Goal: Information Seeking & Learning: Find specific page/section

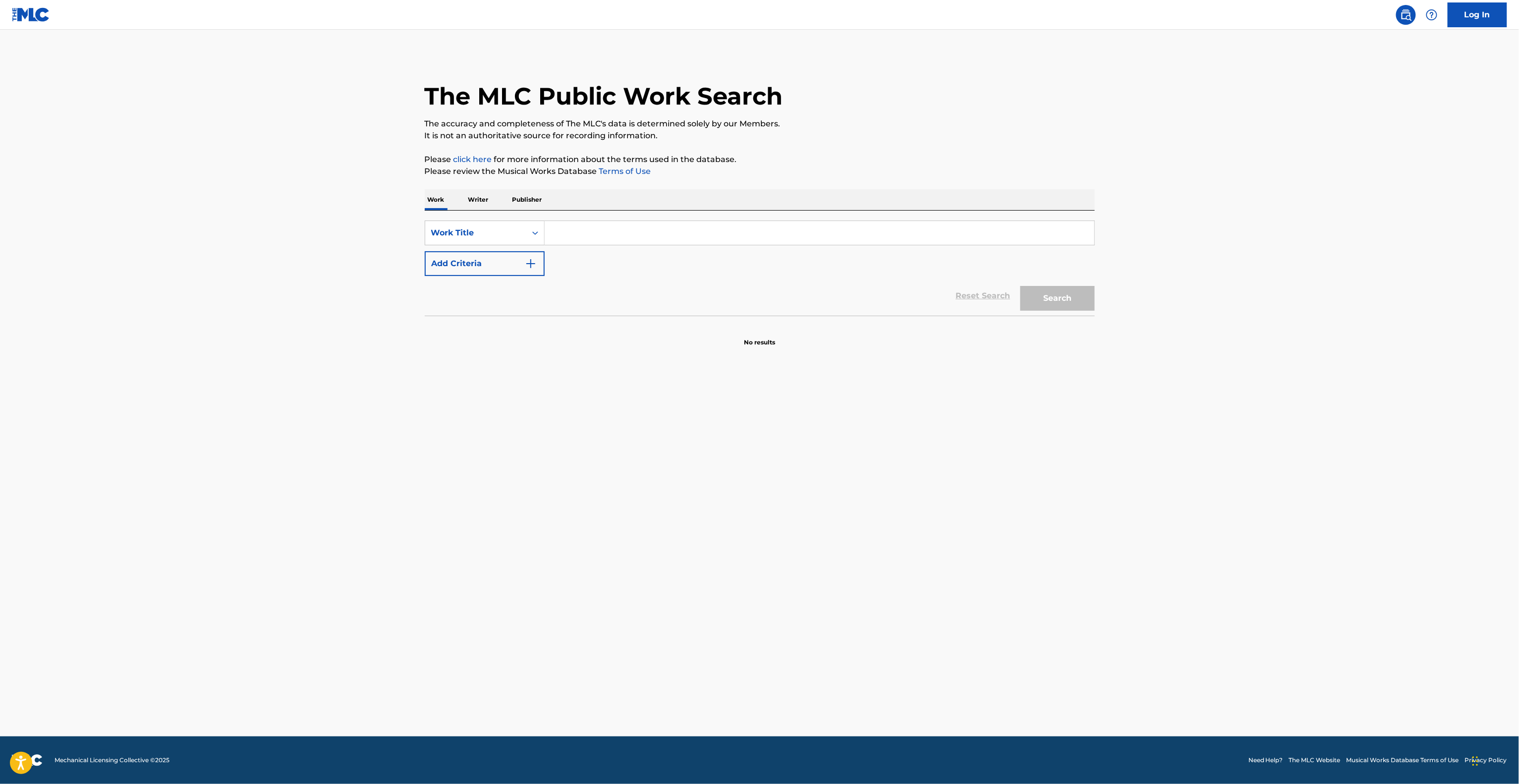
click at [1318, 477] on main "The MLC Public Work Search The accuracy and completeness of The MLC's data is d…" at bounding box center [760, 383] width 1519 height 707
click at [1313, 477] on main "The MLC Public Work Search The accuracy and completeness of The MLC's data is d…" at bounding box center [760, 383] width 1519 height 707
click at [1315, 477] on main "The MLC Public Work Search The accuracy and completeness of The MLC's data is d…" at bounding box center [760, 383] width 1519 height 707
click at [1314, 477] on main "The MLC Public Work Search The accuracy and completeness of The MLC's data is d…" at bounding box center [760, 383] width 1519 height 707
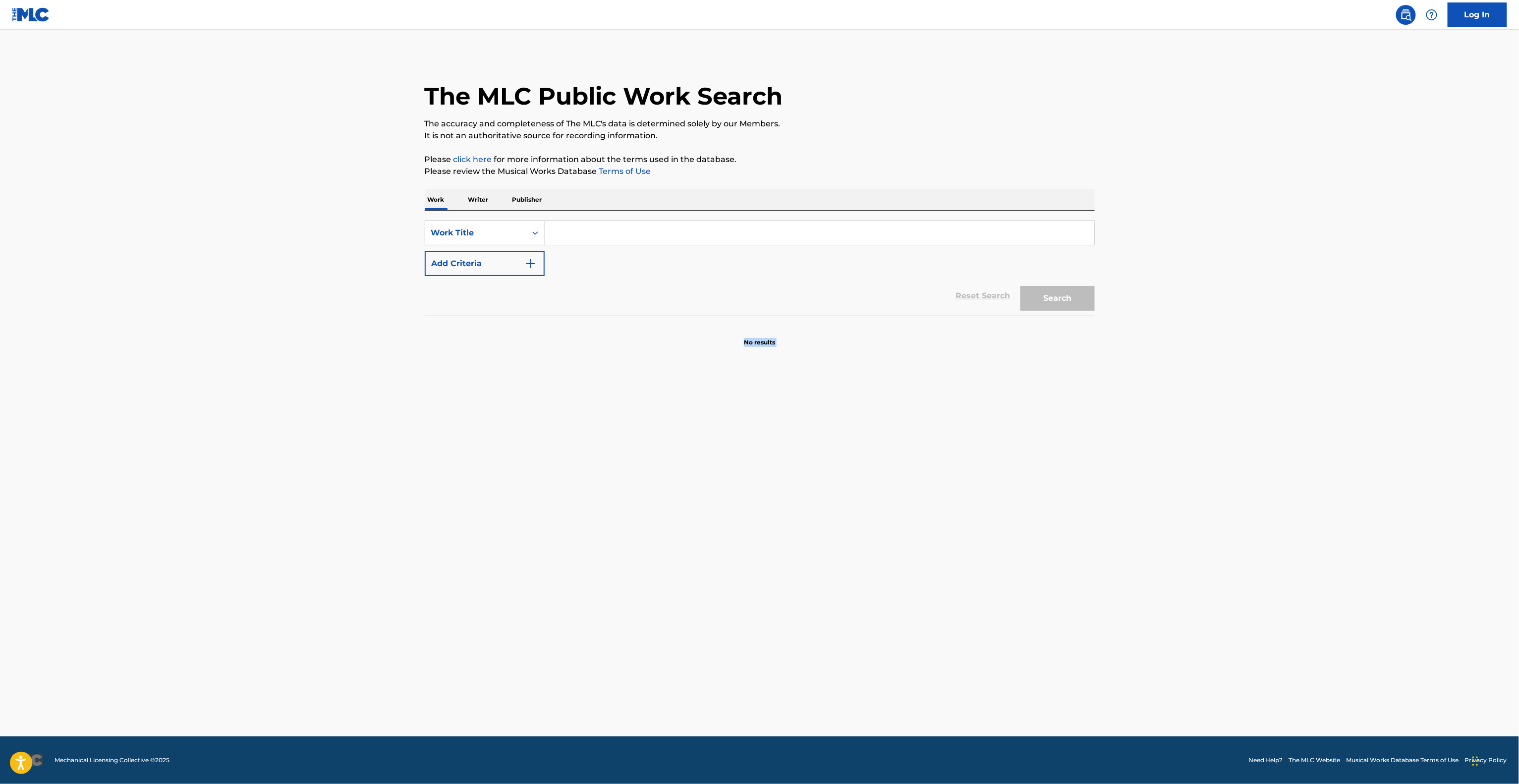
click at [1314, 479] on main "The MLC Public Work Search The accuracy and completeness of The MLC's data is d…" at bounding box center [760, 383] width 1519 height 707
click at [1313, 479] on main "The MLC Public Work Search The accuracy and completeness of The MLC's data is d…" at bounding box center [760, 383] width 1519 height 707
click at [1313, 481] on main "The MLC Public Work Search The accuracy and completeness of The MLC's data is d…" at bounding box center [760, 383] width 1519 height 707
click at [1313, 483] on main "The MLC Public Work Search The accuracy and completeness of The MLC's data is d…" at bounding box center [760, 383] width 1519 height 707
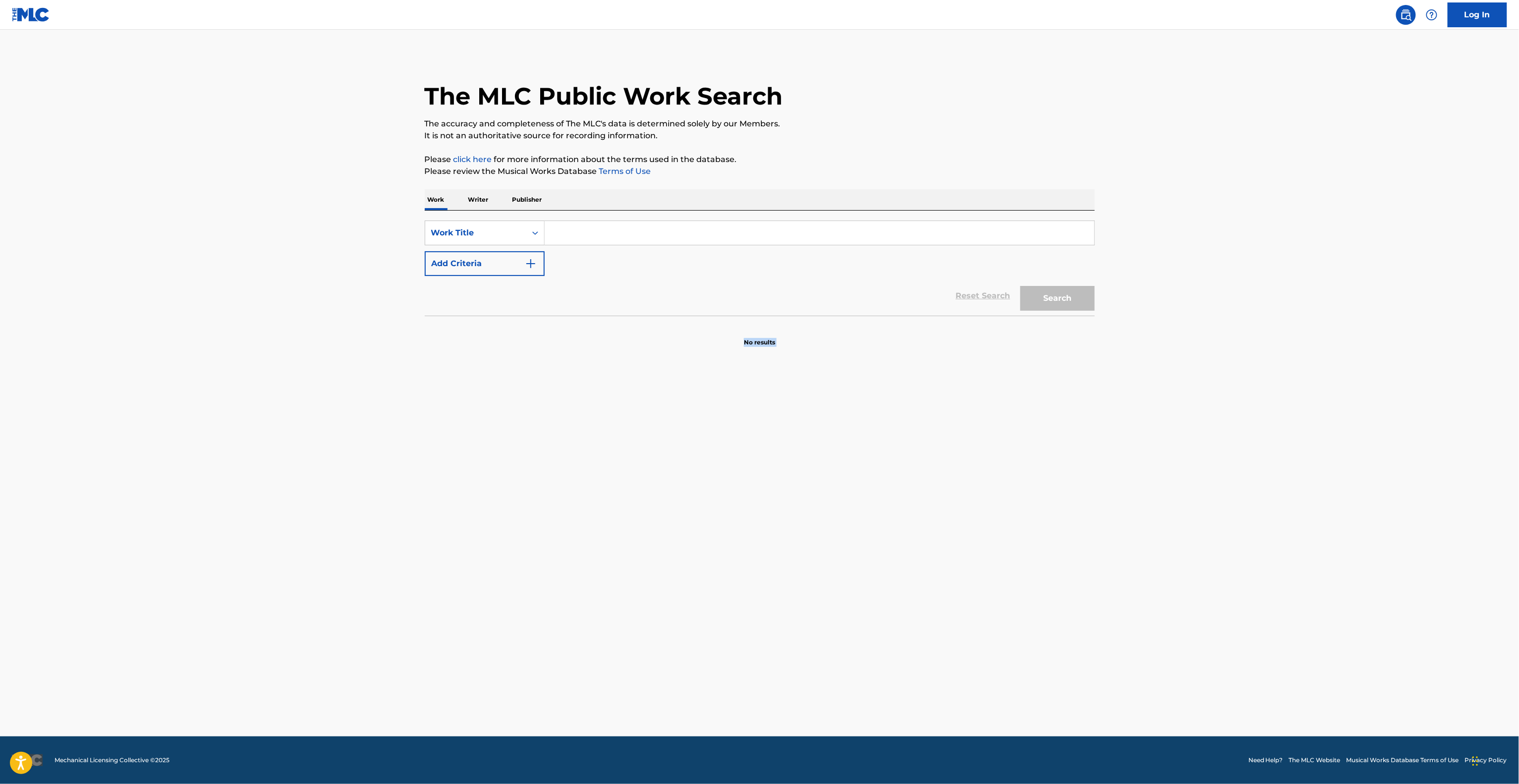
click at [1313, 483] on main "The MLC Public Work Search The accuracy and completeness of The MLC's data is d…" at bounding box center [760, 383] width 1519 height 707
click at [1312, 483] on main "The MLC Public Work Search The accuracy and completeness of The MLC's data is d…" at bounding box center [760, 383] width 1519 height 707
click at [1311, 483] on main "The MLC Public Work Search The accuracy and completeness of The MLC's data is d…" at bounding box center [760, 383] width 1519 height 707
click at [1310, 483] on main "The MLC Public Work Search The accuracy and completeness of The MLC's data is d…" at bounding box center [760, 383] width 1519 height 707
click at [1309, 484] on main "The MLC Public Work Search The accuracy and completeness of The MLC's data is d…" at bounding box center [760, 383] width 1519 height 707
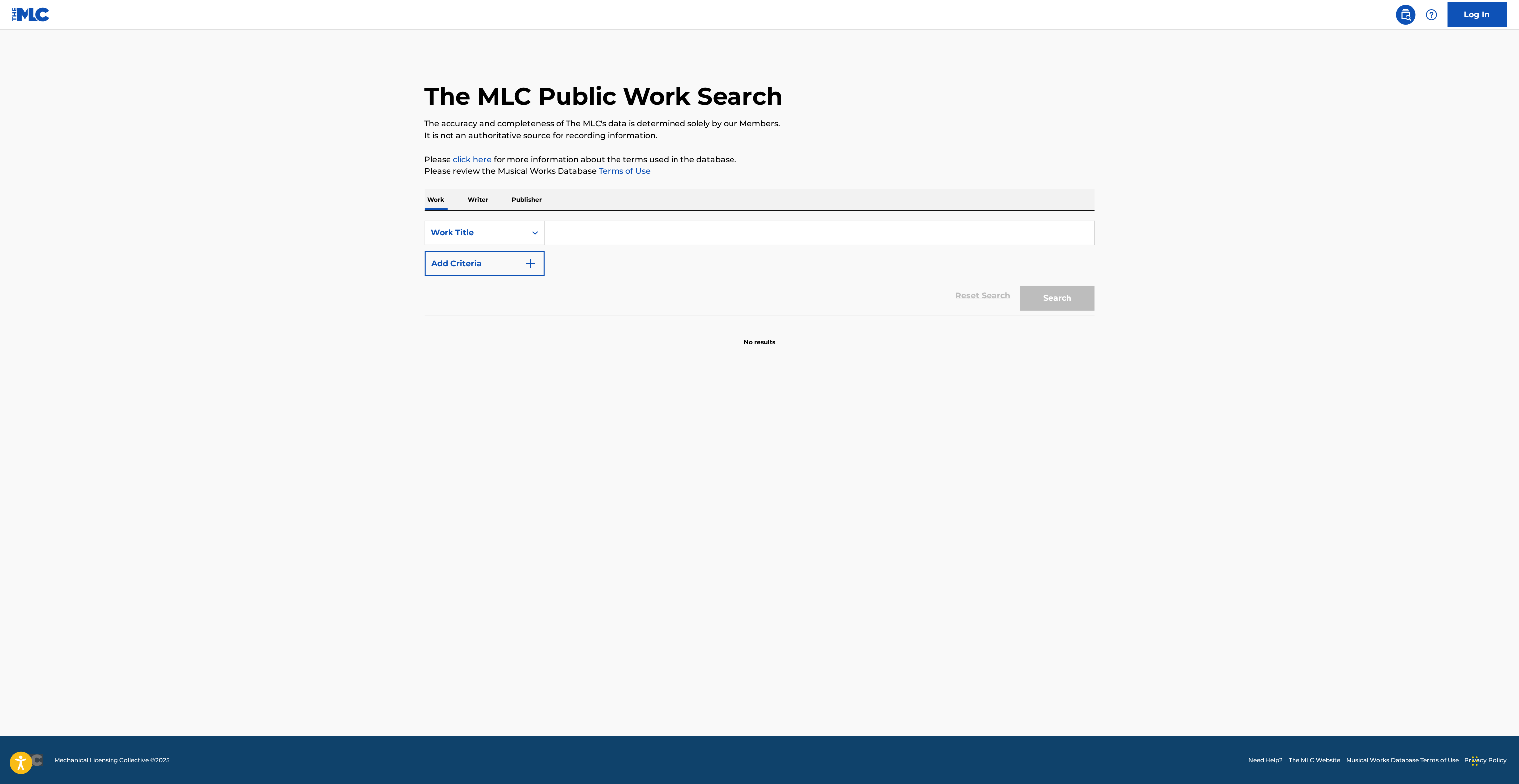
click at [1309, 484] on main "The MLC Public Work Search The accuracy and completeness of The MLC's data is d…" at bounding box center [760, 383] width 1519 height 707
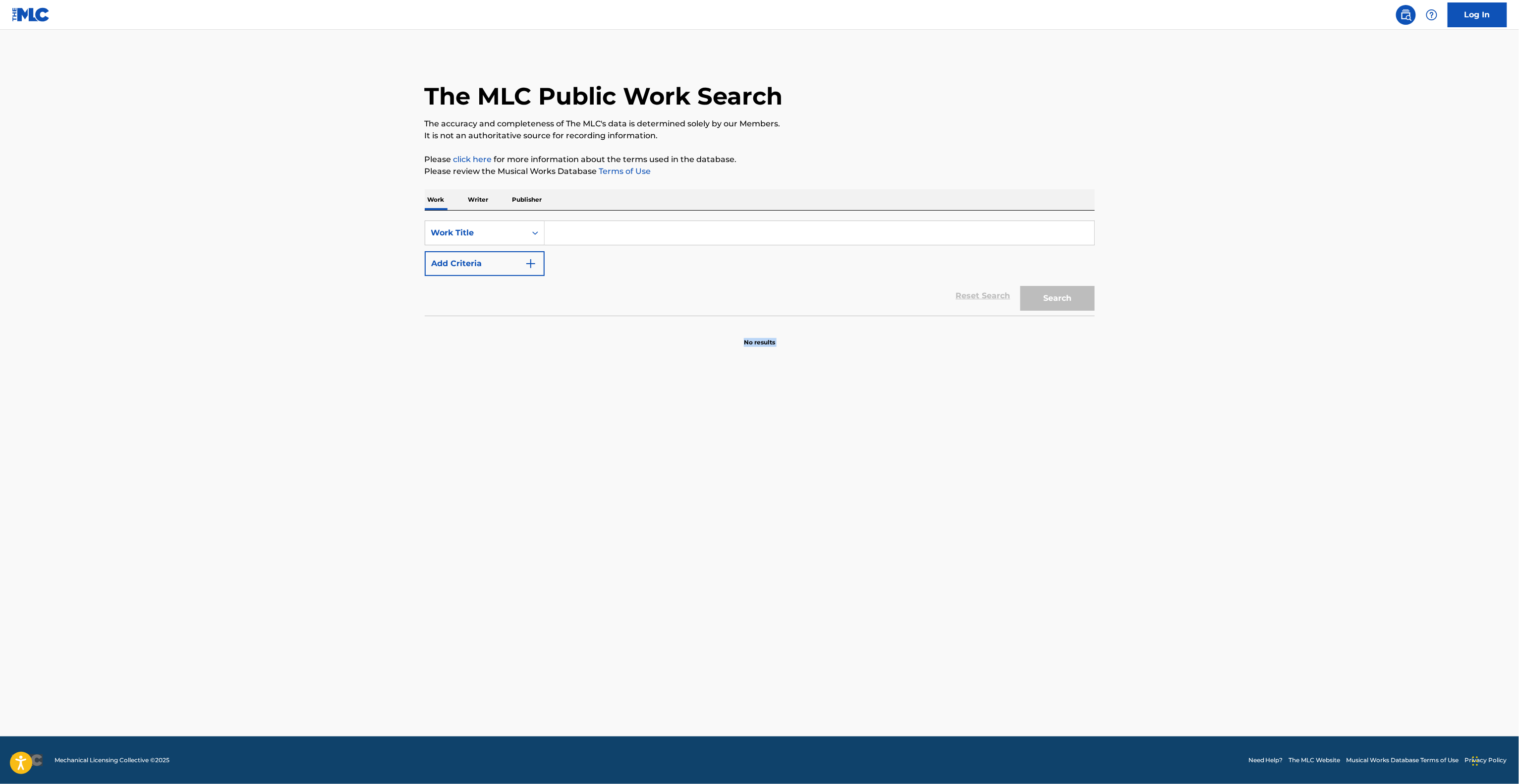
click at [1309, 484] on main "The MLC Public Work Search The accuracy and completeness of The MLC's data is d…" at bounding box center [760, 383] width 1519 height 707
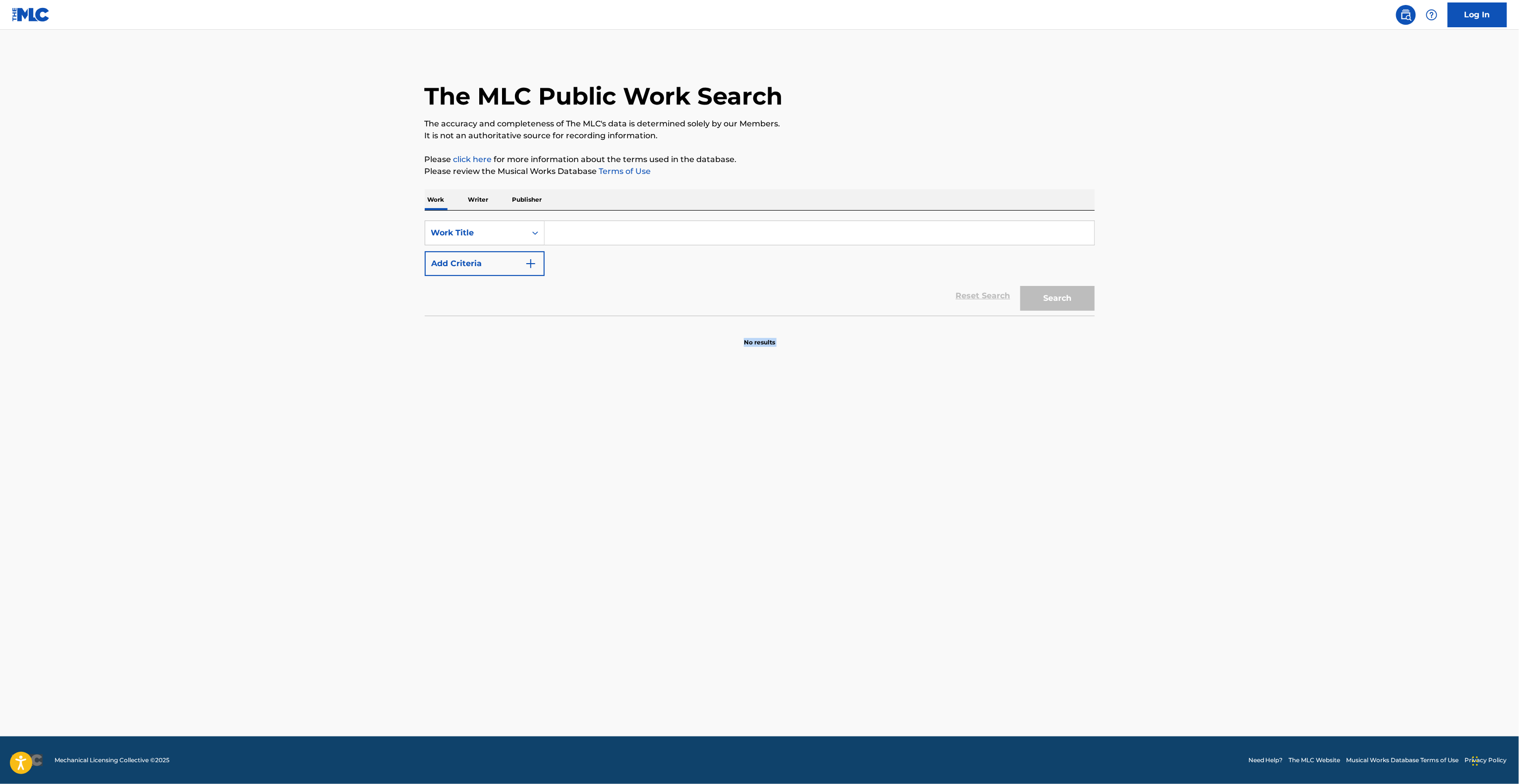
click at [1309, 484] on main "The MLC Public Work Search The accuracy and completeness of The MLC's data is d…" at bounding box center [760, 383] width 1519 height 707
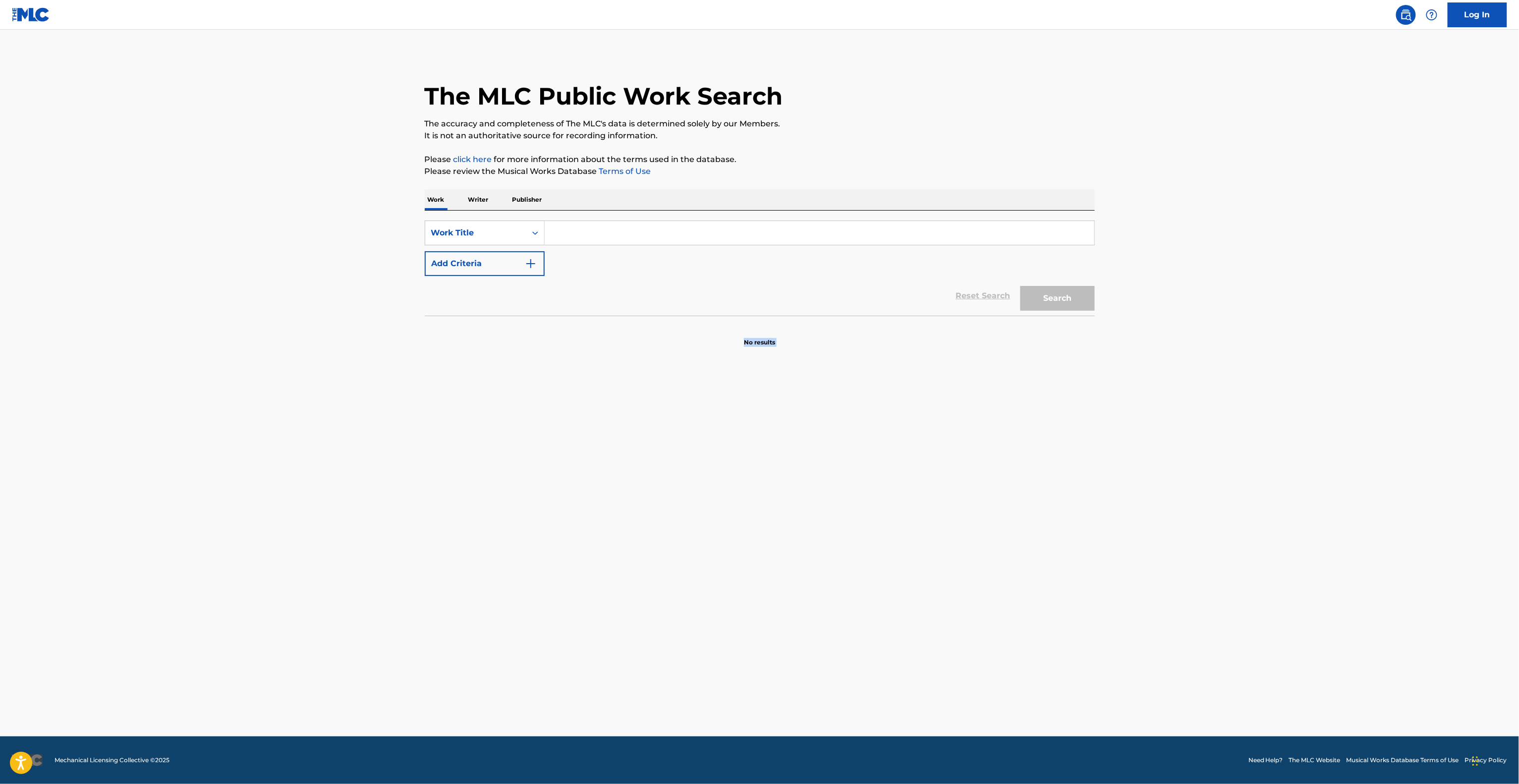
click at [1309, 484] on main "The MLC Public Work Search The accuracy and completeness of The MLC's data is d…" at bounding box center [760, 383] width 1519 height 707
click at [1307, 477] on main "The MLC Public Work Search The accuracy and completeness of The MLC's data is d…" at bounding box center [760, 383] width 1519 height 707
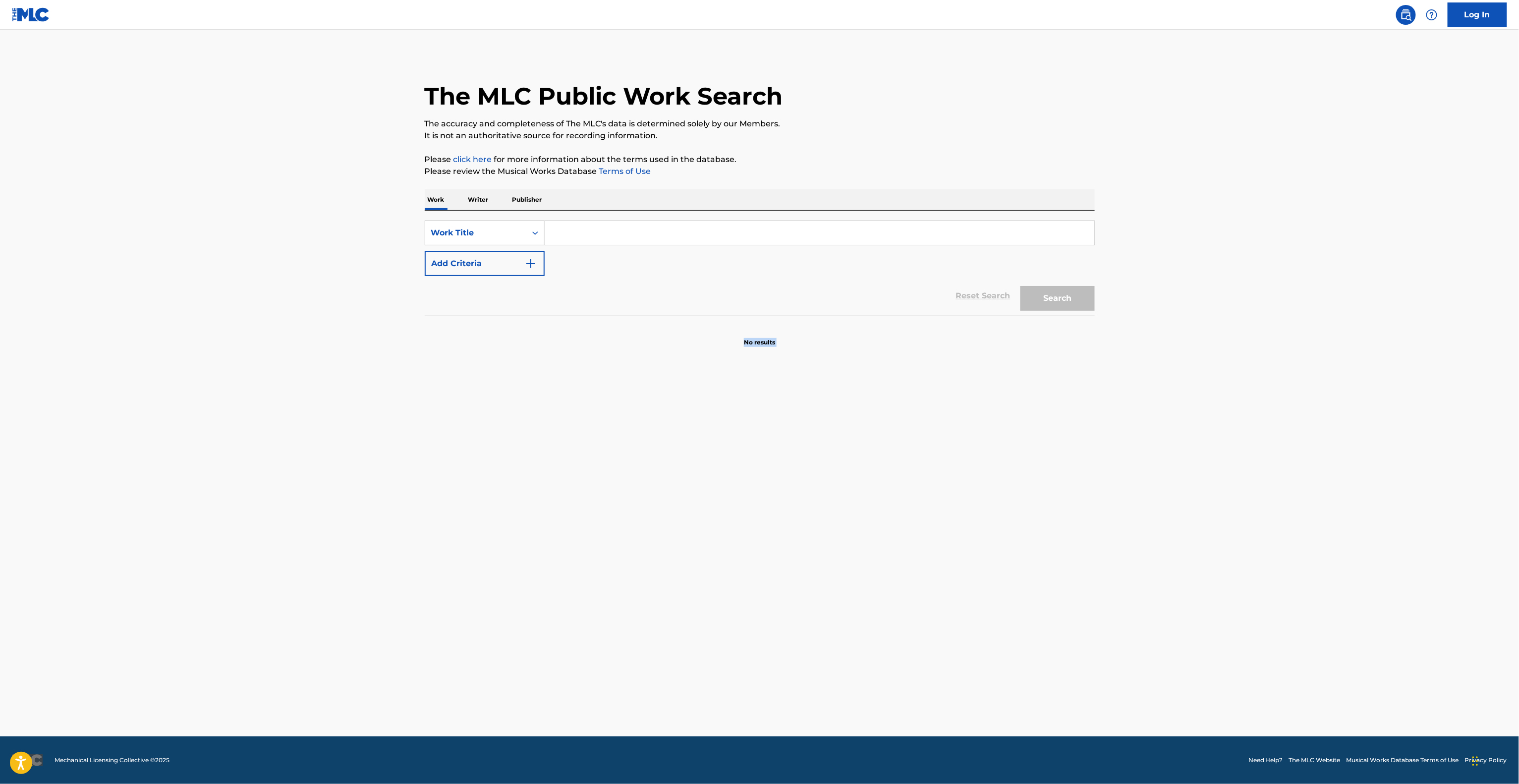
drag, startPoint x: 1307, startPoint y: 479, endPoint x: 1307, endPoint y: 484, distance: 5.0
click at [1307, 483] on main "The MLC Public Work Search The accuracy and completeness of The MLC's data is d…" at bounding box center [760, 383] width 1519 height 707
click at [1307, 484] on main "The MLC Public Work Search The accuracy and completeness of The MLC's data is d…" at bounding box center [760, 383] width 1519 height 707
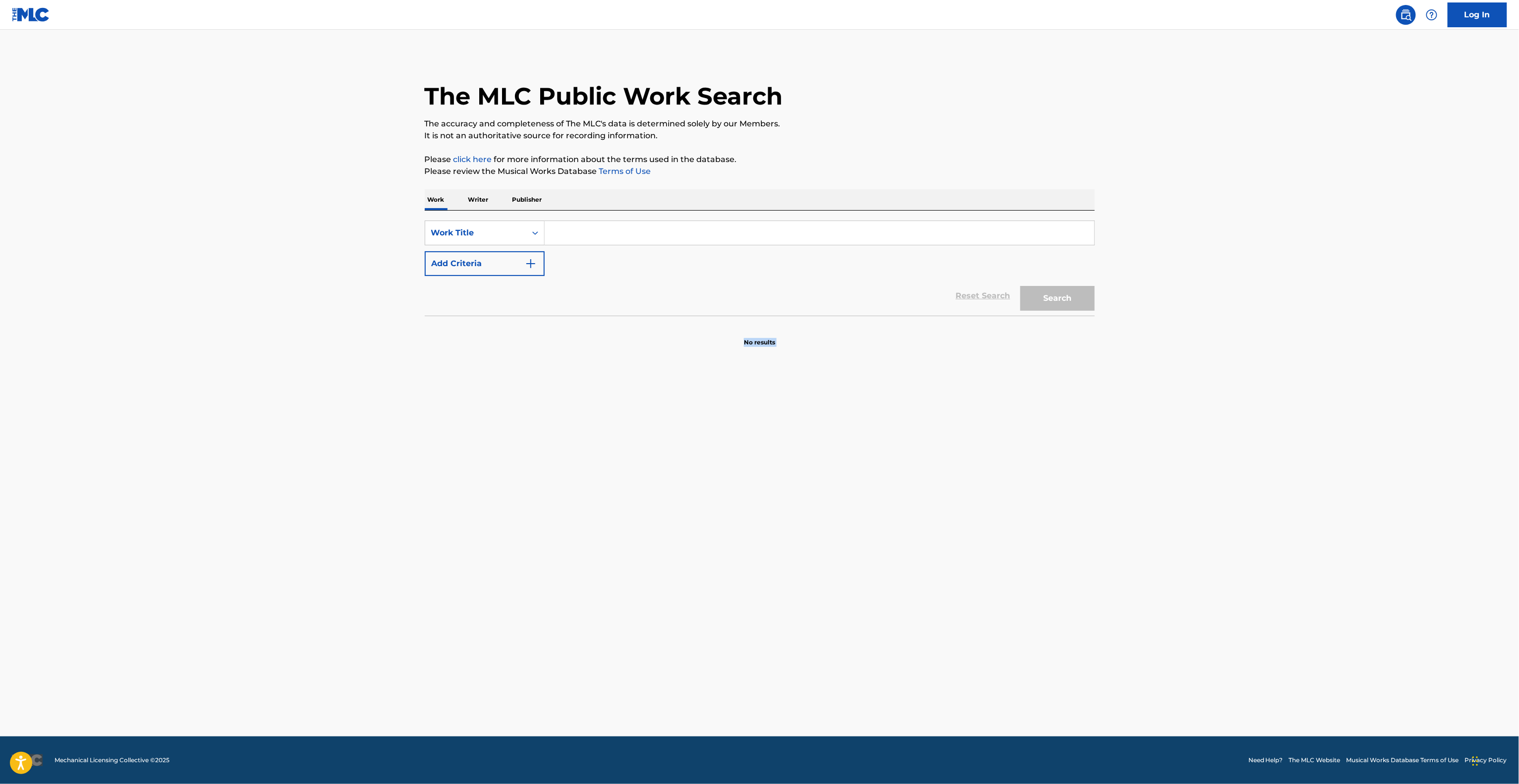
click at [1307, 484] on main "The MLC Public Work Search The accuracy and completeness of The MLC's data is d…" at bounding box center [760, 383] width 1519 height 707
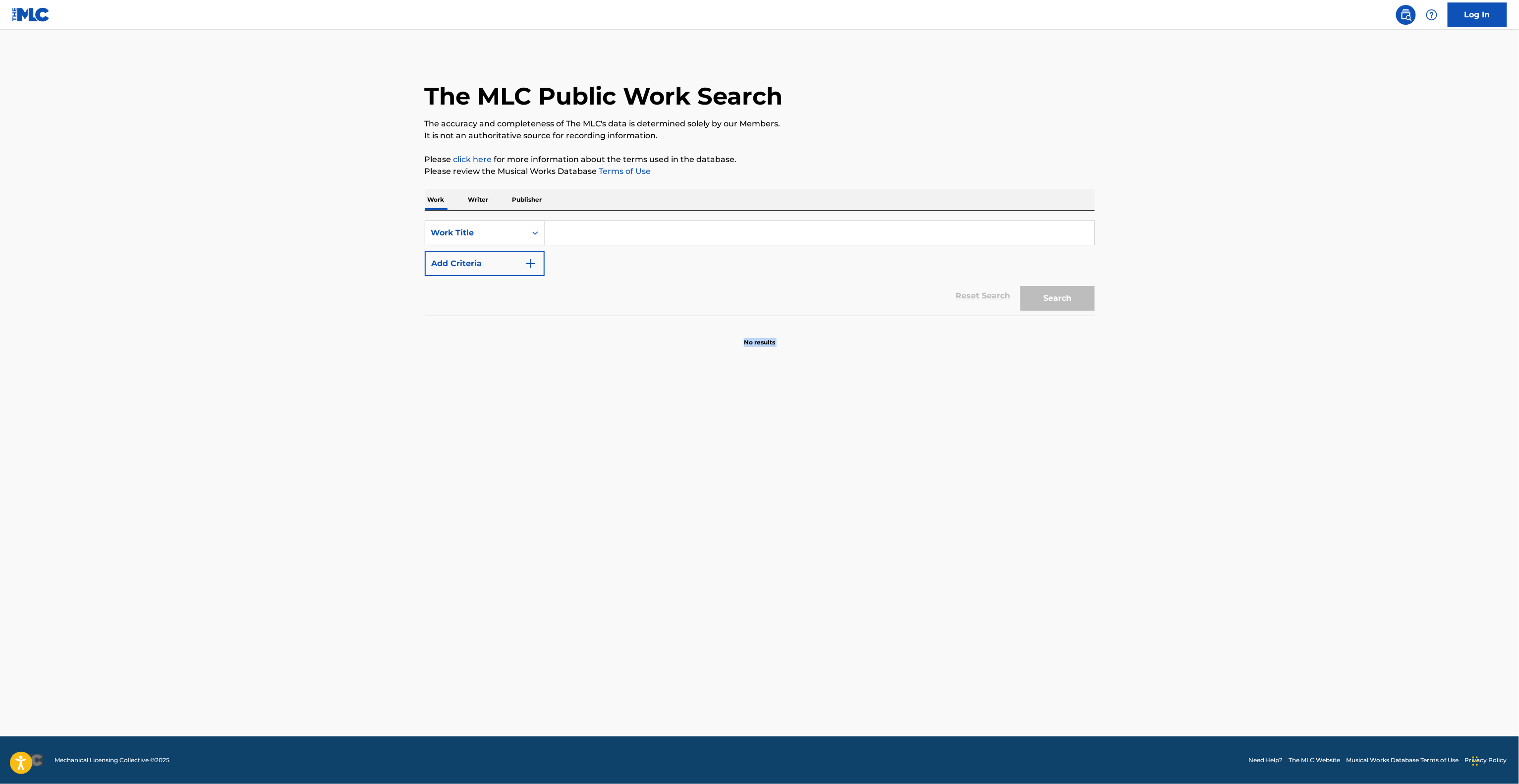
click at [1307, 484] on main "The MLC Public Work Search The accuracy and completeness of The MLC's data is d…" at bounding box center [760, 383] width 1519 height 707
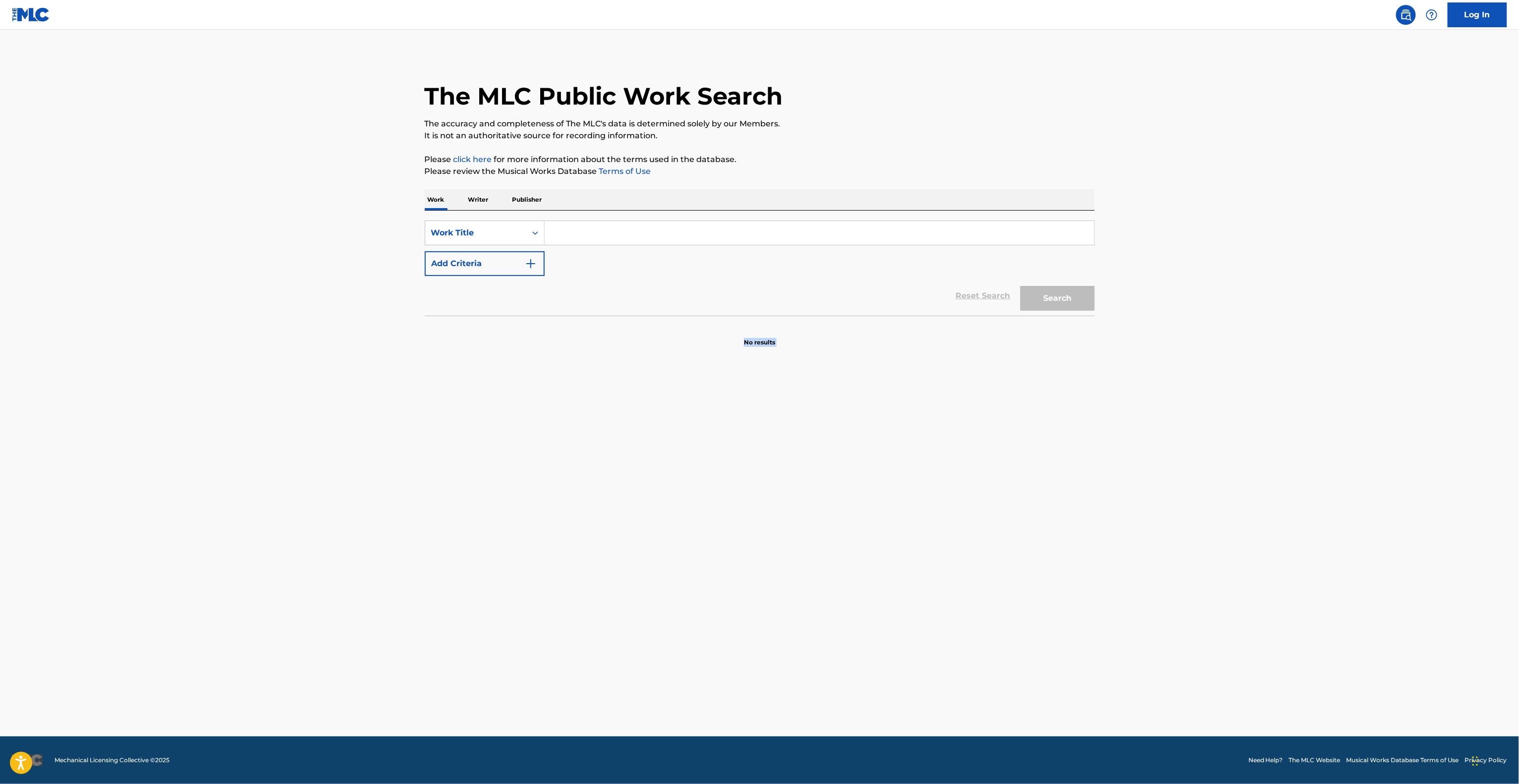
click at [1307, 484] on main "The MLC Public Work Search The accuracy and completeness of The MLC's data is d…" at bounding box center [760, 383] width 1519 height 707
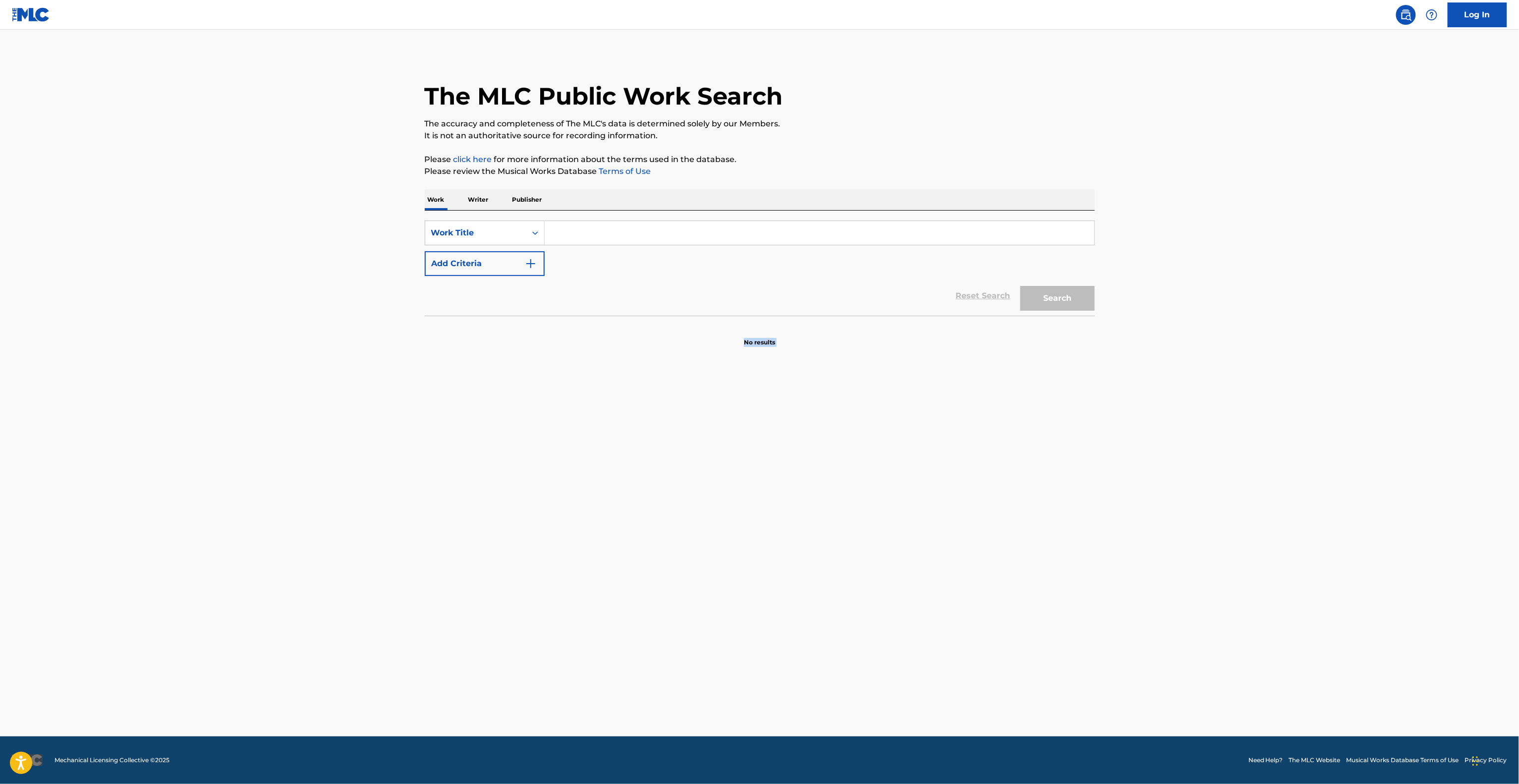
click at [1307, 484] on main "The MLC Public Work Search The accuracy and completeness of The MLC's data is d…" at bounding box center [760, 383] width 1519 height 707
click at [1307, 485] on main "The MLC Public Work Search The accuracy and completeness of The MLC's data is d…" at bounding box center [760, 383] width 1519 height 707
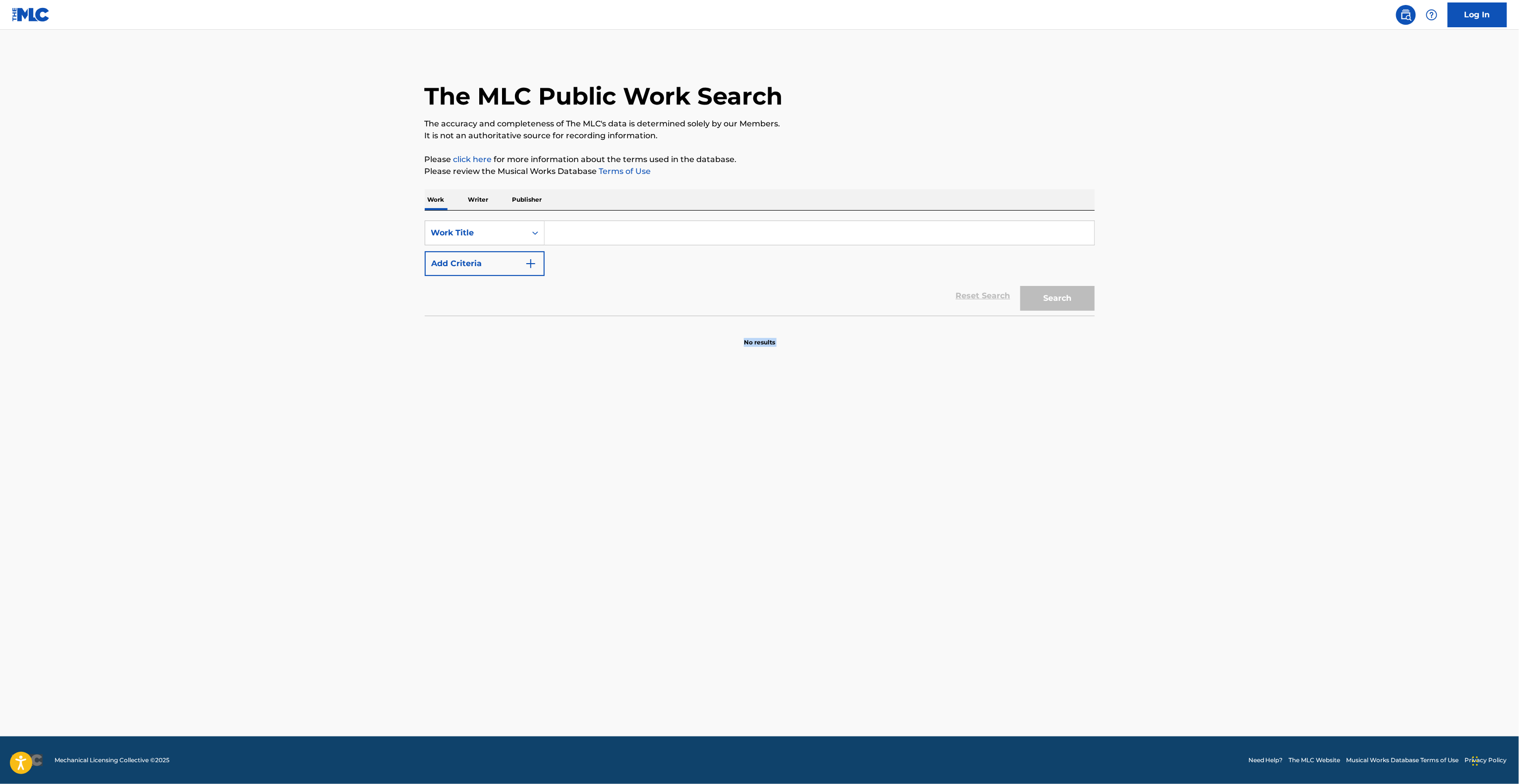
click at [1307, 485] on main "The MLC Public Work Search The accuracy and completeness of The MLC's data is d…" at bounding box center [760, 383] width 1519 height 707
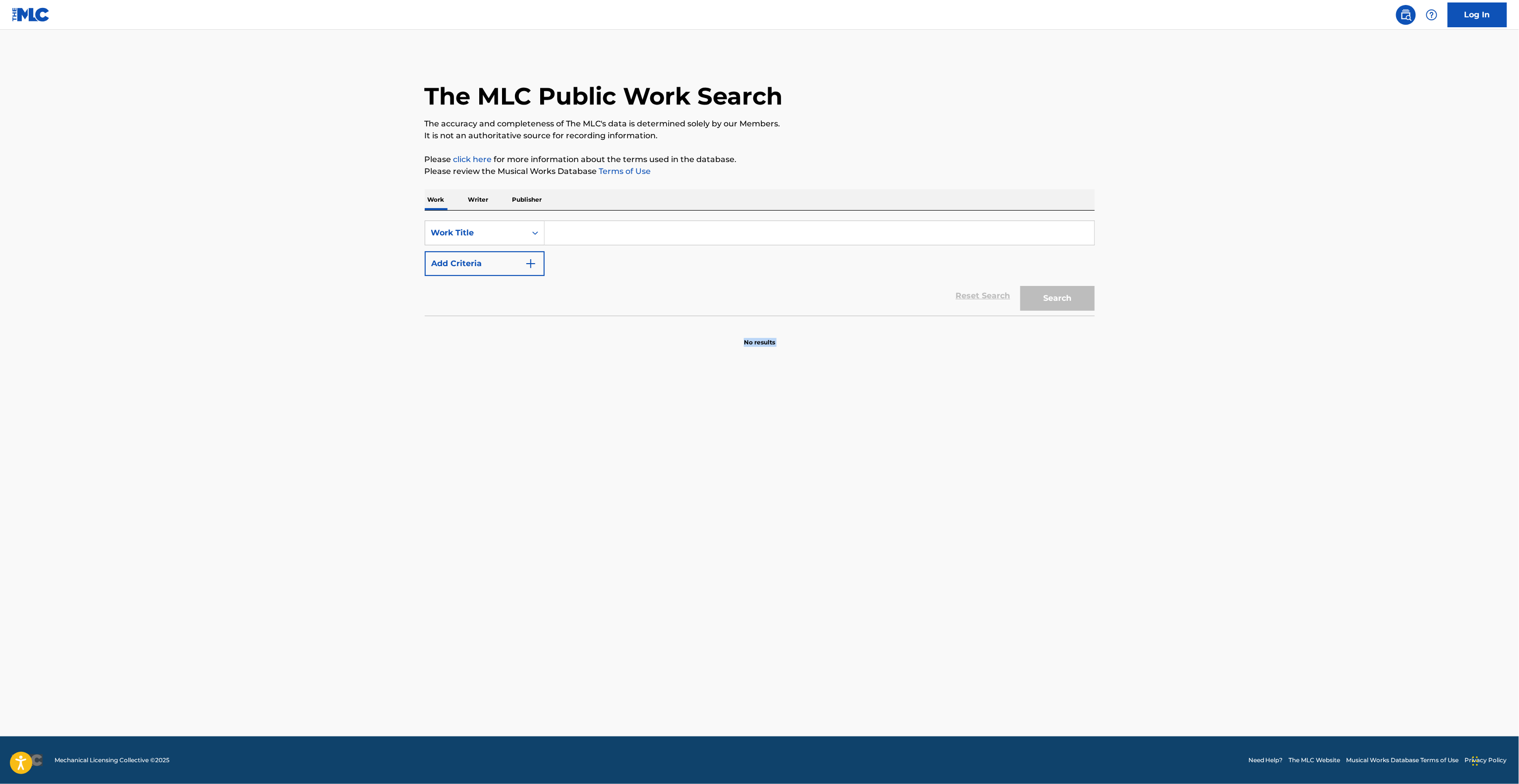
click at [1307, 485] on main "The MLC Public Work Search The accuracy and completeness of The MLC's data is d…" at bounding box center [760, 383] width 1519 height 707
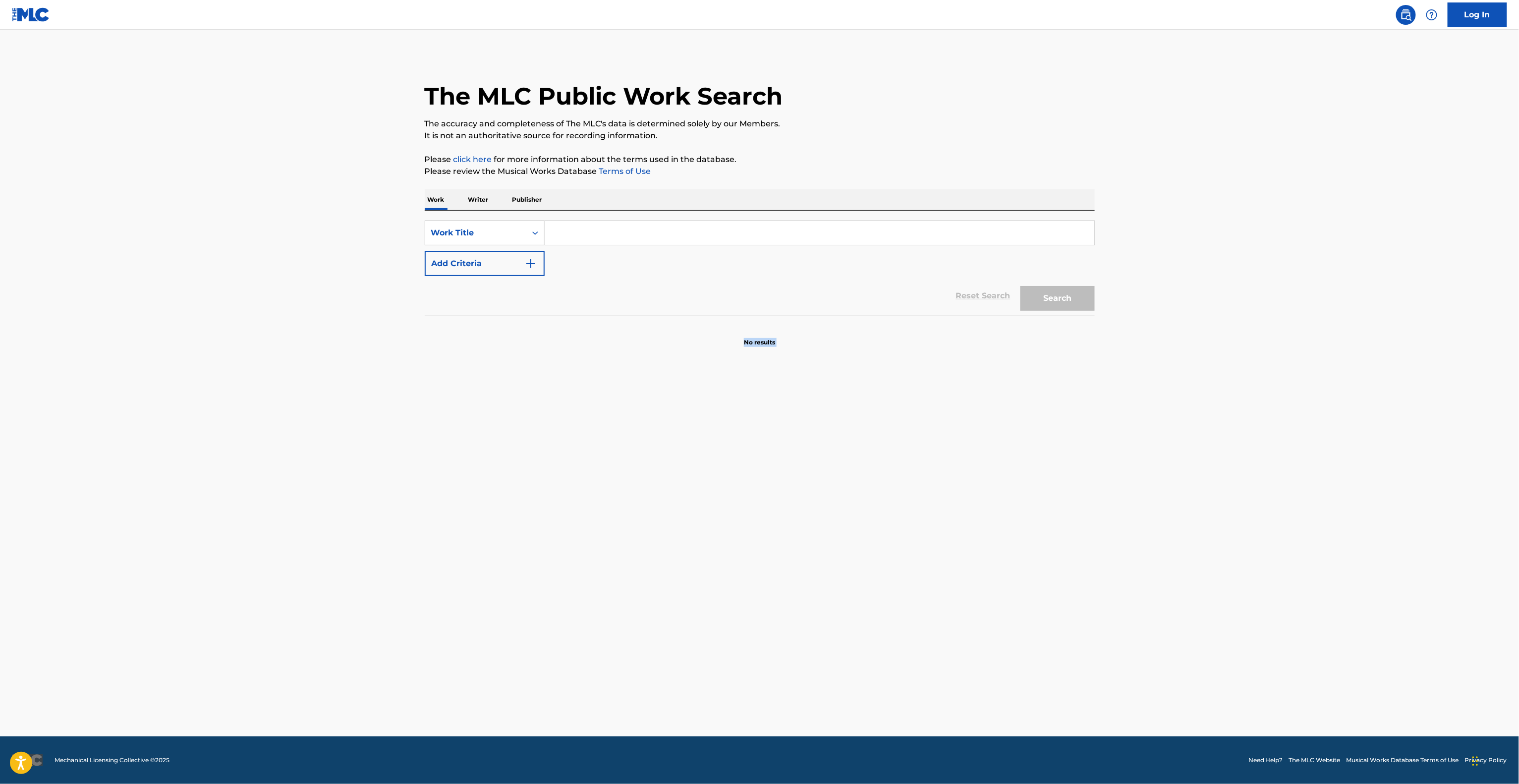
click at [1307, 485] on main "The MLC Public Work Search The accuracy and completeness of The MLC's data is d…" at bounding box center [760, 383] width 1519 height 707
click at [1307, 485] on main "The MLC Public Work Search The accuracy and completeness of The MLC's data is d…" at bounding box center [760, 383] width 1519 height 707
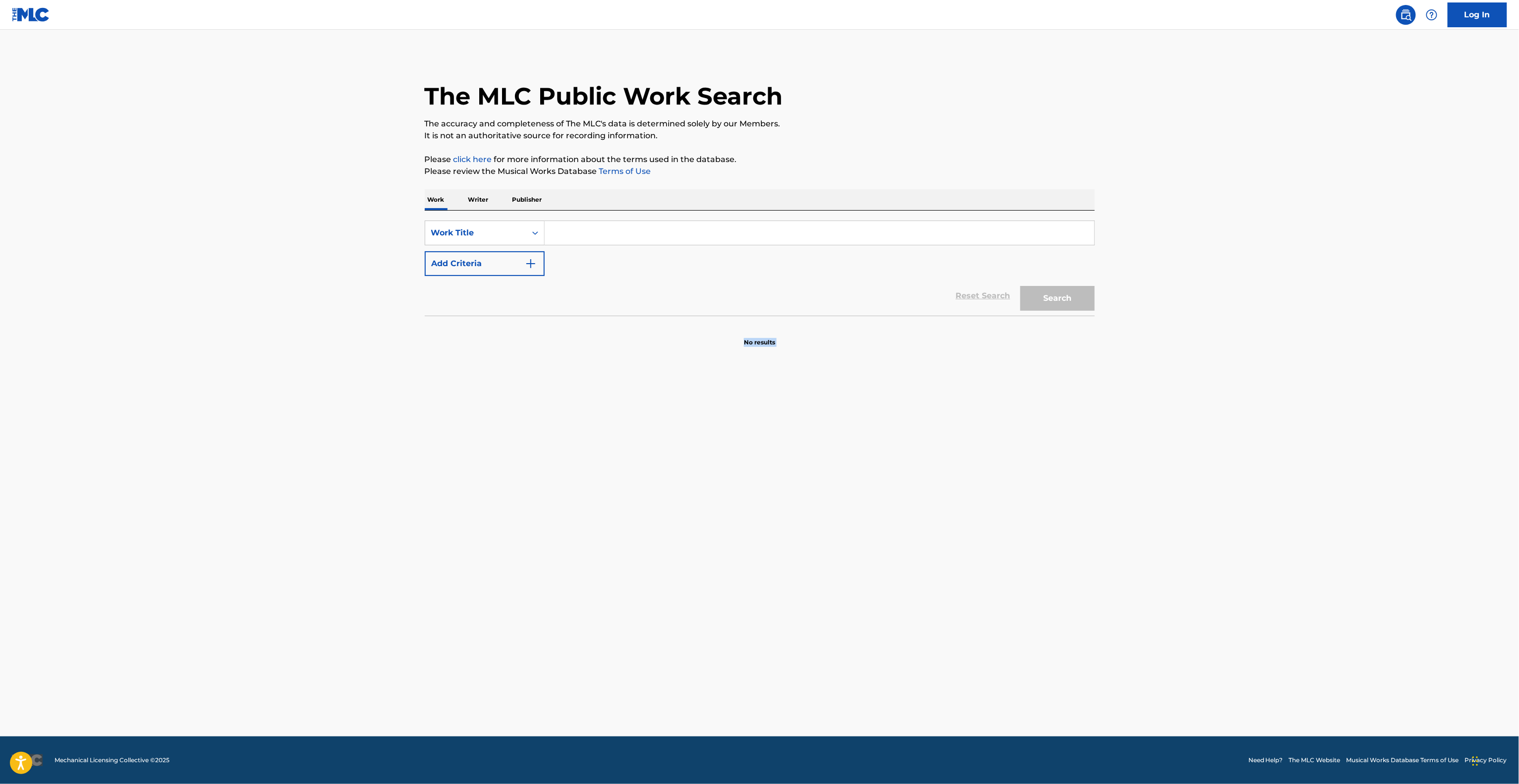
click at [1306, 487] on main "The MLC Public Work Search The accuracy and completeness of The MLC's data is d…" at bounding box center [760, 383] width 1519 height 707
click at [1306, 487] on main "The MLC Public Work Search The accuracy and completeness of The MLC's data is d…" at bounding box center [760, 383] width 1519 height 707
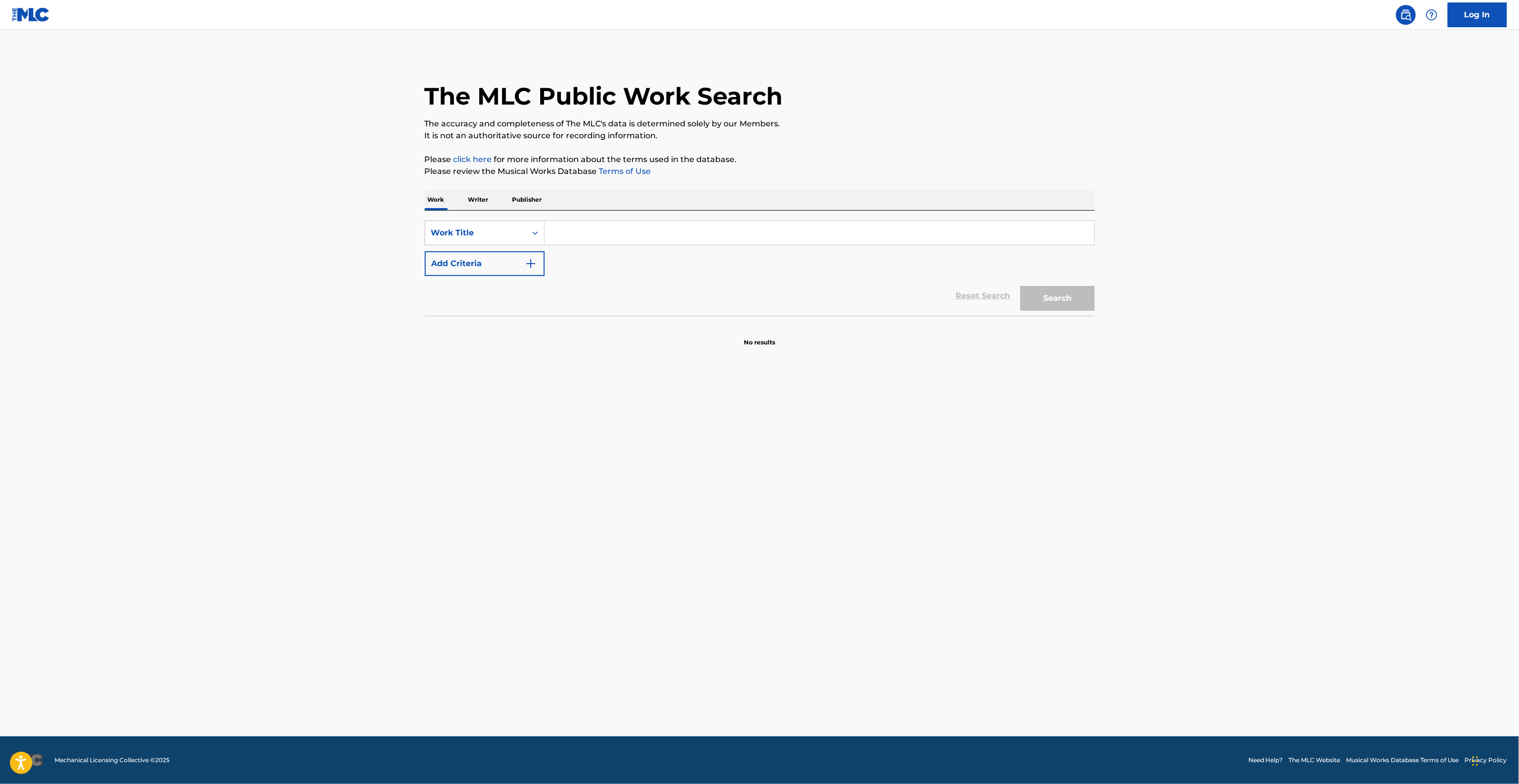
click at [1306, 488] on main "The MLC Public Work Search The accuracy and completeness of The MLC's data is d…" at bounding box center [760, 383] width 1519 height 707
click at [1305, 491] on main "The MLC Public Work Search The accuracy and completeness of The MLC's data is d…" at bounding box center [760, 383] width 1519 height 707
drag, startPoint x: 1301, startPoint y: 495, endPoint x: 1295, endPoint y: 496, distance: 6.1
click at [1299, 495] on main "The MLC Public Work Search The accuracy and completeness of The MLC's data is d…" at bounding box center [760, 383] width 1519 height 707
click at [1271, 497] on main "The MLC Public Work Search The accuracy and completeness of The MLC's data is d…" at bounding box center [760, 383] width 1519 height 707
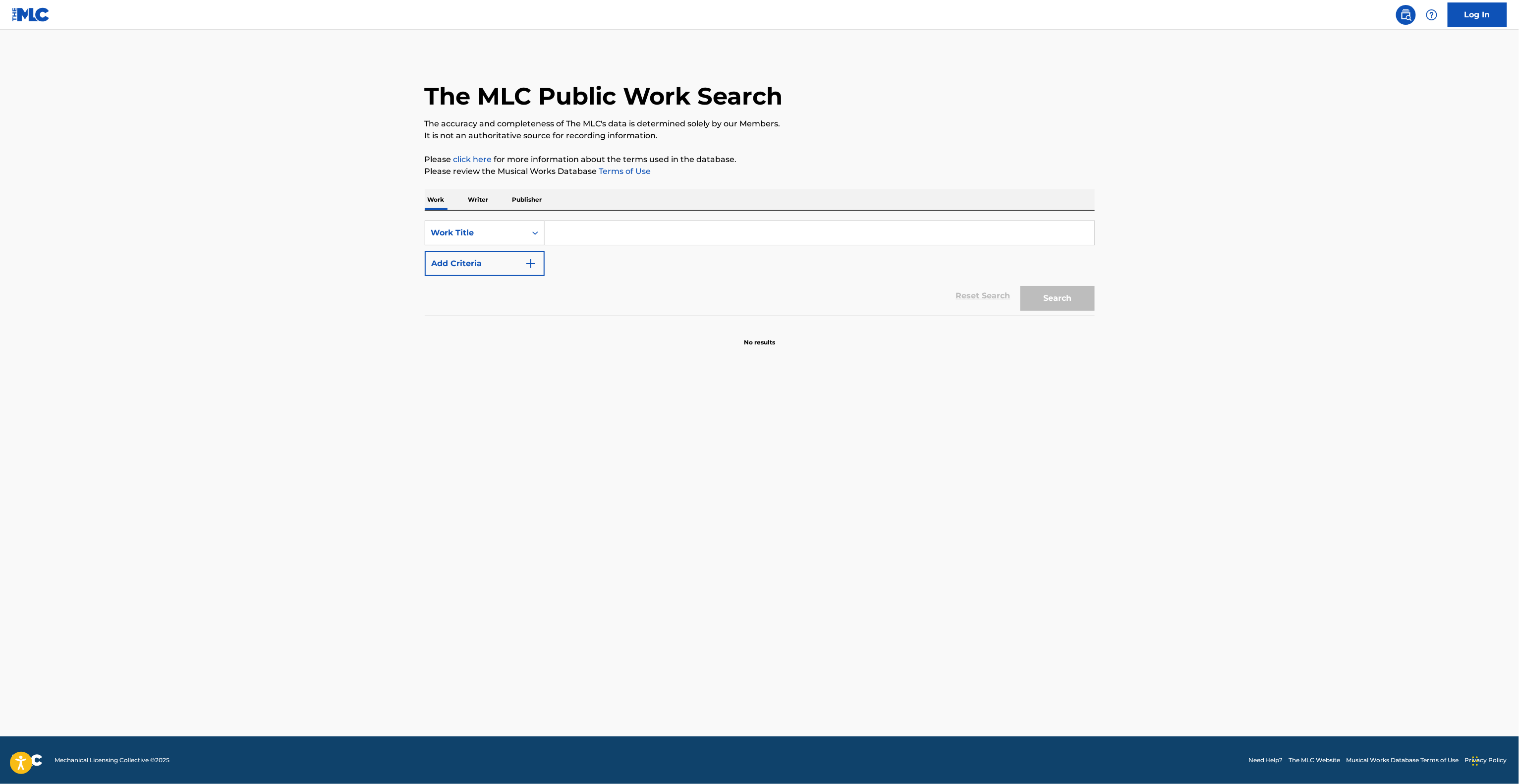
click at [1268, 498] on main "The MLC Public Work Search The accuracy and completeness of The MLC's data is d…" at bounding box center [760, 383] width 1519 height 707
click at [1264, 500] on main "The MLC Public Work Search The accuracy and completeness of The MLC's data is d…" at bounding box center [760, 383] width 1519 height 707
click at [1263, 500] on main "The MLC Public Work Search The accuracy and completeness of The MLC's data is d…" at bounding box center [760, 383] width 1519 height 707
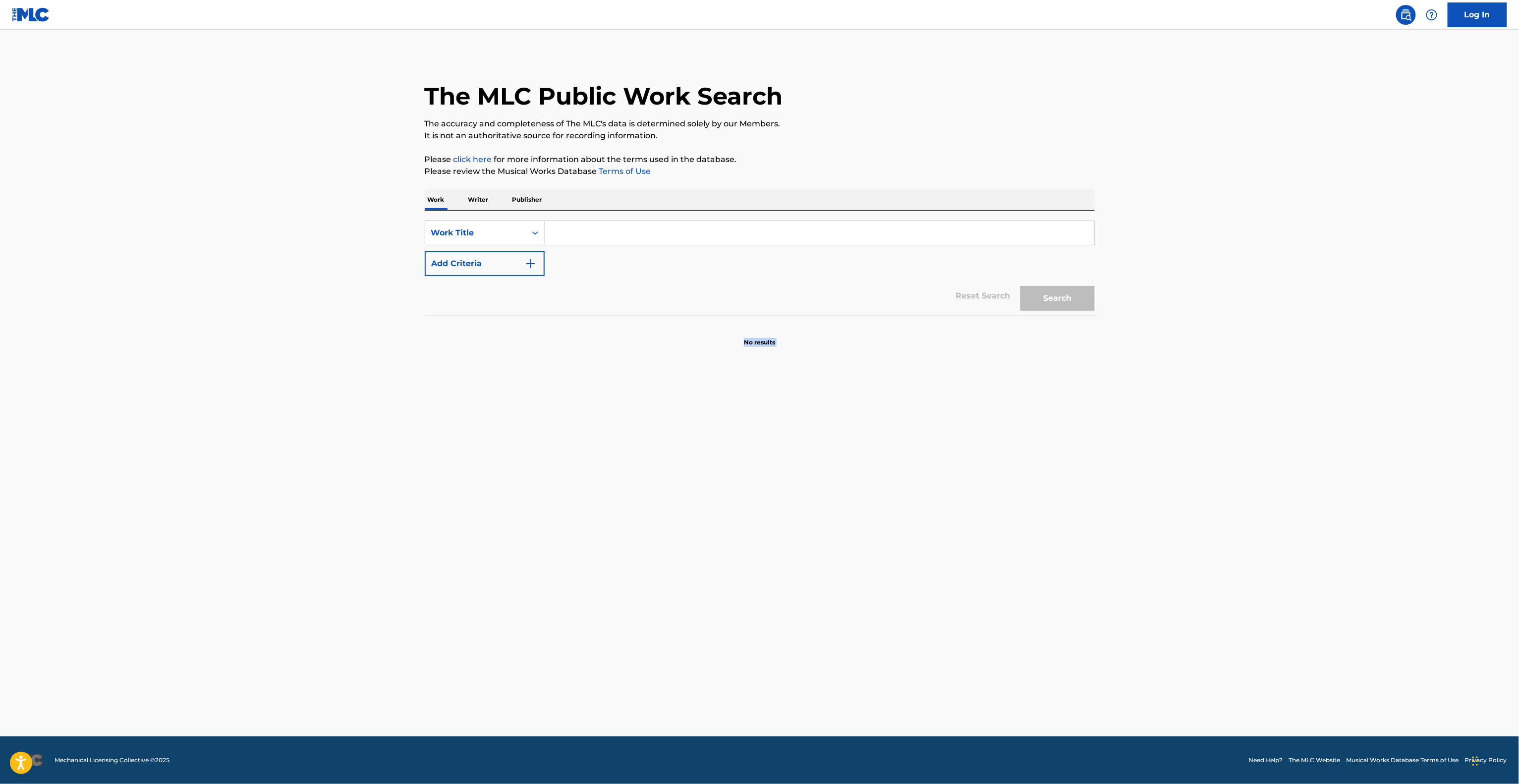
click at [1263, 502] on main "The MLC Public Work Search The accuracy and completeness of The MLC's data is d…" at bounding box center [760, 383] width 1519 height 707
click at [1261, 502] on main "The MLC Public Work Search The accuracy and completeness of The MLC's data is d…" at bounding box center [760, 383] width 1519 height 707
click at [1257, 504] on main "The MLC Public Work Search The accuracy and completeness of The MLC's data is d…" at bounding box center [760, 383] width 1519 height 707
click at [1255, 506] on main "The MLC Public Work Search The accuracy and completeness of The MLC's data is d…" at bounding box center [760, 383] width 1519 height 707
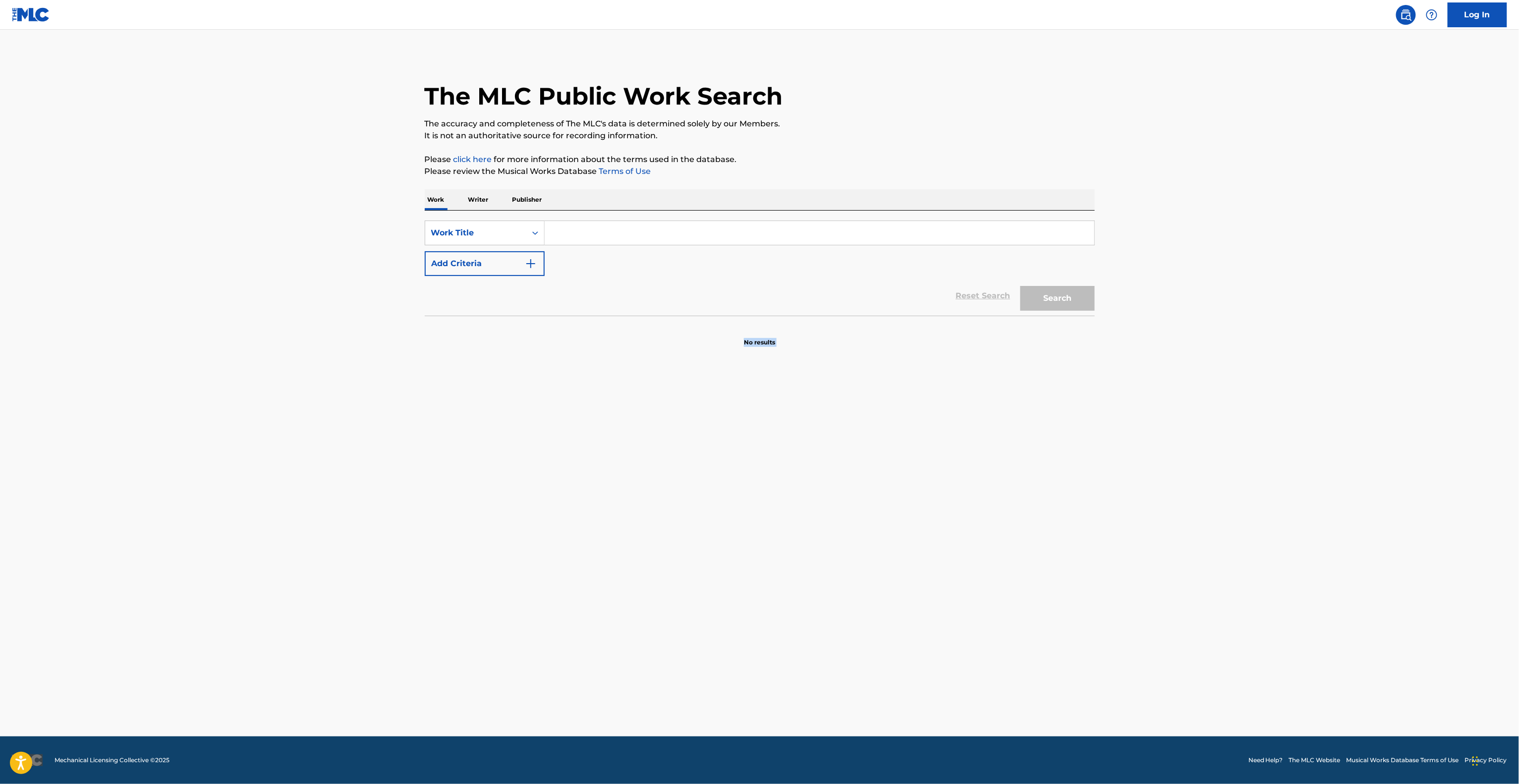
drag, startPoint x: 1254, startPoint y: 506, endPoint x: 1248, endPoint y: 508, distance: 6.3
click at [1252, 506] on main "The MLC Public Work Search The accuracy and completeness of The MLC's data is d…" at bounding box center [760, 383] width 1519 height 707
click at [1248, 508] on main "The MLC Public Work Search The accuracy and completeness of The MLC's data is d…" at bounding box center [760, 383] width 1519 height 707
click at [1246, 510] on main "The MLC Public Work Search The accuracy and completeness of The MLC's data is d…" at bounding box center [760, 383] width 1519 height 707
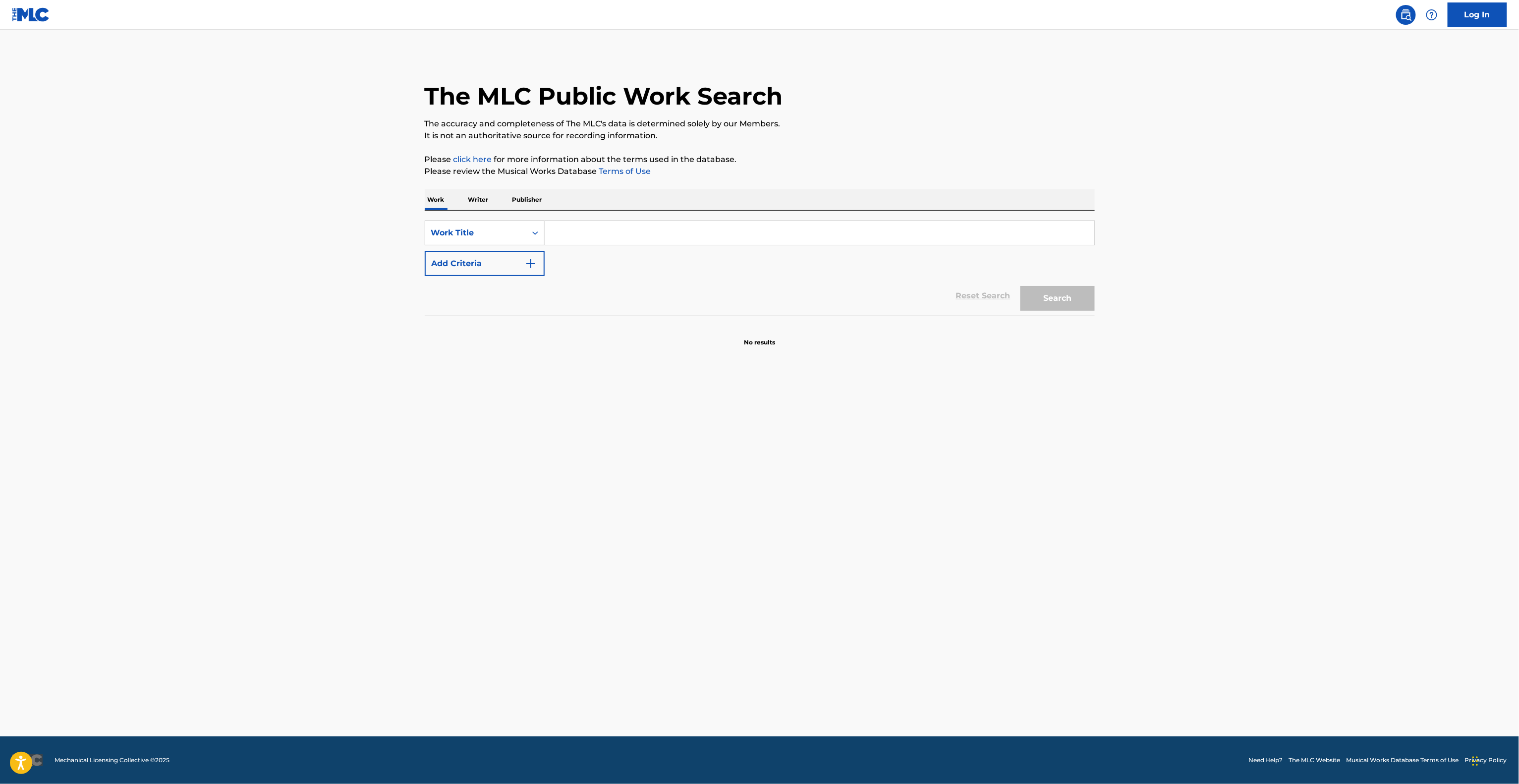
click at [1242, 510] on main "The MLC Public Work Search The accuracy and completeness of The MLC's data is d…" at bounding box center [760, 383] width 1519 height 707
click at [1240, 511] on main "The MLC Public Work Search The accuracy and completeness of The MLC's data is d…" at bounding box center [760, 383] width 1519 height 707
click at [1237, 513] on main "The MLC Public Work Search The accuracy and completeness of The MLC's data is d…" at bounding box center [760, 383] width 1519 height 707
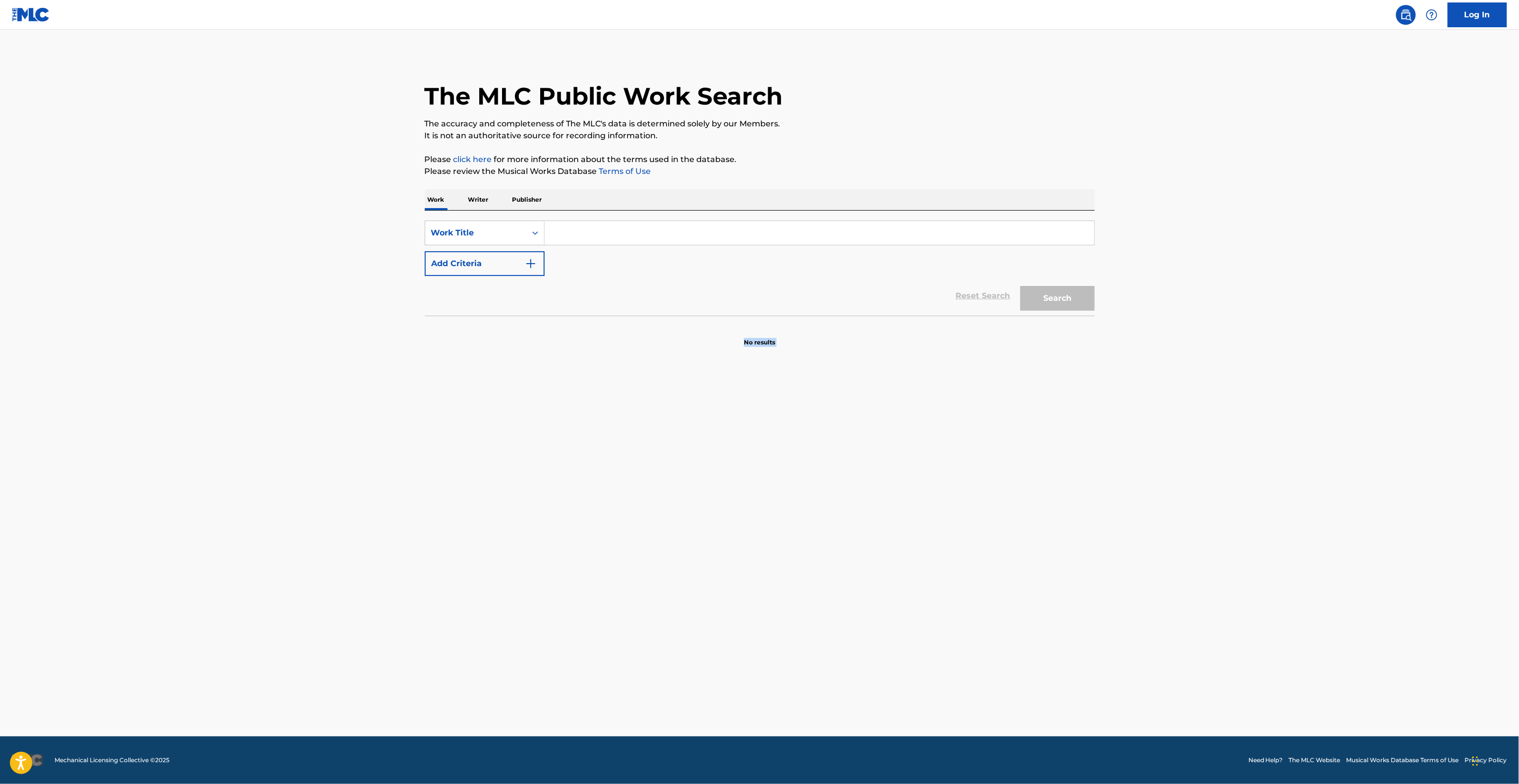
click at [1237, 513] on main "The MLC Public Work Search The accuracy and completeness of The MLC's data is d…" at bounding box center [760, 383] width 1519 height 707
click at [1235, 513] on main "The MLC Public Work Search The accuracy and completeness of The MLC's data is d…" at bounding box center [760, 383] width 1519 height 707
click at [1235, 513] on main "The MLC Public Work Search The accuracy and completeness of The MLC's data is d…" at bounding box center [760, 383] width 1519 height 707
click at [1232, 504] on main "The MLC Public Work Search The accuracy and completeness of The MLC's data is d…" at bounding box center [760, 383] width 1519 height 707
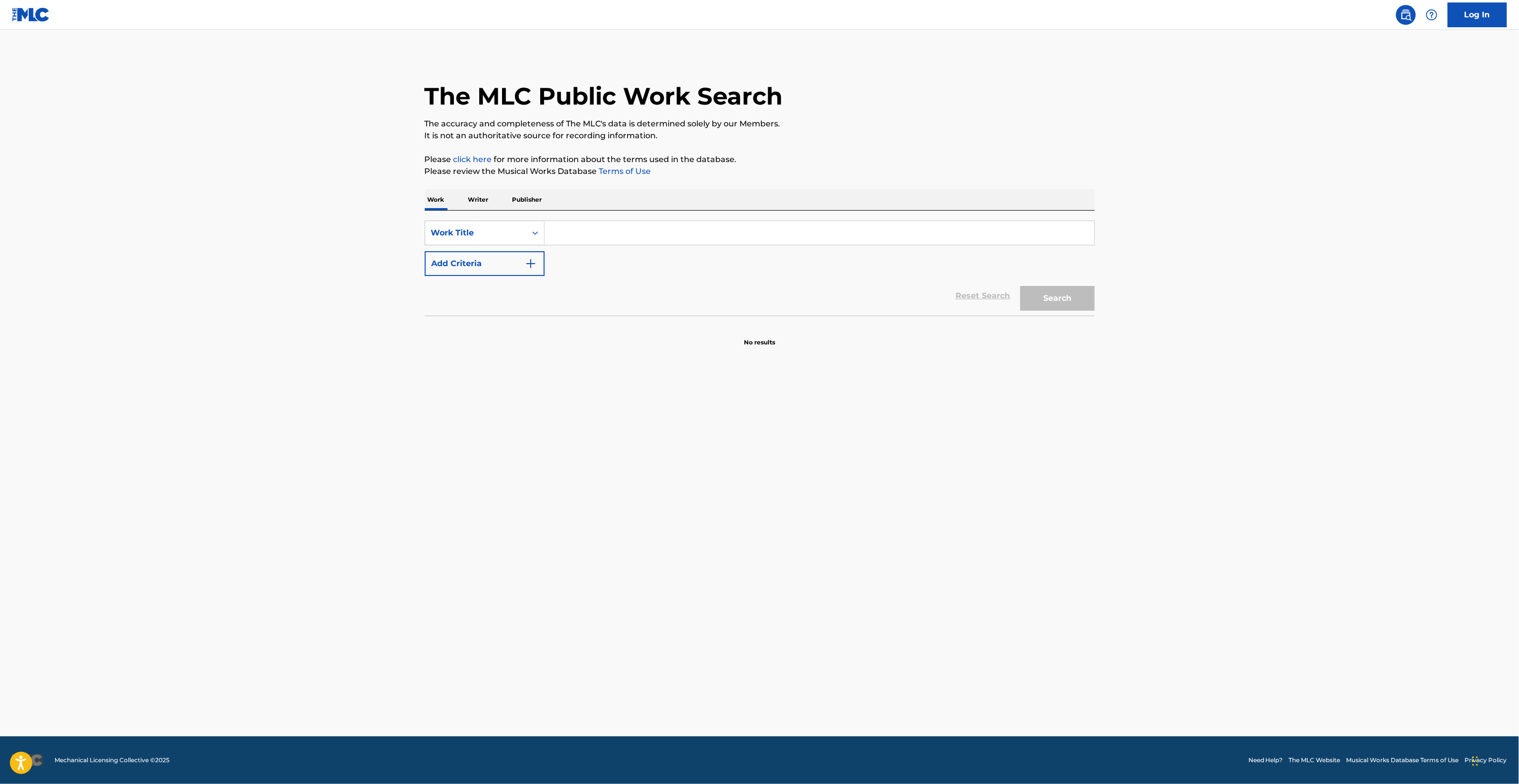
click at [1230, 508] on main "The MLC Public Work Search The accuracy and completeness of The MLC's data is d…" at bounding box center [760, 383] width 1519 height 707
click at [1230, 510] on main "The MLC Public Work Search The accuracy and completeness of The MLC's data is d…" at bounding box center [760, 383] width 1519 height 707
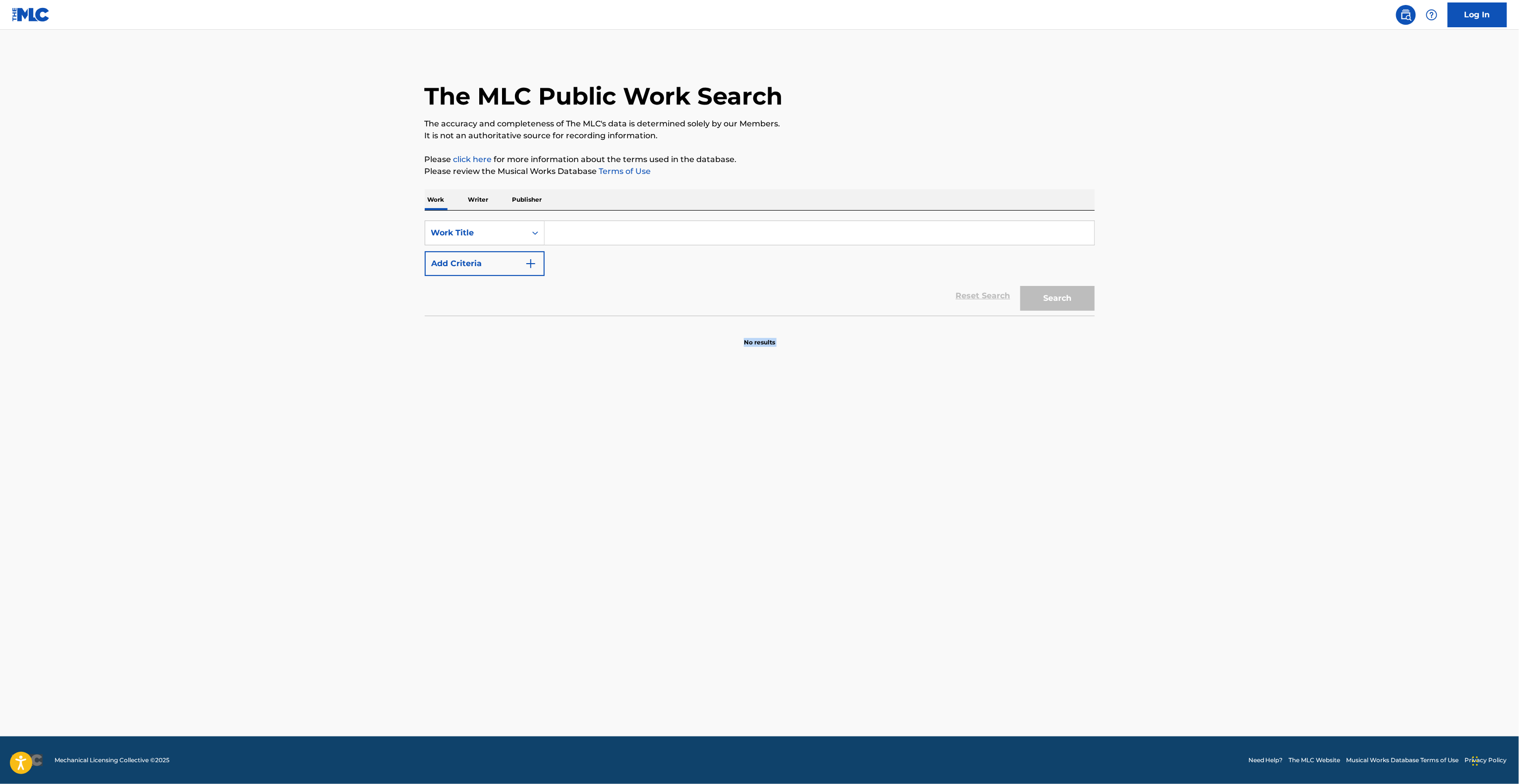
click at [1230, 510] on main "The MLC Public Work Search The accuracy and completeness of The MLC's data is d…" at bounding box center [760, 383] width 1519 height 707
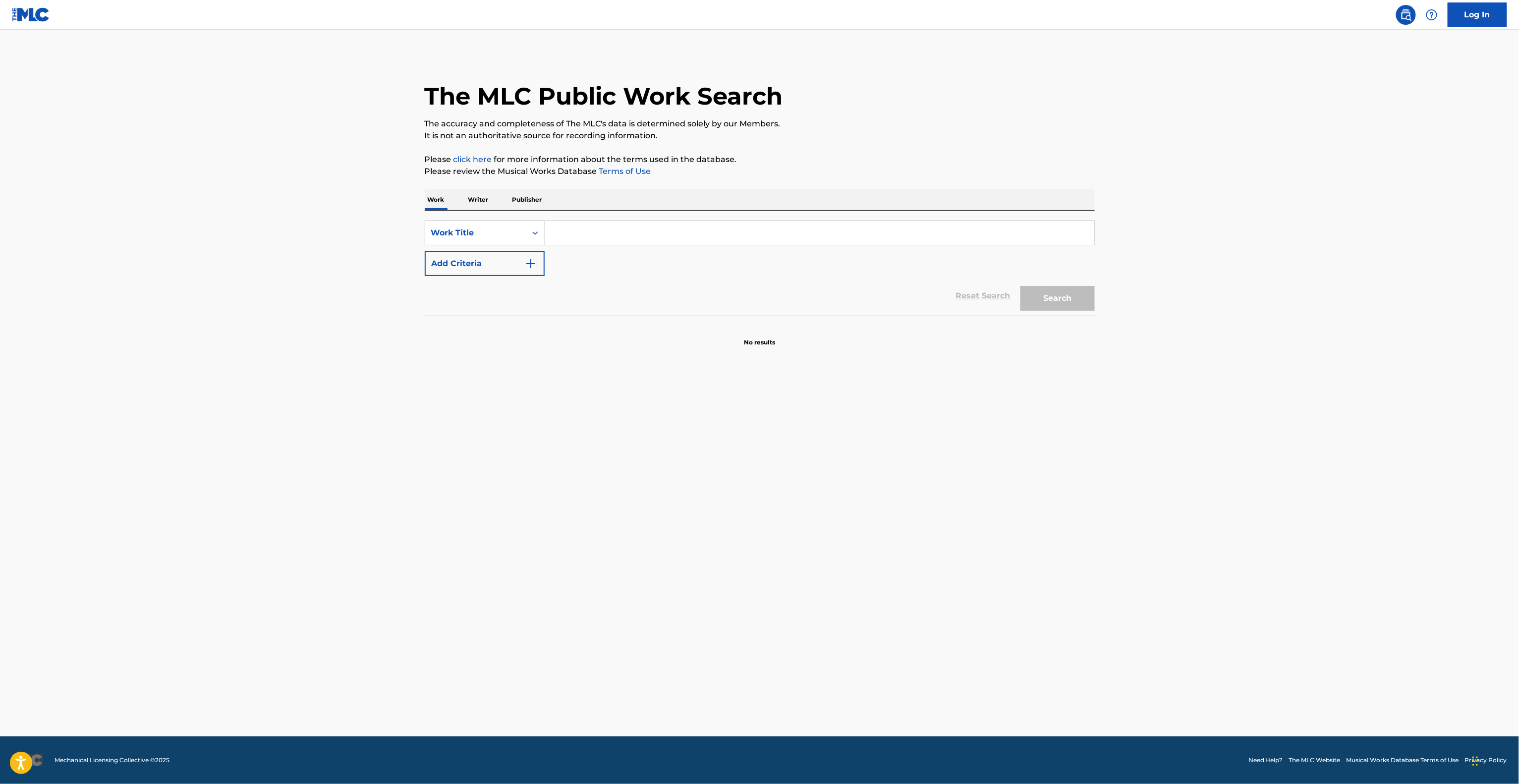
click at [1230, 510] on main "The MLC Public Work Search The accuracy and completeness of The MLC's data is d…" at bounding box center [760, 383] width 1519 height 707
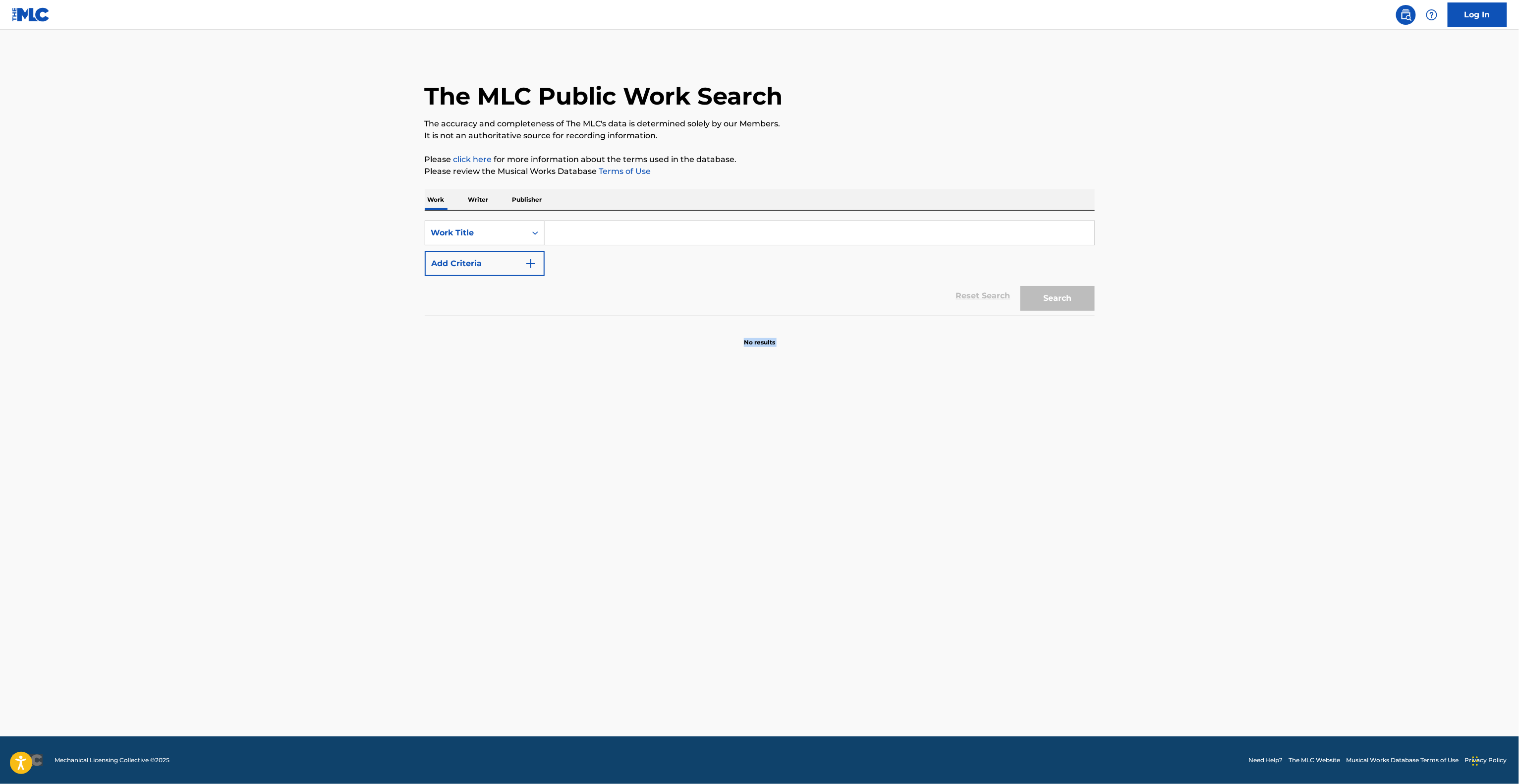
click at [1230, 510] on main "The MLC Public Work Search The accuracy and completeness of The MLC's data is d…" at bounding box center [760, 383] width 1519 height 707
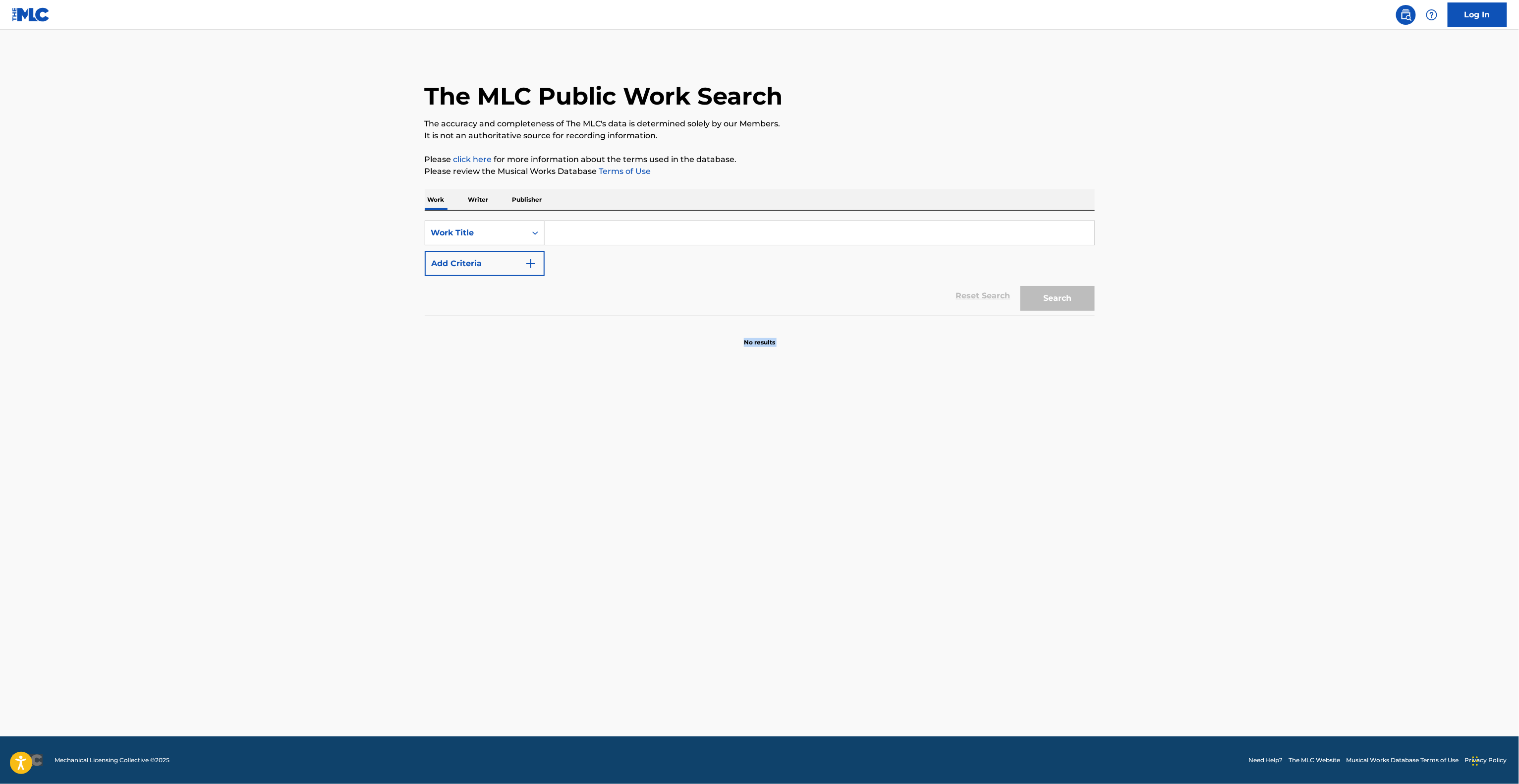
click at [1230, 510] on main "The MLC Public Work Search The accuracy and completeness of The MLC's data is d…" at bounding box center [760, 383] width 1519 height 707
click at [1227, 513] on main "The MLC Public Work Search The accuracy and completeness of The MLC's data is d…" at bounding box center [760, 383] width 1519 height 707
click at [1226, 514] on main "The MLC Public Work Search The accuracy and completeness of The MLC's data is d…" at bounding box center [760, 383] width 1519 height 707
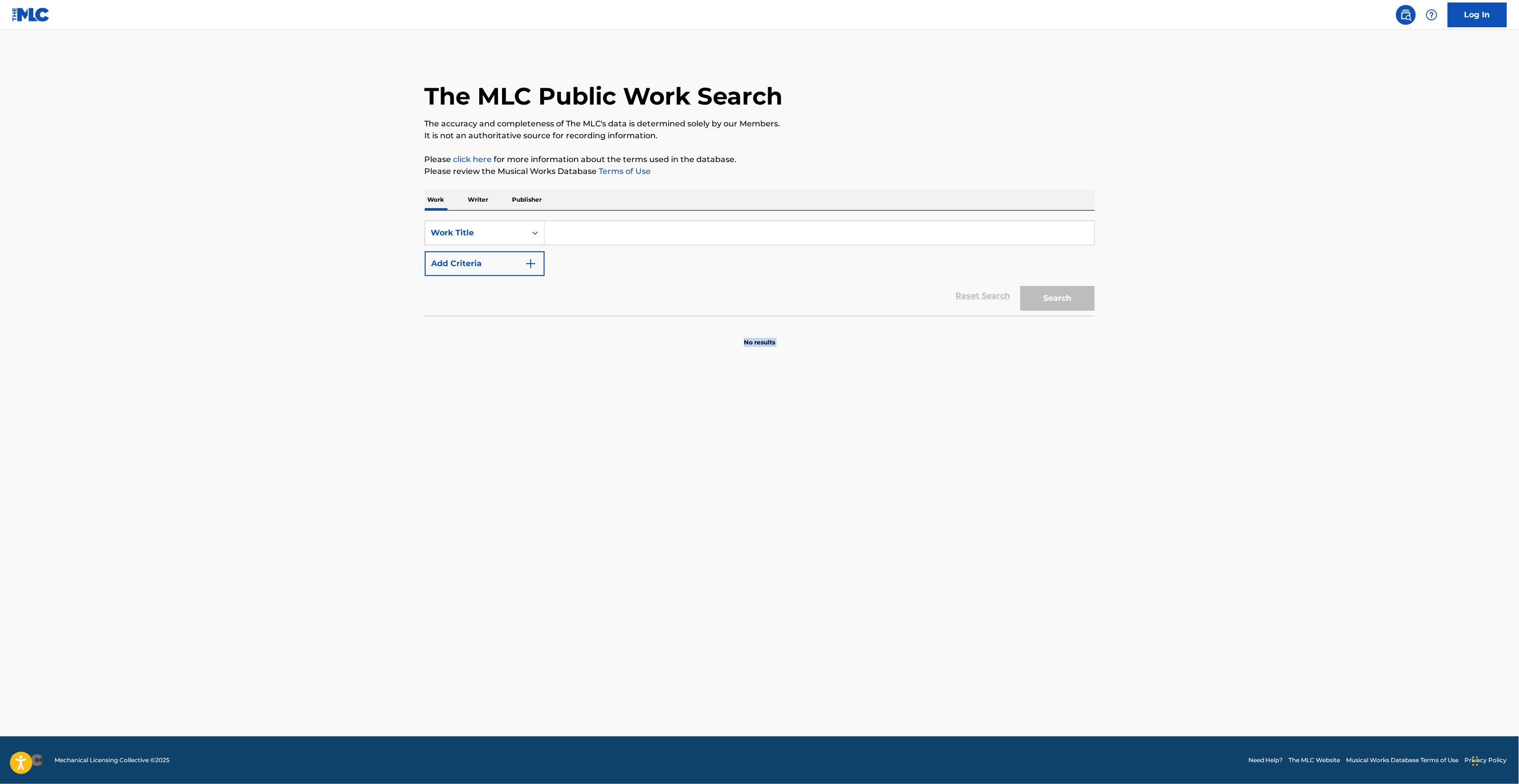
click at [1226, 514] on main "The MLC Public Work Search The accuracy and completeness of The MLC's data is d…" at bounding box center [760, 383] width 1519 height 707
click at [1225, 515] on main "The MLC Public Work Search The accuracy and completeness of The MLC's data is d…" at bounding box center [760, 383] width 1519 height 707
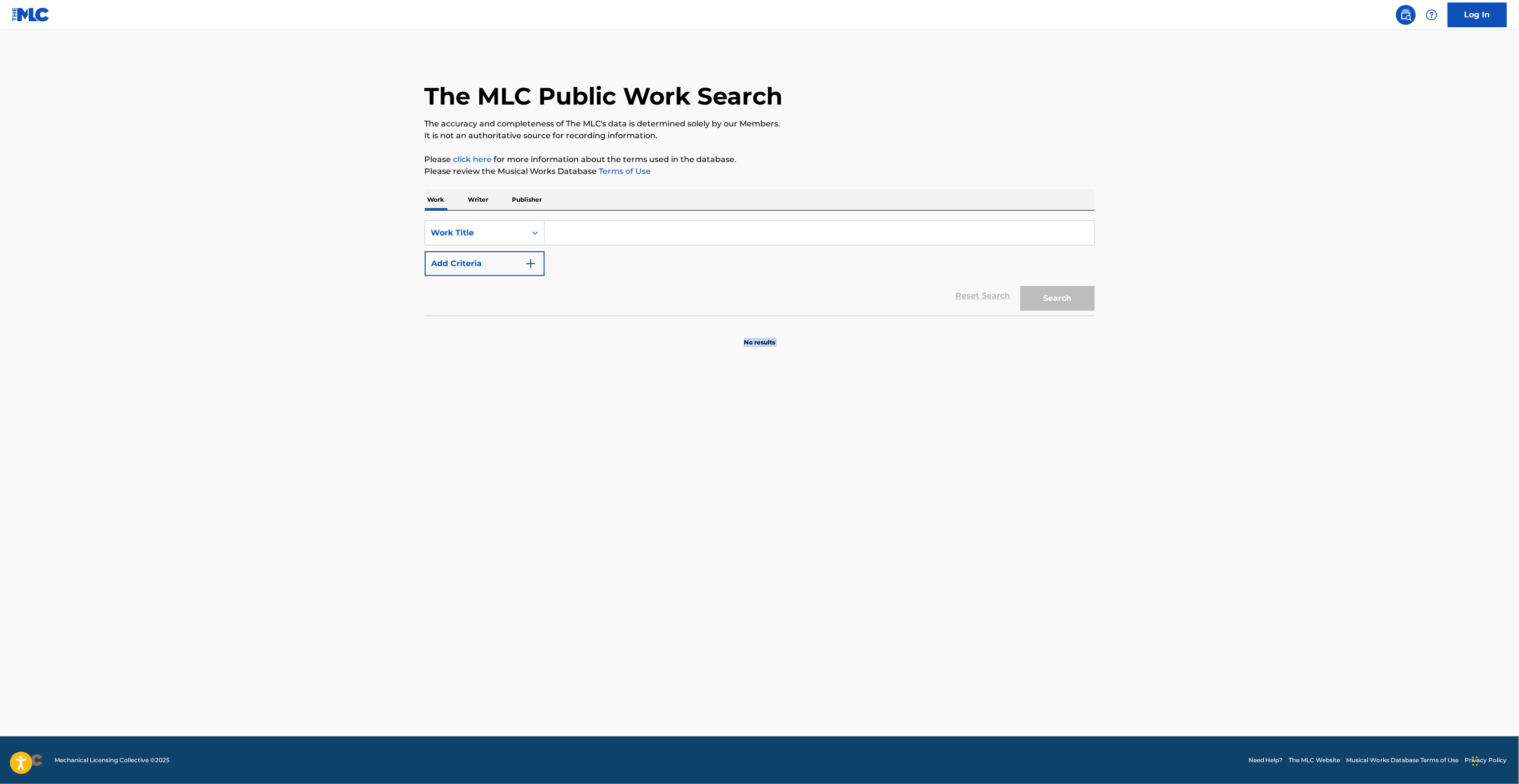
click at [1225, 515] on main "The MLC Public Work Search The accuracy and completeness of The MLC's data is d…" at bounding box center [760, 383] width 1519 height 707
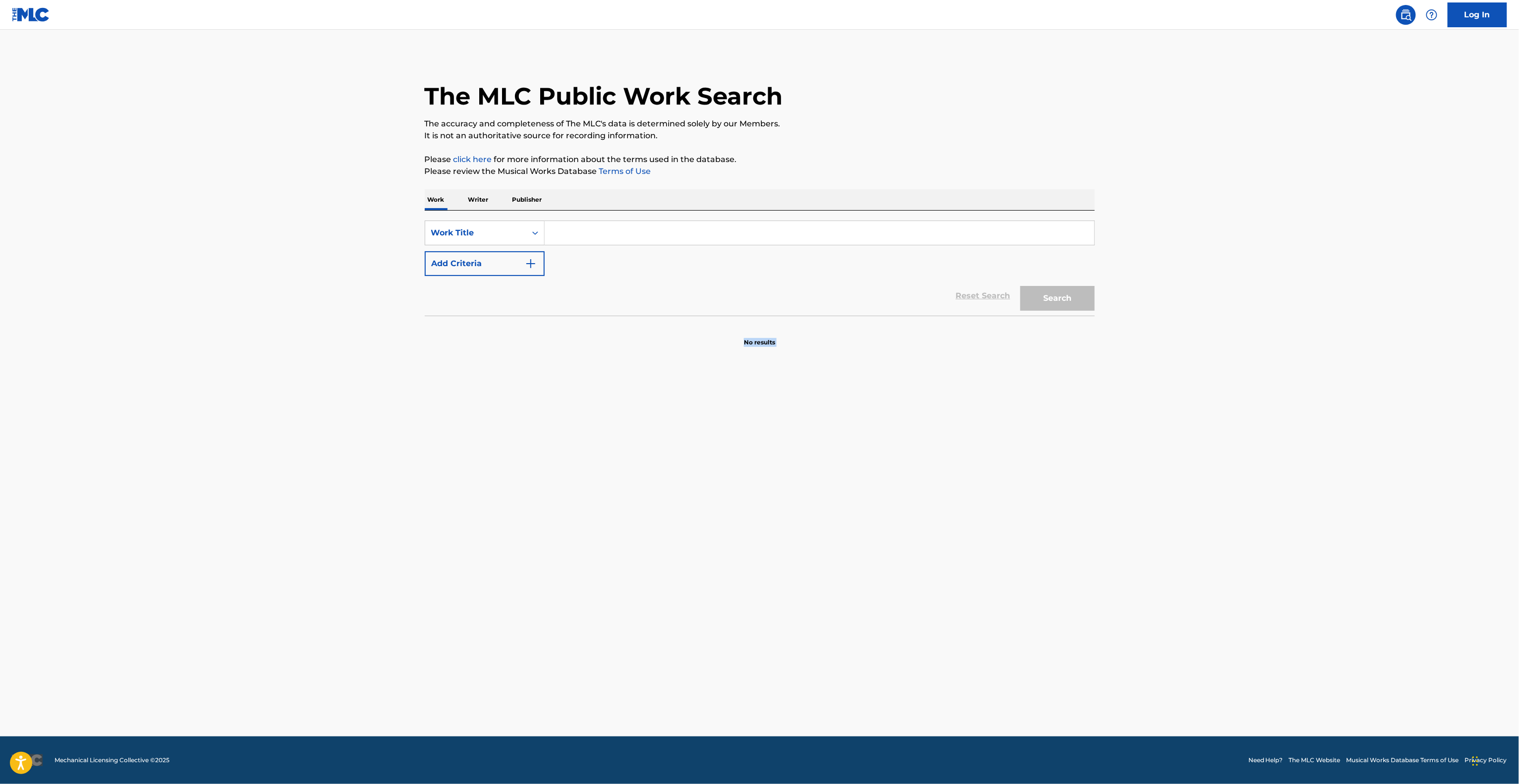
click at [1225, 515] on main "The MLC Public Work Search The accuracy and completeness of The MLC's data is d…" at bounding box center [760, 383] width 1519 height 707
click at [1224, 515] on main "The MLC Public Work Search The accuracy and completeness of The MLC's data is d…" at bounding box center [760, 383] width 1519 height 707
click at [1222, 516] on main "The MLC Public Work Search The accuracy and completeness of The MLC's data is d…" at bounding box center [760, 383] width 1519 height 707
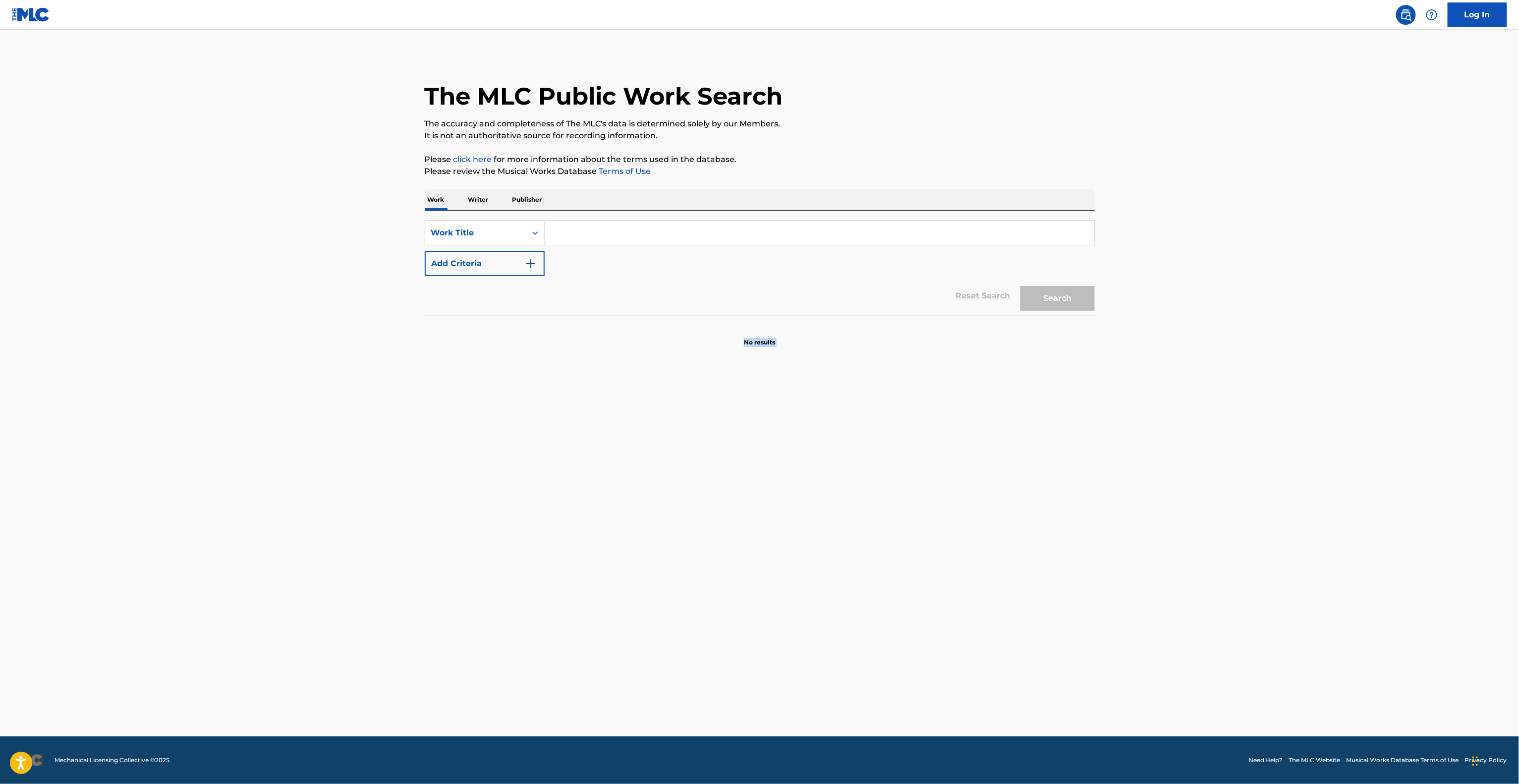
click at [1220, 516] on main "The MLC Public Work Search The accuracy and completeness of The MLC's data is d…" at bounding box center [760, 383] width 1519 height 707
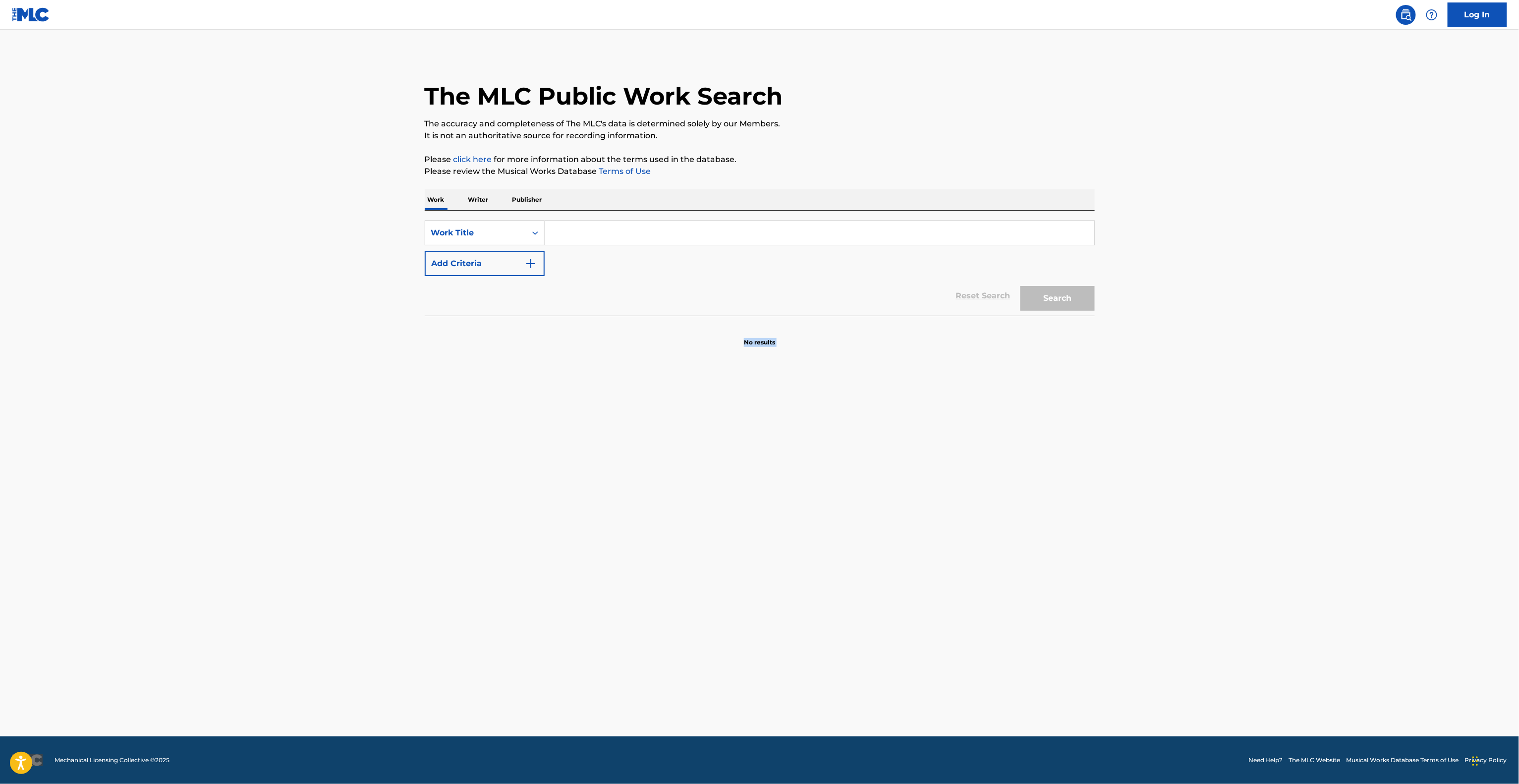
click at [1220, 516] on main "The MLC Public Work Search The accuracy and completeness of The MLC's data is d…" at bounding box center [760, 383] width 1519 height 707
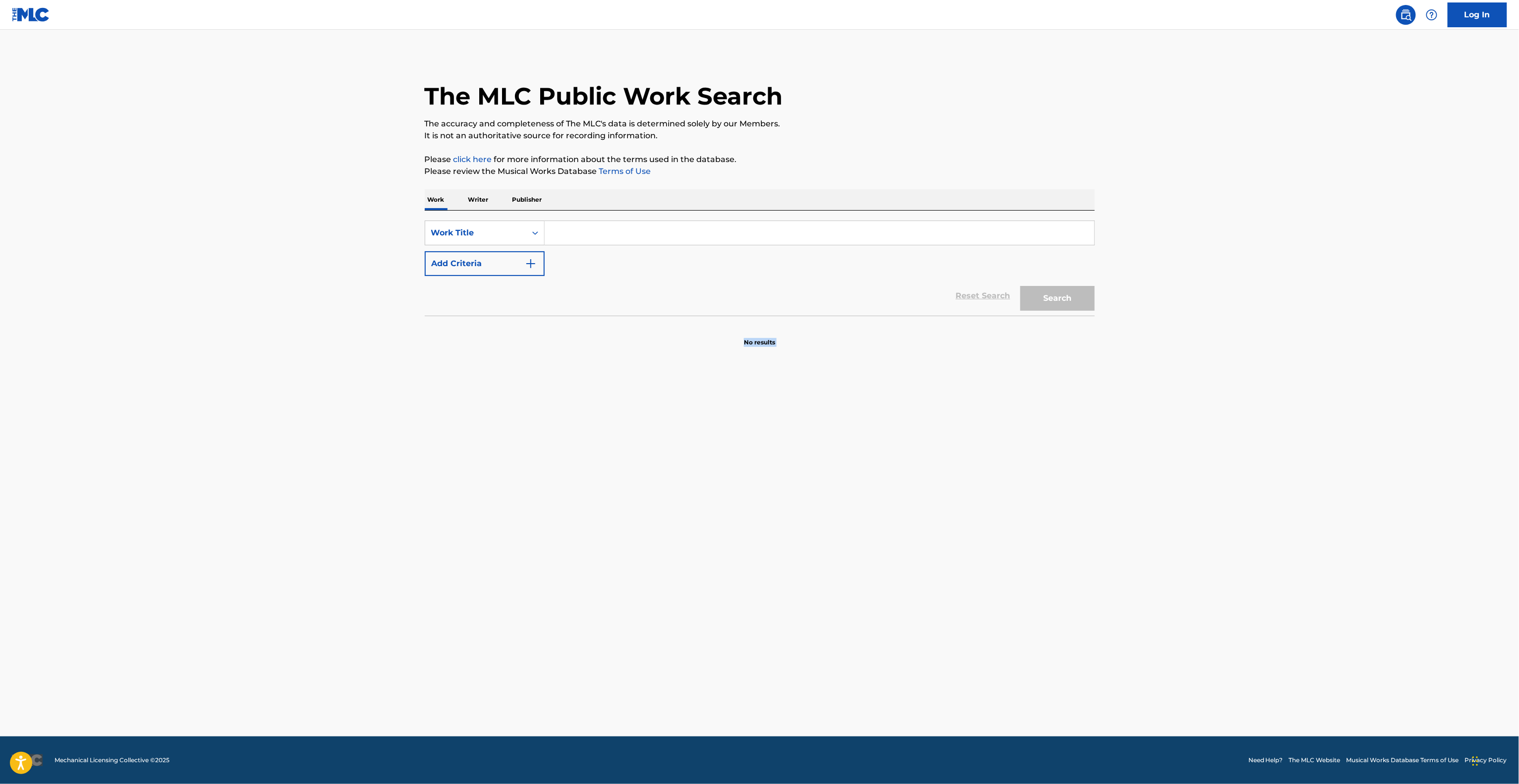
click at [1220, 516] on main "The MLC Public Work Search The accuracy and completeness of The MLC's data is d…" at bounding box center [760, 383] width 1519 height 707
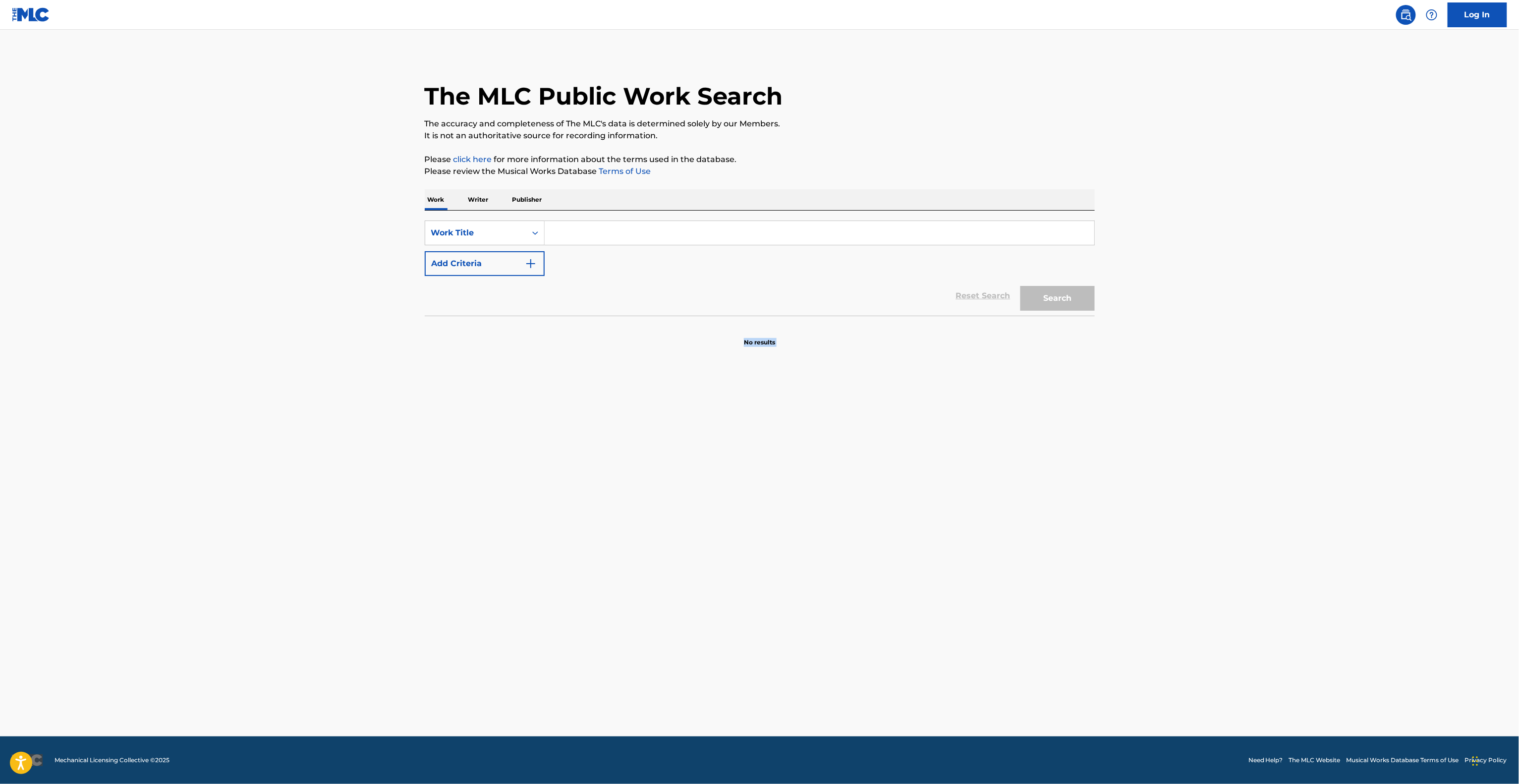
click at [1220, 516] on main "The MLC Public Work Search The accuracy and completeness of The MLC's data is d…" at bounding box center [760, 383] width 1519 height 707
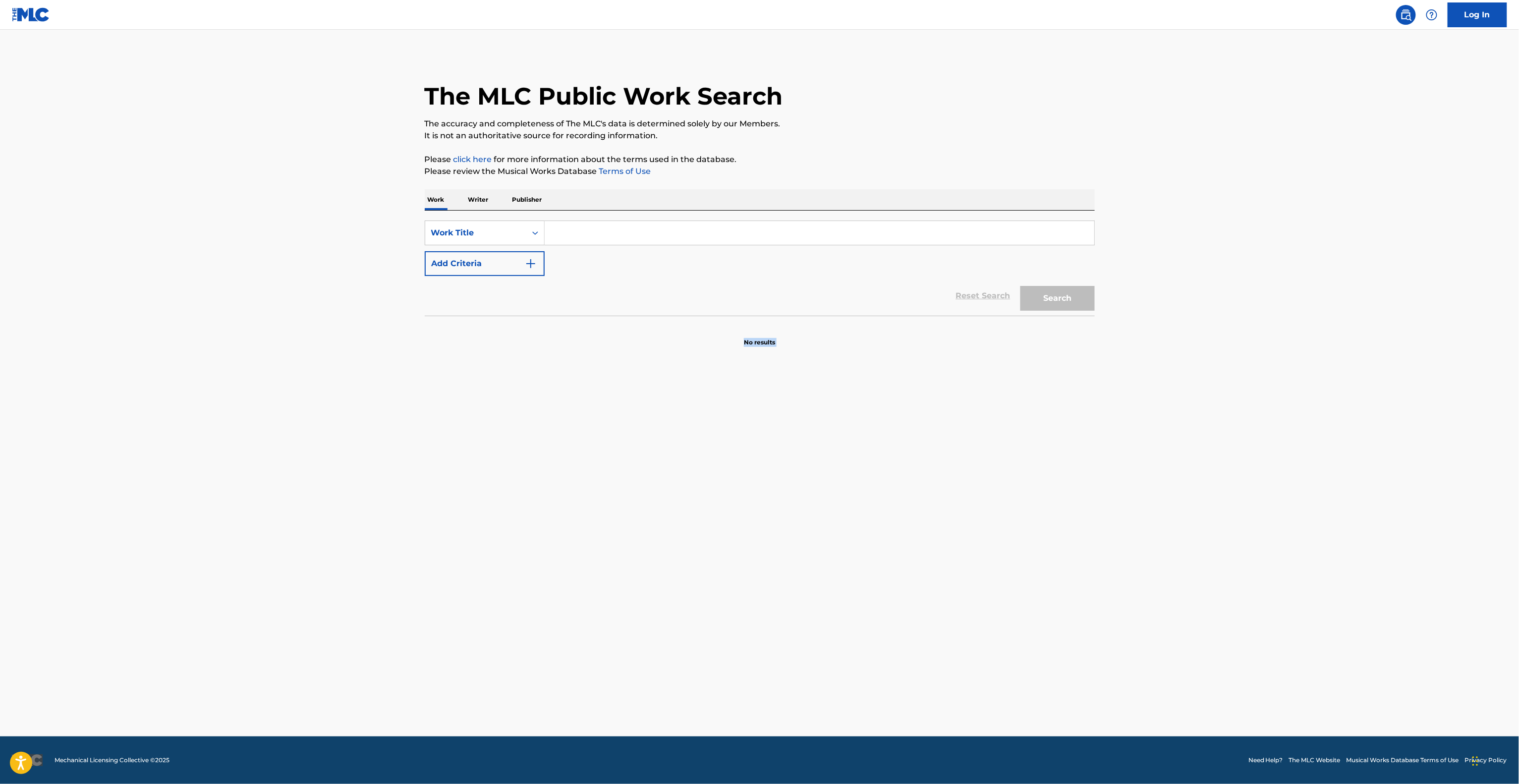
click at [1218, 517] on main "The MLC Public Work Search The accuracy and completeness of The MLC's data is d…" at bounding box center [760, 383] width 1519 height 707
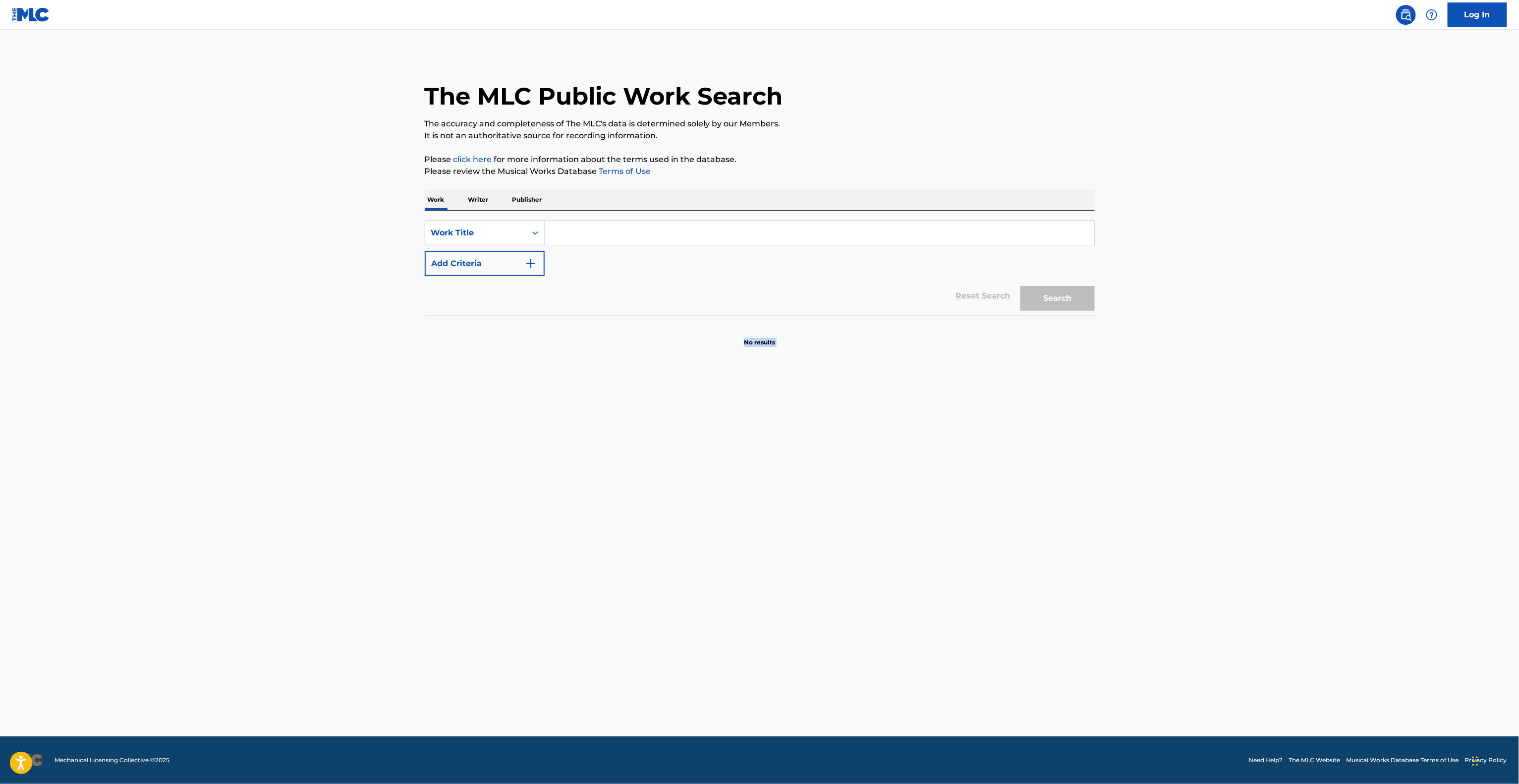
click at [1218, 517] on main "The MLC Public Work Search The accuracy and completeness of The MLC's data is d…" at bounding box center [760, 383] width 1519 height 707
click at [1216, 518] on main "The MLC Public Work Search The accuracy and completeness of The MLC's data is d…" at bounding box center [760, 383] width 1519 height 707
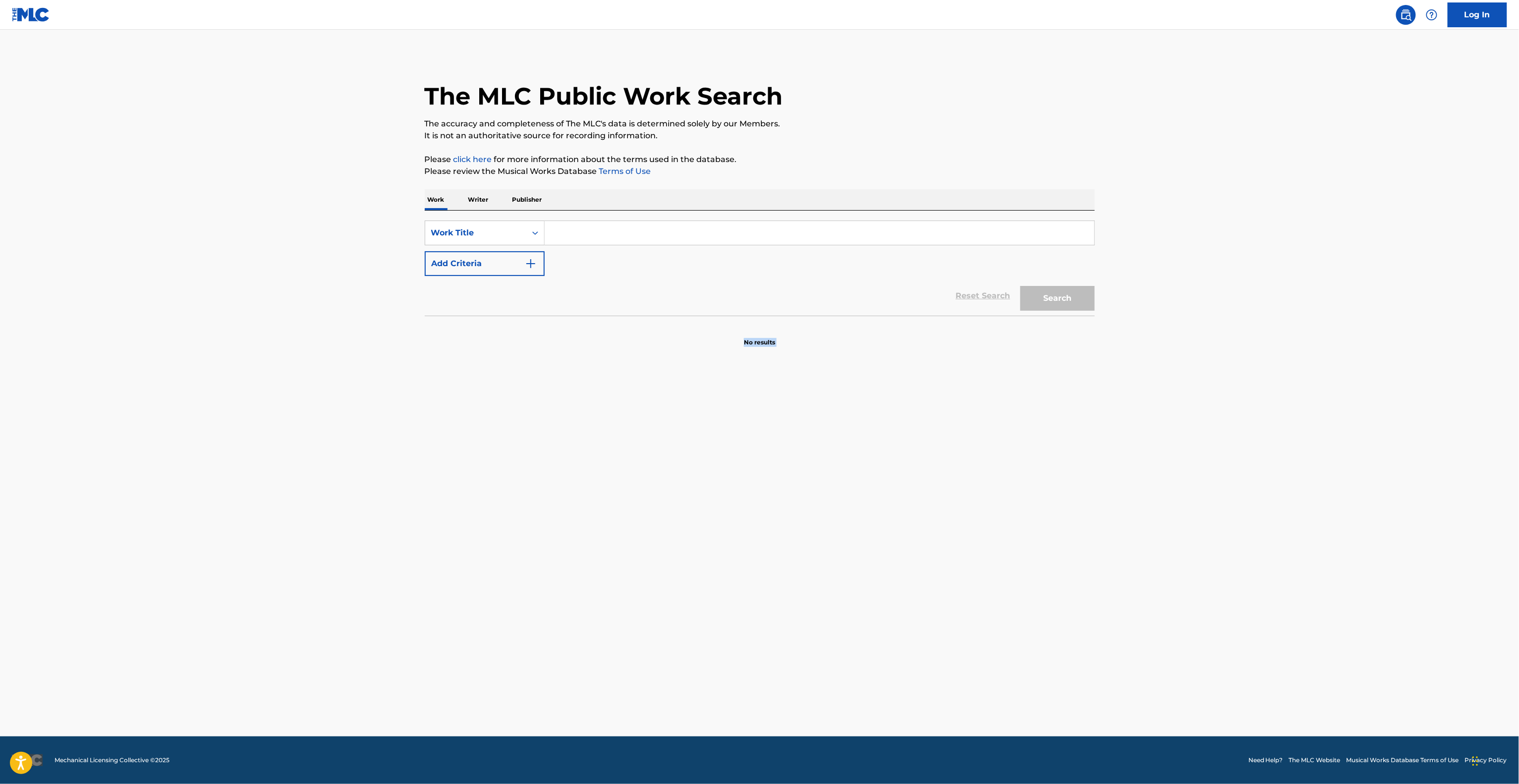
click at [1216, 518] on main "The MLC Public Work Search The accuracy and completeness of The MLC's data is d…" at bounding box center [760, 383] width 1519 height 707
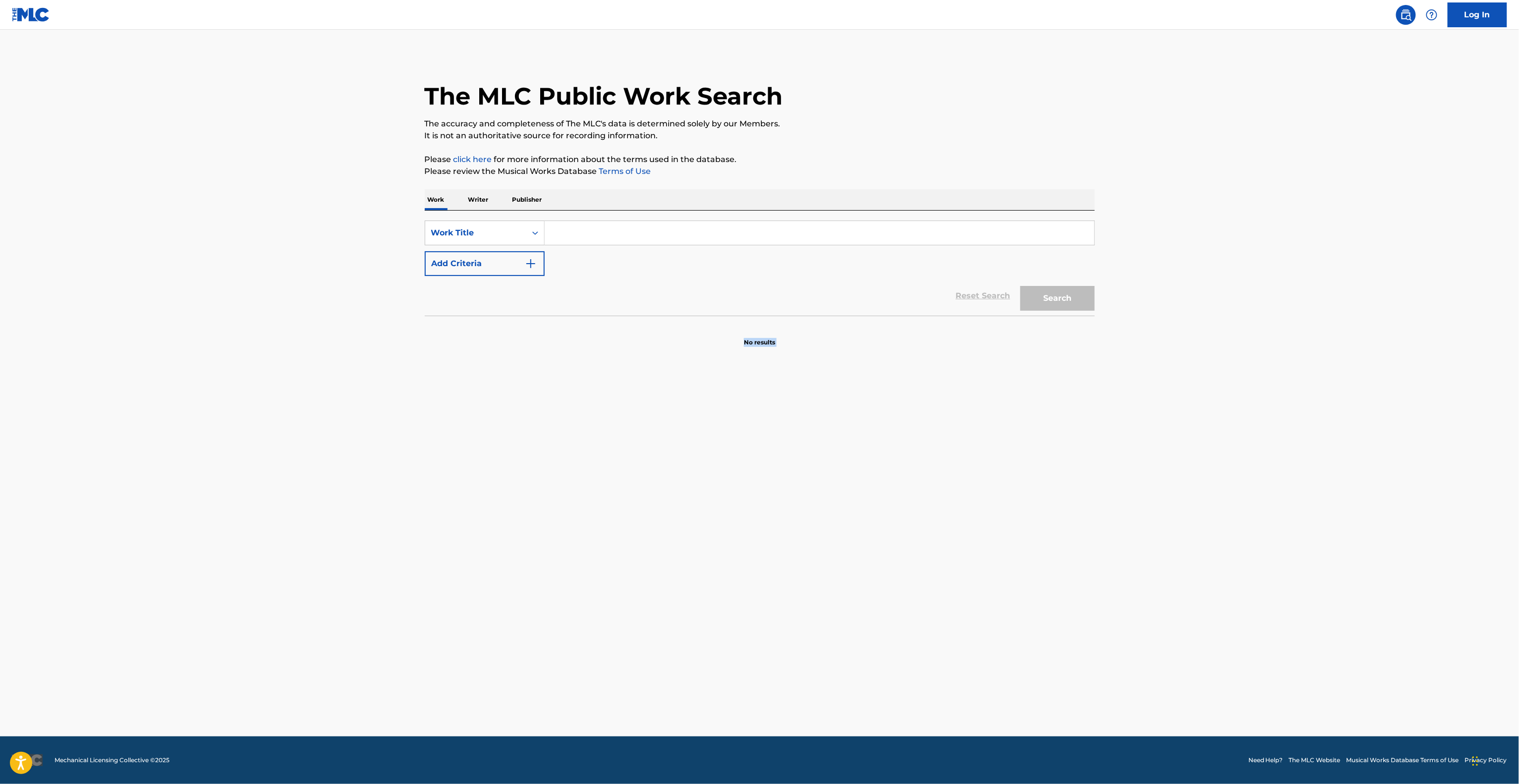
click at [1216, 518] on main "The MLC Public Work Search The accuracy and completeness of The MLC's data is d…" at bounding box center [760, 383] width 1519 height 707
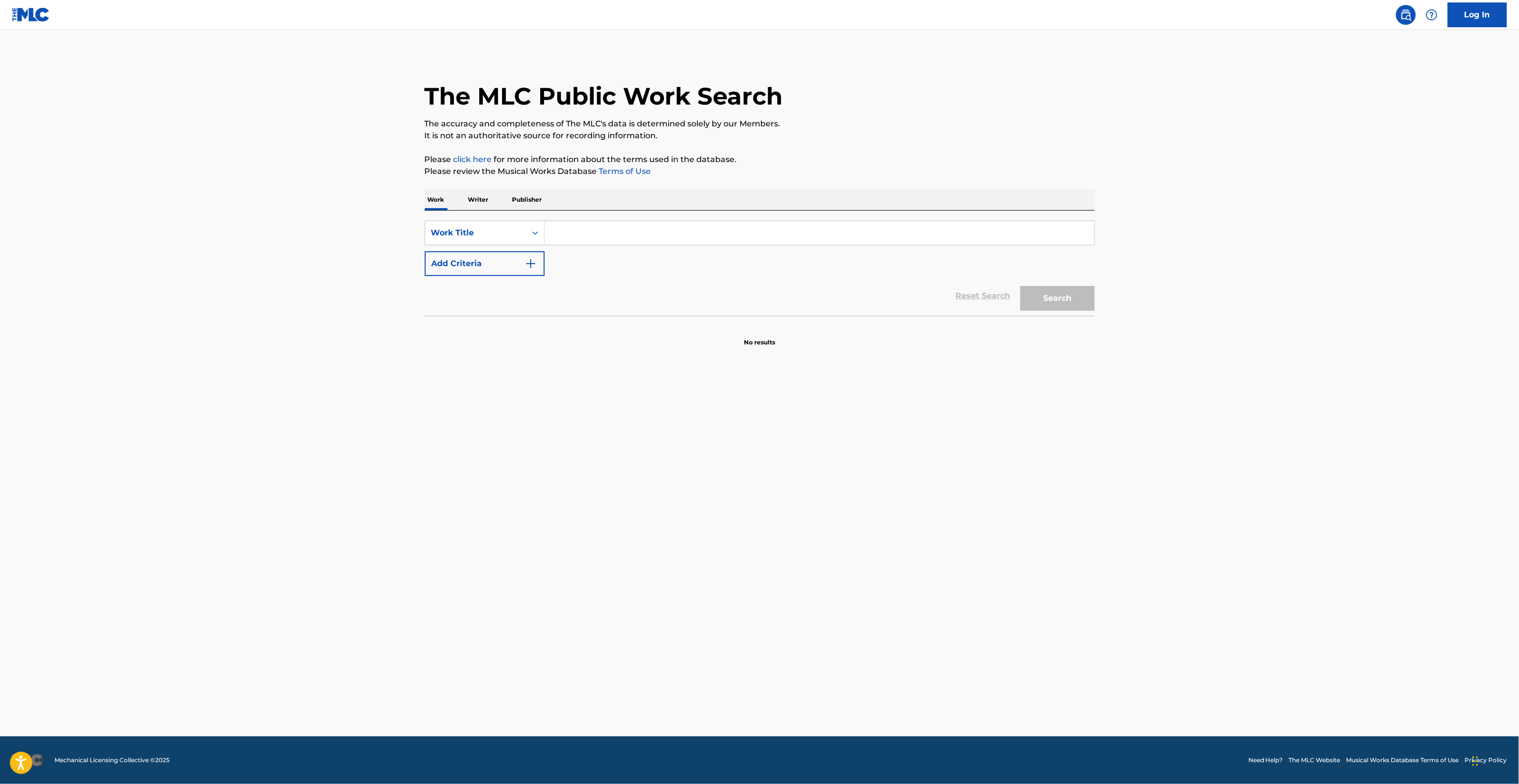
click at [1216, 518] on main "The MLC Public Work Search The accuracy and completeness of The MLC's data is d…" at bounding box center [760, 383] width 1519 height 707
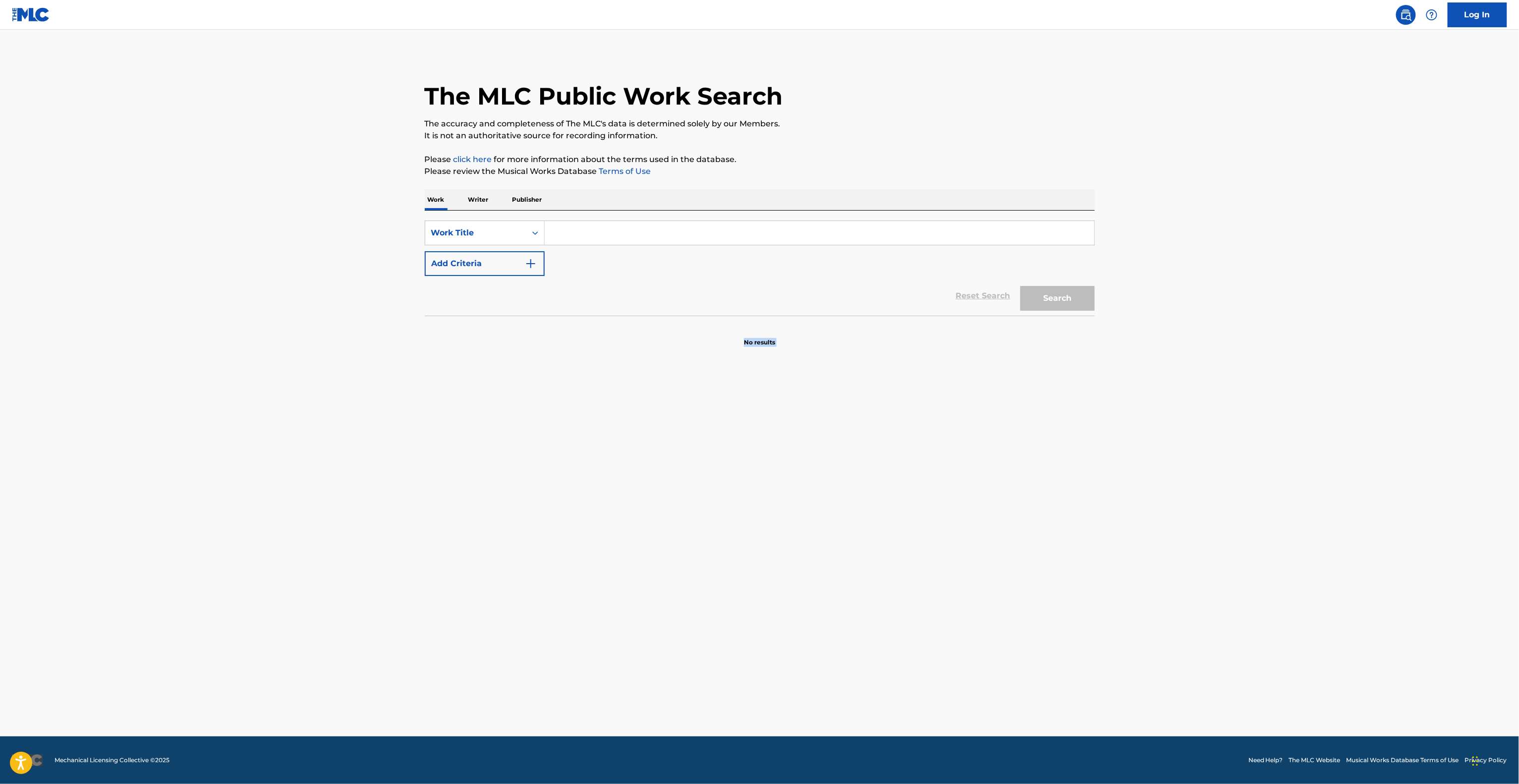
click at [1216, 518] on main "The MLC Public Work Search The accuracy and completeness of The MLC's data is d…" at bounding box center [760, 383] width 1519 height 707
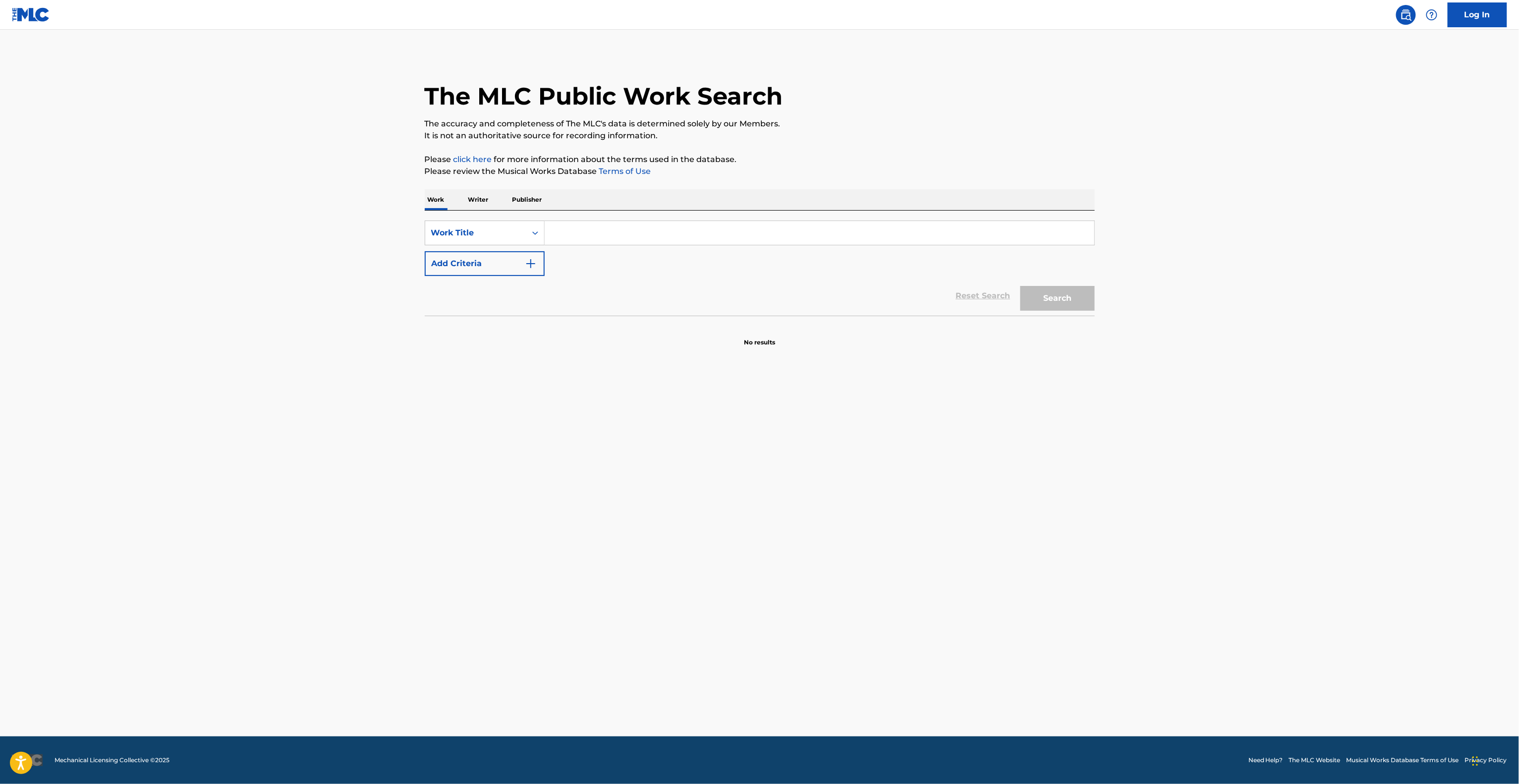
click at [1216, 518] on main "The MLC Public Work Search The accuracy and completeness of The MLC's data is d…" at bounding box center [760, 383] width 1519 height 707
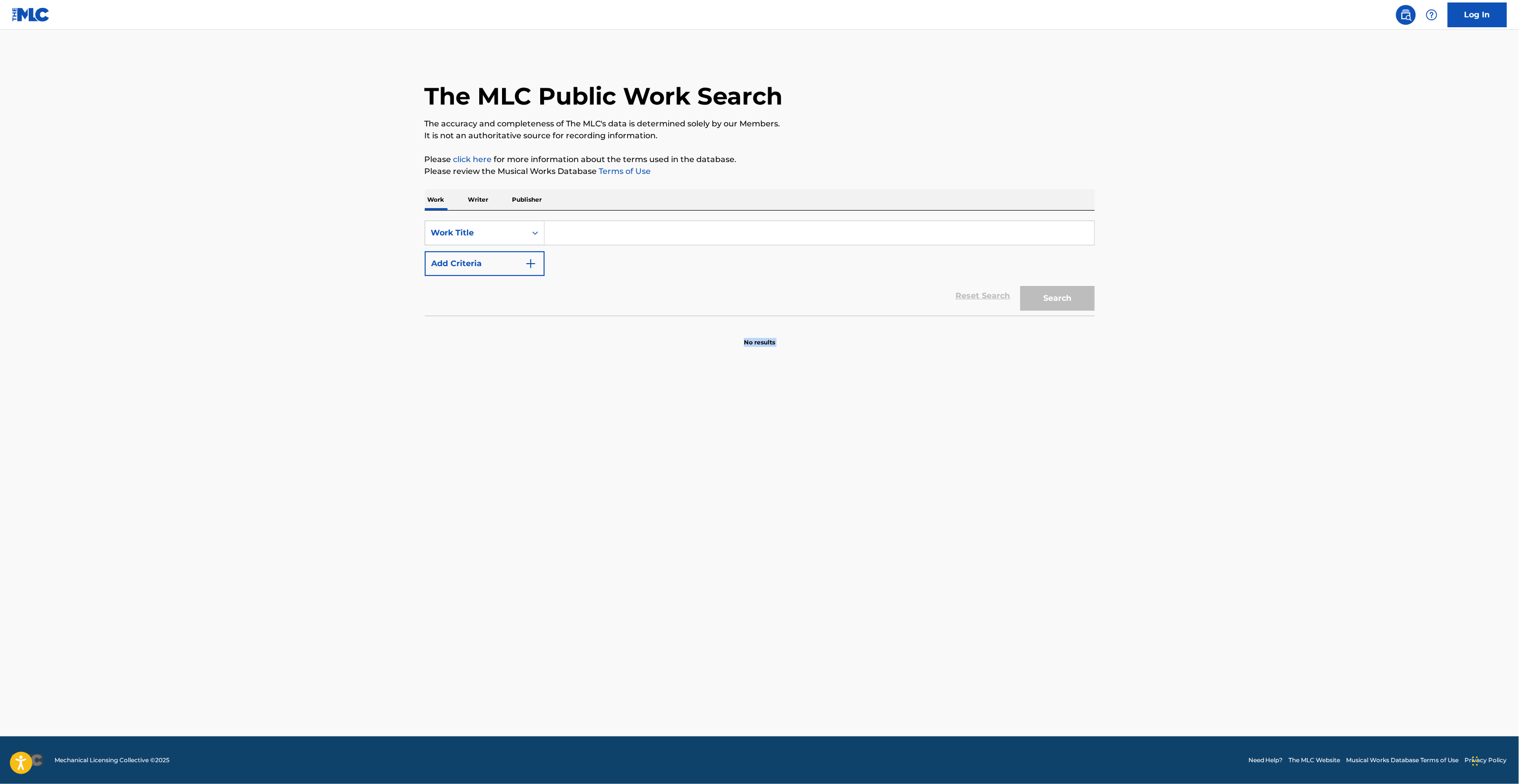
click at [1216, 518] on main "The MLC Public Work Search The accuracy and completeness of The MLC's data is d…" at bounding box center [760, 383] width 1519 height 707
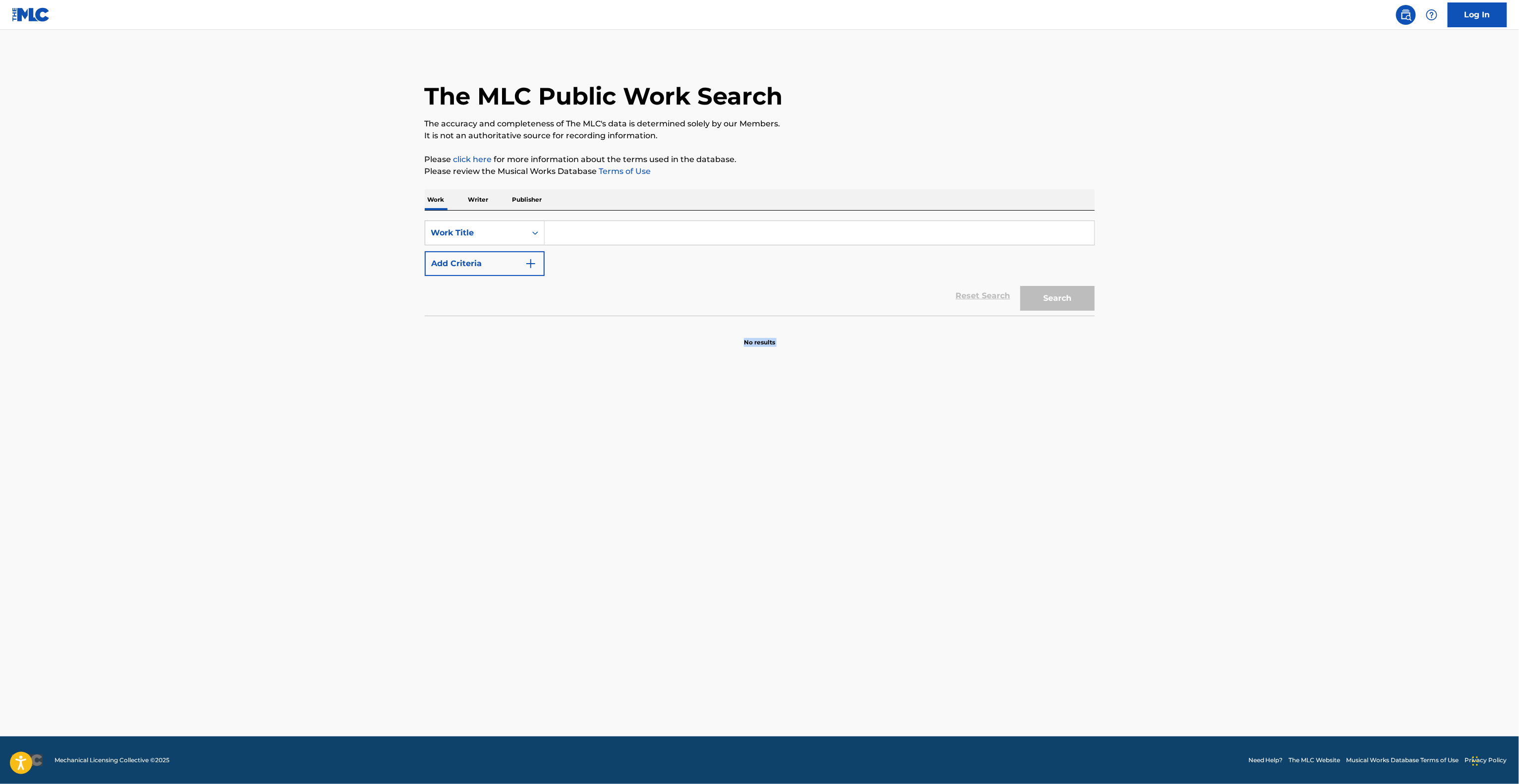
click at [1216, 518] on main "The MLC Public Work Search The accuracy and completeness of The MLC's data is d…" at bounding box center [760, 383] width 1519 height 707
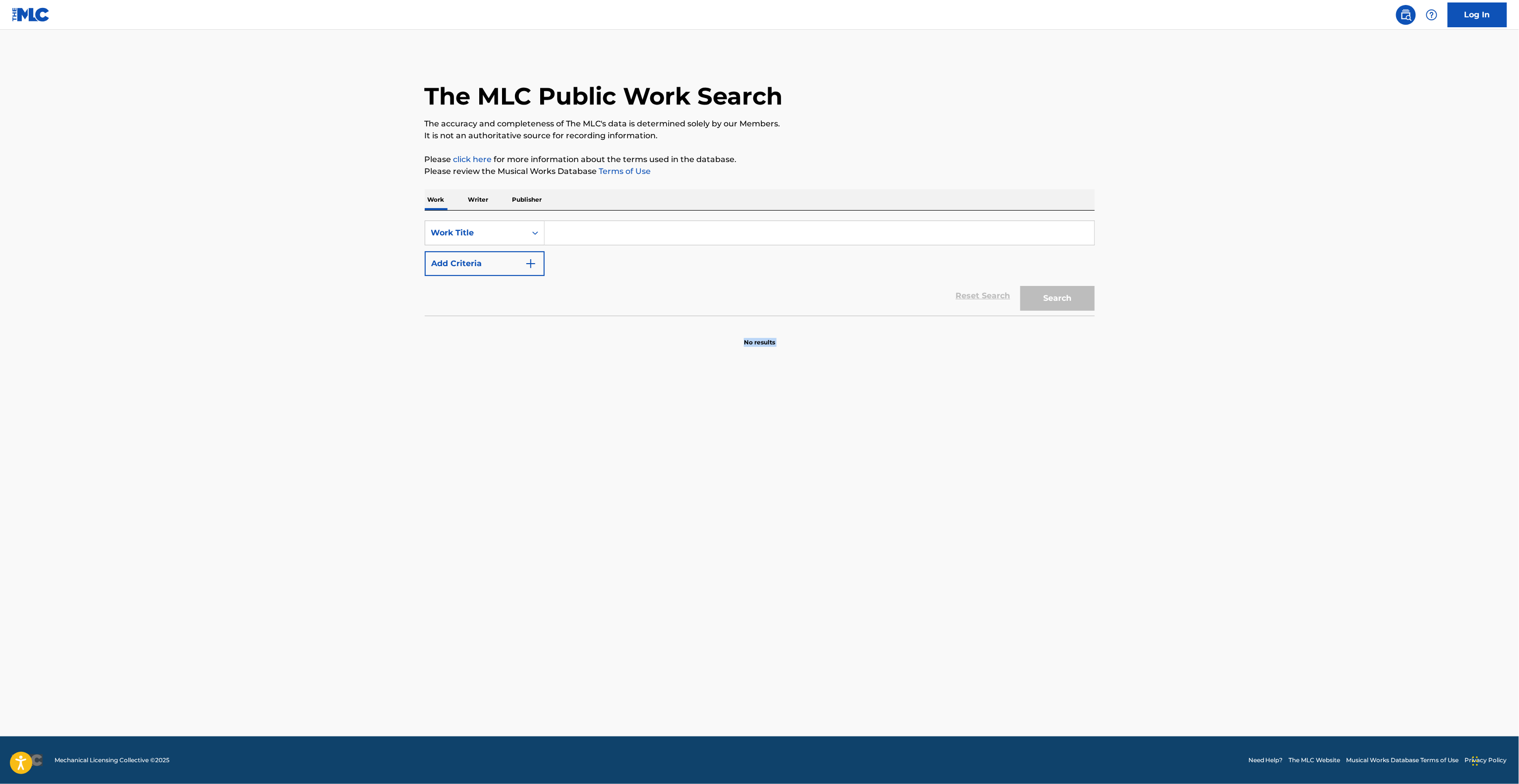
click at [1216, 518] on main "The MLC Public Work Search The accuracy and completeness of The MLC's data is d…" at bounding box center [760, 383] width 1519 height 707
click at [1216, 518] on main "The MLC Public Work Search The accuracy and completeness of The MLC's data is d…" at bounding box center [760, 383] width 1519 height 707
click at [1214, 519] on main "The MLC Public Work Search The accuracy and completeness of The MLC's data is d…" at bounding box center [760, 383] width 1519 height 707
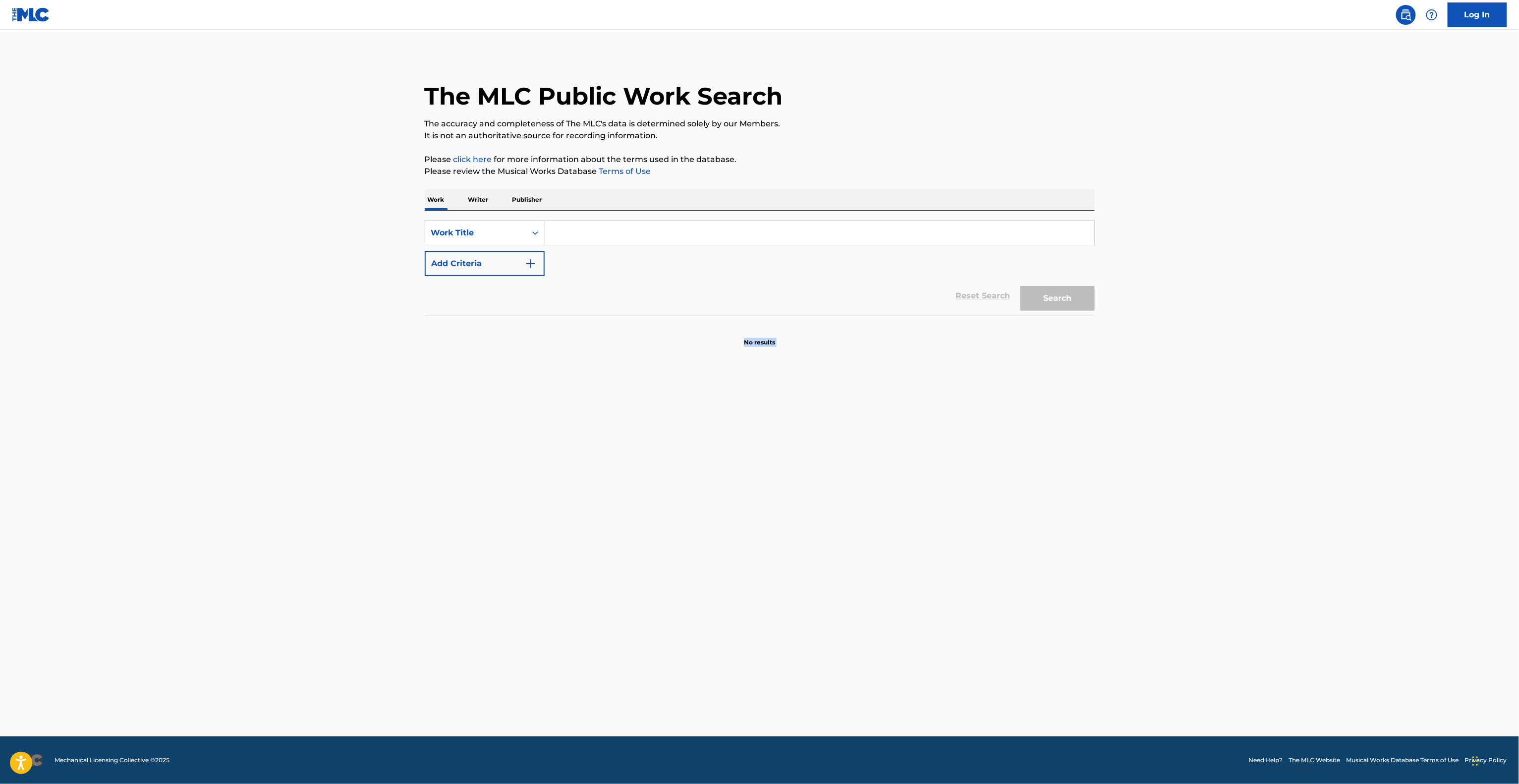
click at [1214, 520] on main "The MLC Public Work Search The accuracy and completeness of The MLC's data is d…" at bounding box center [760, 383] width 1519 height 707
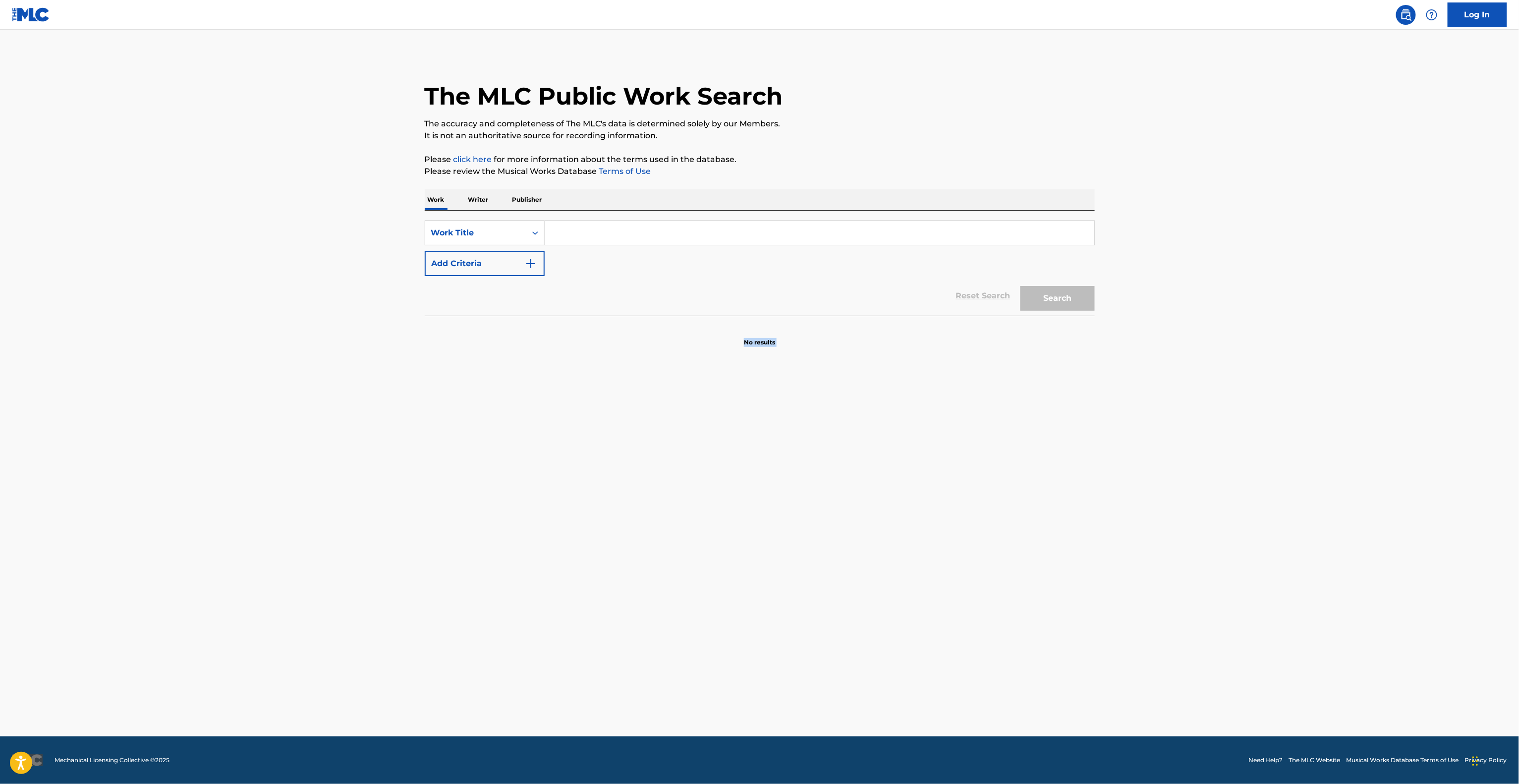
click at [1214, 520] on main "The MLC Public Work Search The accuracy and completeness of The MLC's data is d…" at bounding box center [760, 383] width 1519 height 707
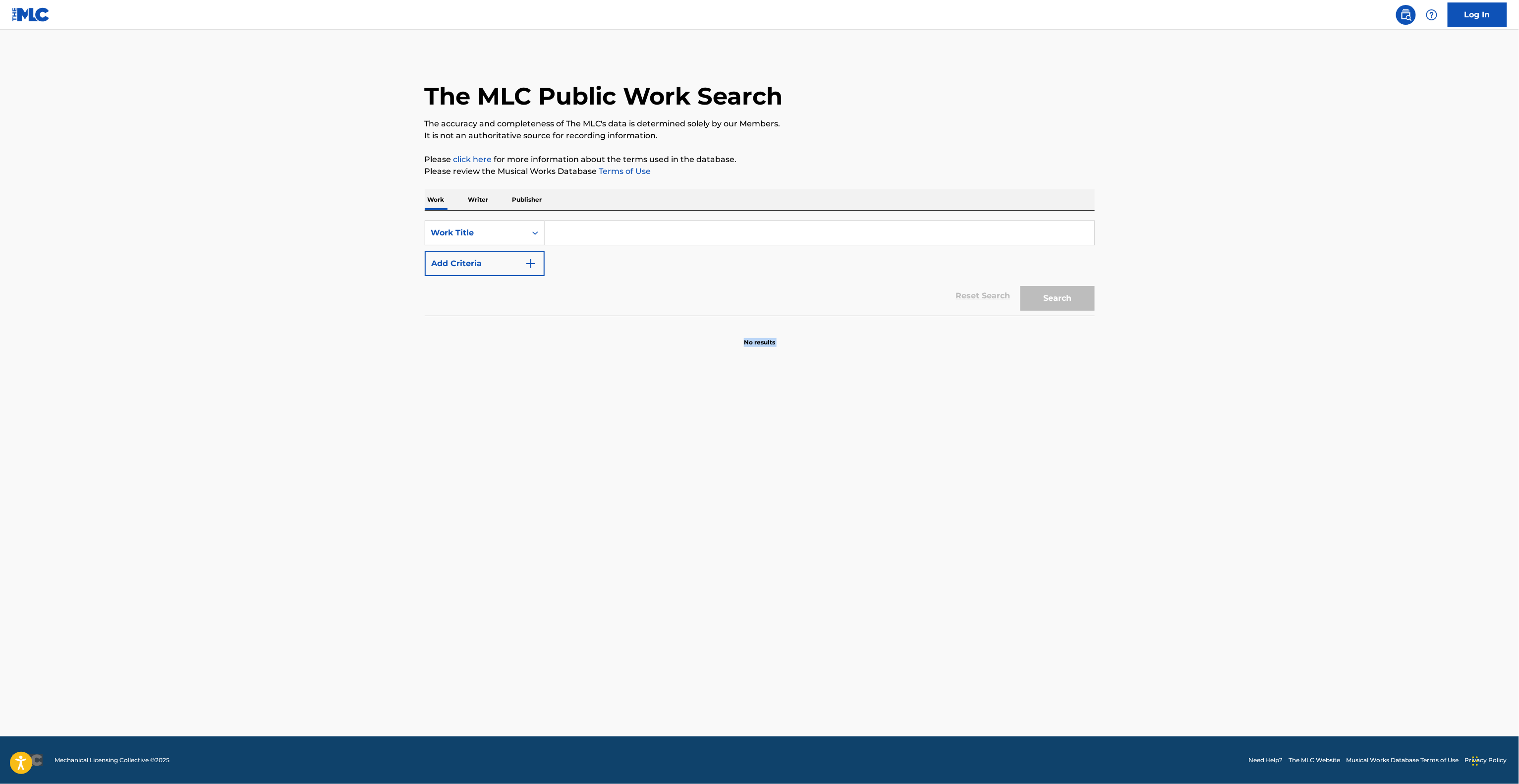
click at [1214, 520] on main "The MLC Public Work Search The accuracy and completeness of The MLC's data is d…" at bounding box center [760, 383] width 1519 height 707
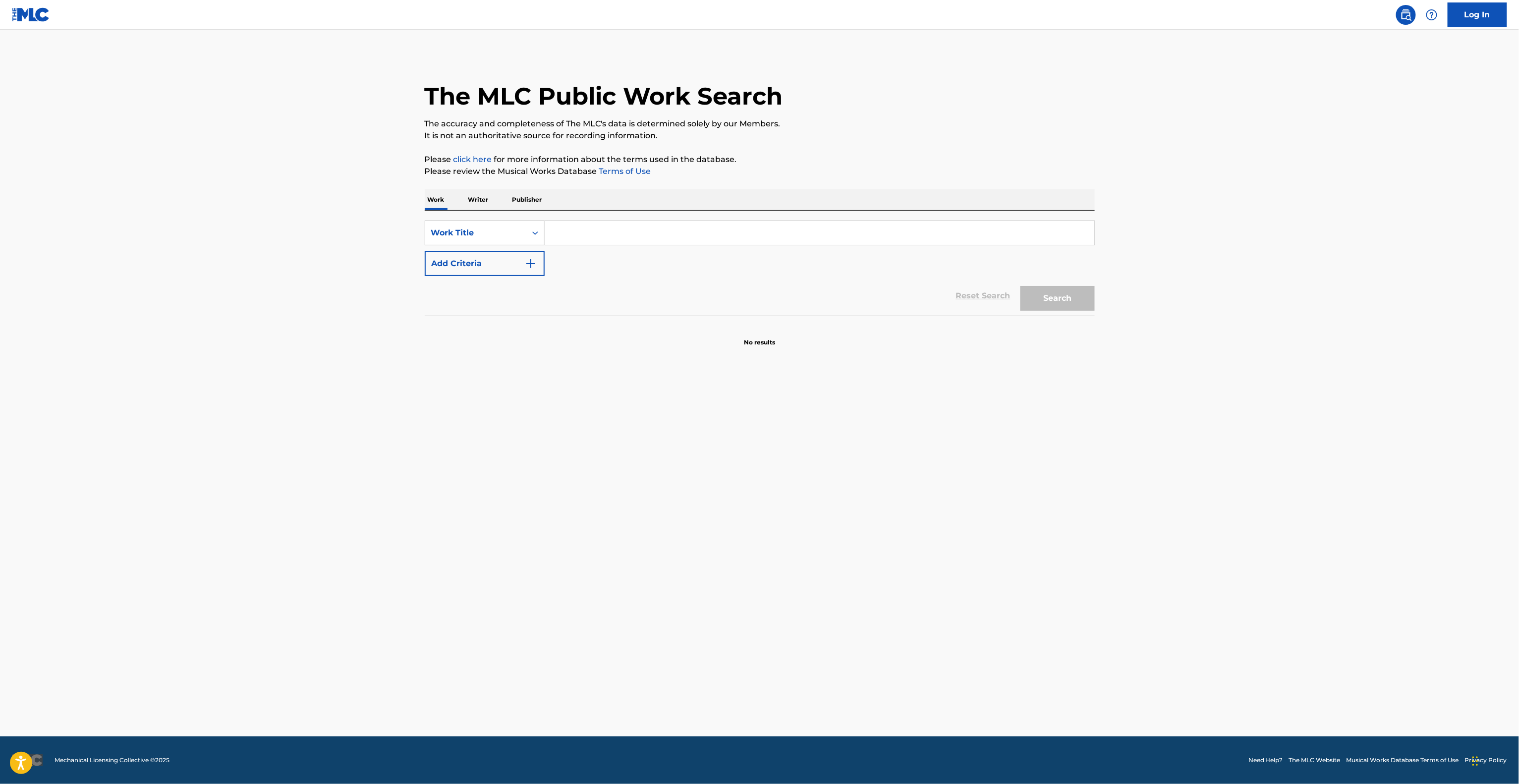
click at [1214, 520] on main "The MLC Public Work Search The accuracy and completeness of The MLC's data is d…" at bounding box center [760, 383] width 1519 height 707
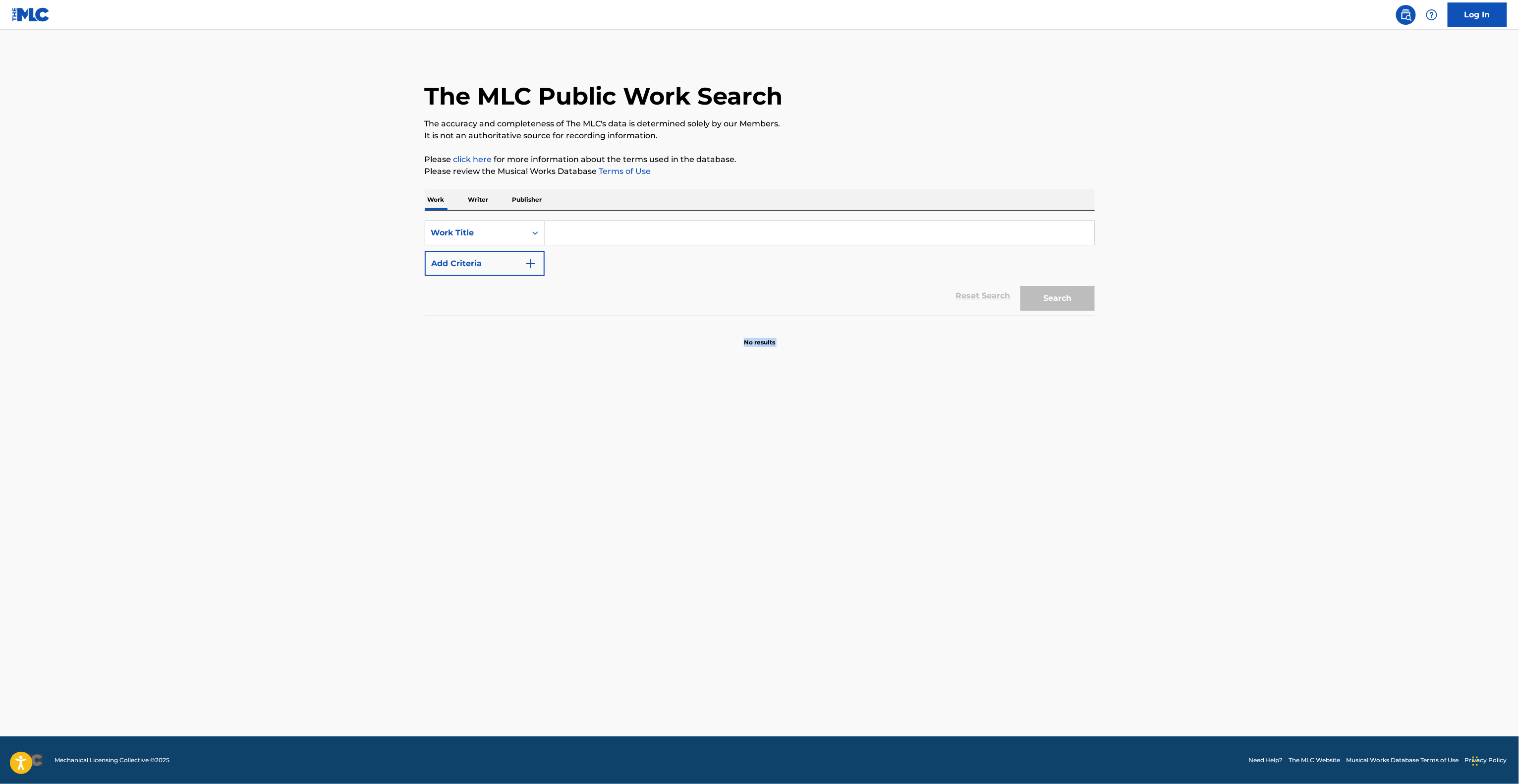
click at [1214, 520] on main "The MLC Public Work Search The accuracy and completeness of The MLC's data is d…" at bounding box center [760, 383] width 1519 height 707
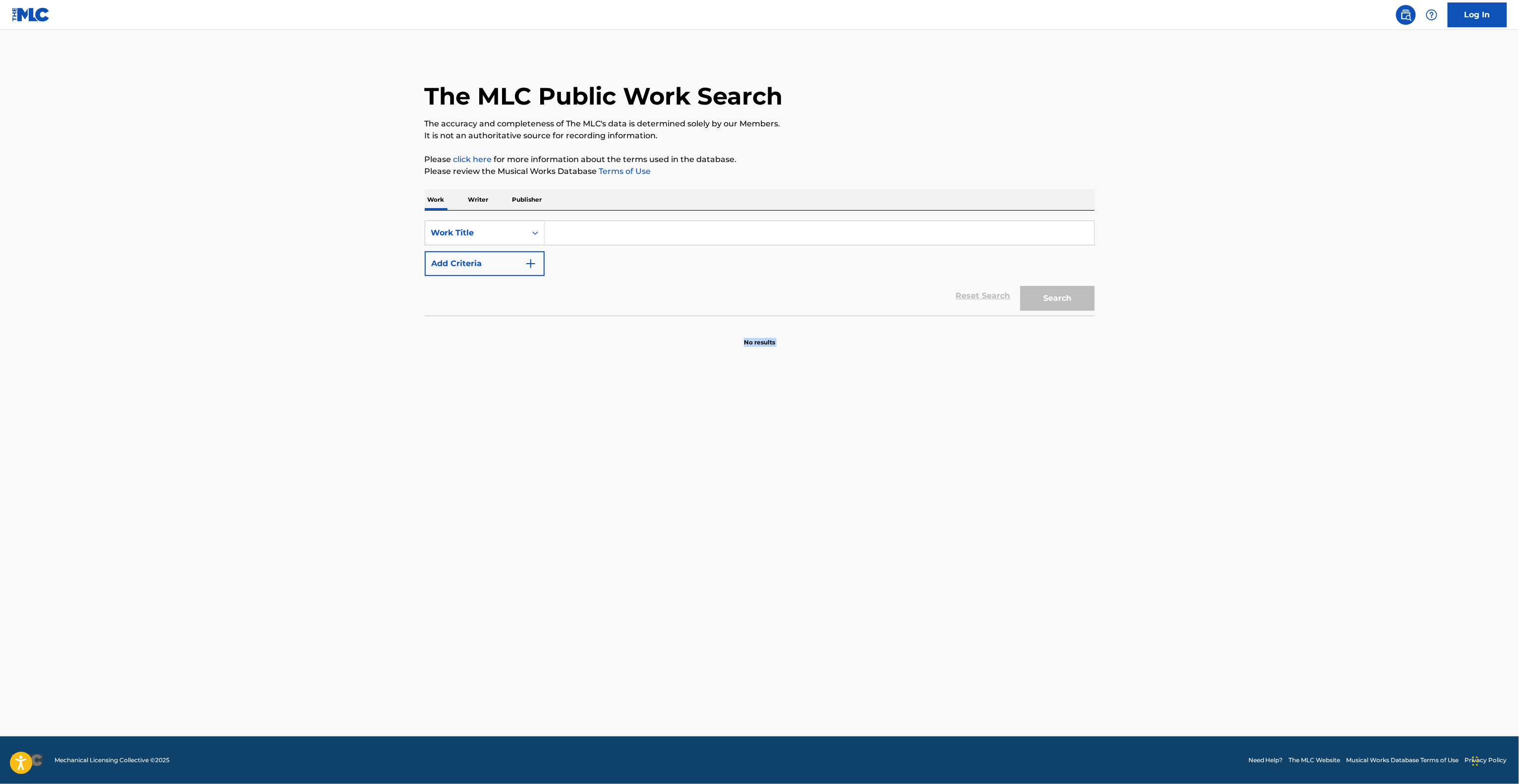
click at [1214, 520] on main "The MLC Public Work Search The accuracy and completeness of The MLC's data is d…" at bounding box center [760, 383] width 1519 height 707
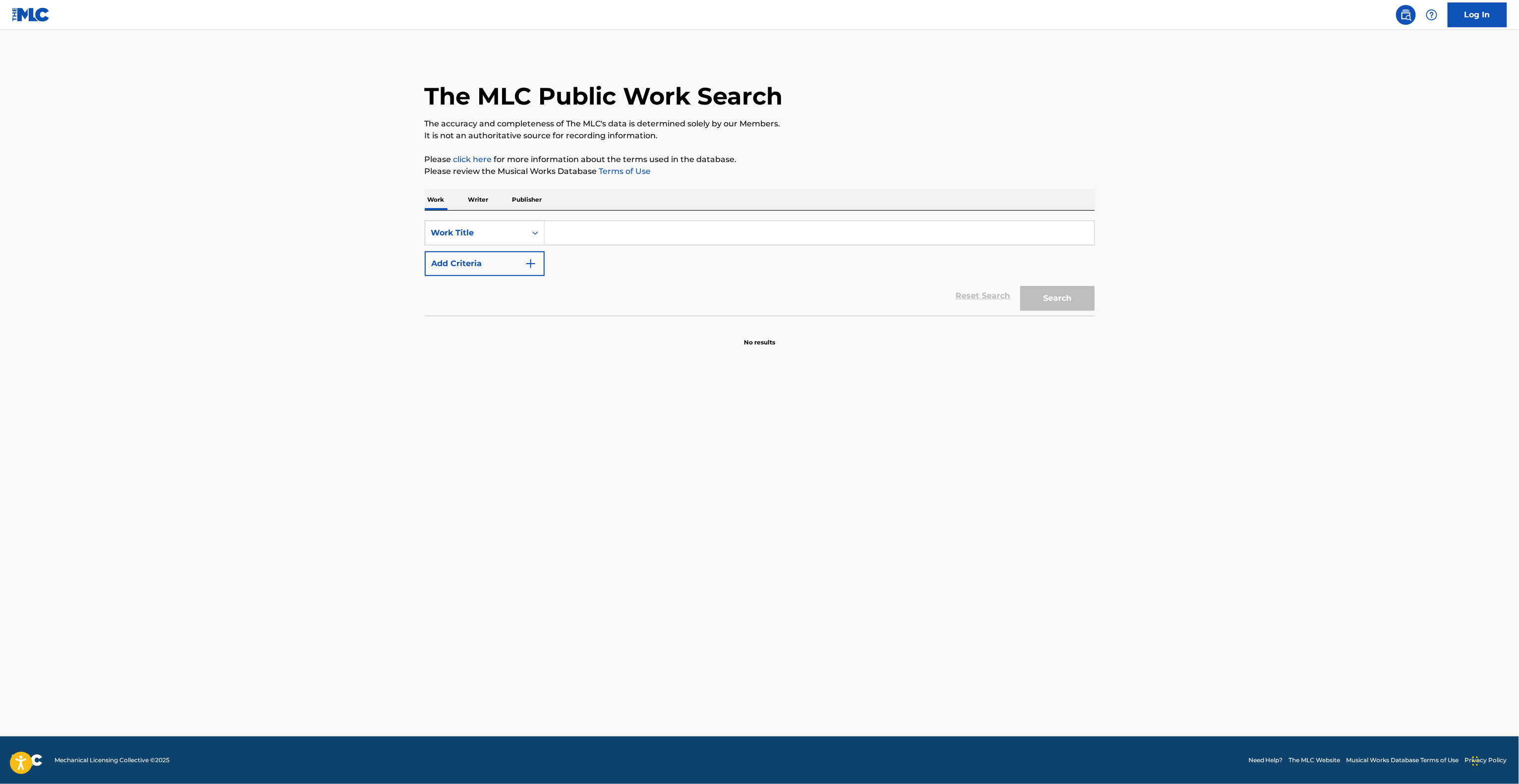
click at [1214, 520] on main "The MLC Public Work Search The accuracy and completeness of The MLC's data is d…" at bounding box center [760, 383] width 1519 height 707
click at [1212, 520] on main "The MLC Public Work Search The accuracy and completeness of The MLC's data is d…" at bounding box center [760, 383] width 1519 height 707
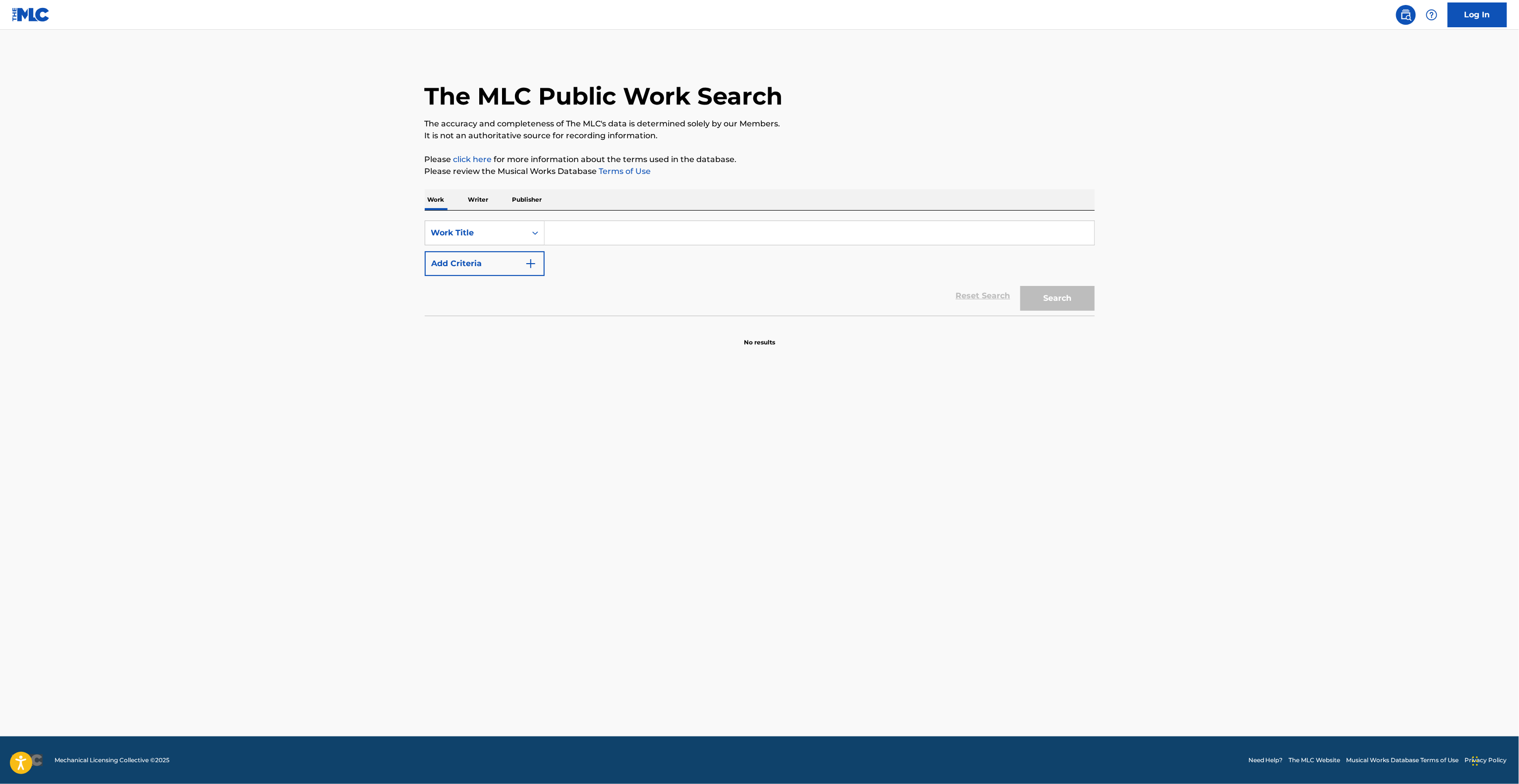
click at [1212, 520] on main "The MLC Public Work Search The accuracy and completeness of The MLC's data is d…" at bounding box center [760, 383] width 1519 height 707
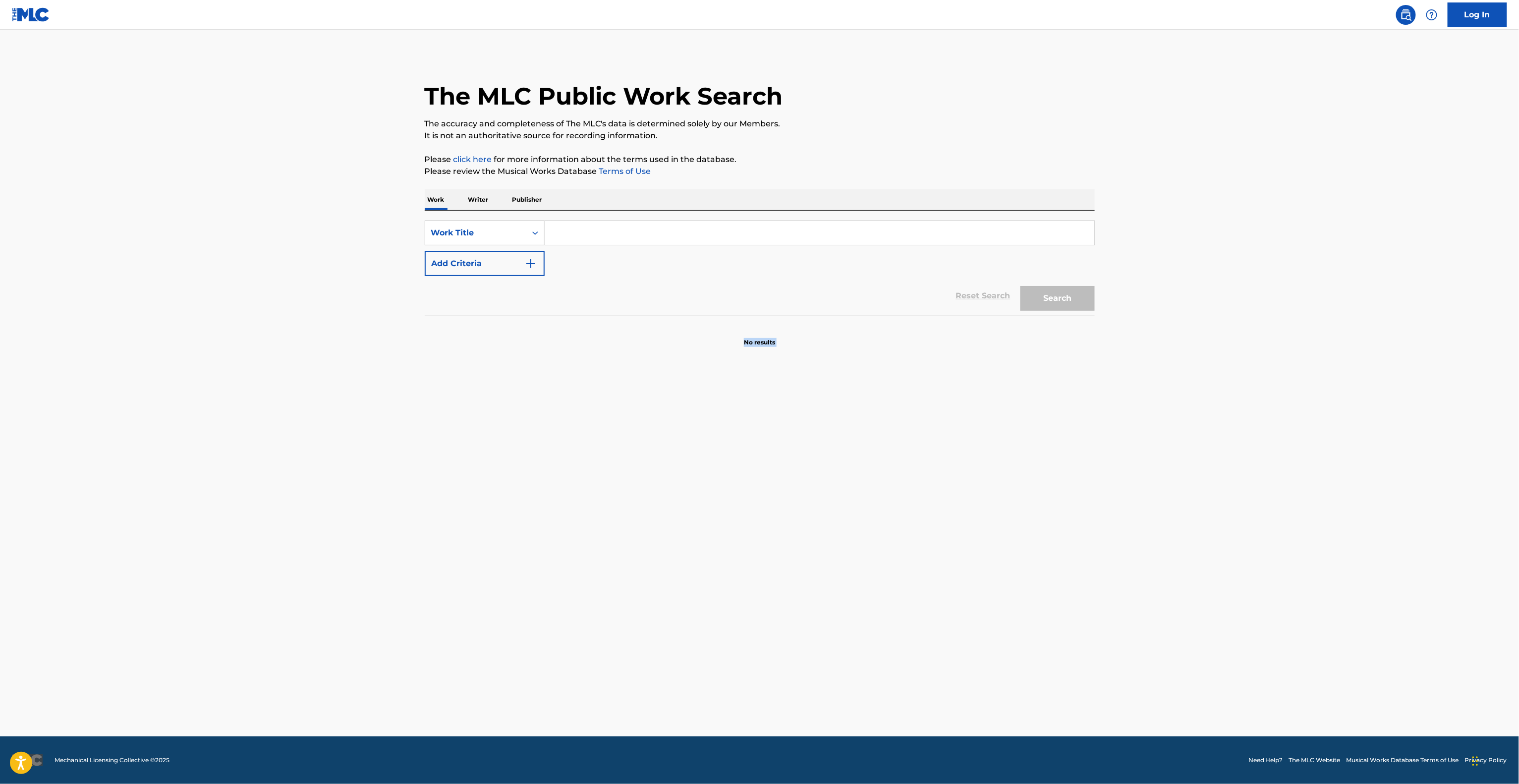
click at [1212, 520] on main "The MLC Public Work Search The accuracy and completeness of The MLC's data is d…" at bounding box center [760, 383] width 1519 height 707
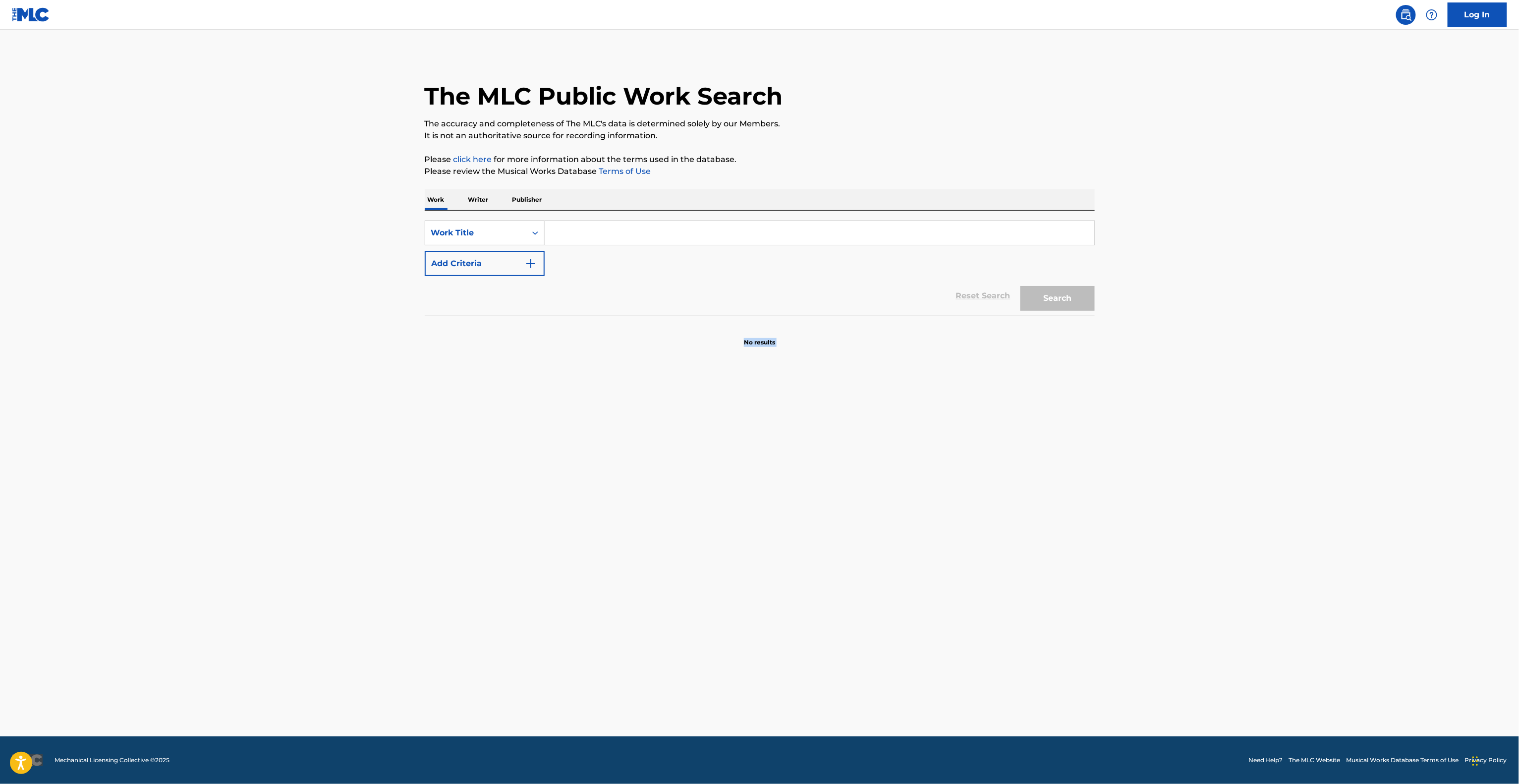
click at [1212, 520] on main "The MLC Public Work Search The accuracy and completeness of The MLC's data is d…" at bounding box center [760, 383] width 1519 height 707
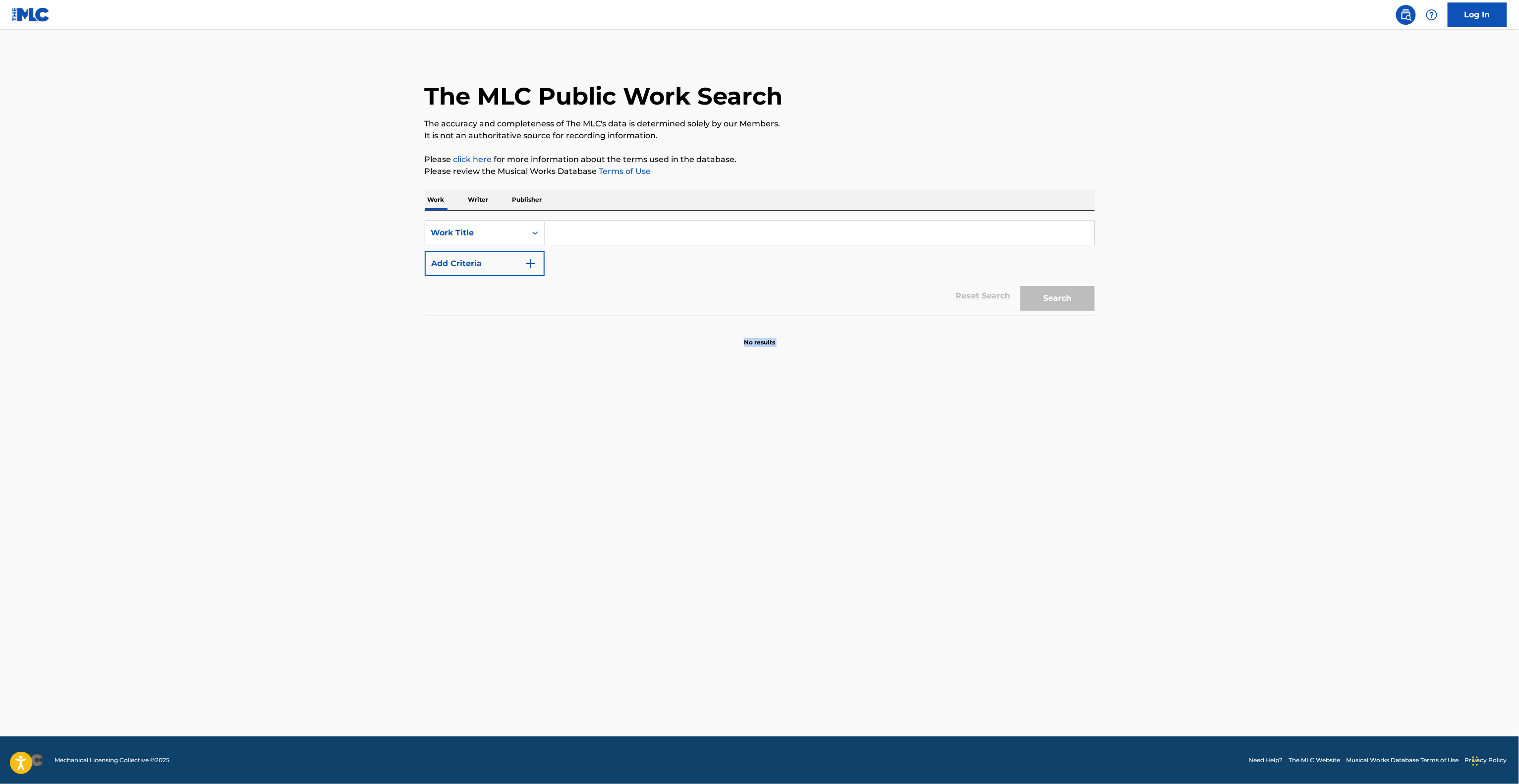
click at [1212, 520] on main "The MLC Public Work Search The accuracy and completeness of The MLC's data is d…" at bounding box center [760, 383] width 1519 height 707
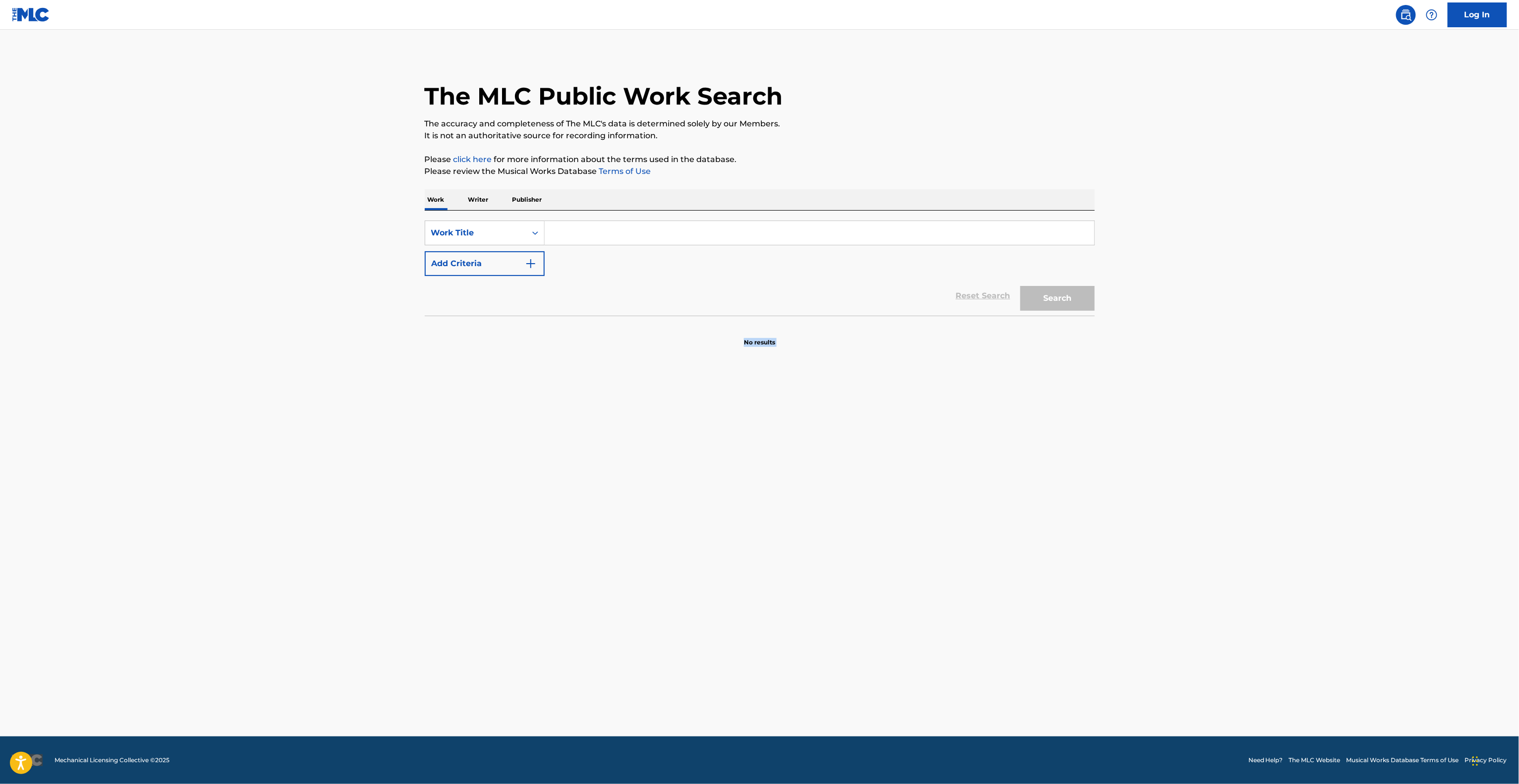
click at [1212, 520] on main "The MLC Public Work Search The accuracy and completeness of The MLC's data is d…" at bounding box center [760, 383] width 1519 height 707
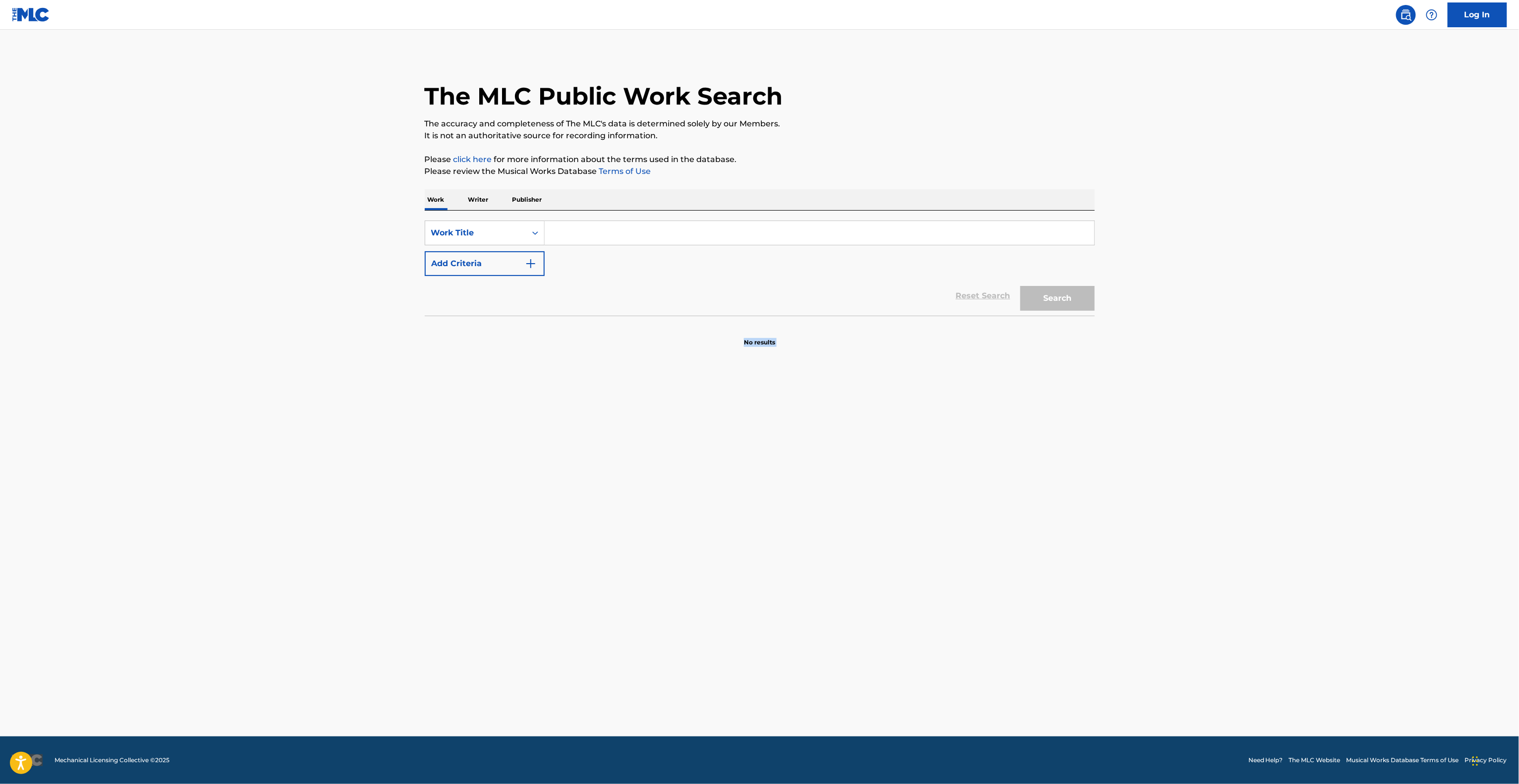
click at [1212, 520] on main "The MLC Public Work Search The accuracy and completeness of The MLC's data is d…" at bounding box center [760, 383] width 1519 height 707
click at [1196, 546] on main "The MLC Public Work Search The accuracy and completeness of The MLC's data is d…" at bounding box center [760, 383] width 1519 height 707
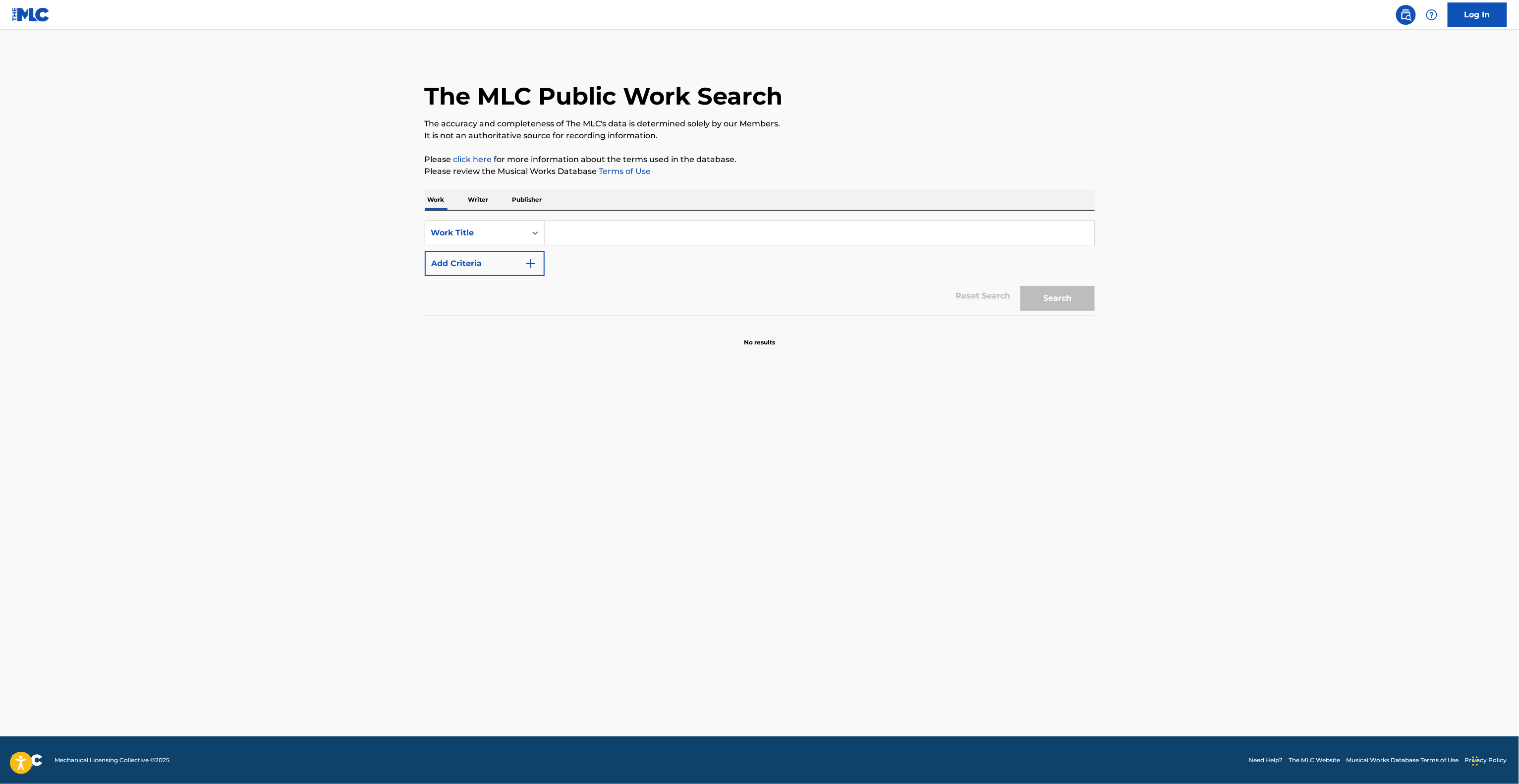
click at [1196, 546] on main "The MLC Public Work Search The accuracy and completeness of The MLC's data is d…" at bounding box center [760, 383] width 1519 height 707
click at [1196, 548] on main "The MLC Public Work Search The accuracy and completeness of The MLC's data is d…" at bounding box center [760, 383] width 1519 height 707
click at [1196, 548] on main "The MLC Public Work Search The accuracy and completeness of The MLC's data is d…" at bounding box center [760, 383] width 1519 height 707
click at [1196, 549] on main "The MLC Public Work Search The accuracy and completeness of The MLC's data is d…" at bounding box center [760, 383] width 1519 height 707
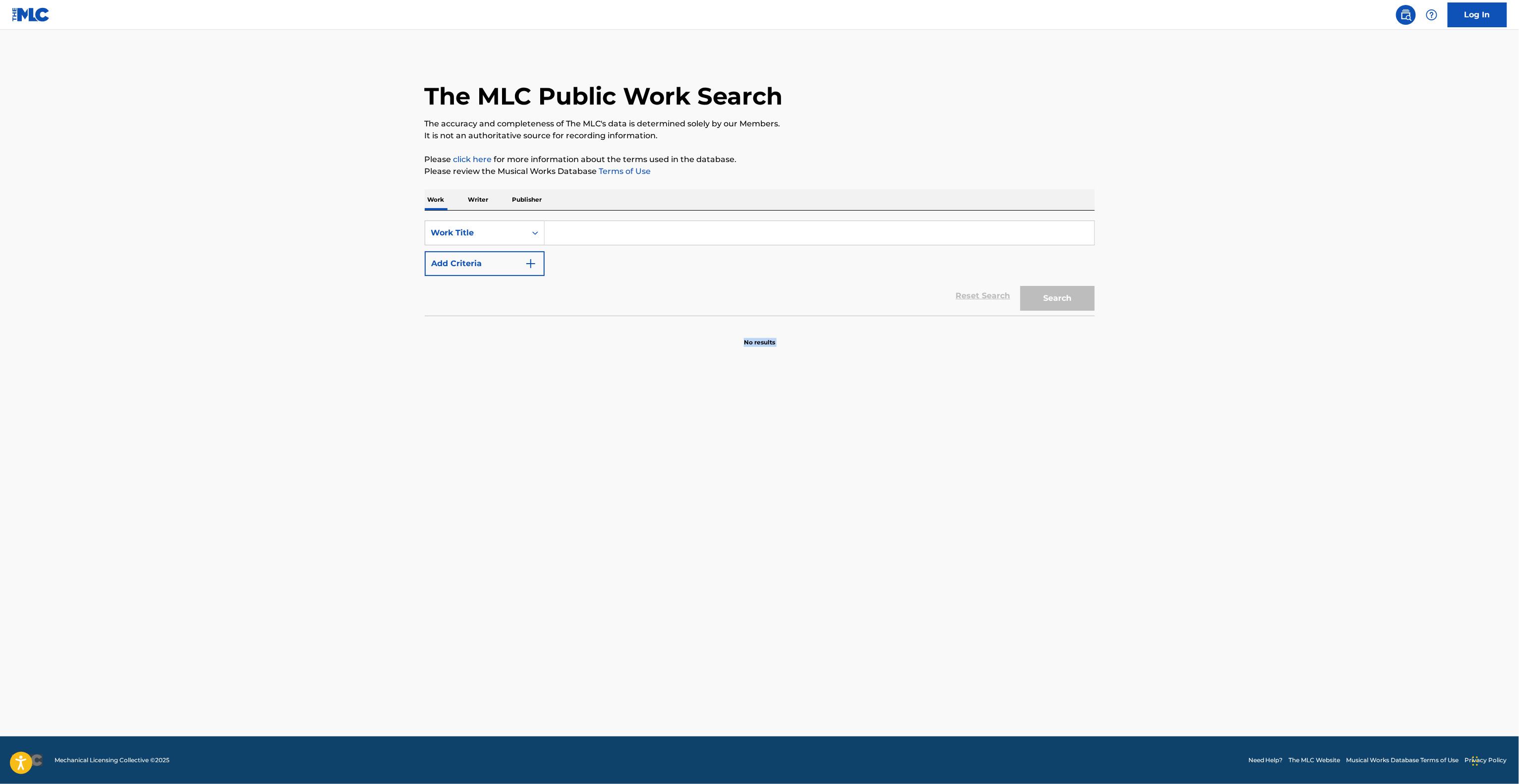
click at [1196, 549] on main "The MLC Public Work Search The accuracy and completeness of The MLC's data is d…" at bounding box center [760, 383] width 1519 height 707
click at [1196, 550] on main "The MLC Public Work Search The accuracy and completeness of The MLC's data is d…" at bounding box center [760, 383] width 1519 height 707
click at [1196, 551] on main "The MLC Public Work Search The accuracy and completeness of The MLC's data is d…" at bounding box center [760, 383] width 1519 height 707
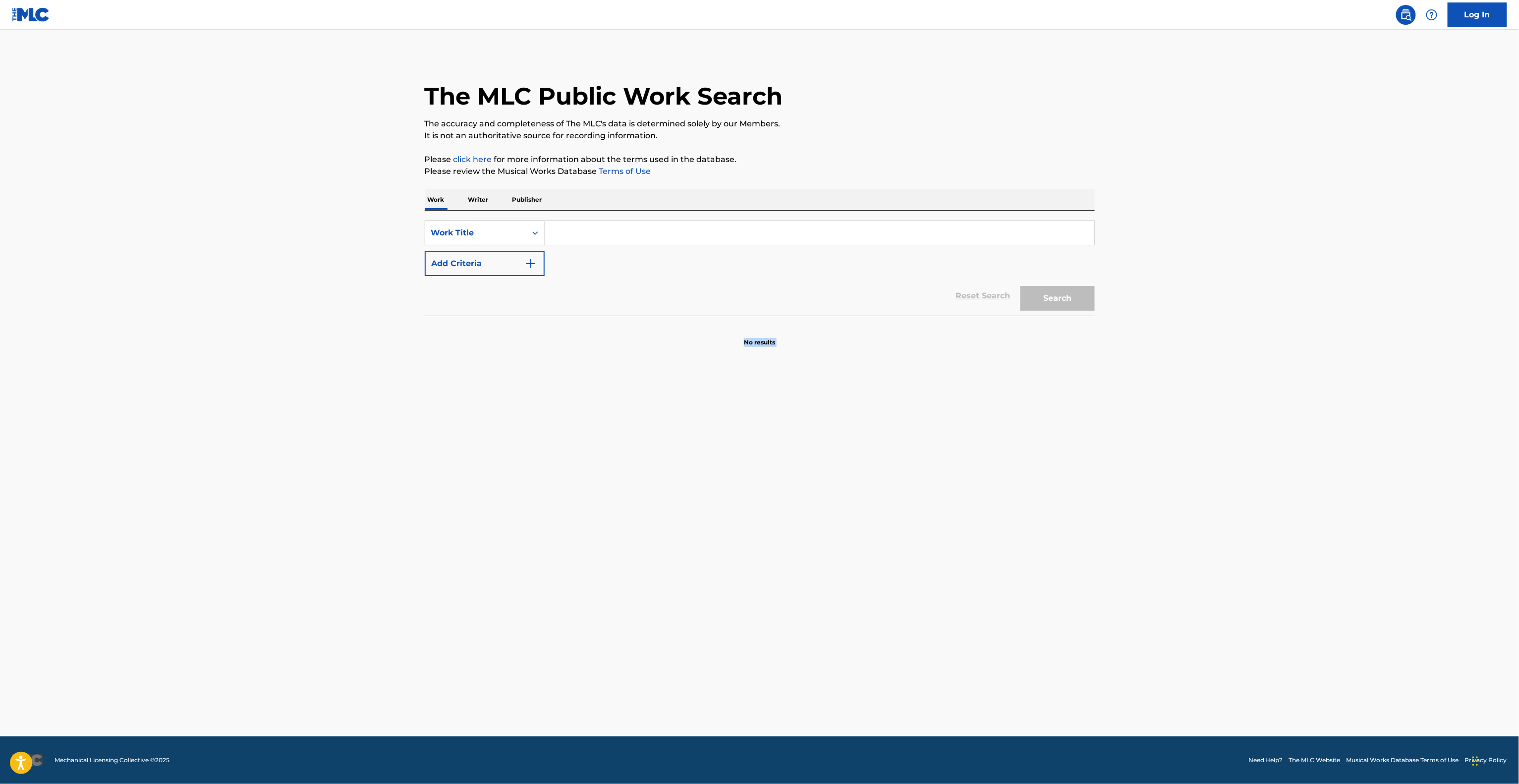
click at [1196, 551] on main "The MLC Public Work Search The accuracy and completeness of The MLC's data is d…" at bounding box center [760, 383] width 1519 height 707
click at [1196, 552] on main "The MLC Public Work Search The accuracy and completeness of The MLC's data is d…" at bounding box center [760, 383] width 1519 height 707
click at [1196, 553] on main "The MLC Public Work Search The accuracy and completeness of The MLC's data is d…" at bounding box center [760, 383] width 1519 height 707
click at [1196, 554] on main "The MLC Public Work Search The accuracy and completeness of The MLC's data is d…" at bounding box center [760, 383] width 1519 height 707
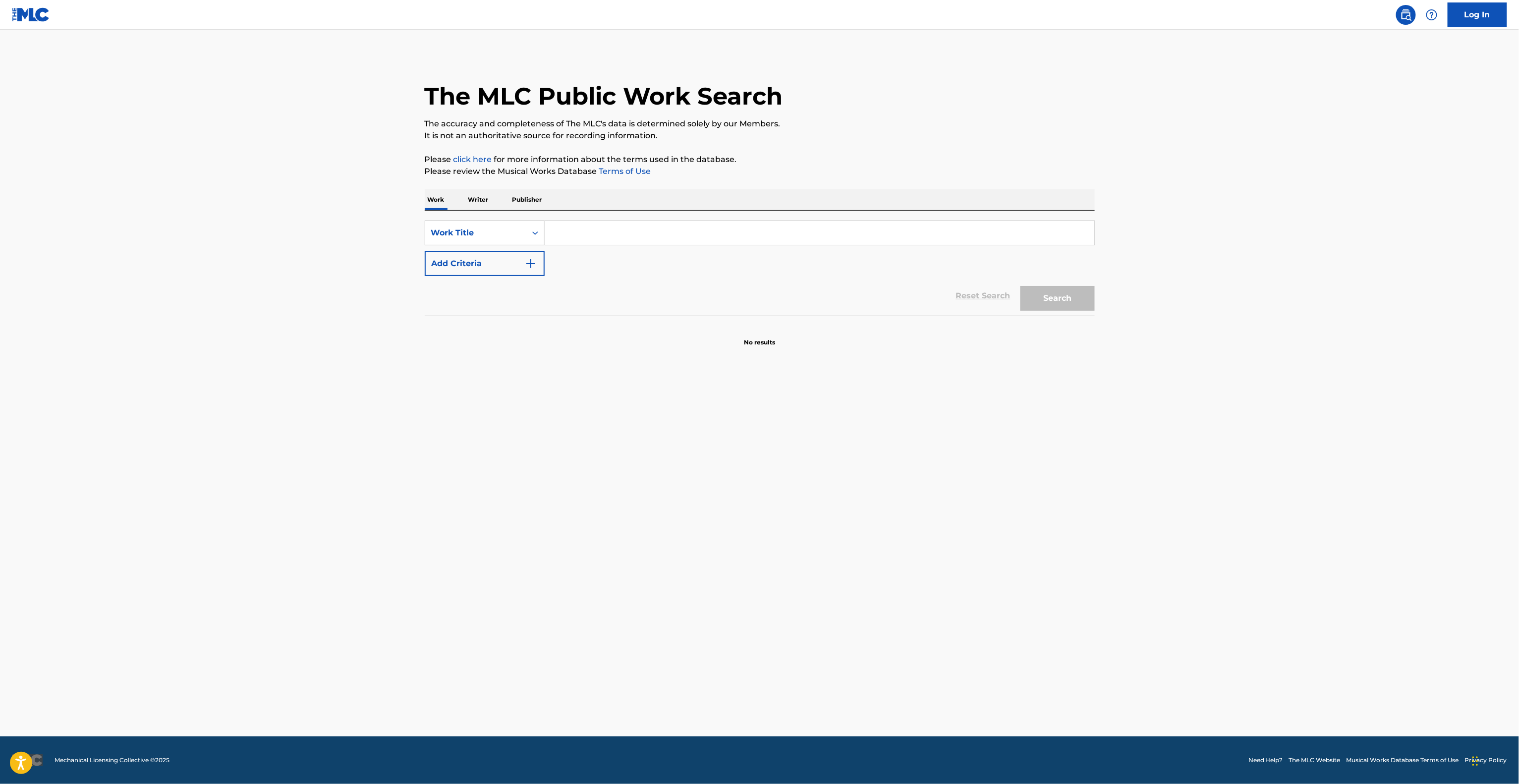
click at [1196, 554] on main "The MLC Public Work Search The accuracy and completeness of The MLC's data is d…" at bounding box center [760, 383] width 1519 height 707
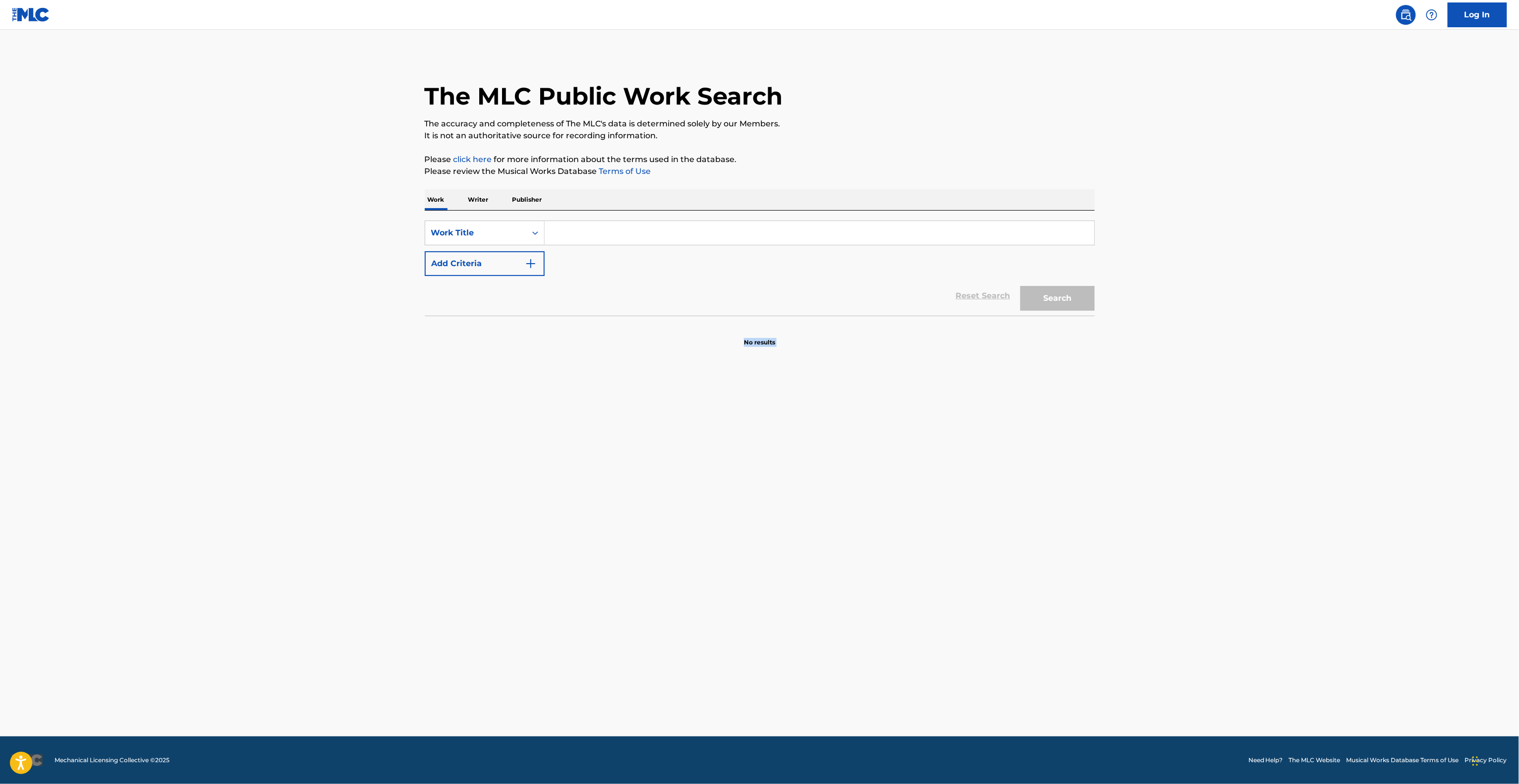
click at [1196, 554] on main "The MLC Public Work Search The accuracy and completeness of The MLC's data is d…" at bounding box center [760, 383] width 1519 height 707
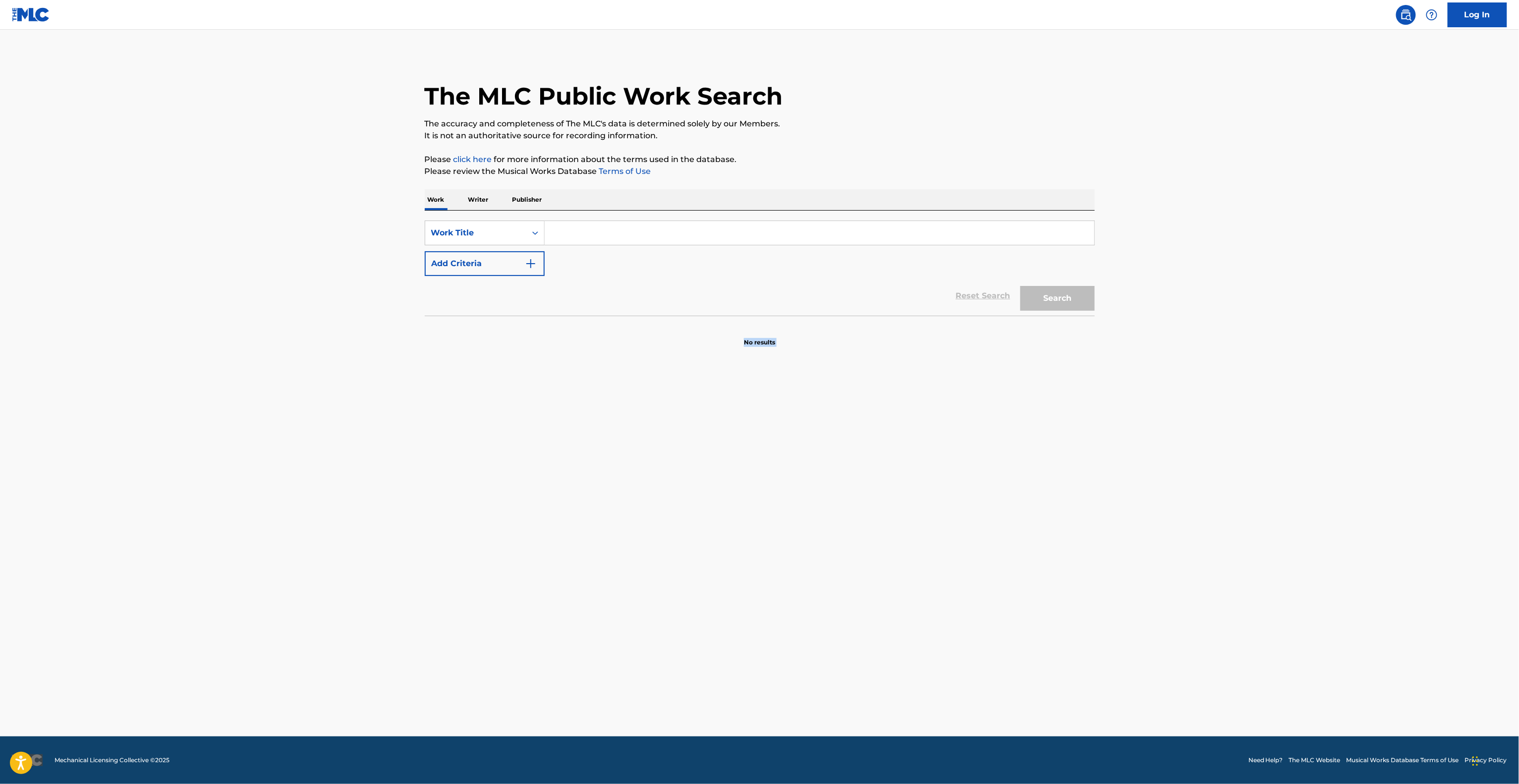
click at [1195, 555] on main "The MLC Public Work Search The accuracy and completeness of The MLC's data is d…" at bounding box center [760, 383] width 1519 height 707
click at [1195, 556] on main "The MLC Public Work Search The accuracy and completeness of The MLC's data is d…" at bounding box center [760, 383] width 1519 height 707
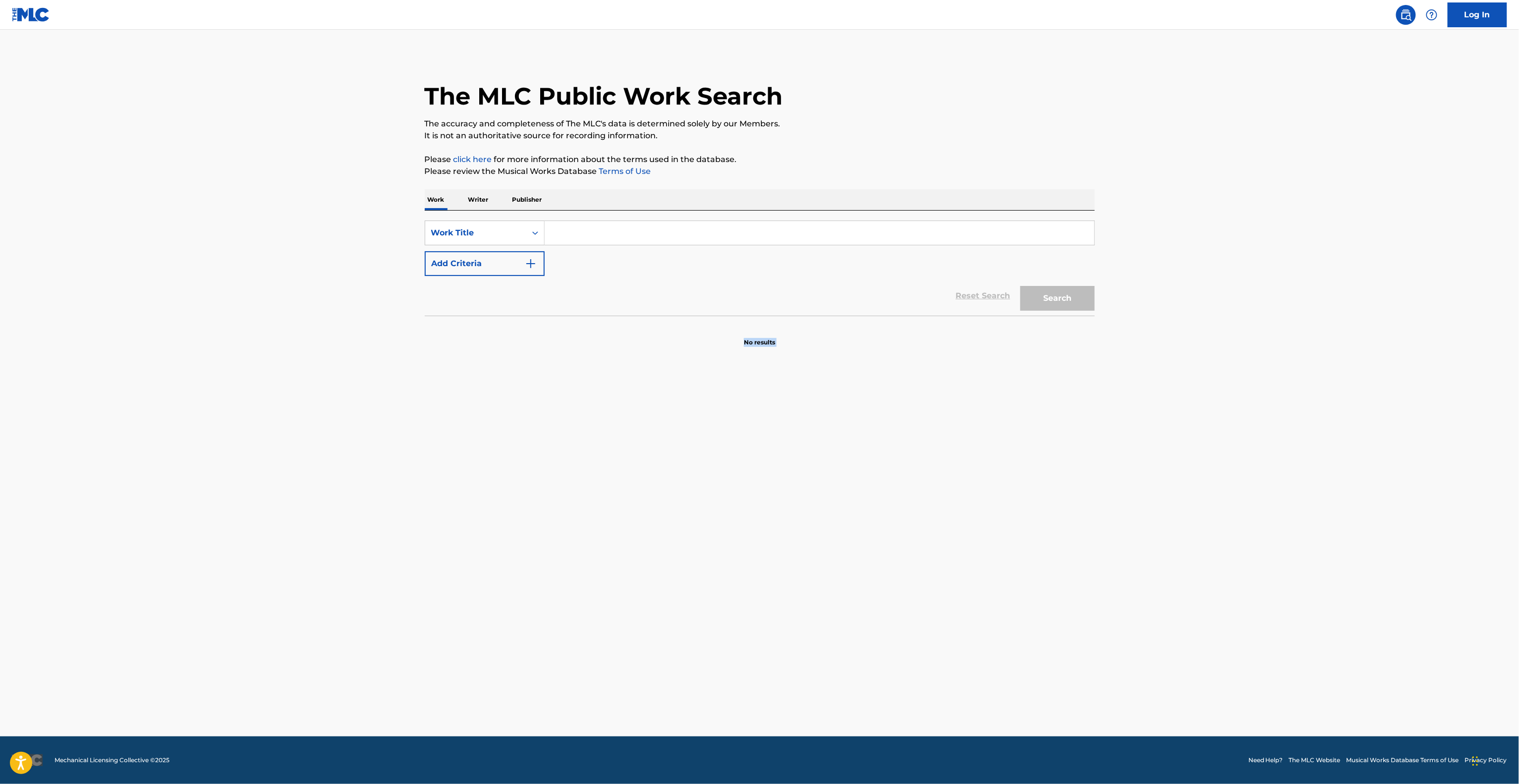
click at [1195, 556] on main "The MLC Public Work Search The accuracy and completeness of The MLC's data is d…" at bounding box center [760, 383] width 1519 height 707
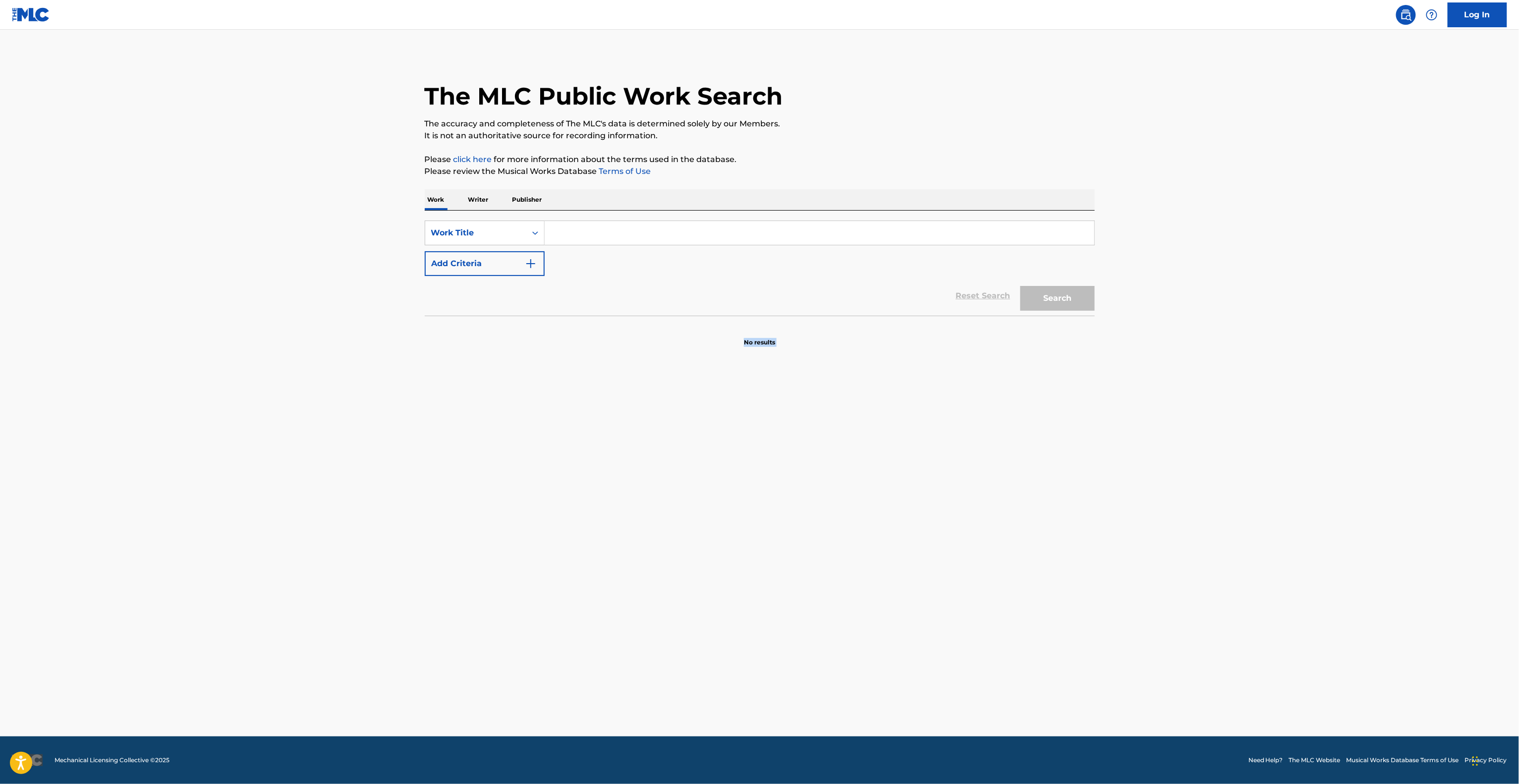
click at [1195, 556] on main "The MLC Public Work Search The accuracy and completeness of The MLC's data is d…" at bounding box center [760, 383] width 1519 height 707
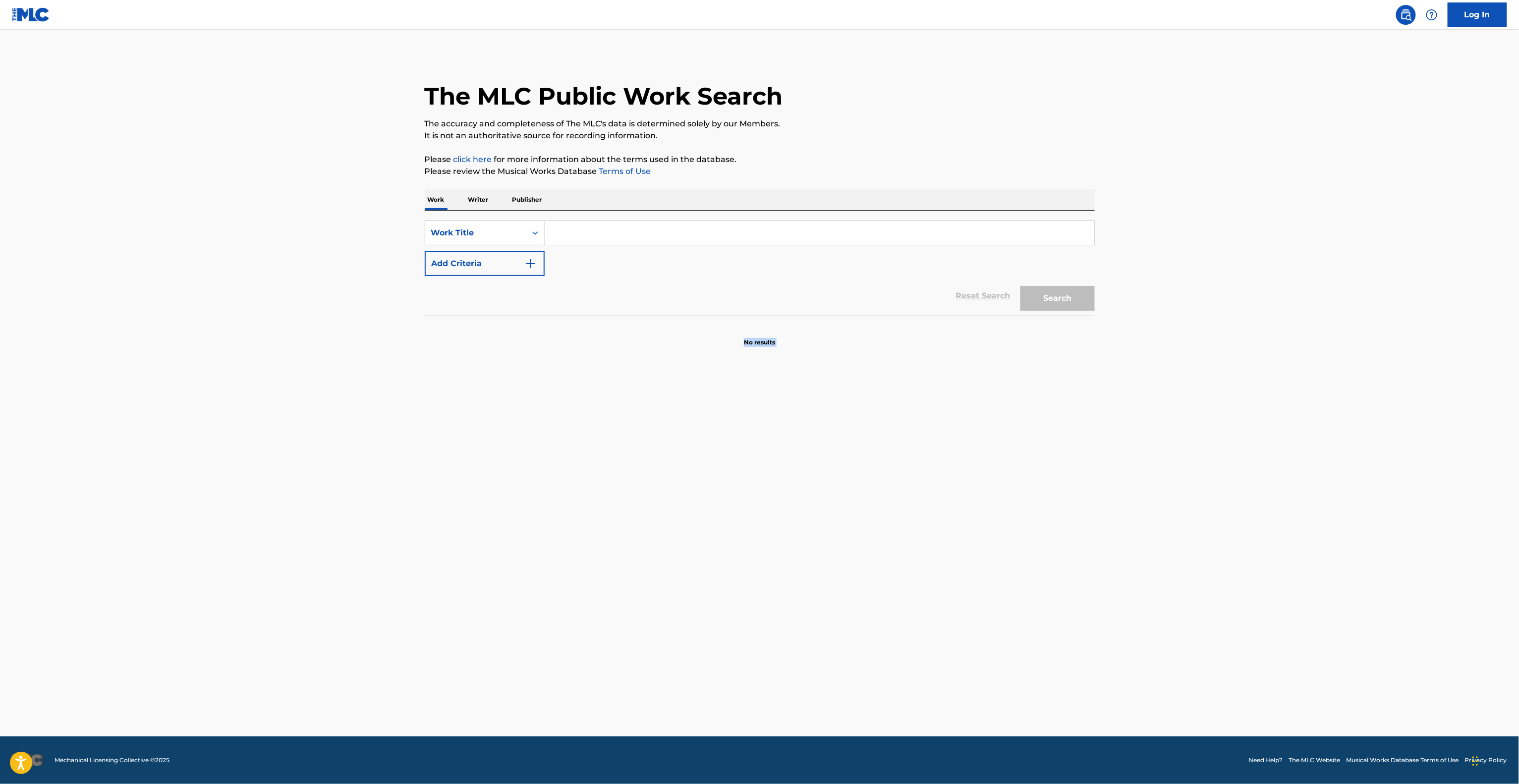
click at [1195, 556] on main "The MLC Public Work Search The accuracy and completeness of The MLC's data is d…" at bounding box center [760, 383] width 1519 height 707
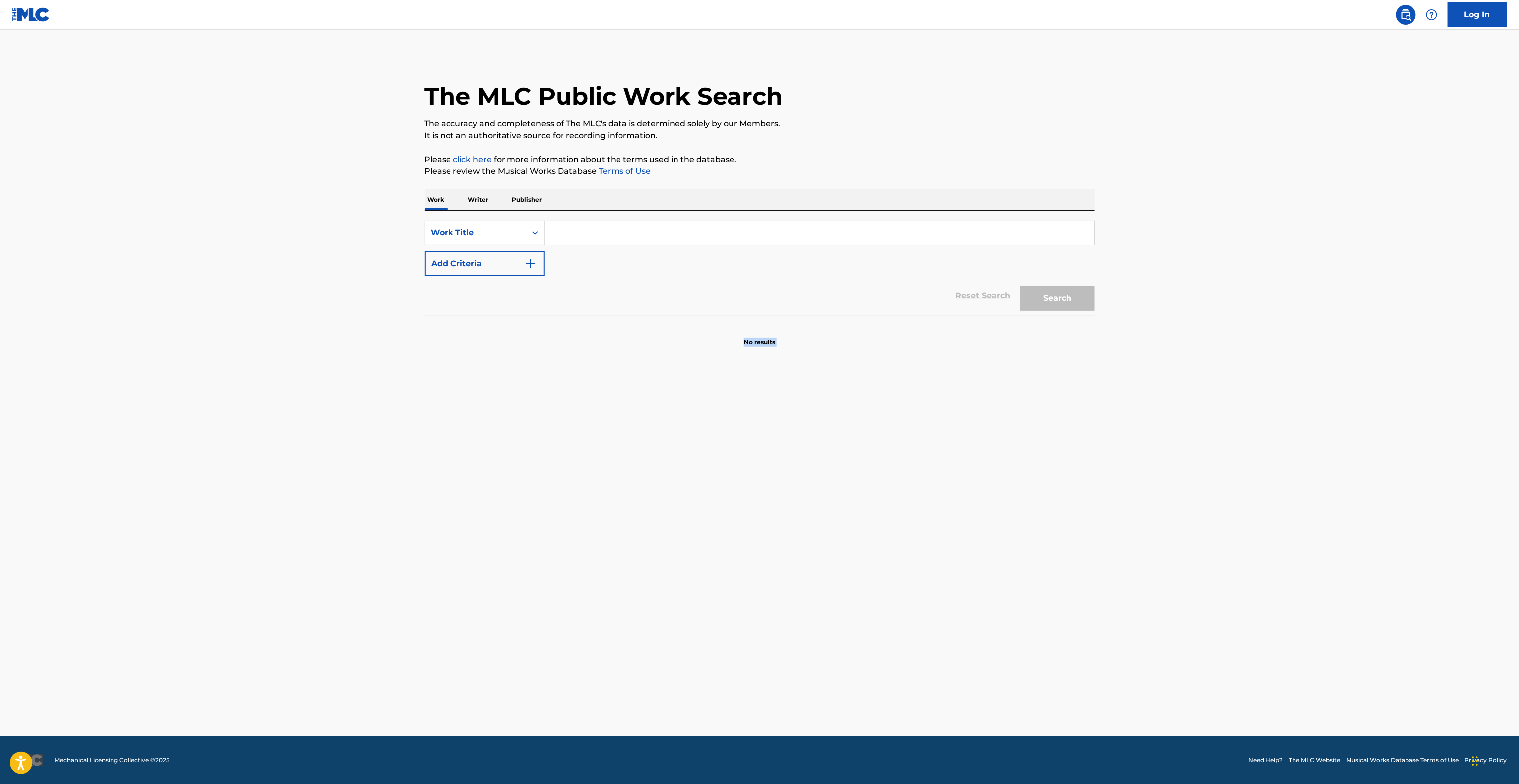
click at [1195, 556] on main "The MLC Public Work Search The accuracy and completeness of The MLC's data is d…" at bounding box center [760, 383] width 1519 height 707
click at [1195, 559] on main "The MLC Public Work Search The accuracy and completeness of The MLC's data is d…" at bounding box center [760, 383] width 1519 height 707
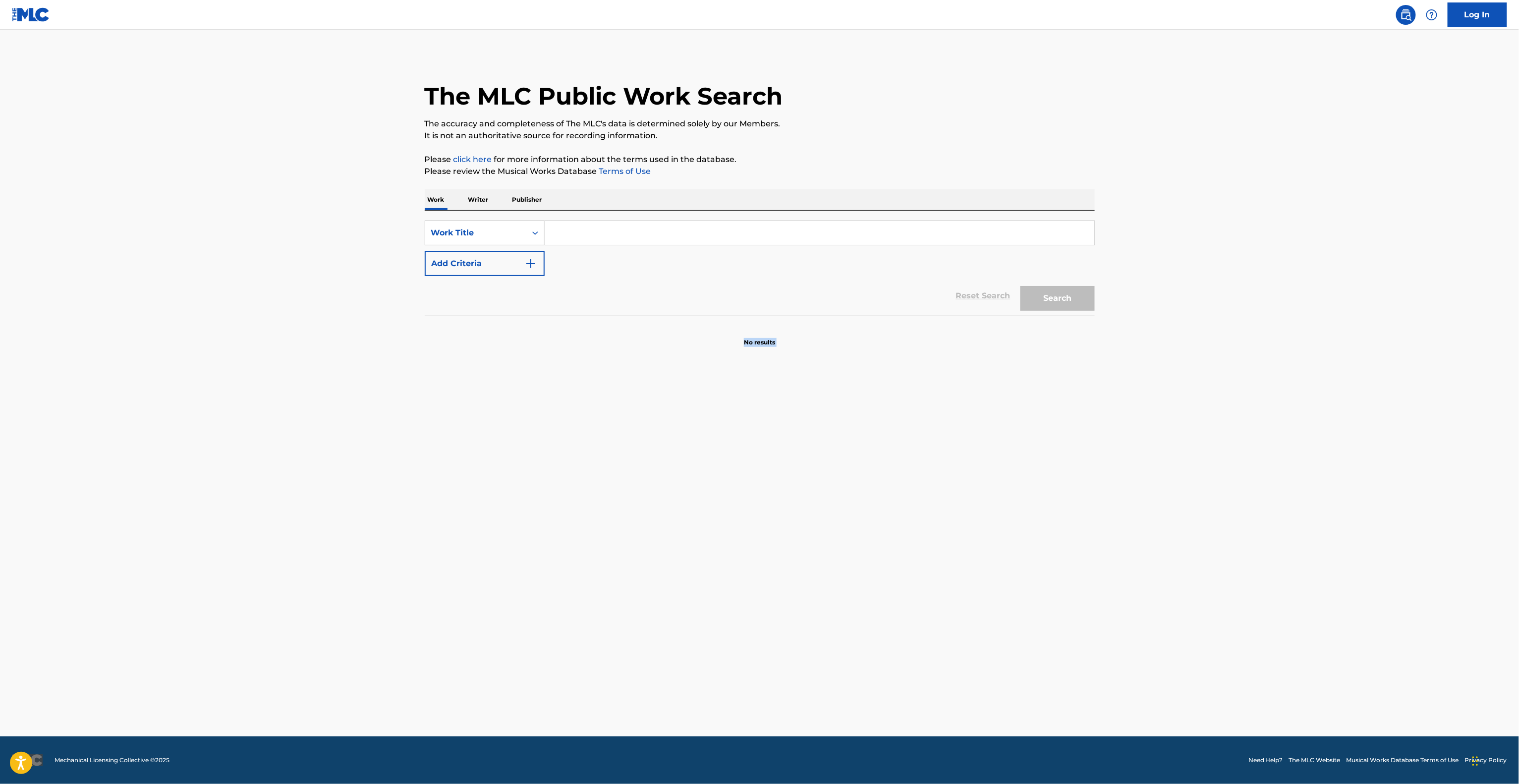
click at [1195, 559] on main "The MLC Public Work Search The accuracy and completeness of The MLC's data is d…" at bounding box center [760, 383] width 1519 height 707
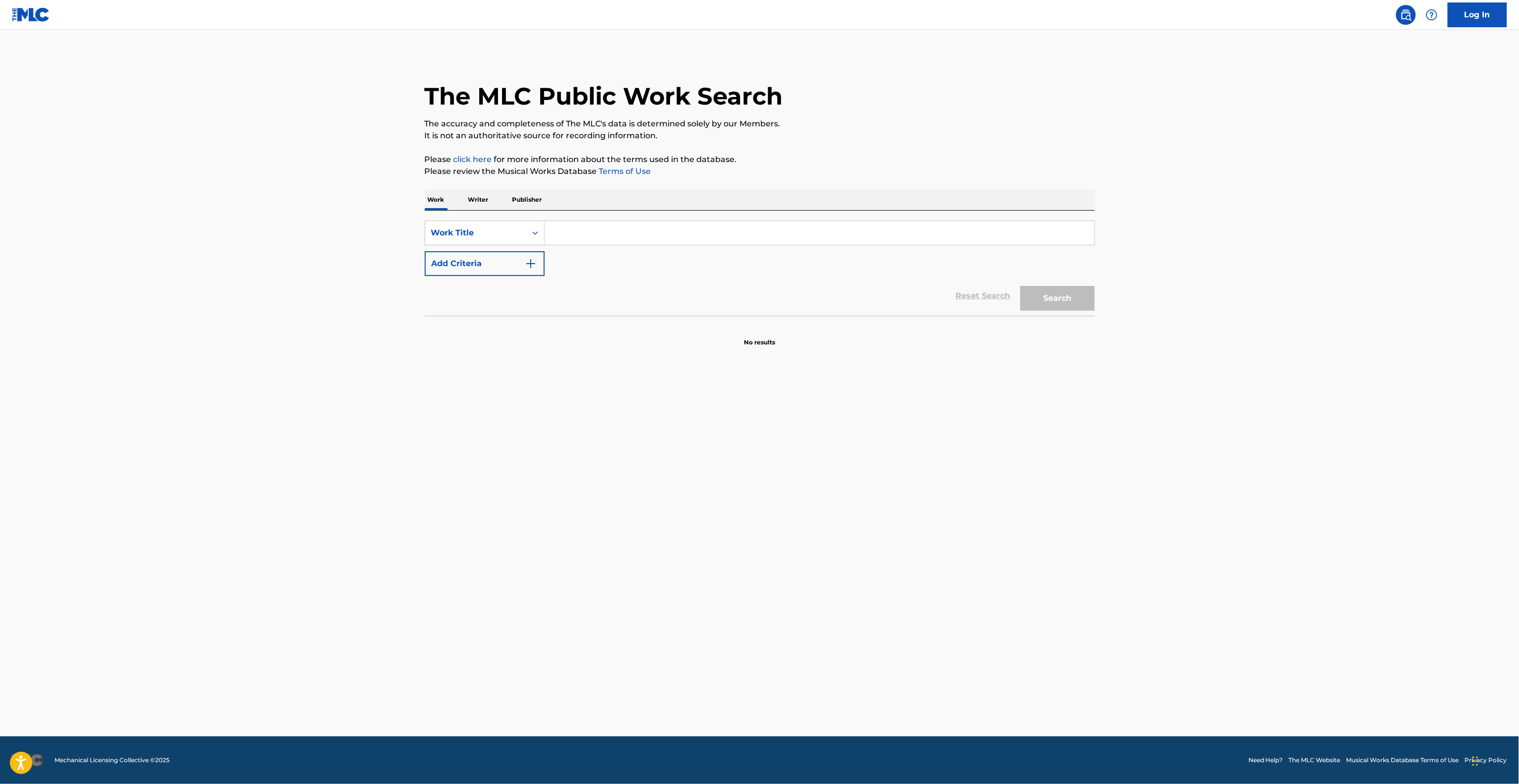
click at [1147, 550] on main "The MLC Public Work Search The accuracy and completeness of The MLC's data is d…" at bounding box center [760, 383] width 1519 height 707
click at [1147, 538] on main "The MLC Public Work Search The accuracy and completeness of The MLC's data is d…" at bounding box center [760, 383] width 1519 height 707
click at [1147, 534] on main "The MLC Public Work Search The accuracy and completeness of The MLC's data is d…" at bounding box center [760, 383] width 1519 height 707
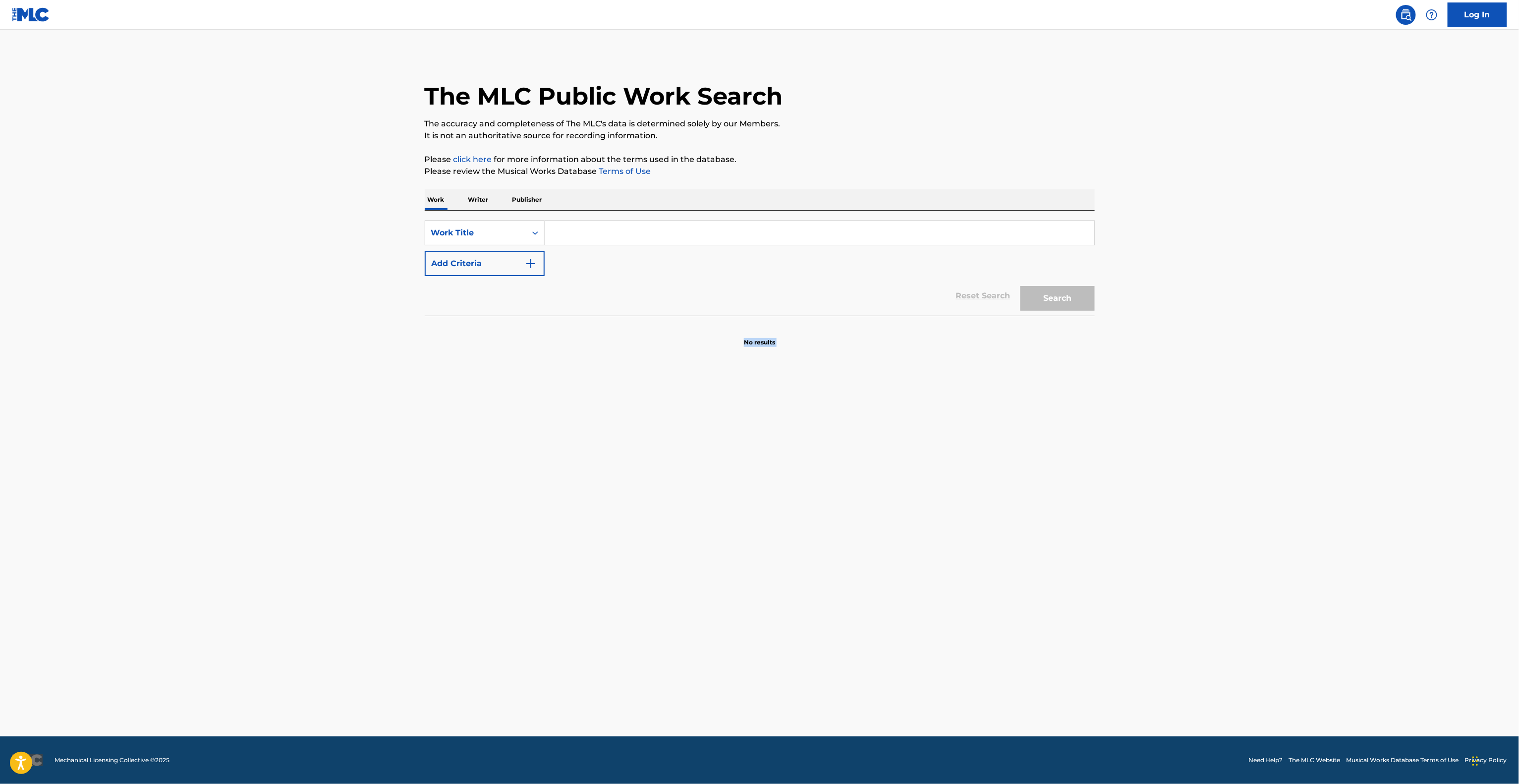
click at [1147, 534] on main "The MLC Public Work Search The accuracy and completeness of The MLC's data is d…" at bounding box center [760, 383] width 1519 height 707
click at [1150, 522] on main "The MLC Public Work Search The accuracy and completeness of The MLC's data is d…" at bounding box center [760, 383] width 1519 height 707
click at [1154, 511] on main "The MLC Public Work Search The accuracy and completeness of The MLC's data is d…" at bounding box center [760, 383] width 1519 height 707
click at [1154, 510] on main "The MLC Public Work Search The accuracy and completeness of The MLC's data is d…" at bounding box center [760, 383] width 1519 height 707
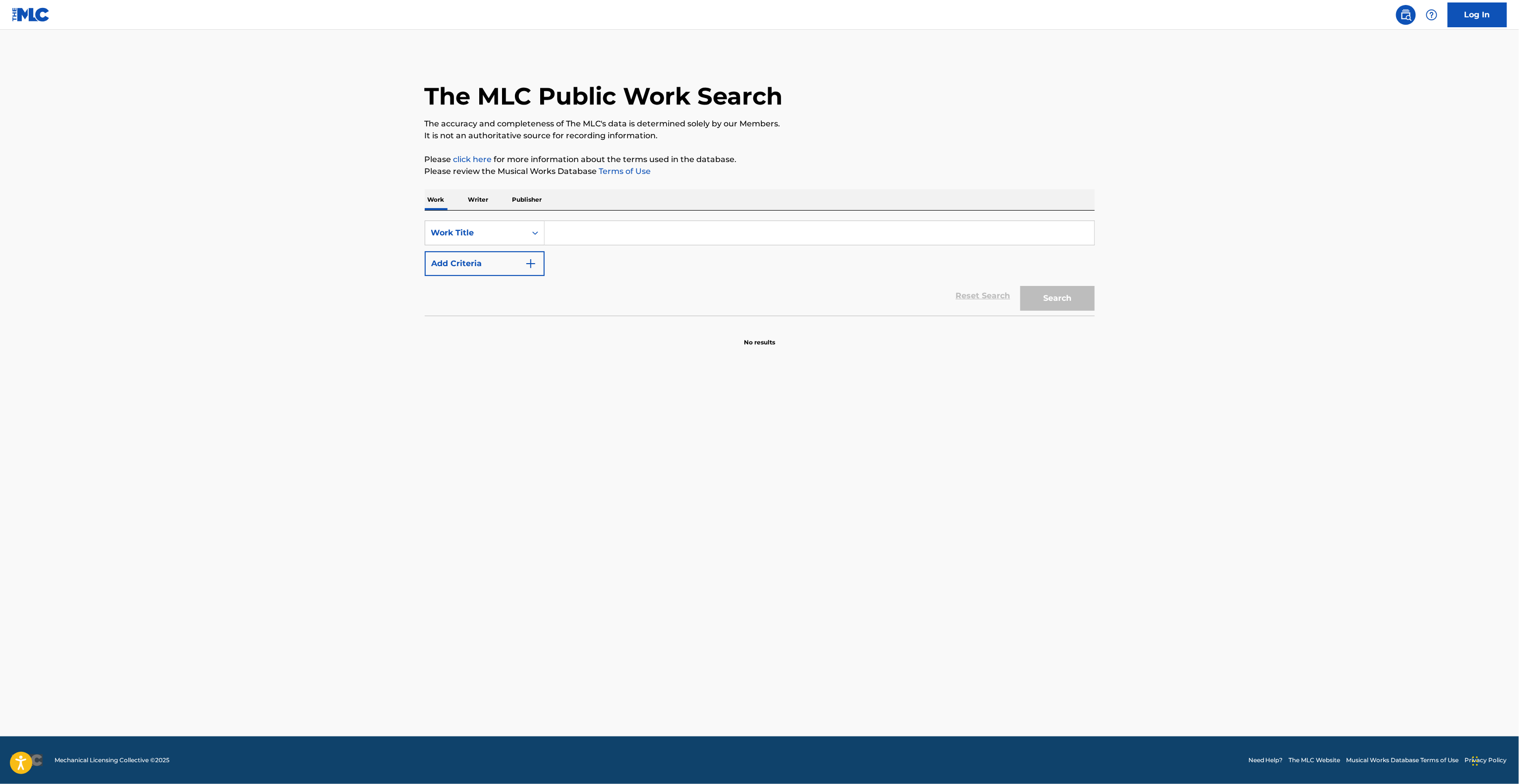
click at [1154, 510] on main "The MLC Public Work Search The accuracy and completeness of The MLC's data is d…" at bounding box center [760, 383] width 1519 height 707
click at [1150, 512] on main "The MLC Public Work Search The accuracy and completeness of The MLC's data is d…" at bounding box center [760, 383] width 1519 height 707
click at [1148, 513] on main "The MLC Public Work Search The accuracy and completeness of The MLC's data is d…" at bounding box center [760, 383] width 1519 height 707
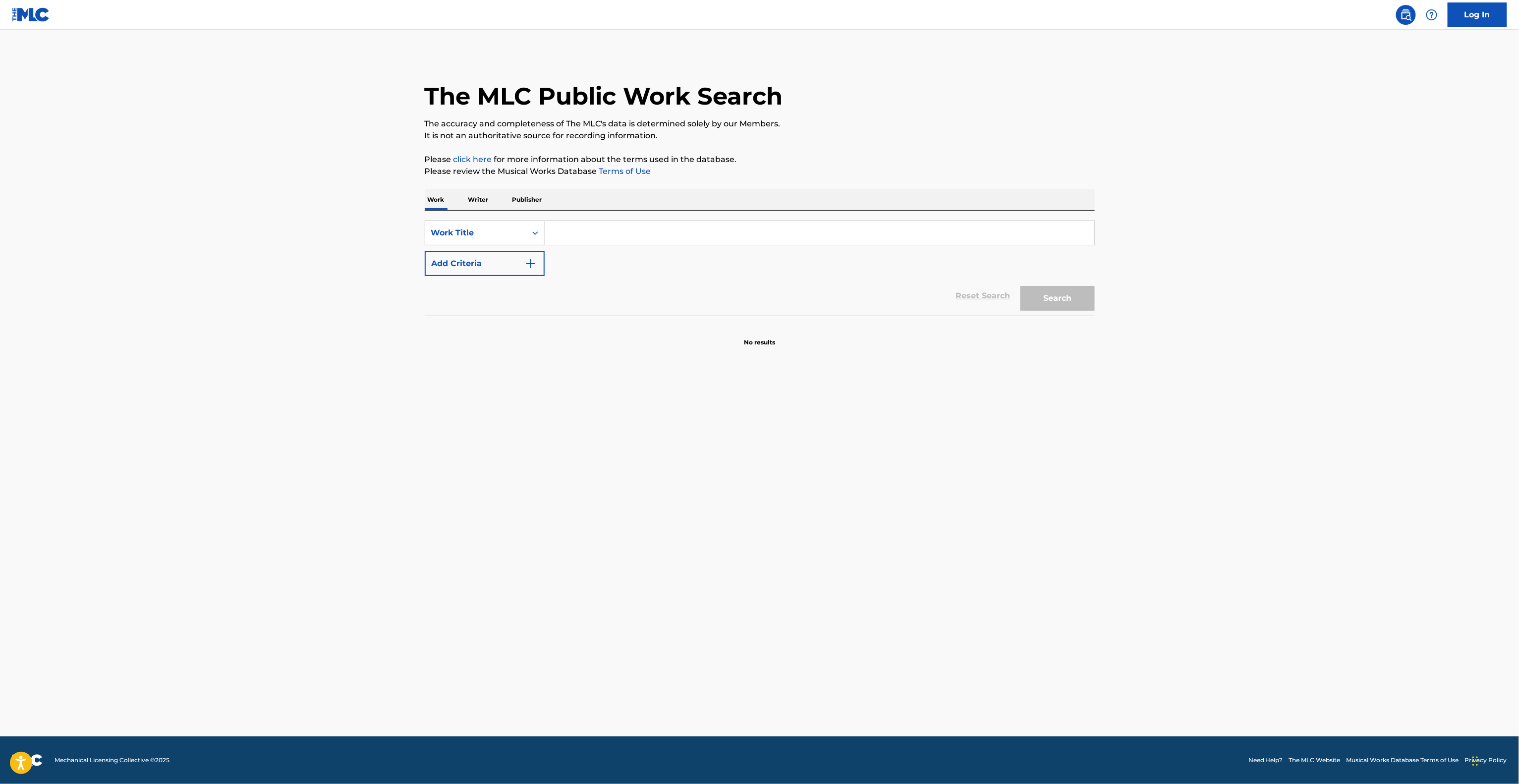
click at [1146, 515] on main "The MLC Public Work Search The accuracy and completeness of The MLC's data is d…" at bounding box center [760, 383] width 1519 height 707
click at [1140, 519] on main "The MLC Public Work Search The accuracy and completeness of The MLC's data is d…" at bounding box center [760, 383] width 1519 height 707
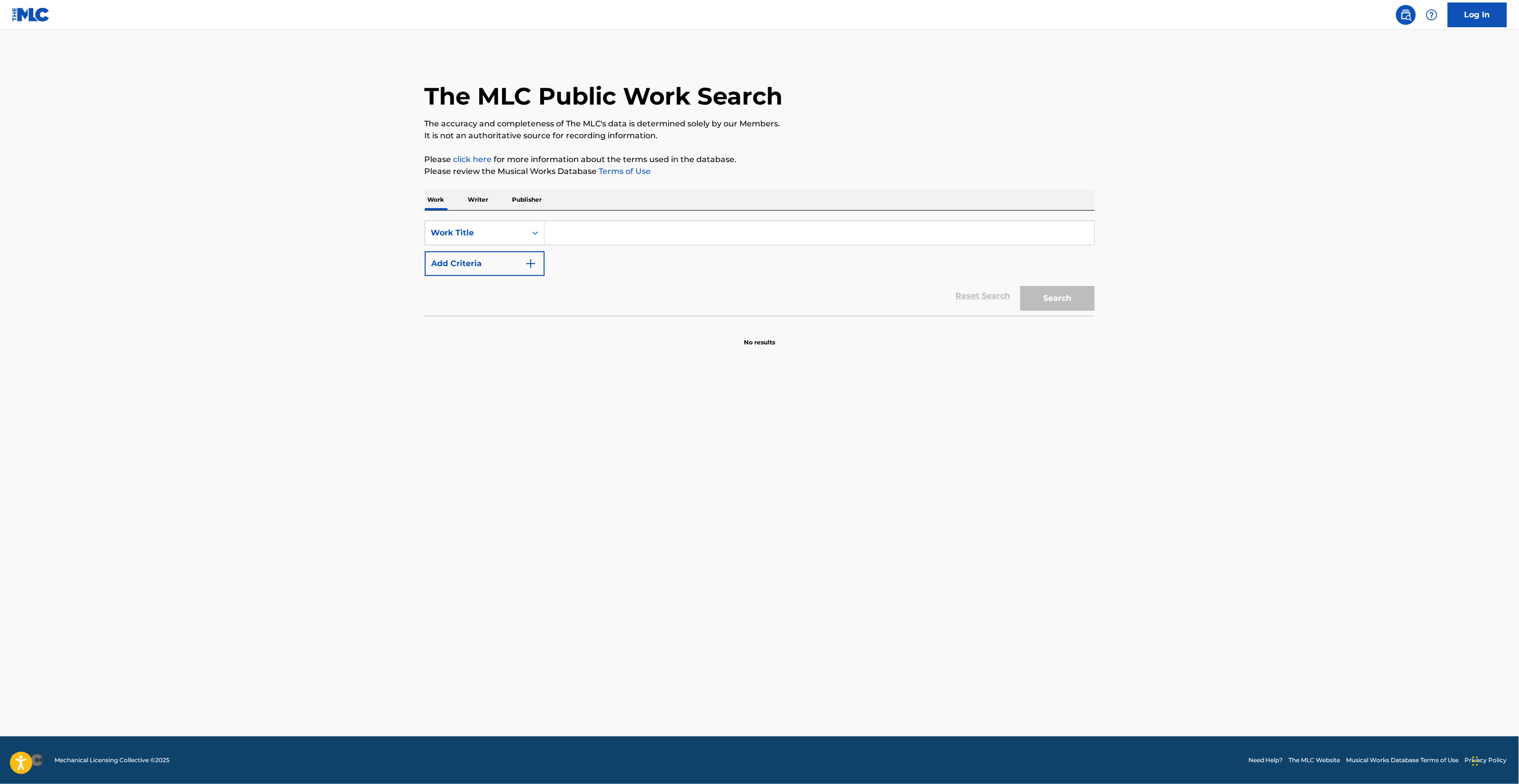
click at [1140, 519] on main "The MLC Public Work Search The accuracy and completeness of The MLC's data is d…" at bounding box center [760, 383] width 1519 height 707
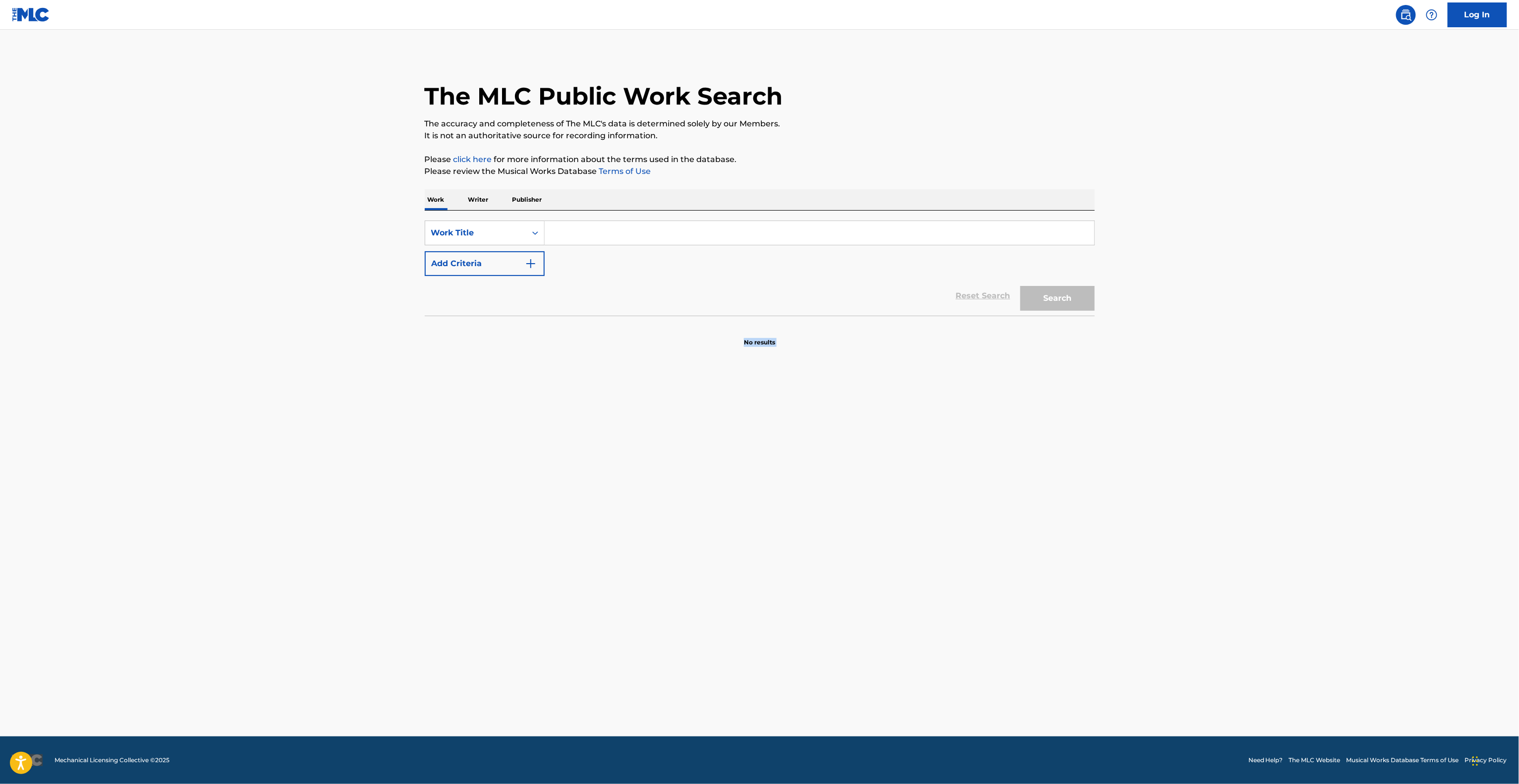
click at [1140, 519] on main "The MLC Public Work Search The accuracy and completeness of The MLC's data is d…" at bounding box center [760, 383] width 1519 height 707
click at [1140, 515] on main "The MLC Public Work Search The accuracy and completeness of The MLC's data is d…" at bounding box center [760, 383] width 1519 height 707
click at [1140, 520] on main "The MLC Public Work Search The accuracy and completeness of The MLC's data is d…" at bounding box center [760, 383] width 1519 height 707
drag, startPoint x: 1140, startPoint y: 520, endPoint x: 1137, endPoint y: 531, distance: 11.4
click at [1137, 531] on main "The MLC Public Work Search The accuracy and completeness of The MLC's data is d…" at bounding box center [760, 383] width 1519 height 707
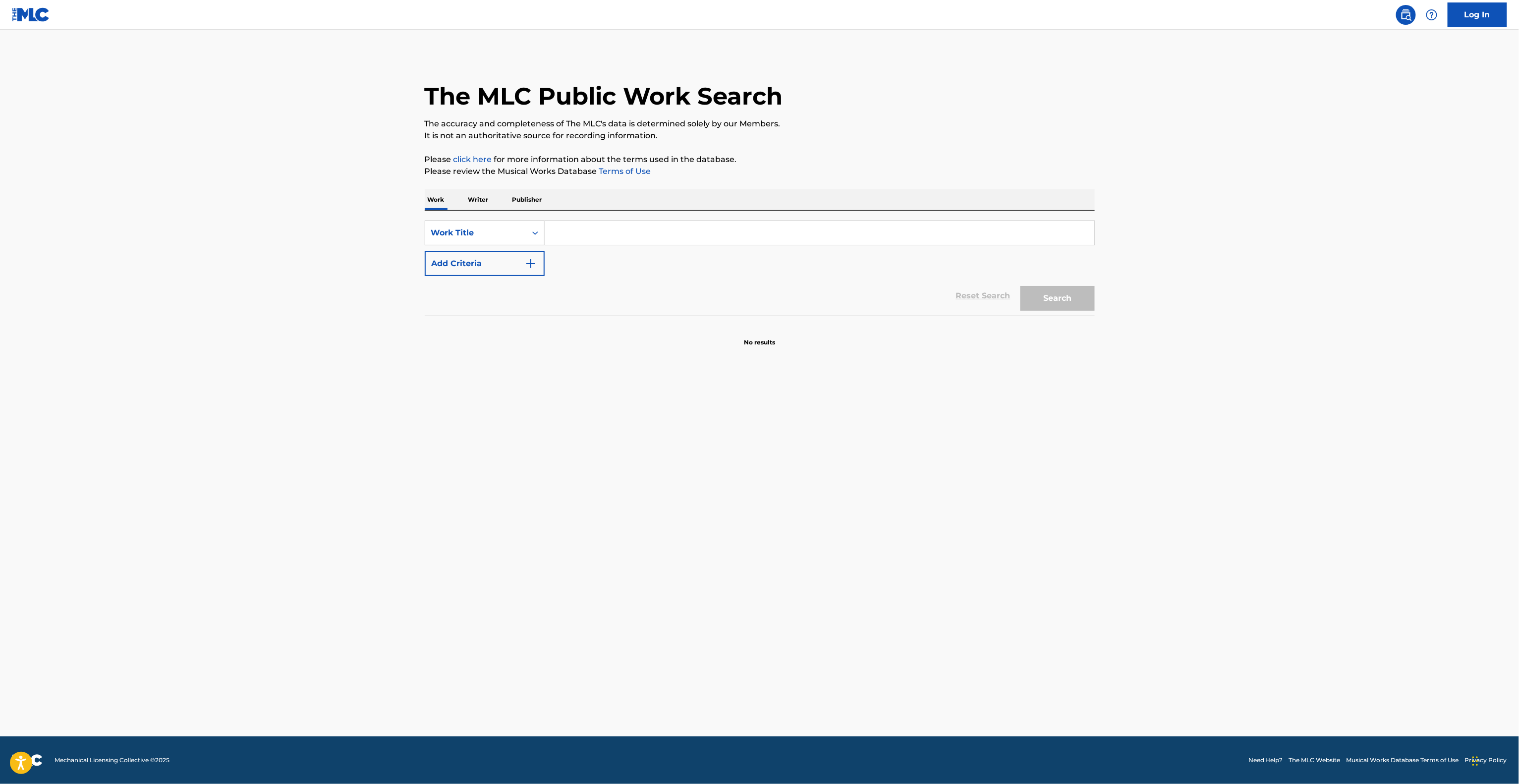
click at [1137, 531] on main "The MLC Public Work Search The accuracy and completeness of The MLC's data is d…" at bounding box center [760, 383] width 1519 height 707
click at [1149, 550] on main "The MLC Public Work Search The accuracy and completeness of The MLC's data is d…" at bounding box center [760, 383] width 1519 height 707
click at [1164, 549] on main "The MLC Public Work Search The accuracy and completeness of The MLC's data is d…" at bounding box center [760, 383] width 1519 height 707
click at [1164, 545] on main "The MLC Public Work Search The accuracy and completeness of The MLC's data is d…" at bounding box center [760, 383] width 1519 height 707
click at [1165, 544] on main "The MLC Public Work Search The accuracy and completeness of The MLC's data is d…" at bounding box center [760, 383] width 1519 height 707
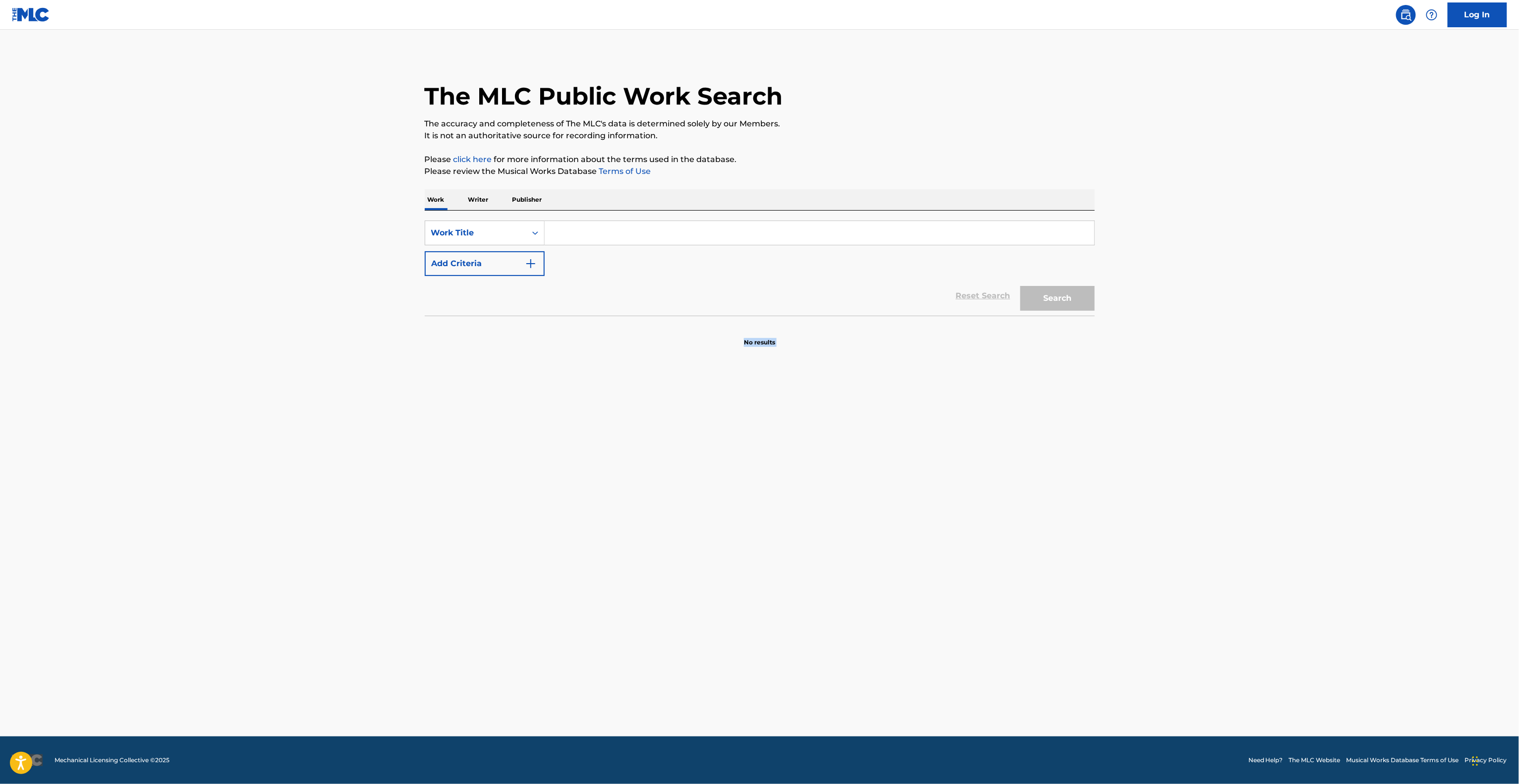
click at [1164, 544] on main "The MLC Public Work Search The accuracy and completeness of The MLC's data is d…" at bounding box center [760, 383] width 1519 height 707
drag, startPoint x: 1186, startPoint y: 506, endPoint x: 1193, endPoint y: 520, distance: 15.7
click at [1186, 508] on main "The MLC Public Work Search The accuracy and completeness of The MLC's data is d…" at bounding box center [760, 383] width 1519 height 707
click at [1195, 521] on main "The MLC Public Work Search The accuracy and completeness of The MLC's data is d…" at bounding box center [760, 383] width 1519 height 707
click at [1197, 521] on main "The MLC Public Work Search The accuracy and completeness of The MLC's data is d…" at bounding box center [760, 383] width 1519 height 707
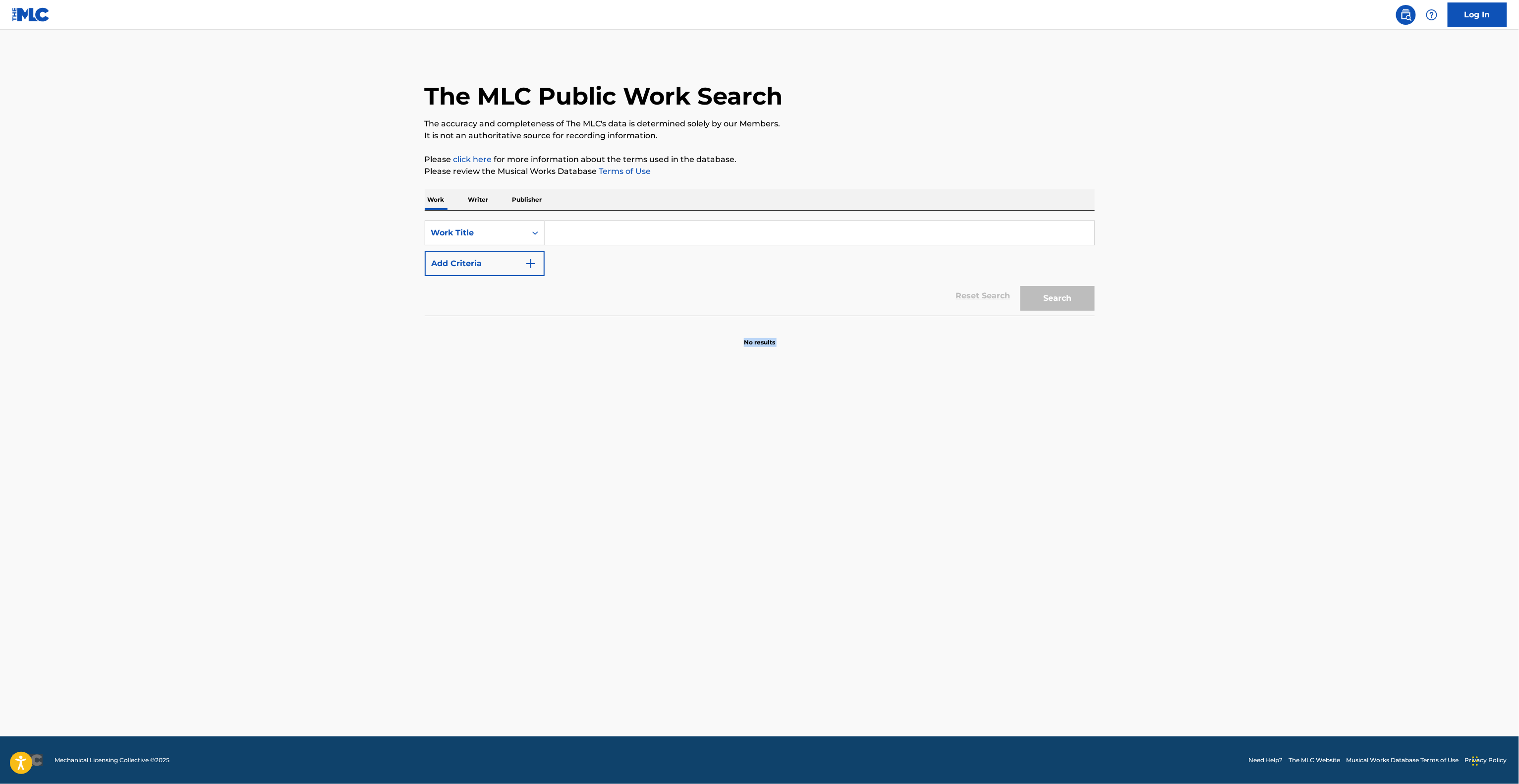
click at [1198, 522] on main "The MLC Public Work Search The accuracy and completeness of The MLC's data is d…" at bounding box center [760, 383] width 1519 height 707
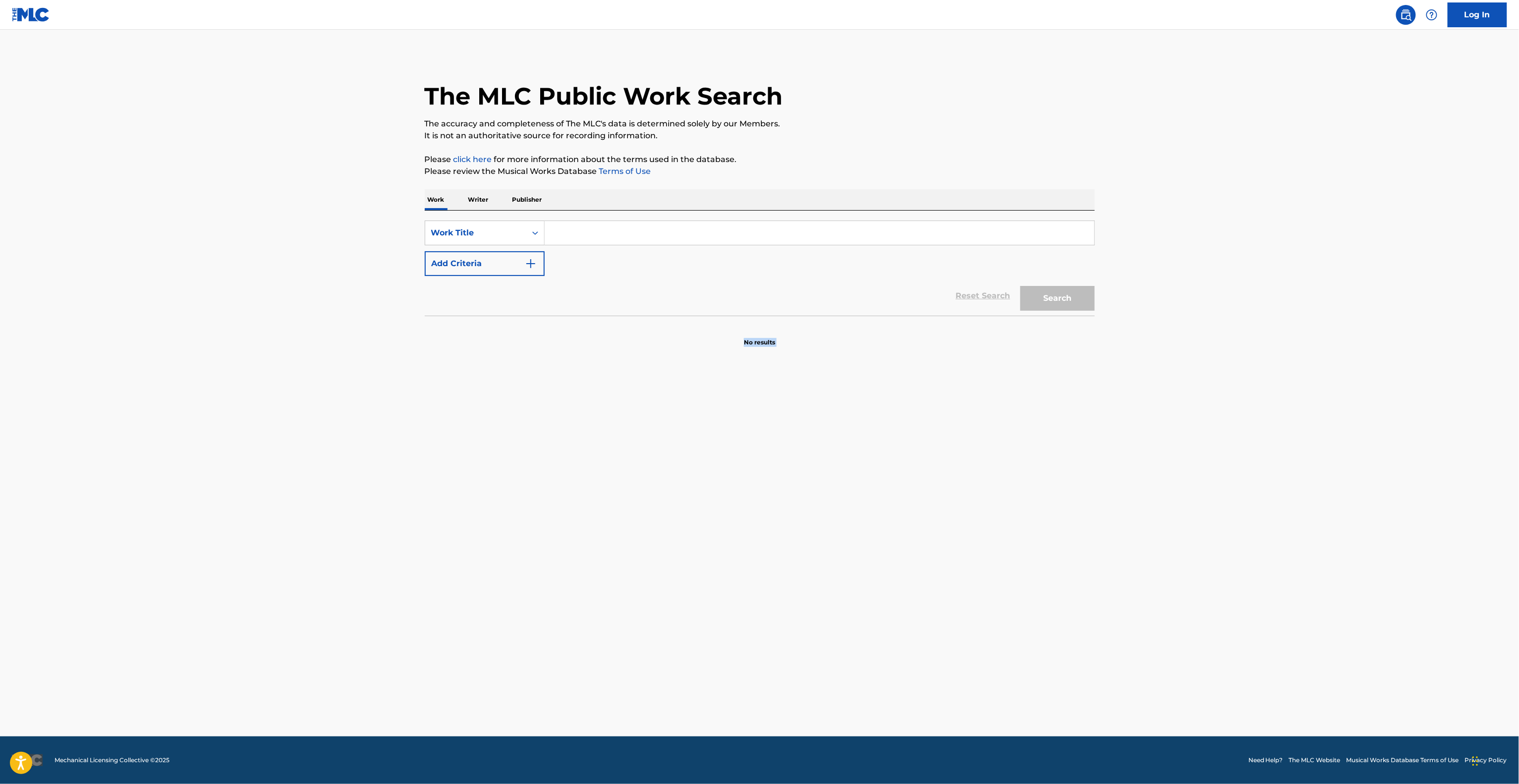
click at [1198, 522] on main "The MLC Public Work Search The accuracy and completeness of The MLC's data is d…" at bounding box center [760, 383] width 1519 height 707
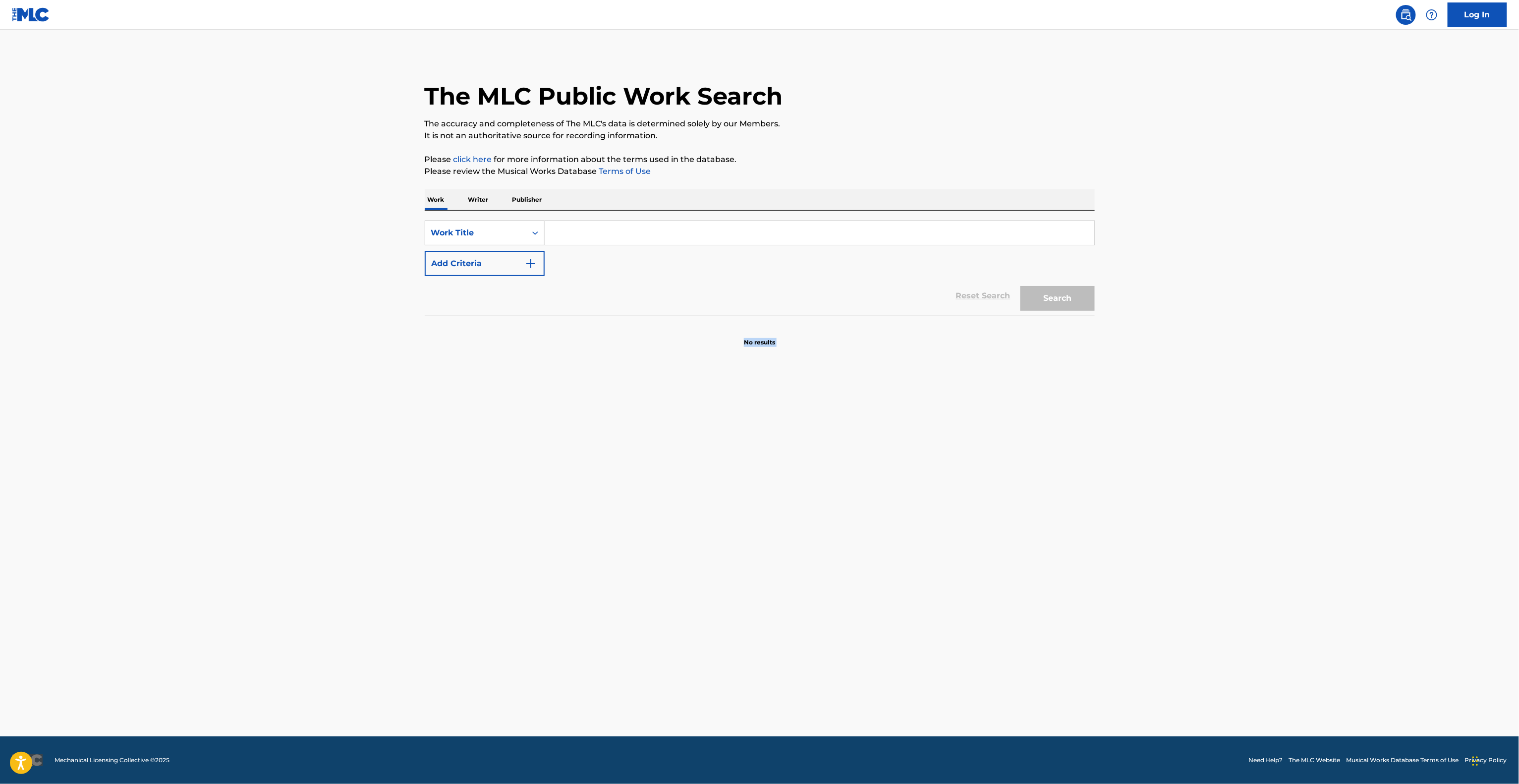
click at [1198, 522] on main "The MLC Public Work Search The accuracy and completeness of The MLC's data is d…" at bounding box center [760, 383] width 1519 height 707
click at [1198, 520] on main "The MLC Public Work Search The accuracy and completeness of The MLC's data is d…" at bounding box center [760, 383] width 1519 height 707
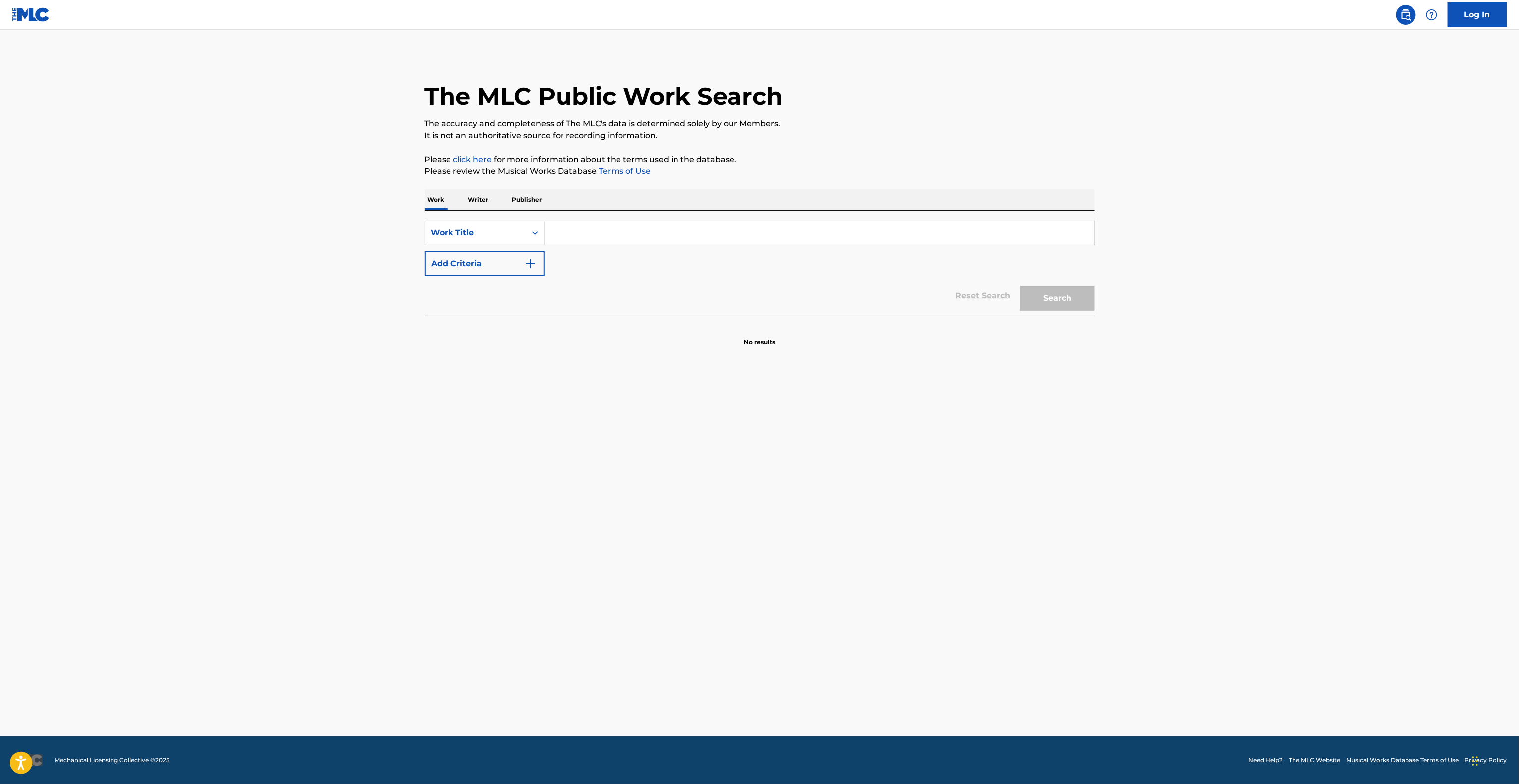
drag, startPoint x: 1198, startPoint y: 520, endPoint x: 1199, endPoint y: 511, distance: 9.1
click at [1199, 515] on main "The MLC Public Work Search The accuracy and completeness of The MLC's data is d…" at bounding box center [760, 383] width 1519 height 707
click at [1199, 510] on main "The MLC Public Work Search The accuracy and completeness of The MLC's data is d…" at bounding box center [760, 383] width 1519 height 707
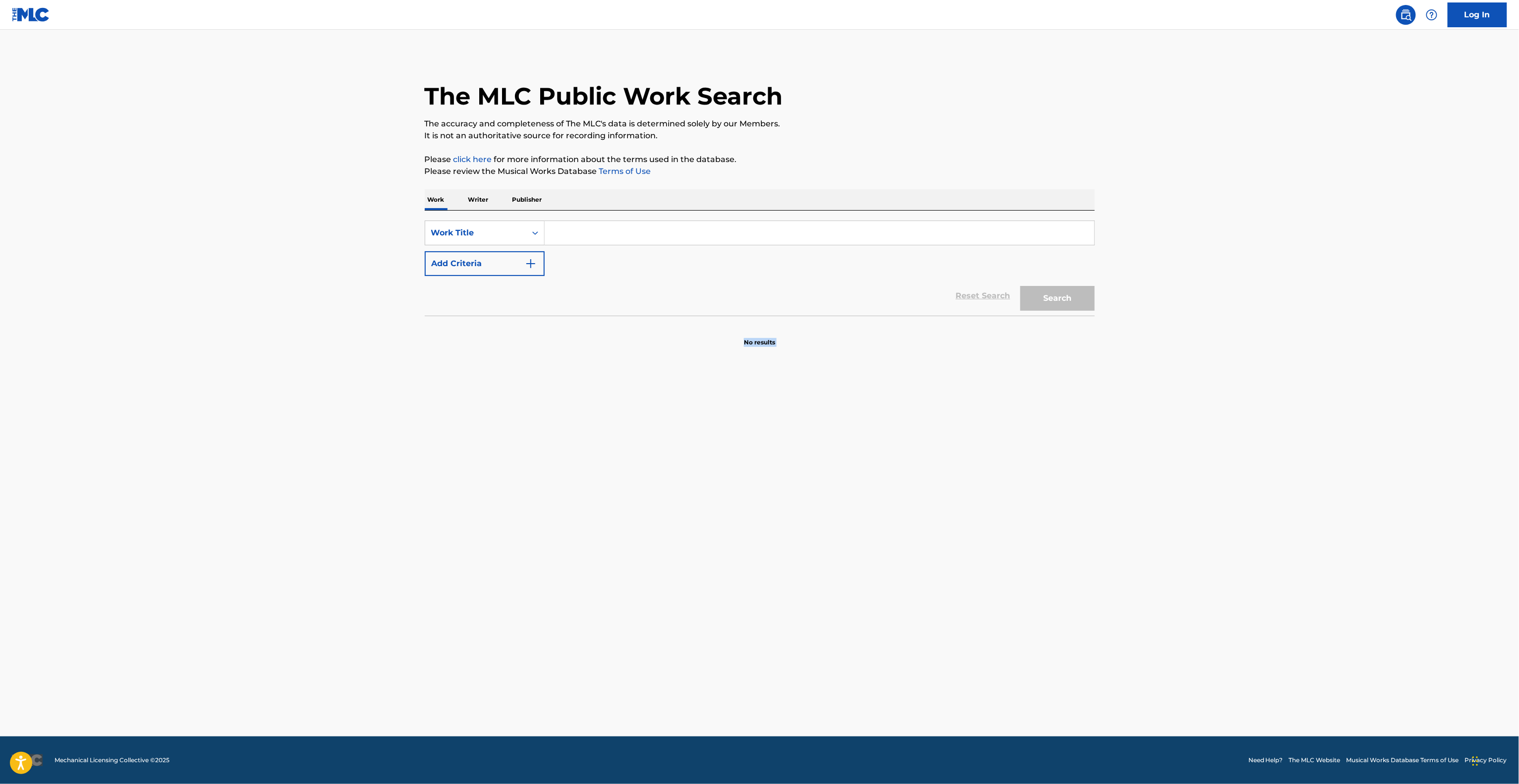
click at [1199, 510] on main "The MLC Public Work Search The accuracy and completeness of The MLC's data is d…" at bounding box center [760, 383] width 1519 height 707
click at [1186, 507] on main "The MLC Public Work Search The accuracy and completeness of The MLC's data is d…" at bounding box center [760, 383] width 1519 height 707
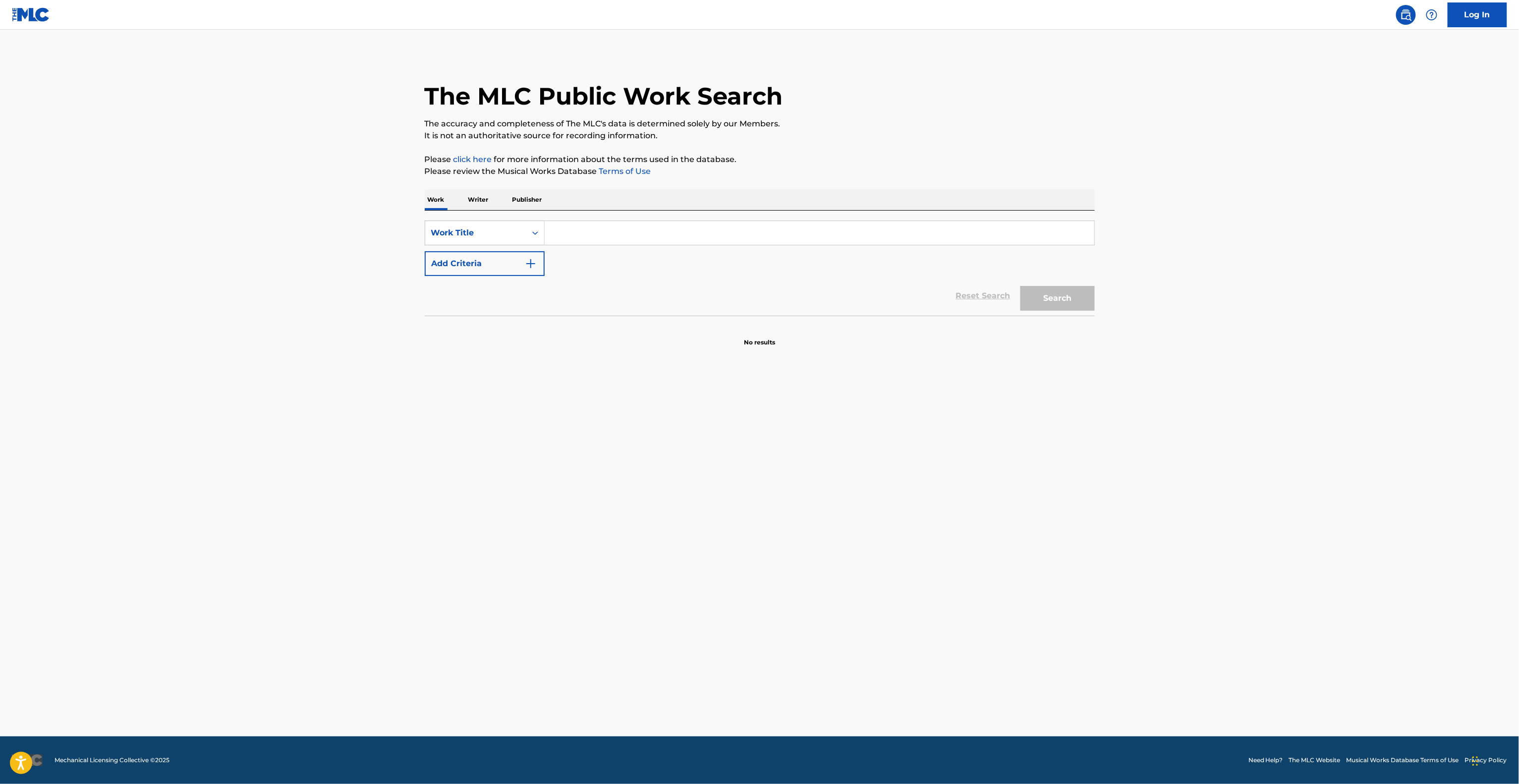
click at [1187, 500] on main "The MLC Public Work Search The accuracy and completeness of The MLC's data is d…" at bounding box center [760, 383] width 1519 height 707
click at [1187, 496] on main "The MLC Public Work Search The accuracy and completeness of The MLC's data is d…" at bounding box center [760, 383] width 1519 height 707
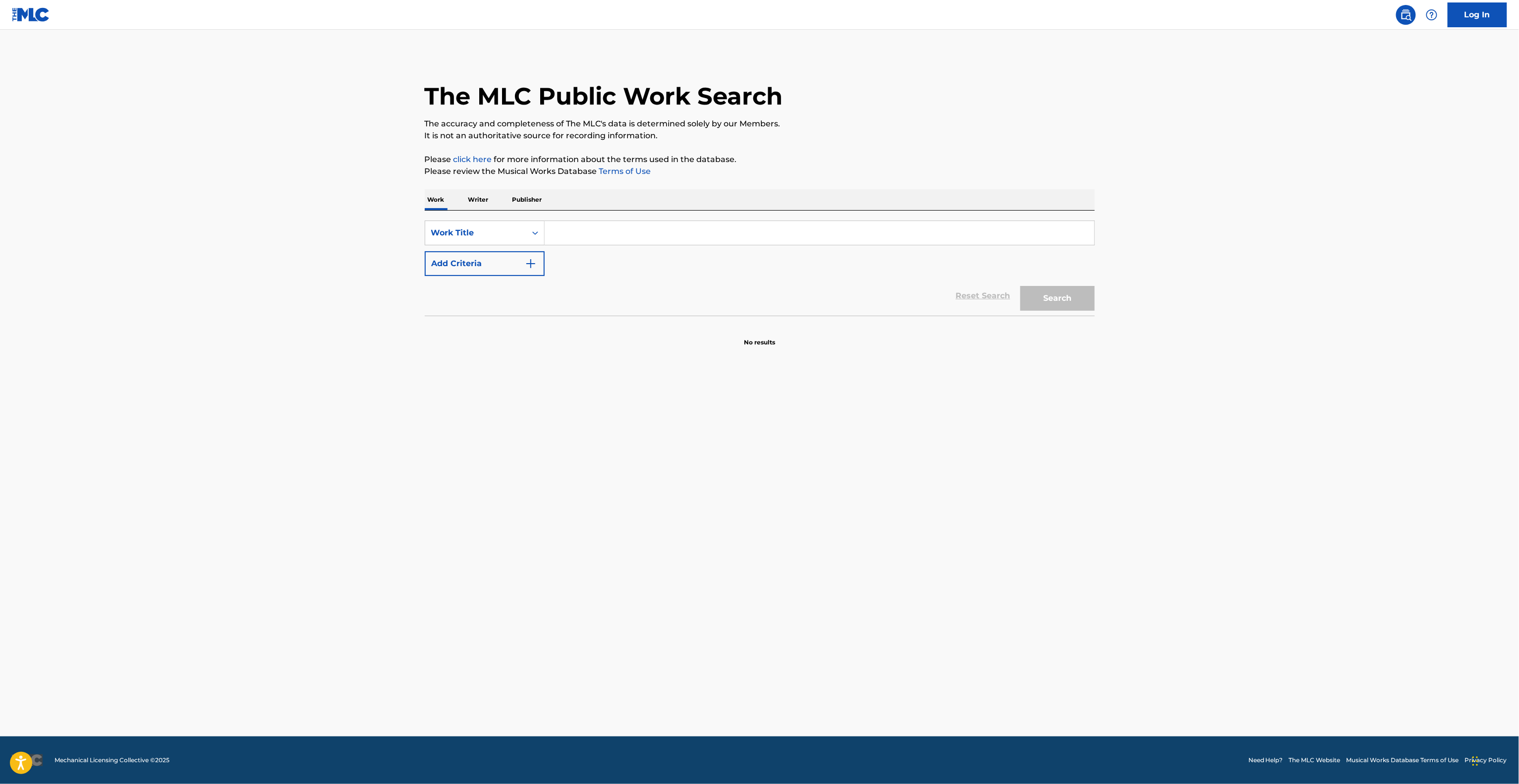
click at [1187, 496] on main "The MLC Public Work Search The accuracy and completeness of The MLC's data is d…" at bounding box center [760, 383] width 1519 height 707
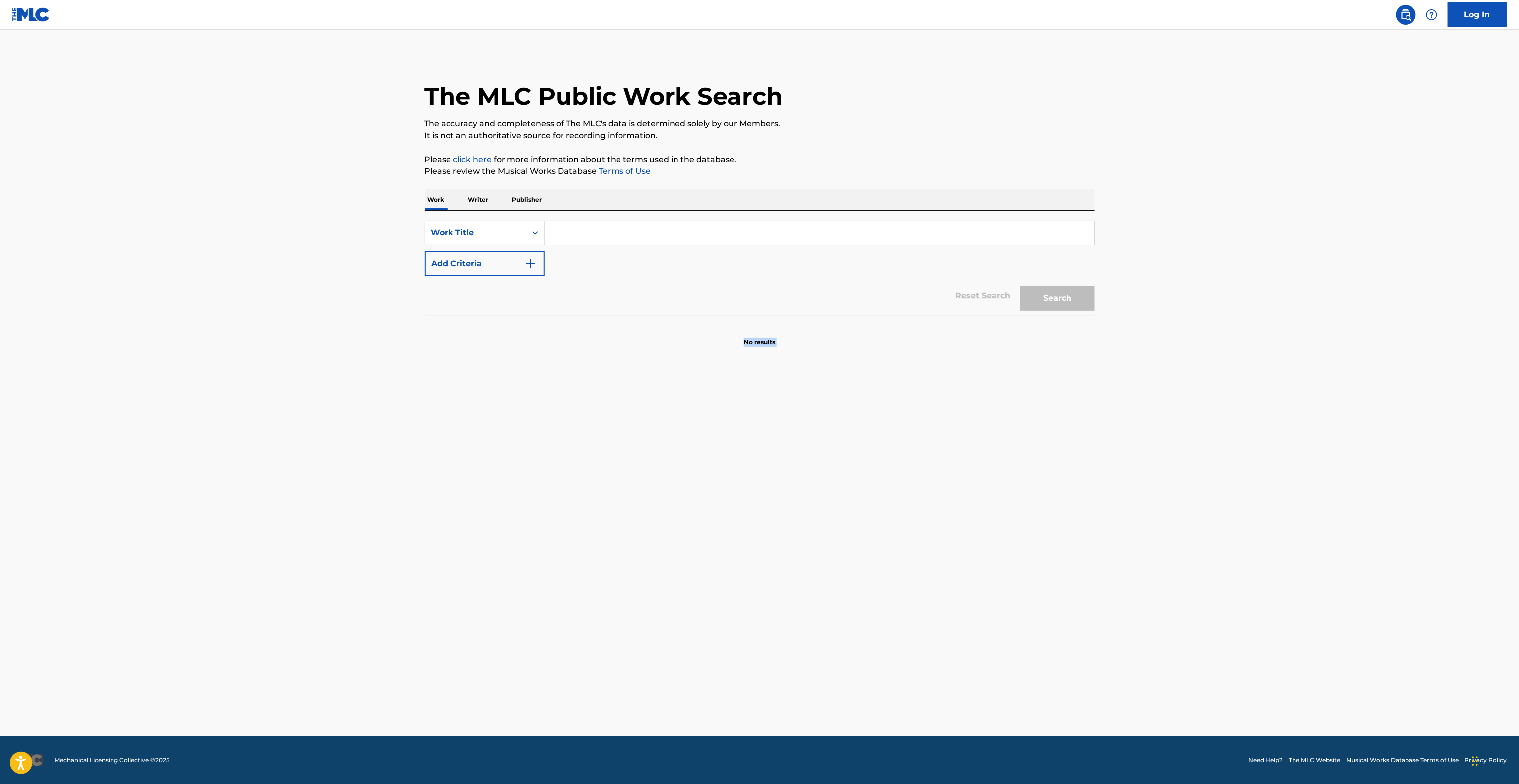
click at [1187, 489] on main "The MLC Public Work Search The accuracy and completeness of The MLC's data is d…" at bounding box center [760, 383] width 1519 height 707
click at [1187, 489] on main "The MLC Public Work Search The accuracy and completeness of The MLC's data is d…" at bounding box center [760, 383] width 1519 height 707
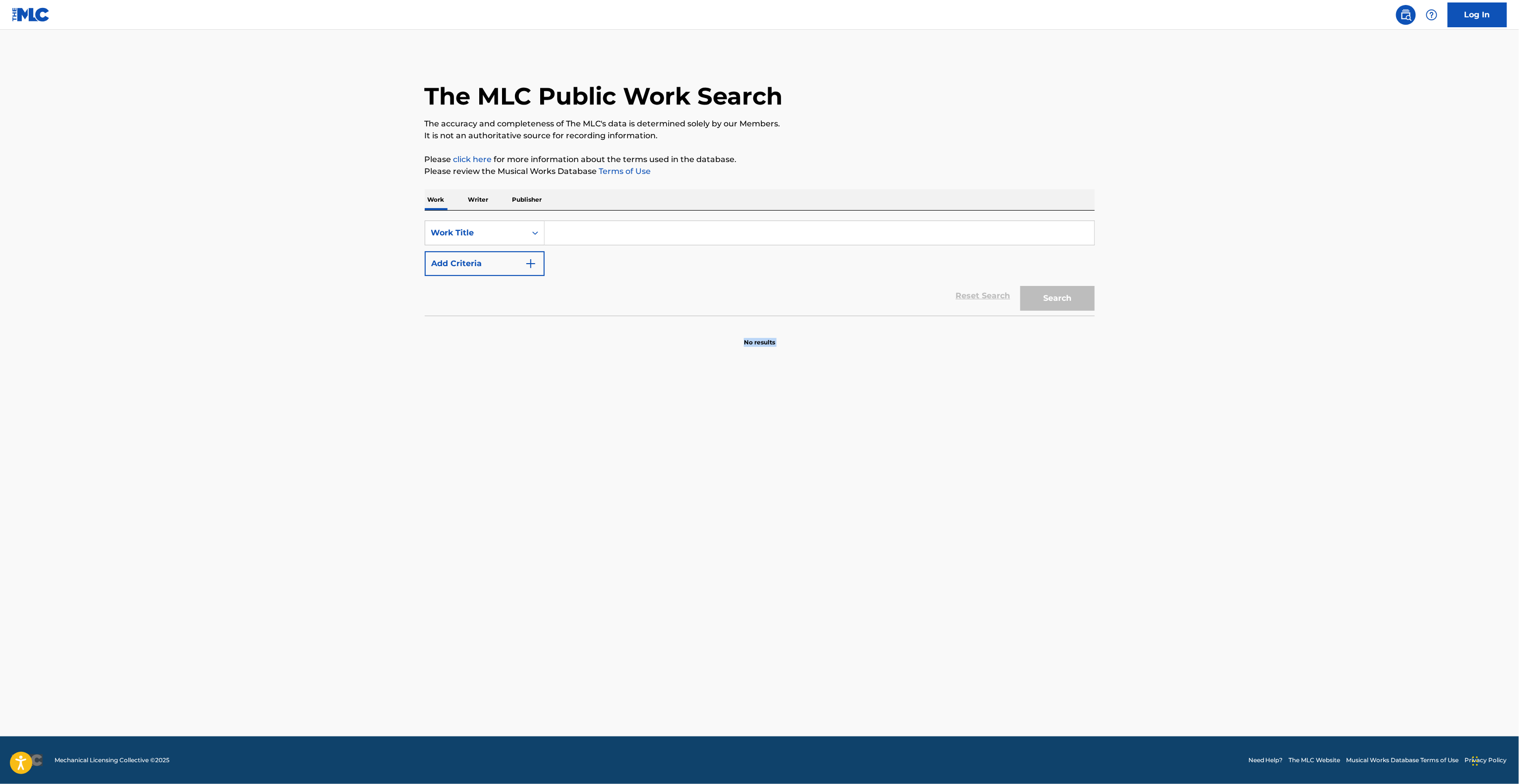
click at [1187, 489] on main "The MLC Public Work Search The accuracy and completeness of The MLC's data is d…" at bounding box center [760, 383] width 1519 height 707
drag, startPoint x: 1187, startPoint y: 489, endPoint x: 1187, endPoint y: 472, distance: 17.0
click at [1189, 475] on main "The MLC Public Work Search The accuracy and completeness of The MLC's data is d…" at bounding box center [760, 383] width 1519 height 707
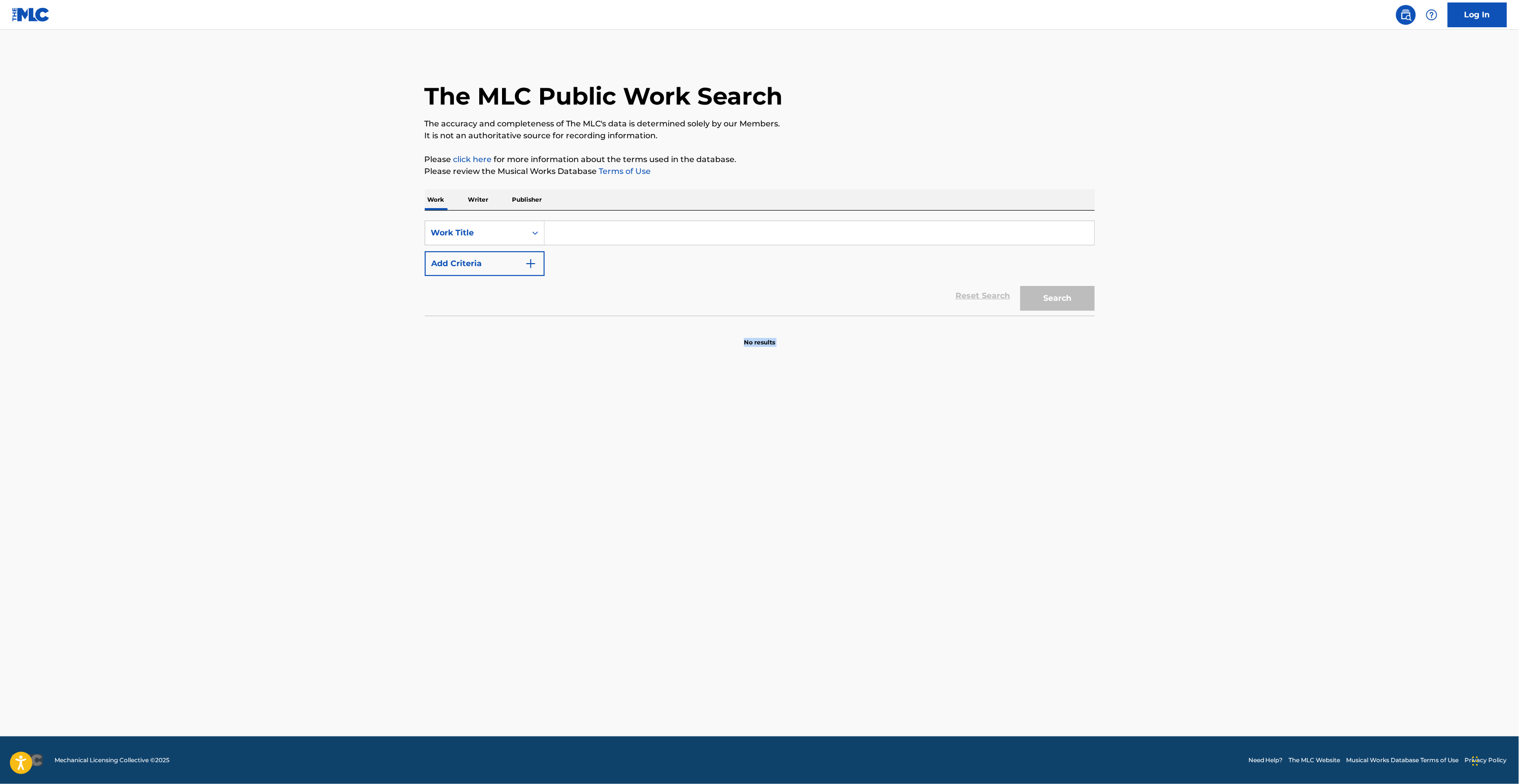
click at [1187, 472] on main "The MLC Public Work Search The accuracy and completeness of The MLC's data is d…" at bounding box center [760, 383] width 1519 height 707
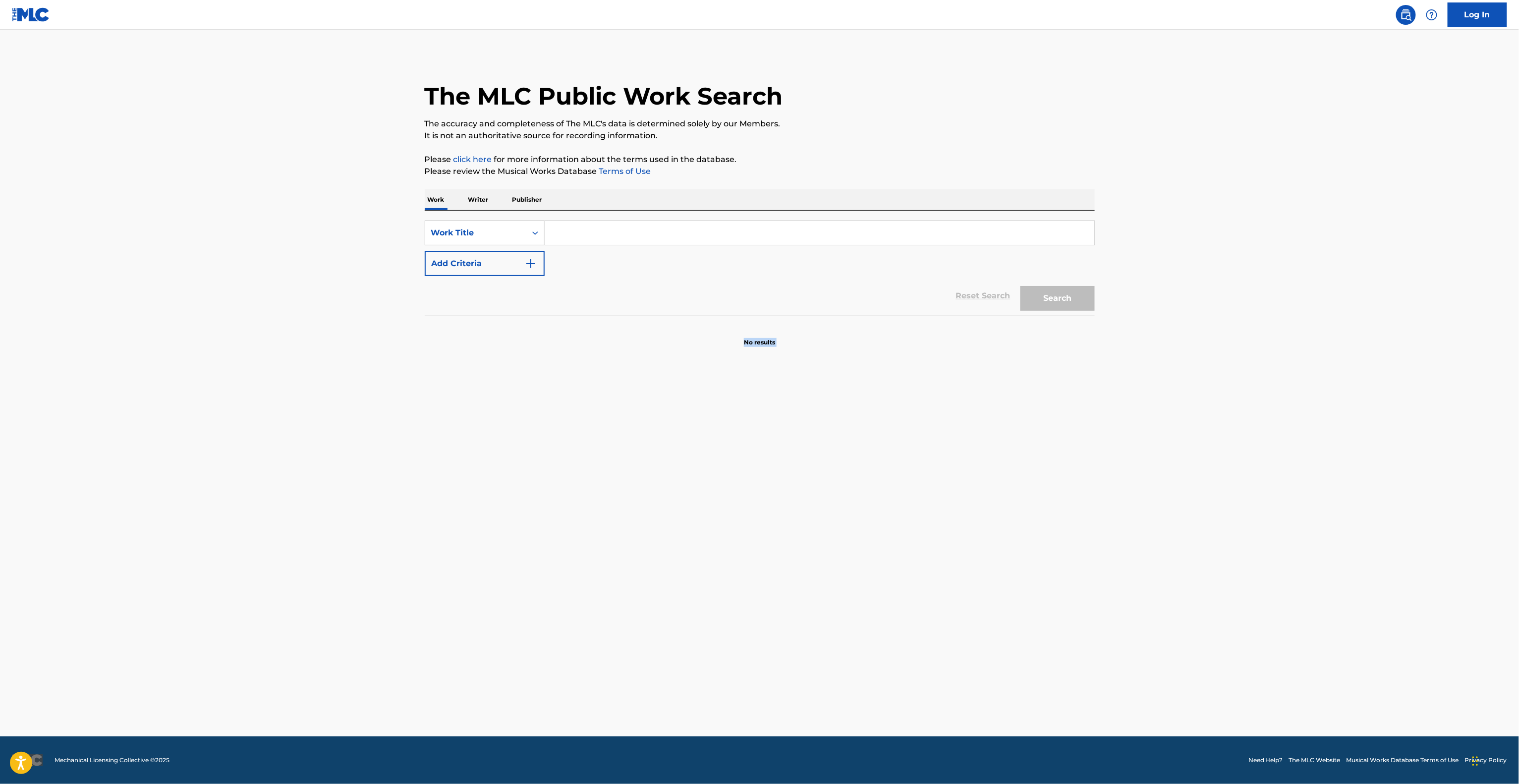
click at [1187, 472] on main "The MLC Public Work Search The accuracy and completeness of The MLC's data is d…" at bounding box center [760, 383] width 1519 height 707
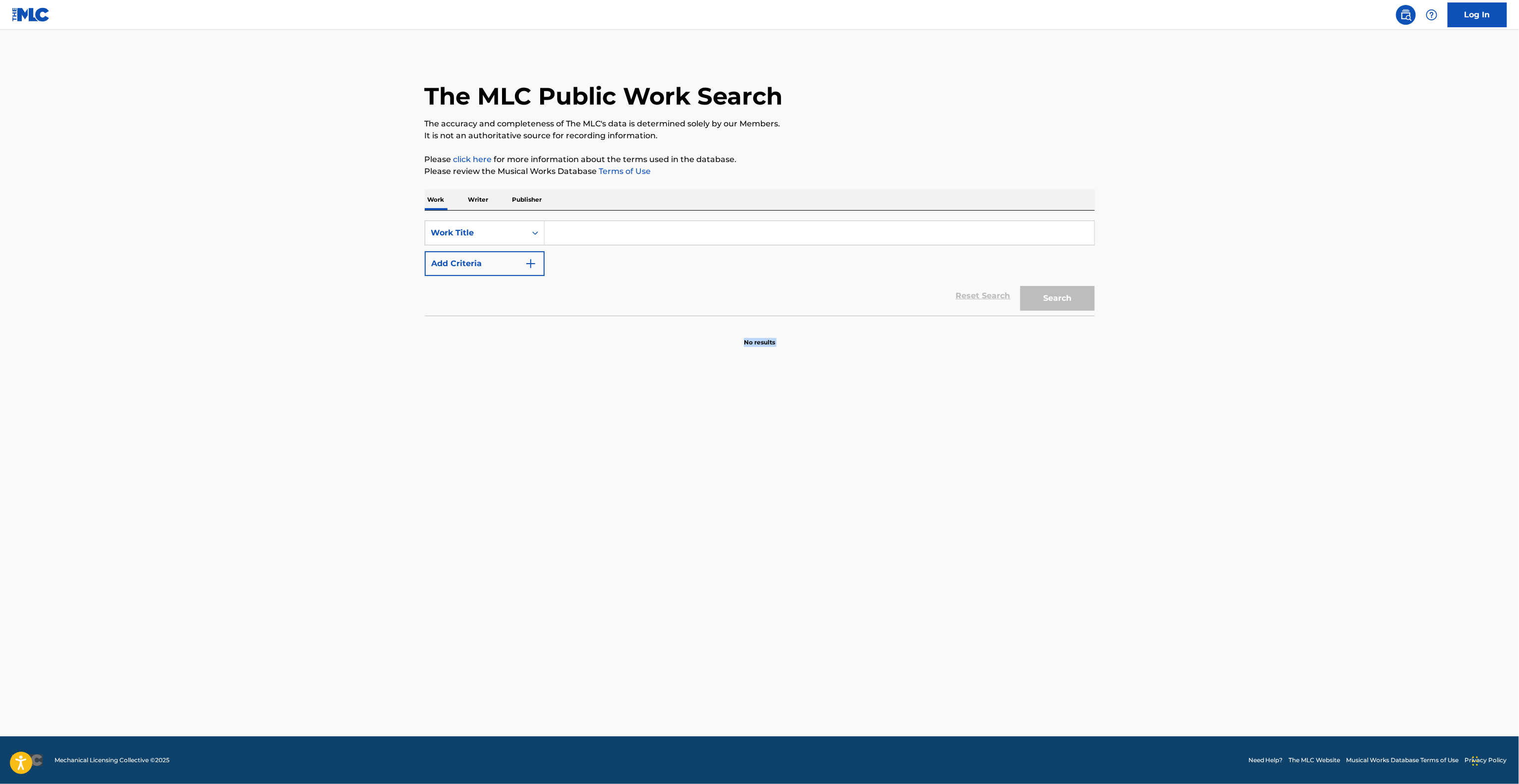
click at [1187, 472] on main "The MLC Public Work Search The accuracy and completeness of The MLC's data is d…" at bounding box center [760, 383] width 1519 height 707
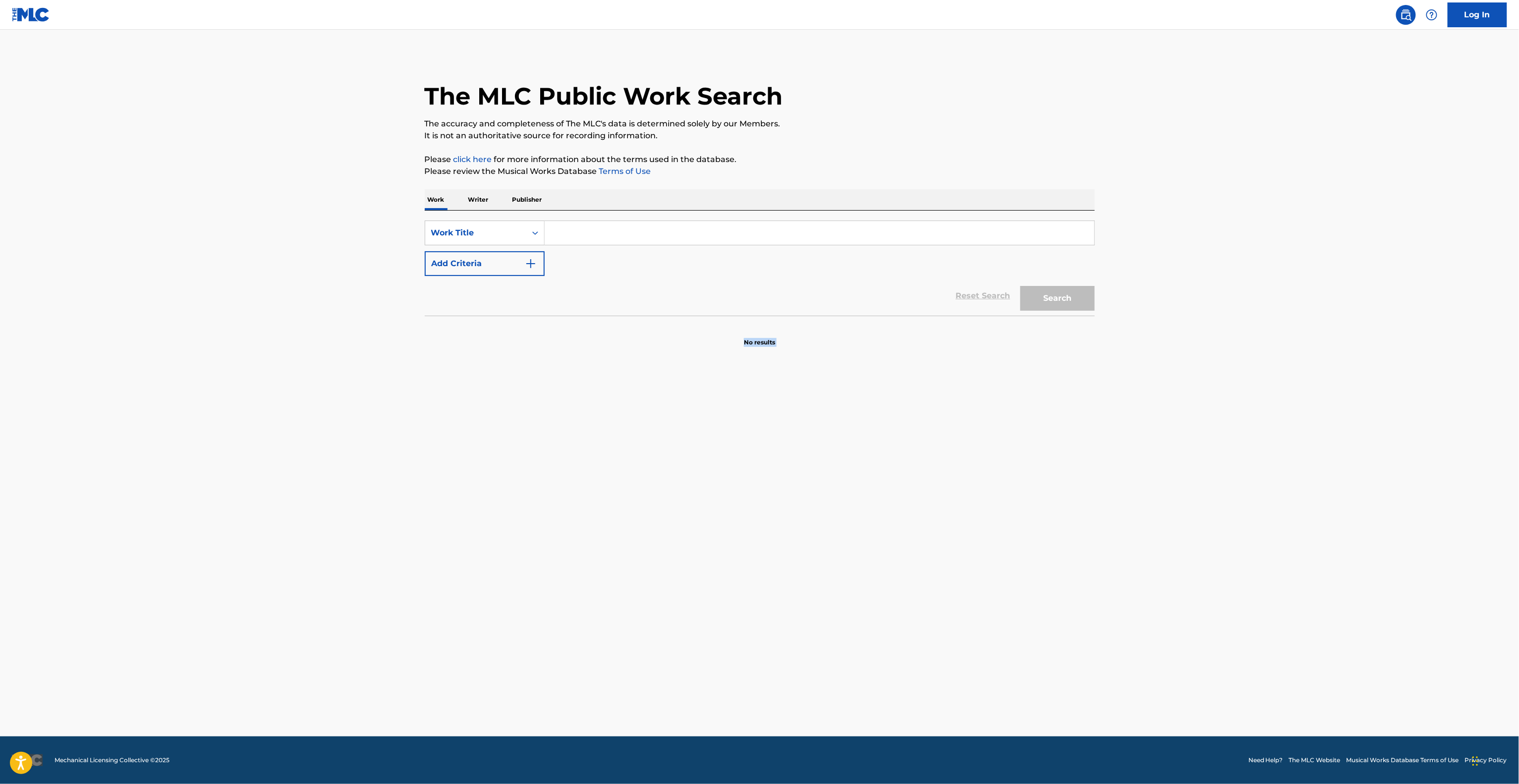
click at [1187, 472] on main "The MLC Public Work Search The accuracy and completeness of The MLC's data is d…" at bounding box center [760, 383] width 1519 height 707
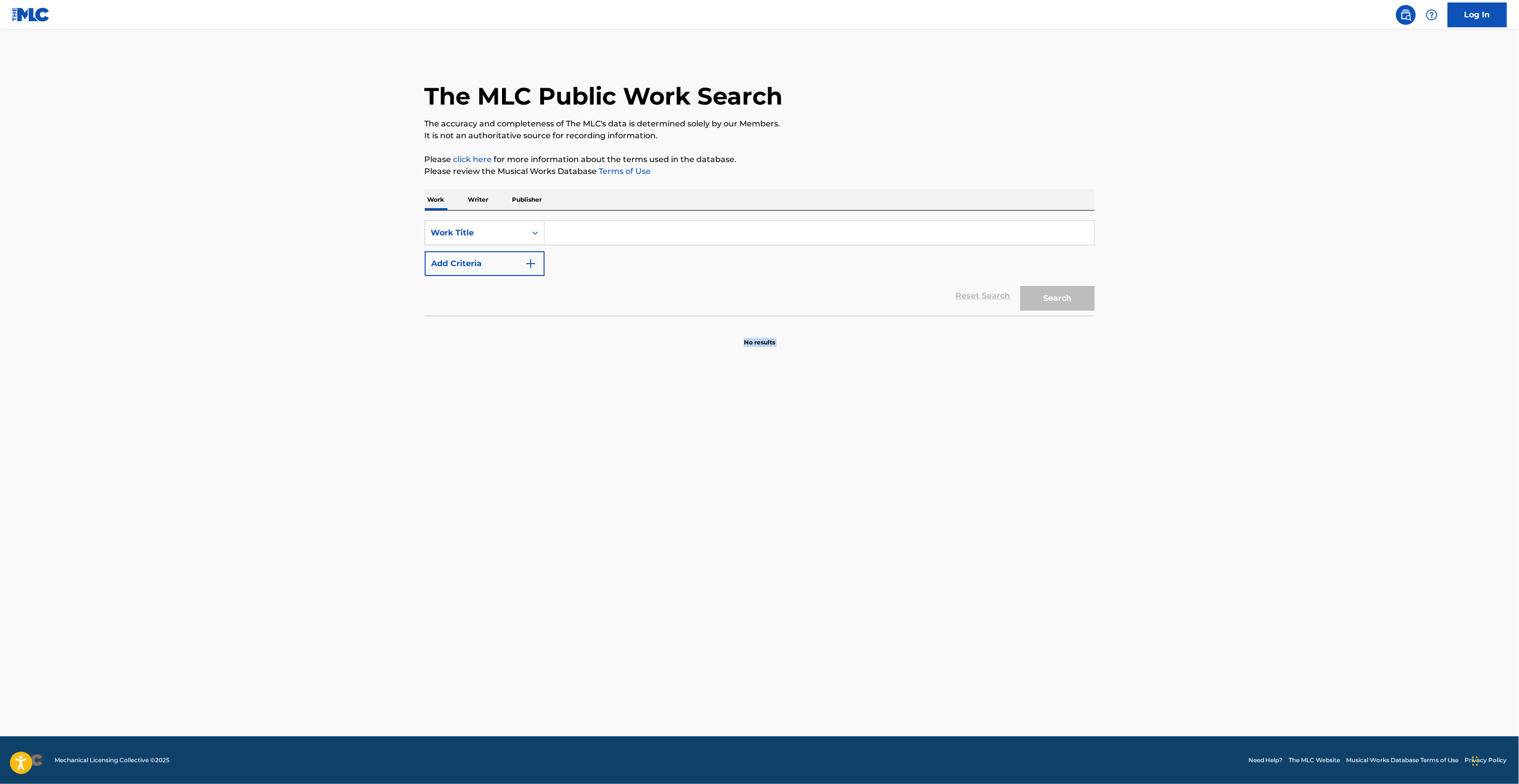
click at [1187, 472] on main "The MLC Public Work Search The accuracy and completeness of The MLC's data is d…" at bounding box center [760, 383] width 1519 height 707
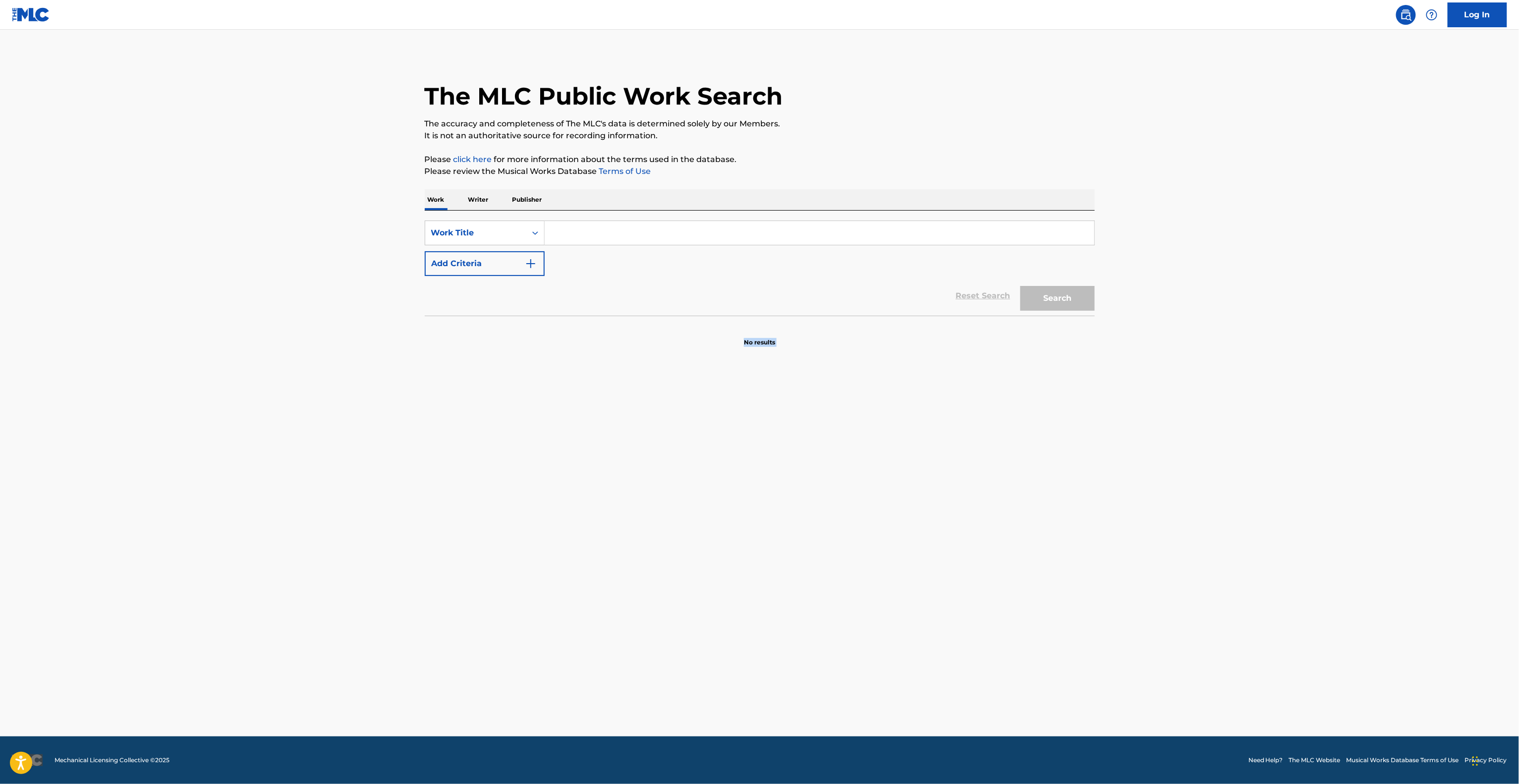
click at [1187, 472] on main "The MLC Public Work Search The accuracy and completeness of The MLC's data is d…" at bounding box center [760, 383] width 1519 height 707
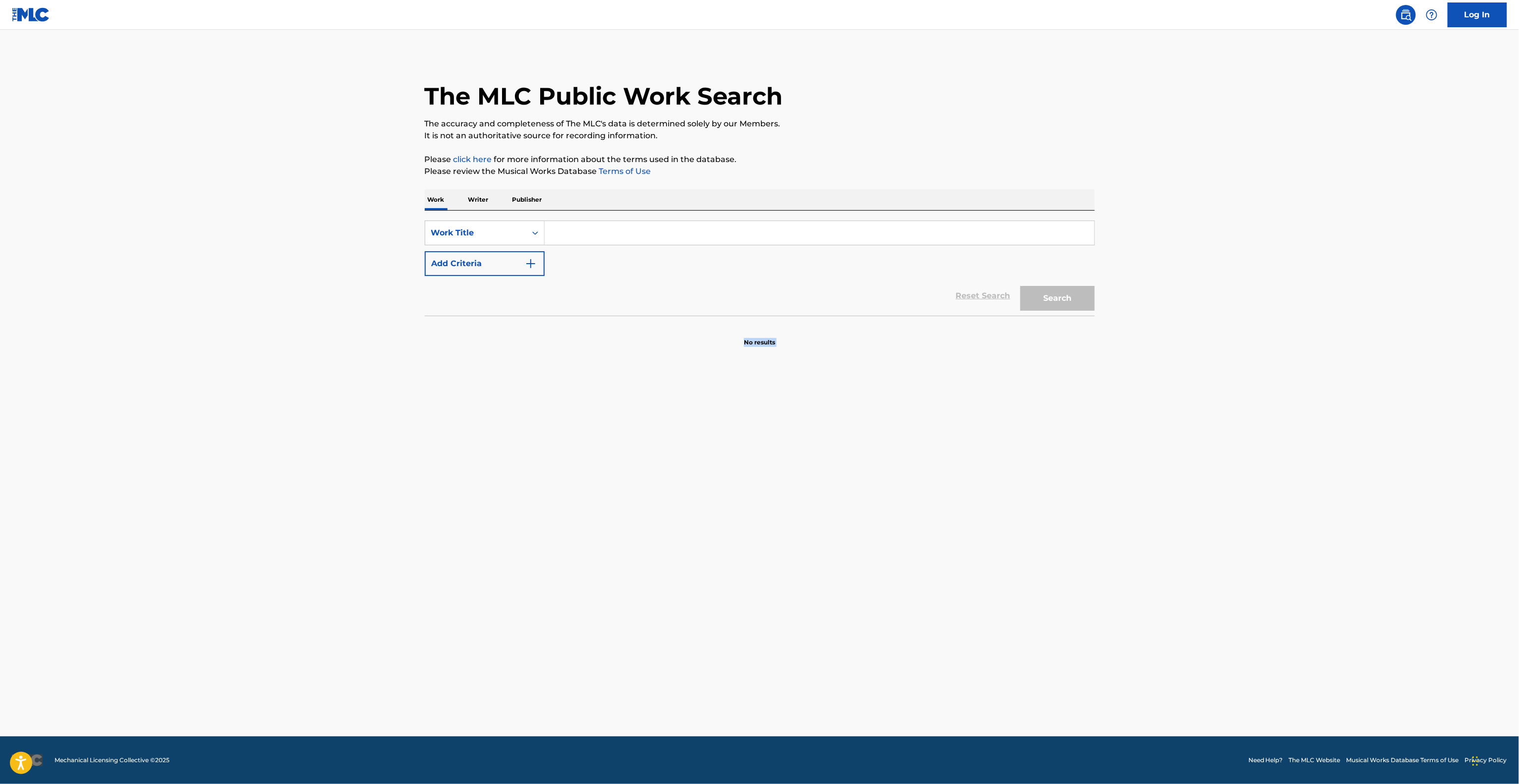
click at [1187, 472] on main "The MLC Public Work Search The accuracy and completeness of The MLC's data is d…" at bounding box center [760, 383] width 1519 height 707
click at [1186, 472] on main "The MLC Public Work Search The accuracy and completeness of The MLC's data is d…" at bounding box center [760, 383] width 1519 height 707
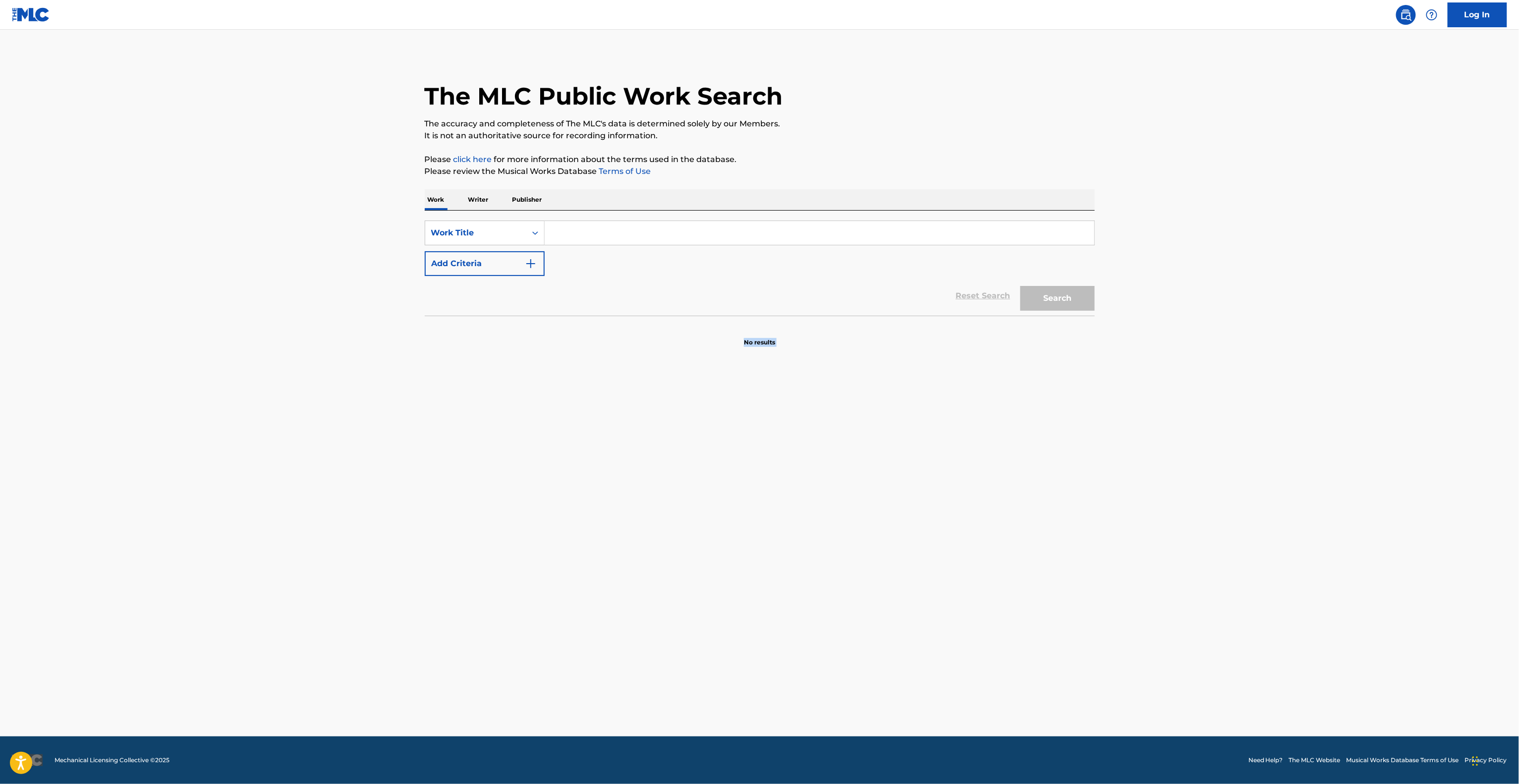
click at [1186, 472] on main "The MLC Public Work Search The accuracy and completeness of The MLC's data is d…" at bounding box center [760, 383] width 1519 height 707
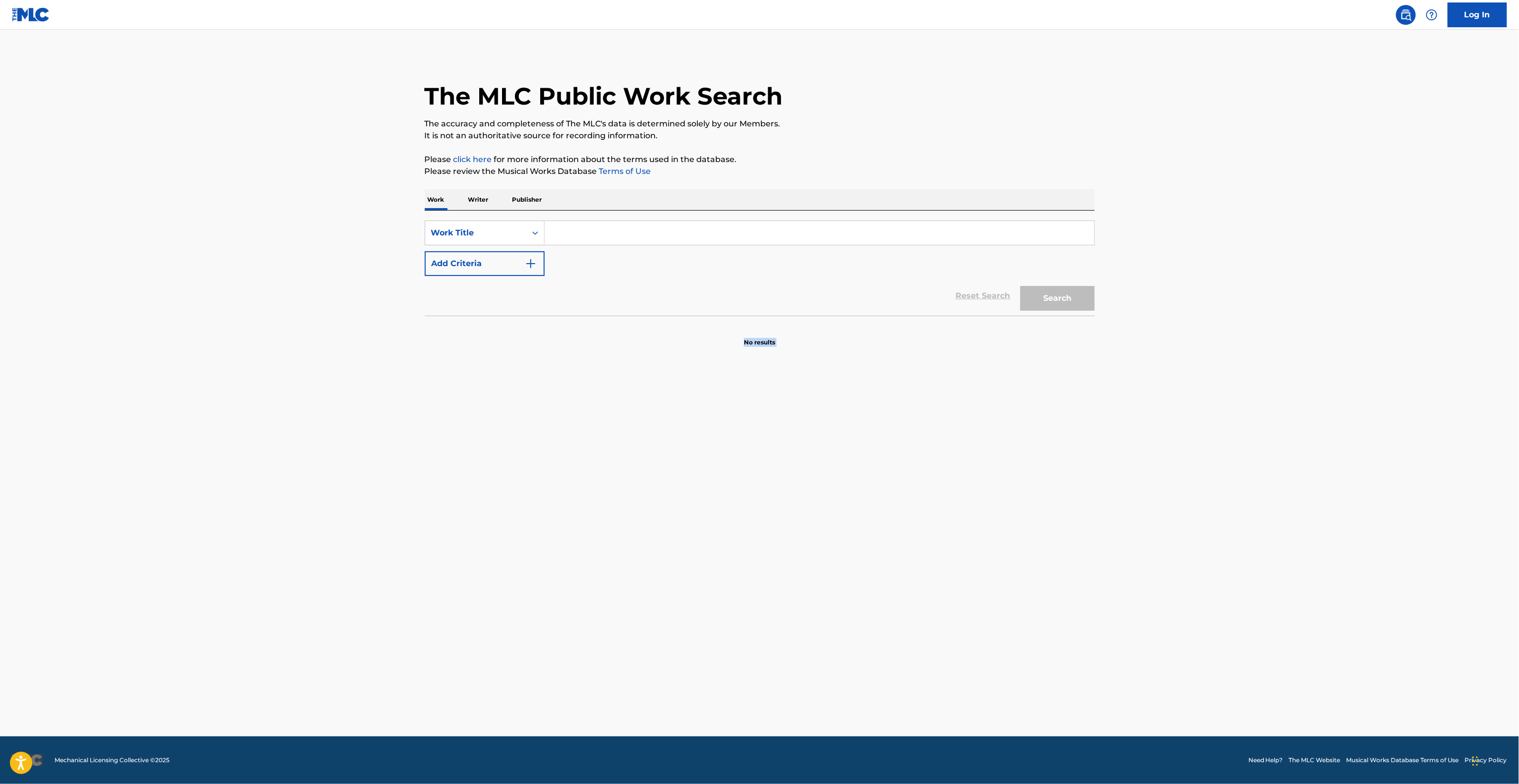
click at [1186, 472] on main "The MLC Public Work Search The accuracy and completeness of The MLC's data is d…" at bounding box center [760, 383] width 1519 height 707
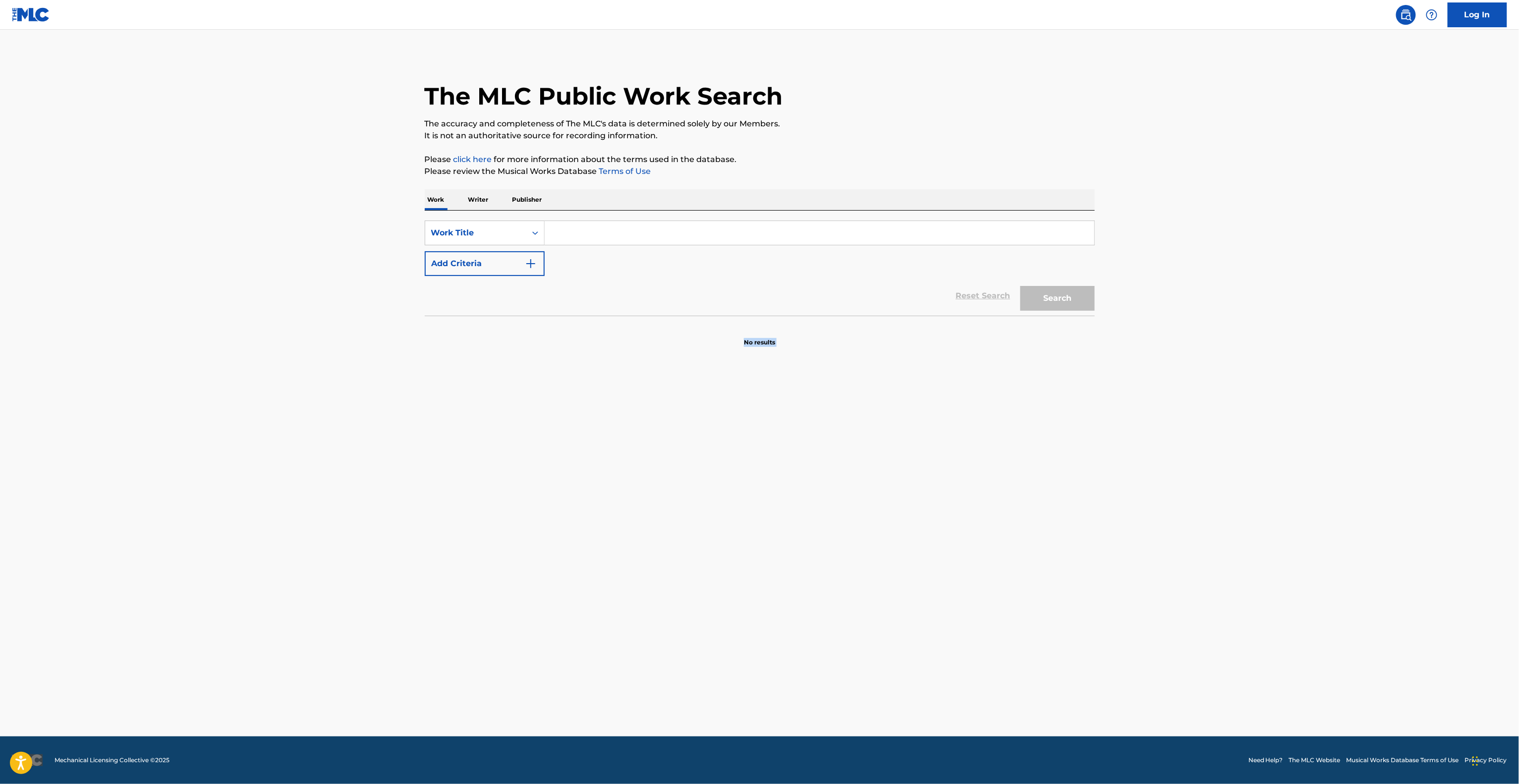
click at [1186, 472] on main "The MLC Public Work Search The accuracy and completeness of The MLC's data is d…" at bounding box center [760, 383] width 1519 height 707
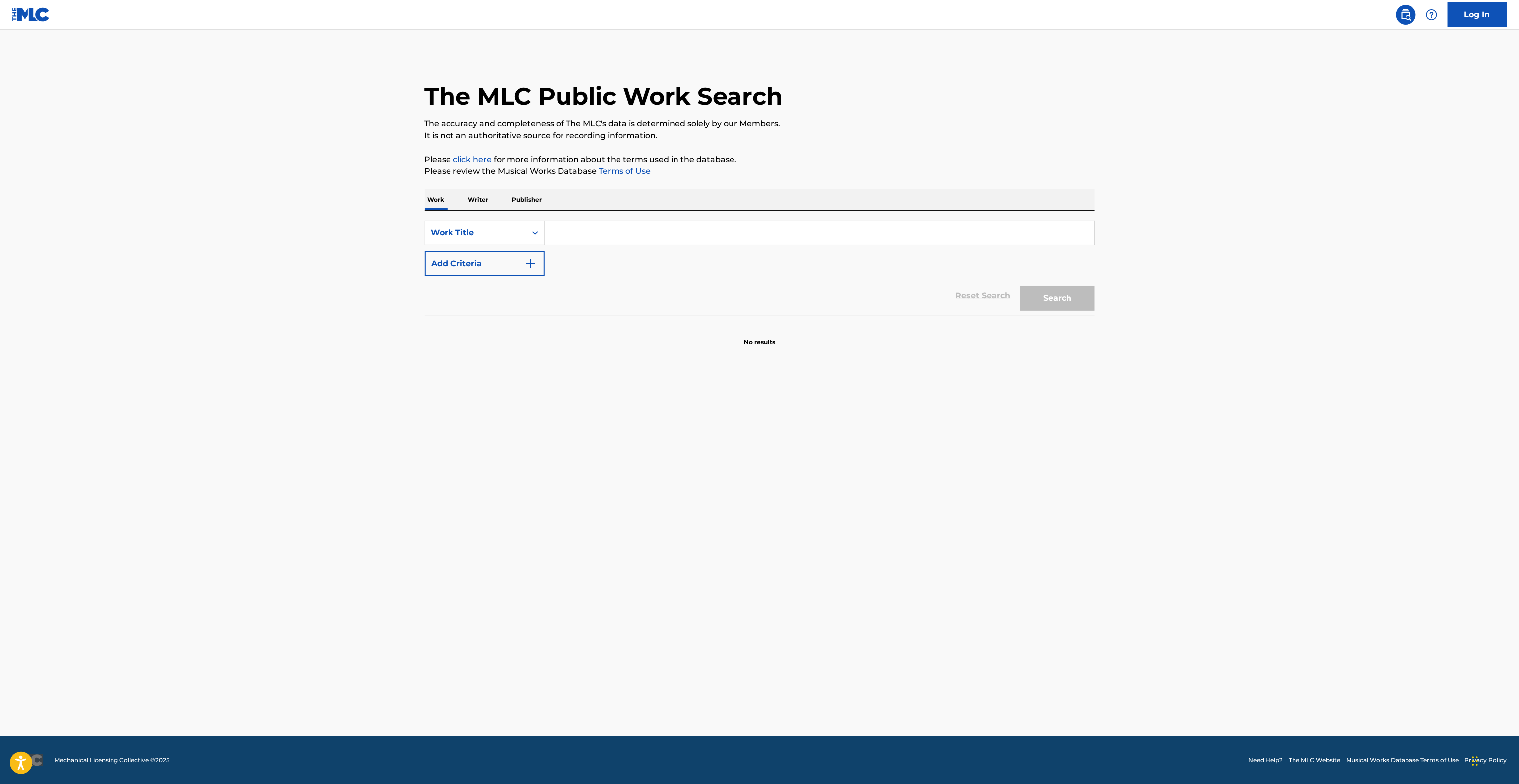
click at [1186, 472] on main "The MLC Public Work Search The accuracy and completeness of The MLC's data is d…" at bounding box center [760, 383] width 1519 height 707
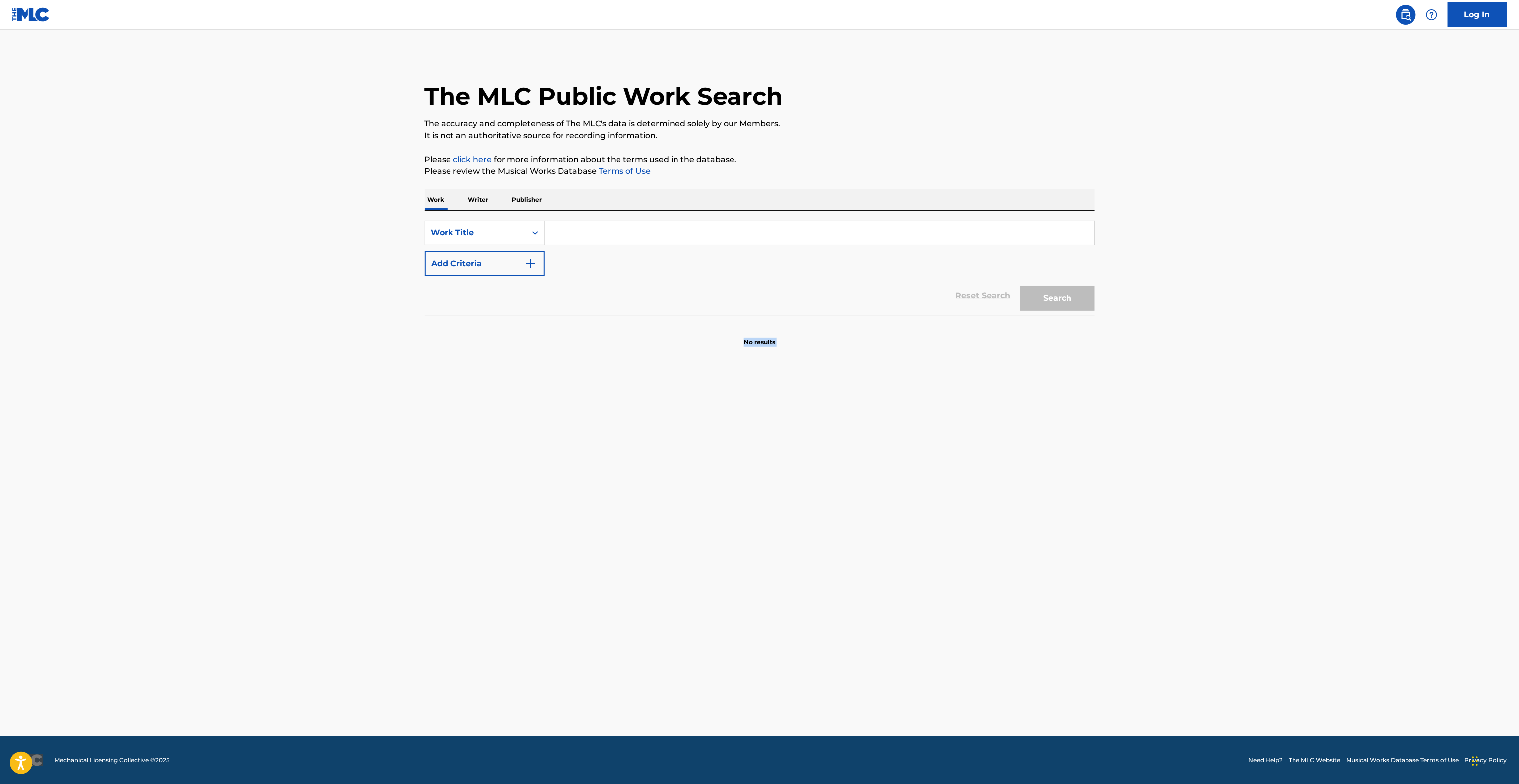
click at [1186, 472] on main "The MLC Public Work Search The accuracy and completeness of The MLC's data is d…" at bounding box center [760, 383] width 1519 height 707
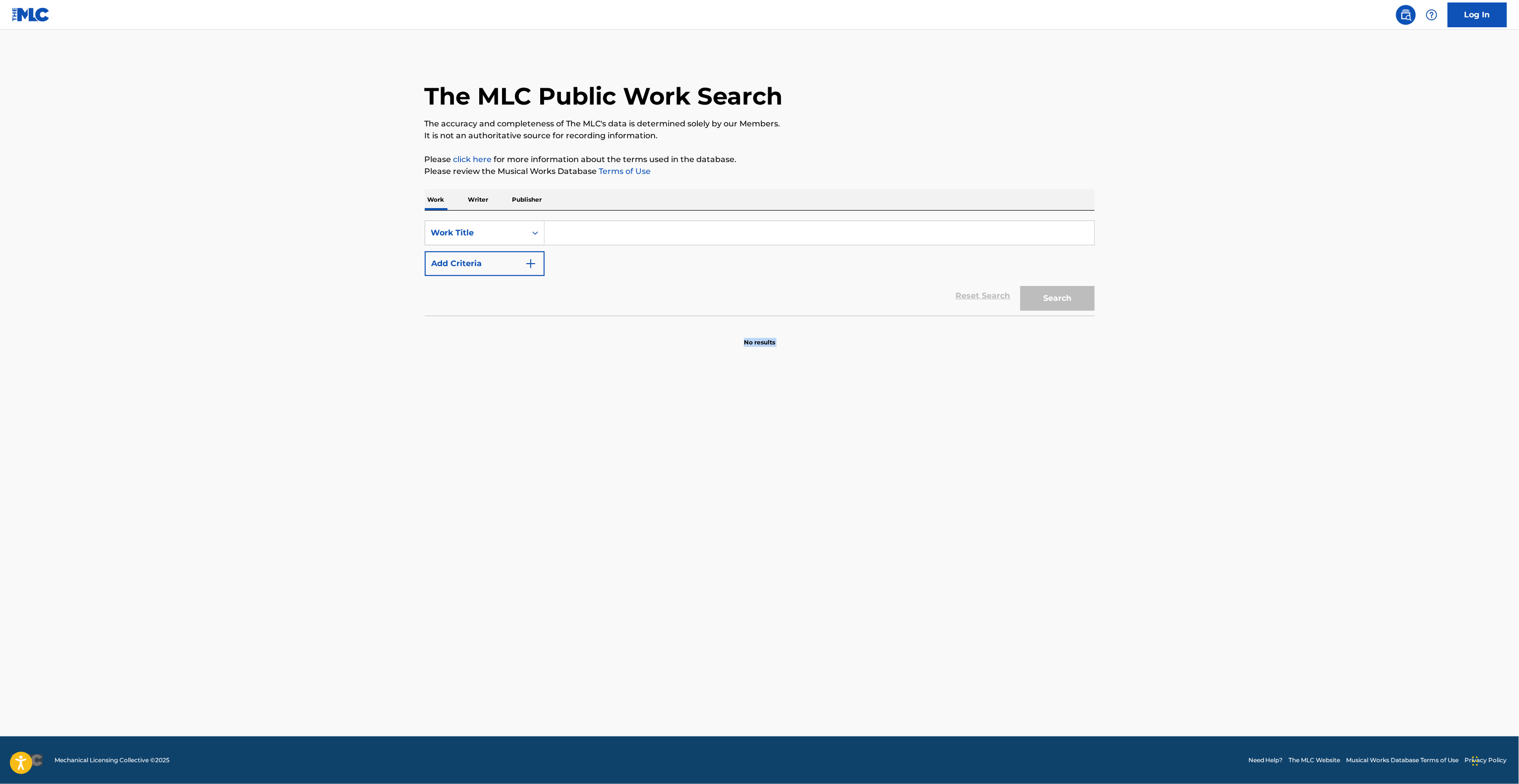
click at [1186, 468] on main "The MLC Public Work Search The accuracy and completeness of The MLC's data is d…" at bounding box center [760, 383] width 1519 height 707
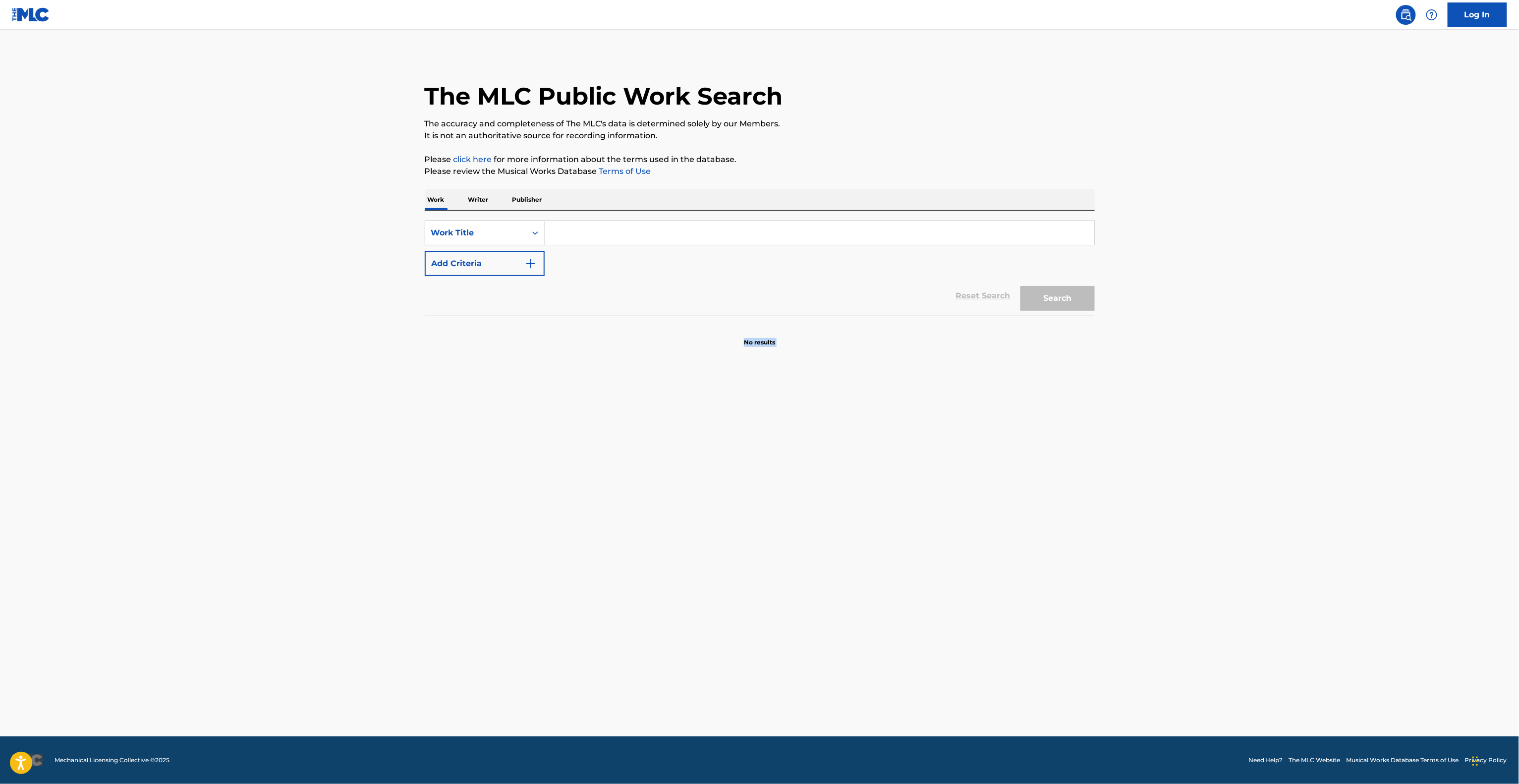
click at [1186, 468] on main "The MLC Public Work Search The accuracy and completeness of The MLC's data is d…" at bounding box center [760, 383] width 1519 height 707
click at [1185, 468] on main "The MLC Public Work Search The accuracy and completeness of The MLC's data is d…" at bounding box center [760, 383] width 1519 height 707
click at [1185, 468] on main "The MLC Public Work Search The accuracy and completeness of The MLC's data is d…" at bounding box center [760, 383] width 1519 height 707
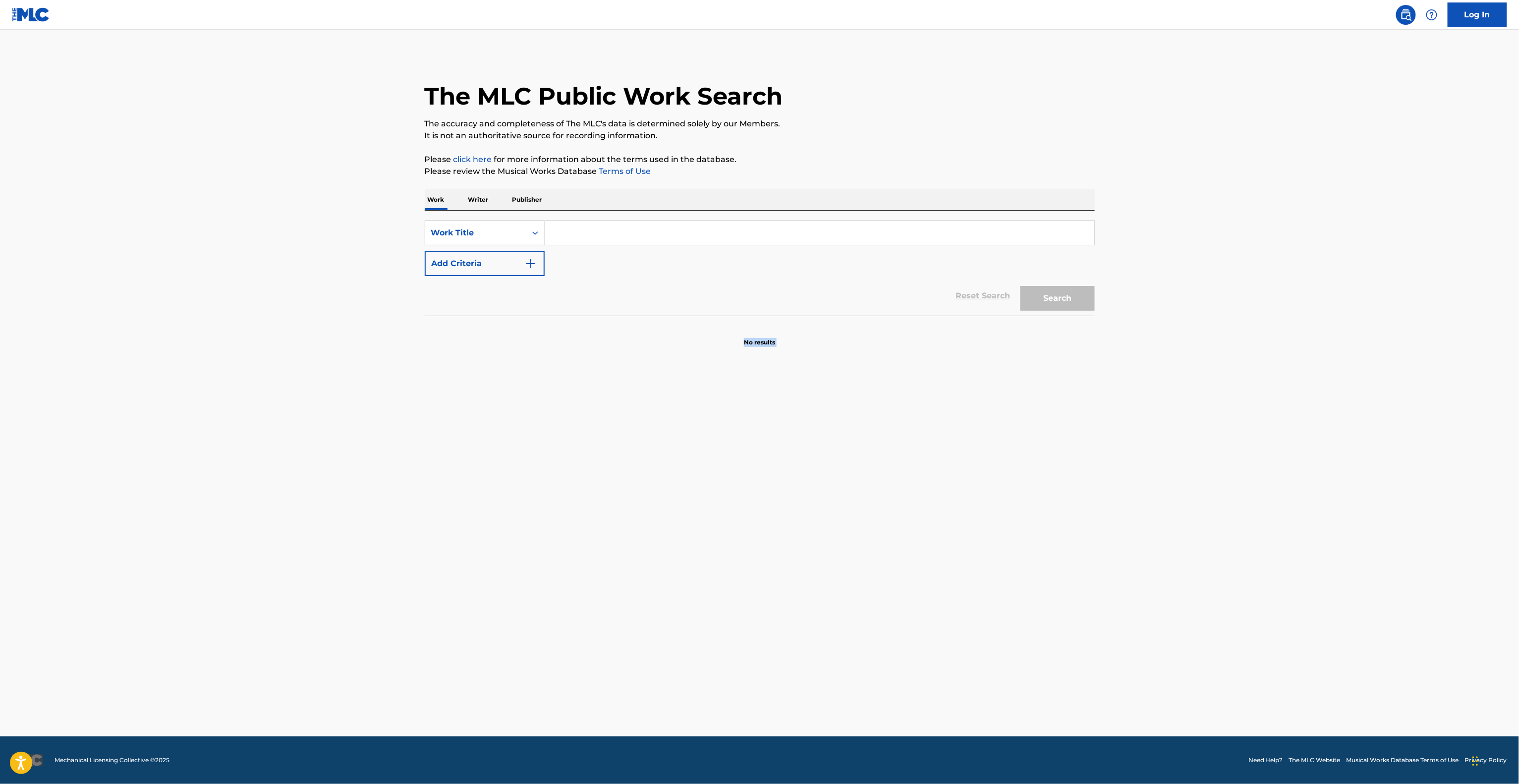
drag, startPoint x: 1185, startPoint y: 468, endPoint x: 1189, endPoint y: 463, distance: 6.4
click at [1185, 468] on main "The MLC Public Work Search The accuracy and completeness of The MLC's data is d…" at bounding box center [760, 383] width 1519 height 707
click at [1189, 466] on main "The MLC Public Work Search The accuracy and completeness of The MLC's data is d…" at bounding box center [760, 383] width 1519 height 707
click at [1189, 471] on main "The MLC Public Work Search The accuracy and completeness of The MLC's data is d…" at bounding box center [760, 383] width 1519 height 707
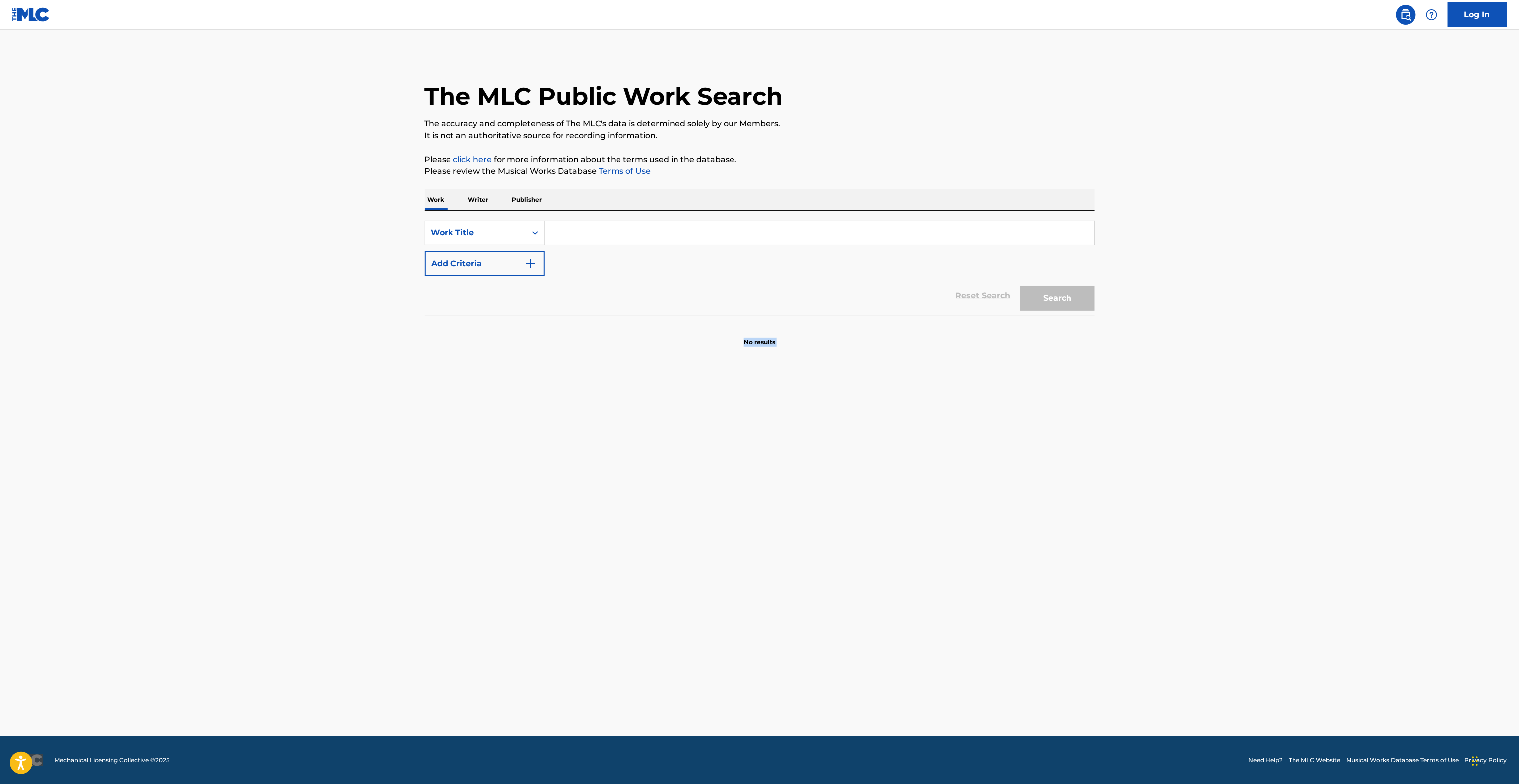
click at [1189, 471] on main "The MLC Public Work Search The accuracy and completeness of The MLC's data is d…" at bounding box center [760, 383] width 1519 height 707
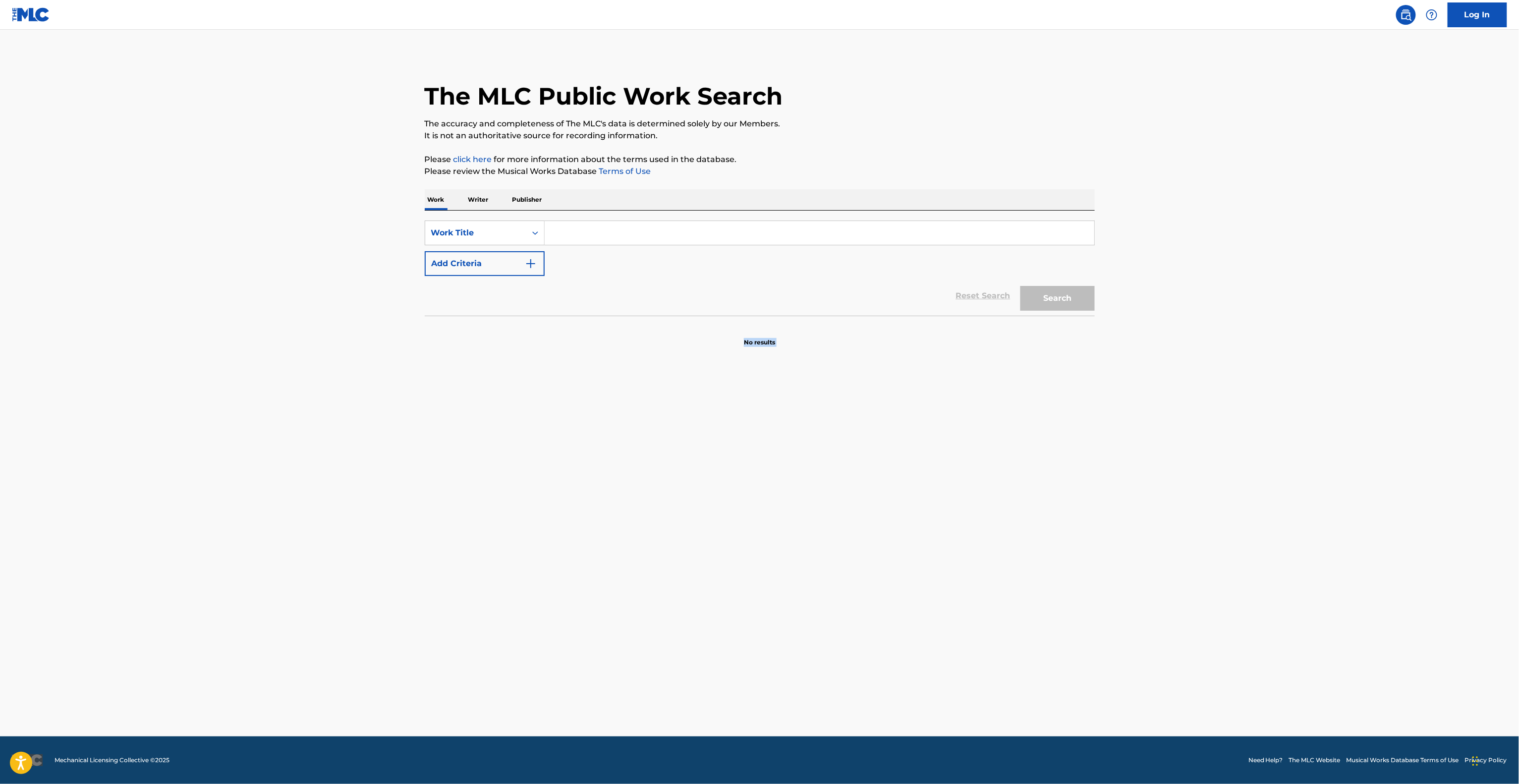
click at [1189, 471] on main "The MLC Public Work Search The accuracy and completeness of The MLC's data is d…" at bounding box center [760, 383] width 1519 height 707
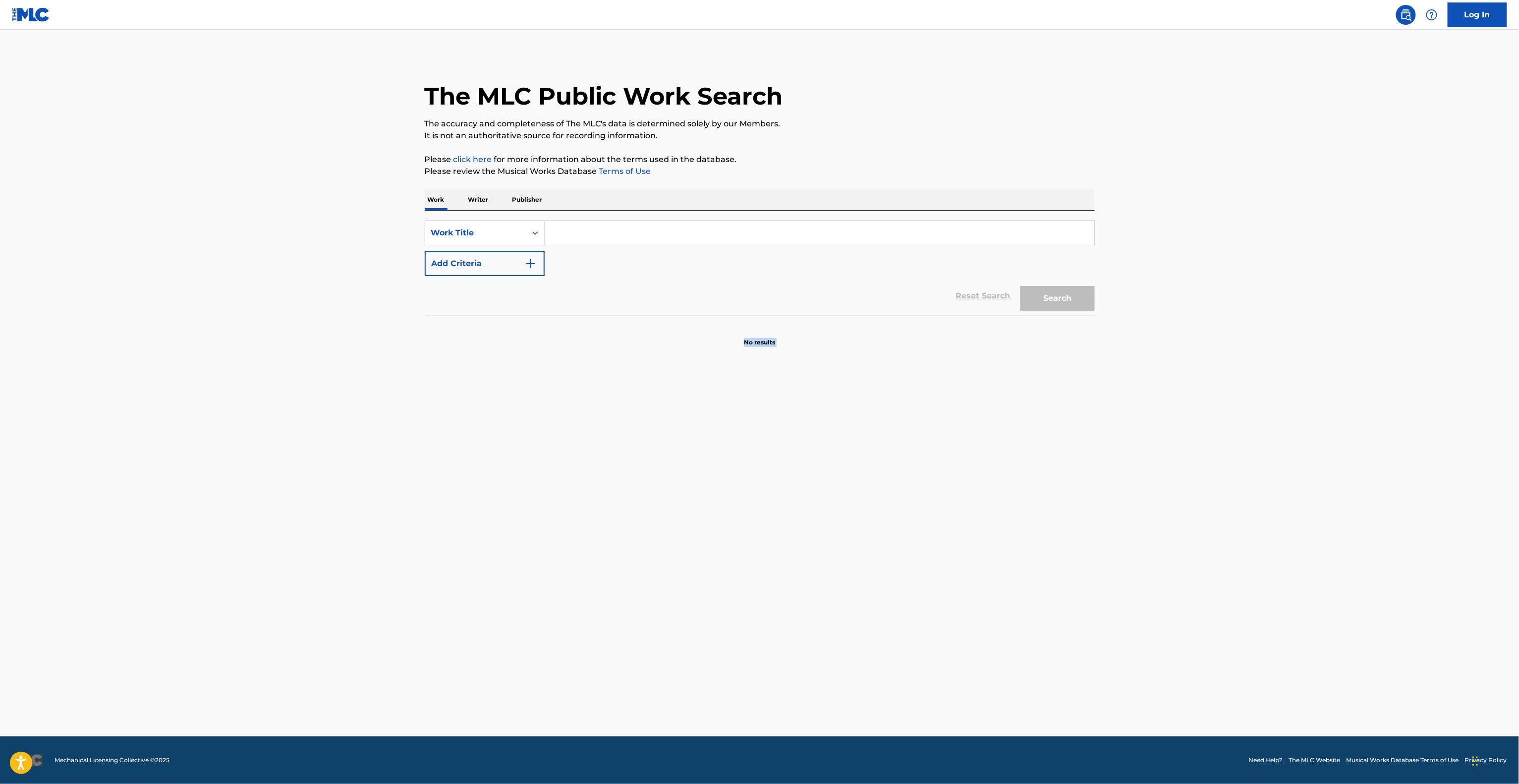
click at [1189, 471] on main "The MLC Public Work Search The accuracy and completeness of The MLC's data is d…" at bounding box center [760, 383] width 1519 height 707
click at [1187, 471] on main "The MLC Public Work Search The accuracy and completeness of The MLC's data is d…" at bounding box center [760, 383] width 1519 height 707
click at [1186, 471] on main "The MLC Public Work Search The accuracy and completeness of The MLC's data is d…" at bounding box center [760, 383] width 1519 height 707
click at [1182, 472] on main "The MLC Public Work Search The accuracy and completeness of The MLC's data is d…" at bounding box center [760, 383] width 1519 height 707
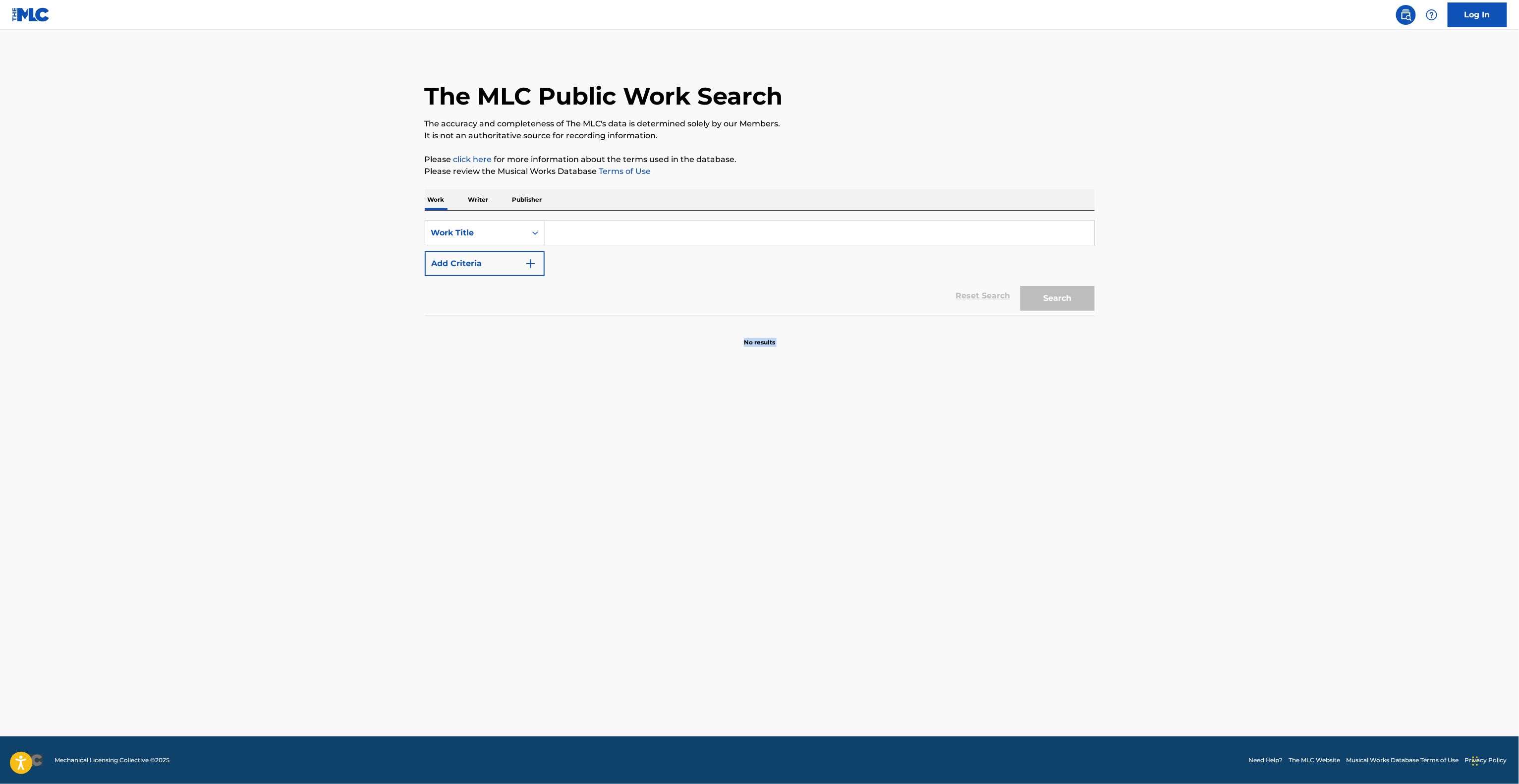
click at [1180, 473] on main "The MLC Public Work Search The accuracy and completeness of The MLC's data is d…" at bounding box center [760, 383] width 1519 height 707
click at [1180, 474] on main "The MLC Public Work Search The accuracy and completeness of The MLC's data is d…" at bounding box center [760, 383] width 1519 height 707
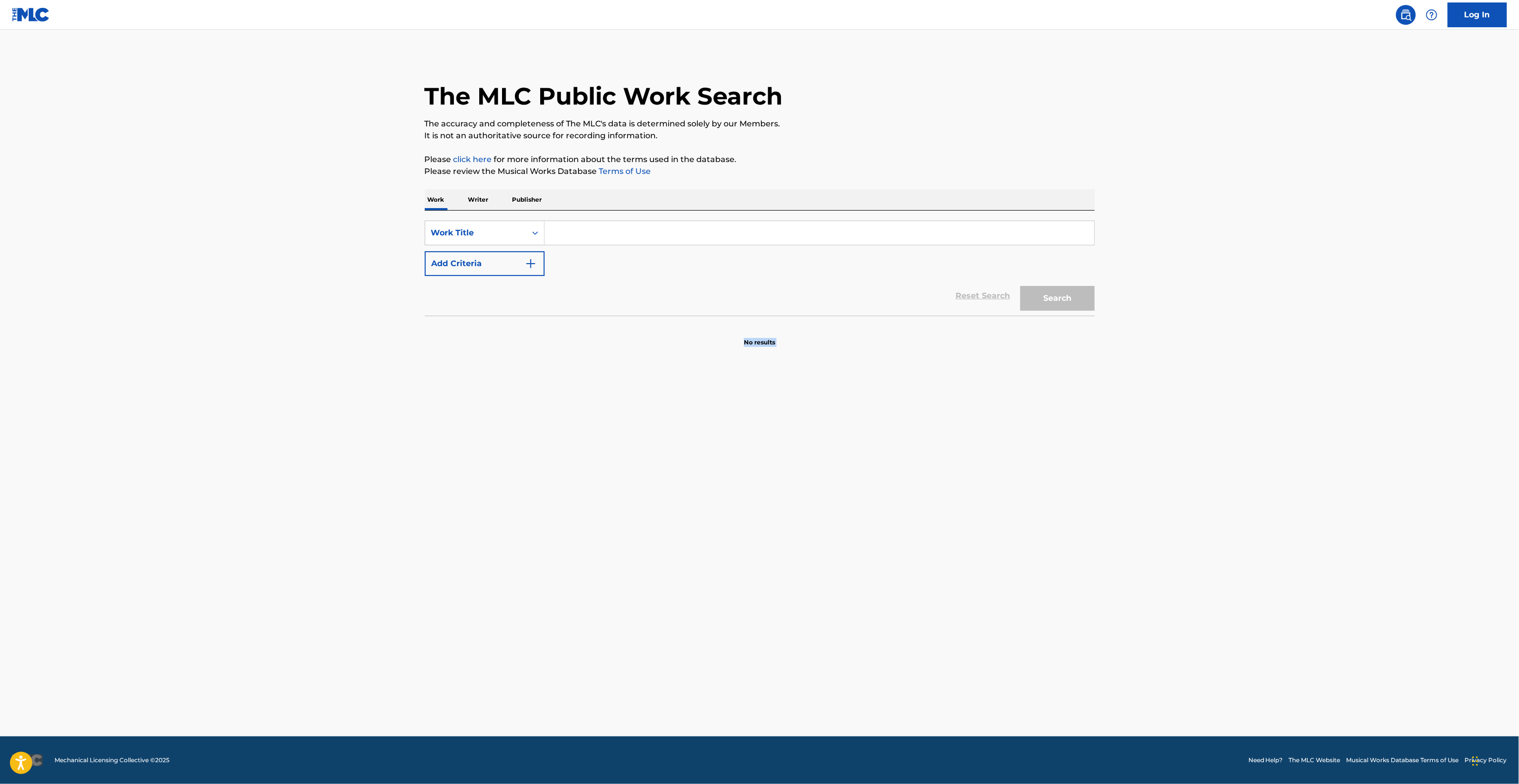
click at [1180, 474] on main "The MLC Public Work Search The accuracy and completeness of The MLC's data is d…" at bounding box center [760, 383] width 1519 height 707
click at [1174, 474] on main "The MLC Public Work Search The accuracy and completeness of The MLC's data is d…" at bounding box center [760, 383] width 1519 height 707
click at [1170, 474] on main "The MLC Public Work Search The accuracy and completeness of The MLC's data is d…" at bounding box center [760, 383] width 1519 height 707
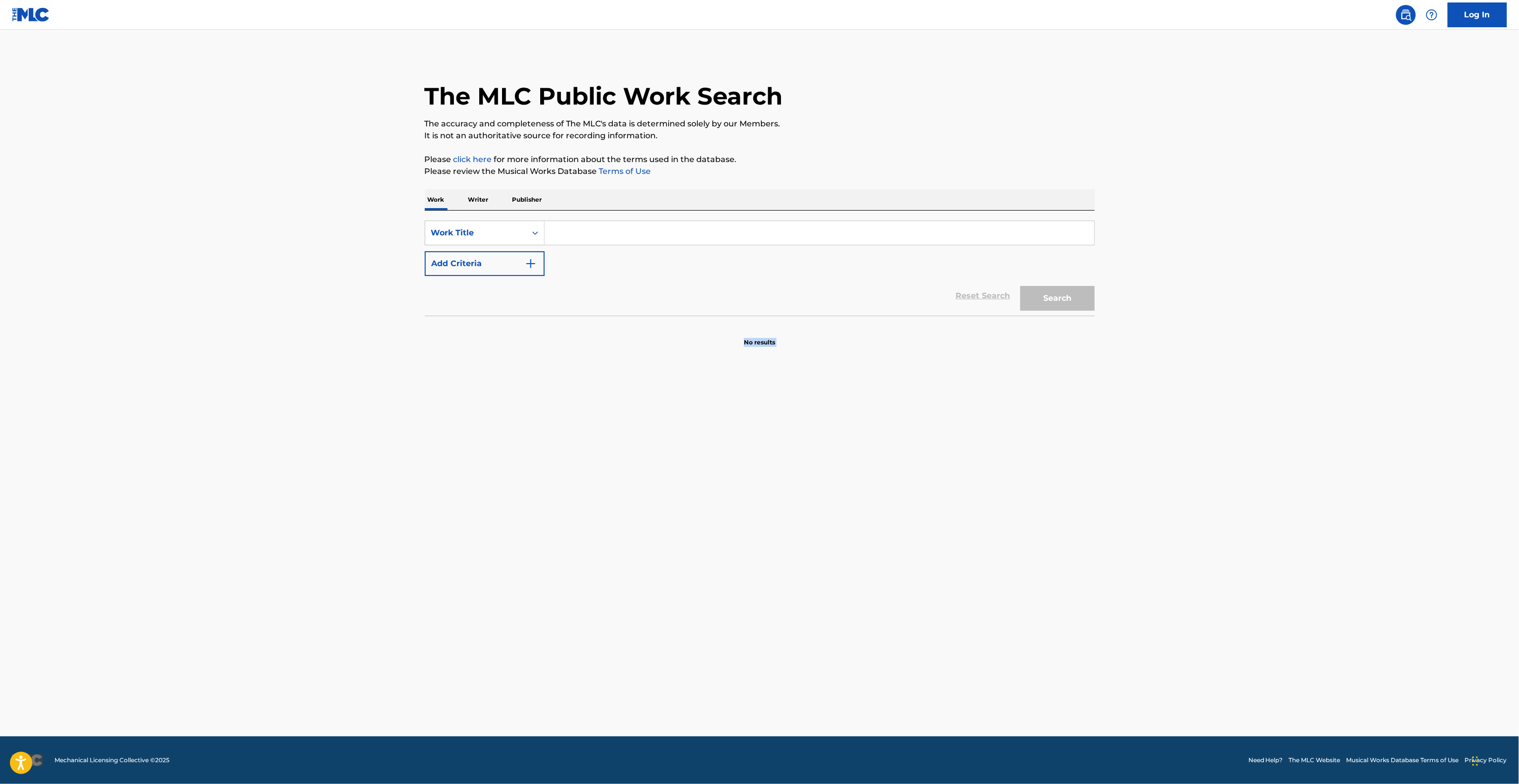
click at [1170, 474] on main "The MLC Public Work Search The accuracy and completeness of The MLC's data is d…" at bounding box center [760, 383] width 1519 height 707
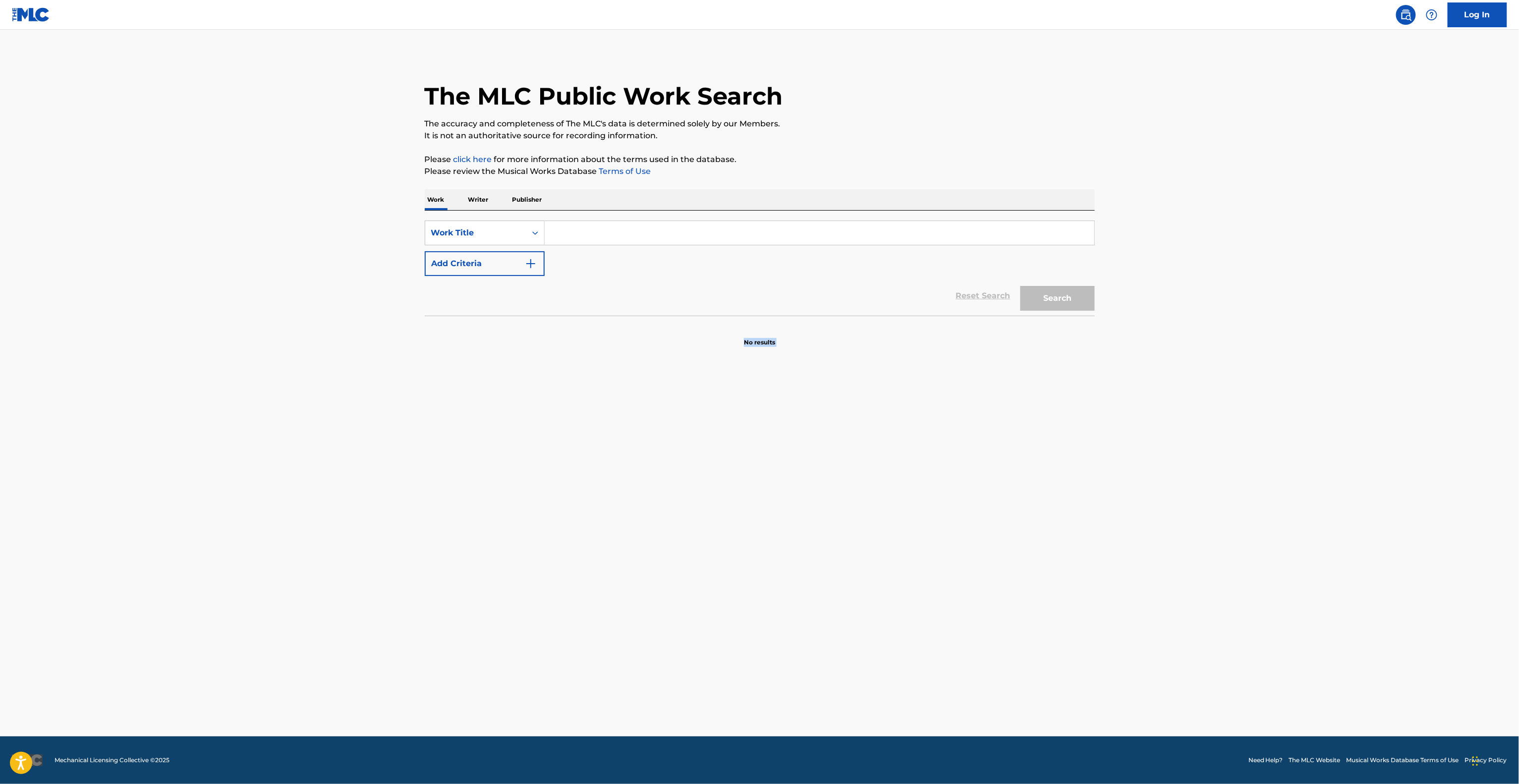
click at [1170, 474] on main "The MLC Public Work Search The accuracy and completeness of The MLC's data is d…" at bounding box center [760, 383] width 1519 height 707
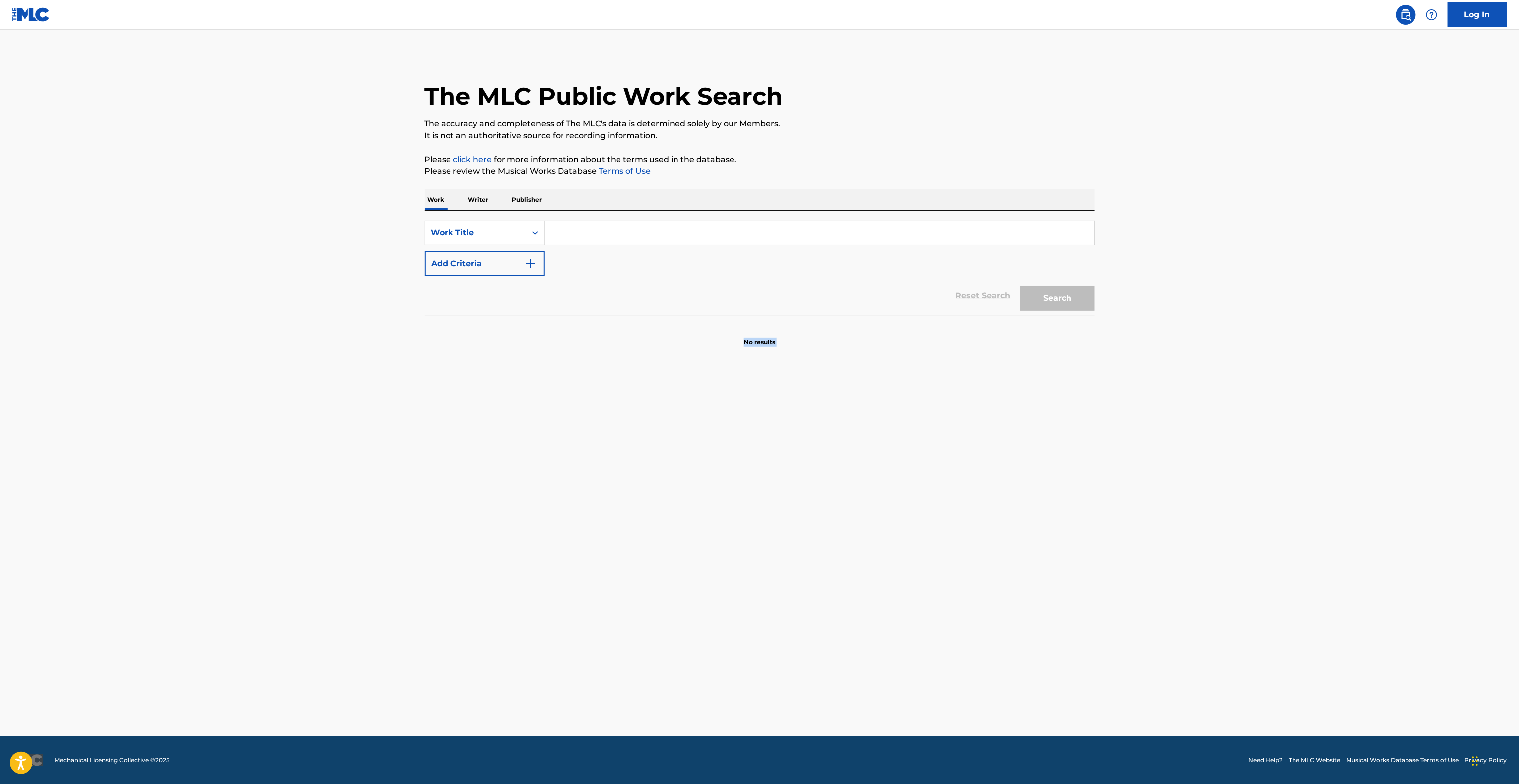
click at [1170, 474] on main "The MLC Public Work Search The accuracy and completeness of The MLC's data is d…" at bounding box center [760, 383] width 1519 height 707
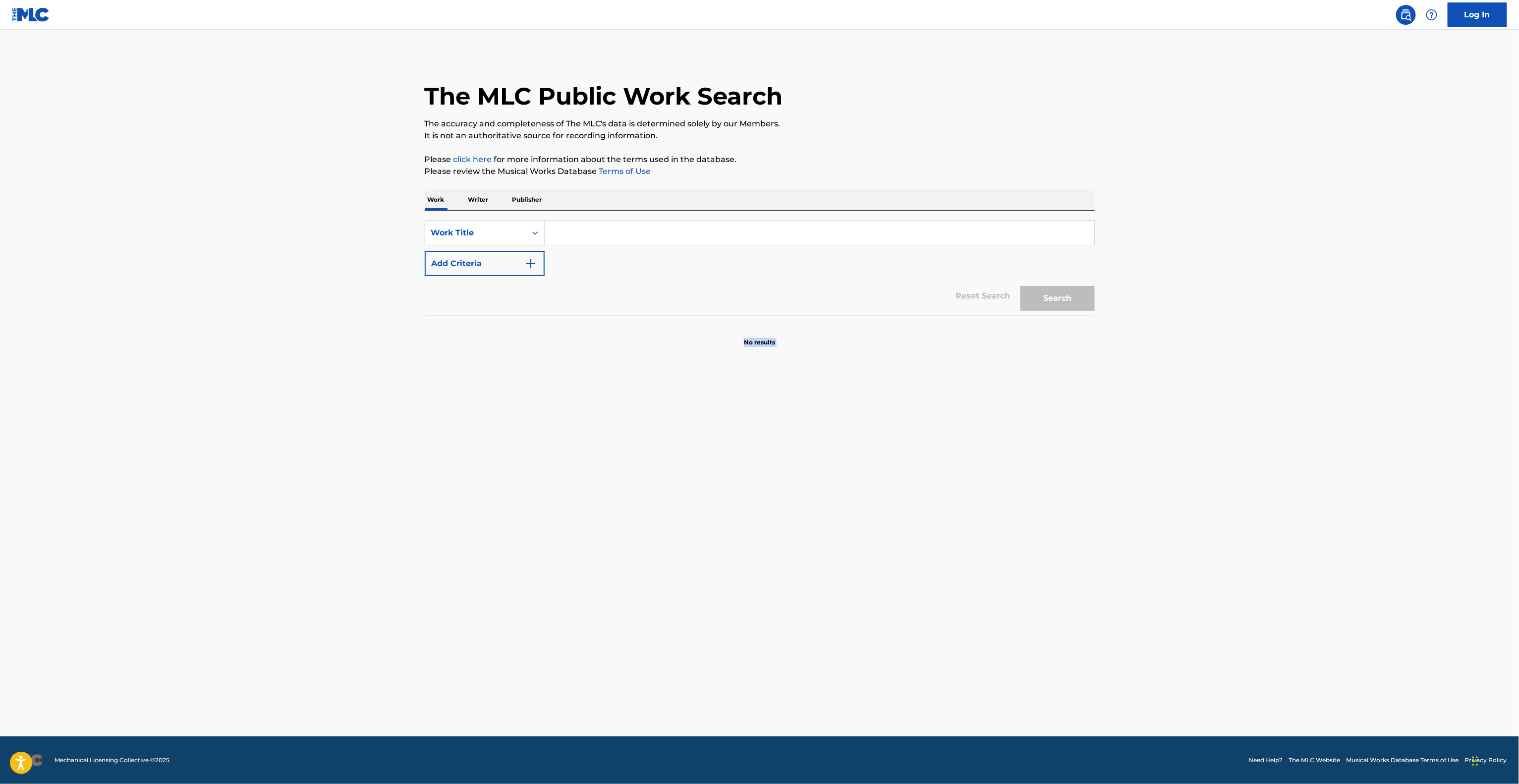
click at [1170, 474] on main "The MLC Public Work Search The accuracy and completeness of The MLC's data is d…" at bounding box center [760, 383] width 1519 height 707
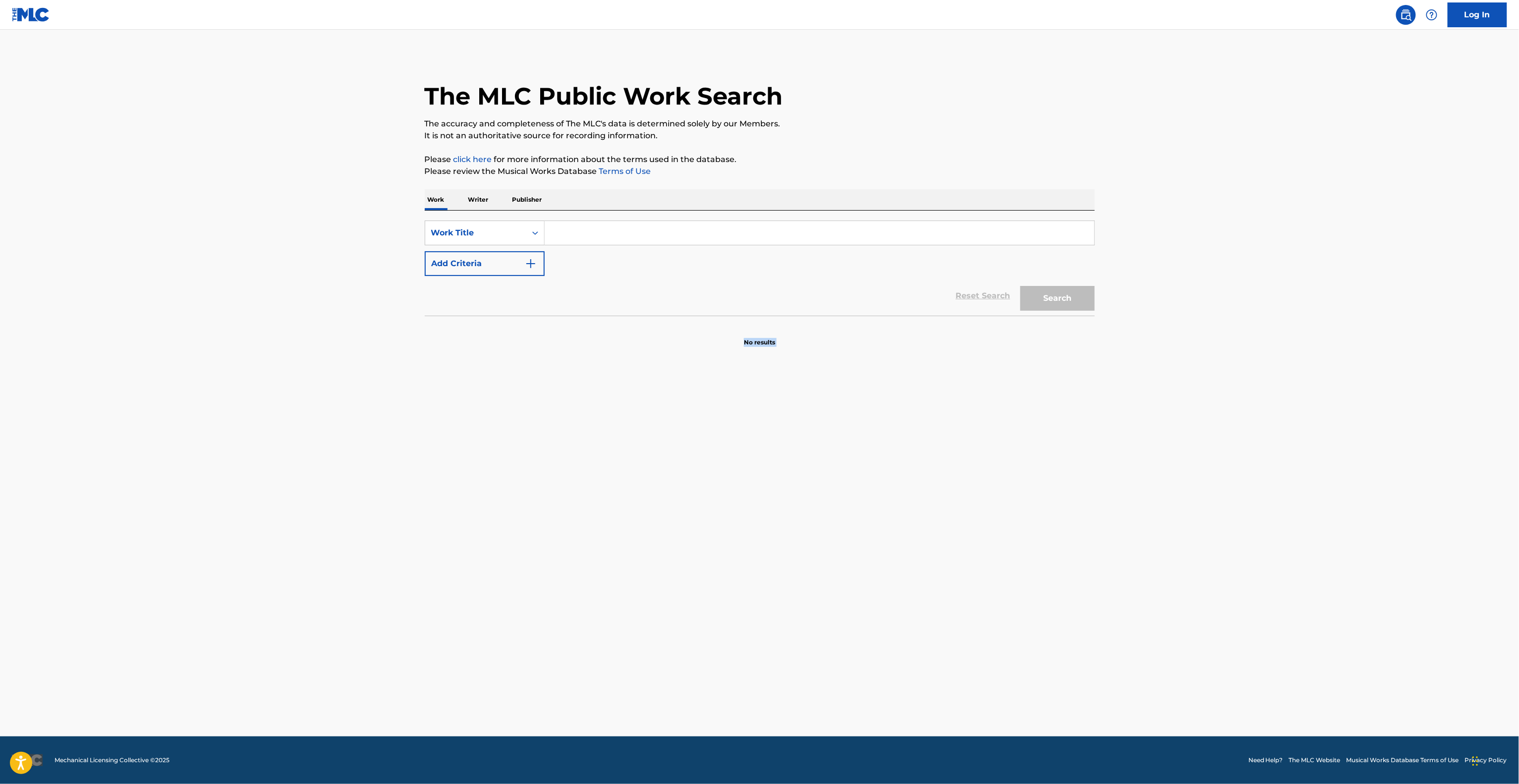
click at [1170, 474] on main "The MLC Public Work Search The accuracy and completeness of The MLC's data is d…" at bounding box center [760, 383] width 1519 height 707
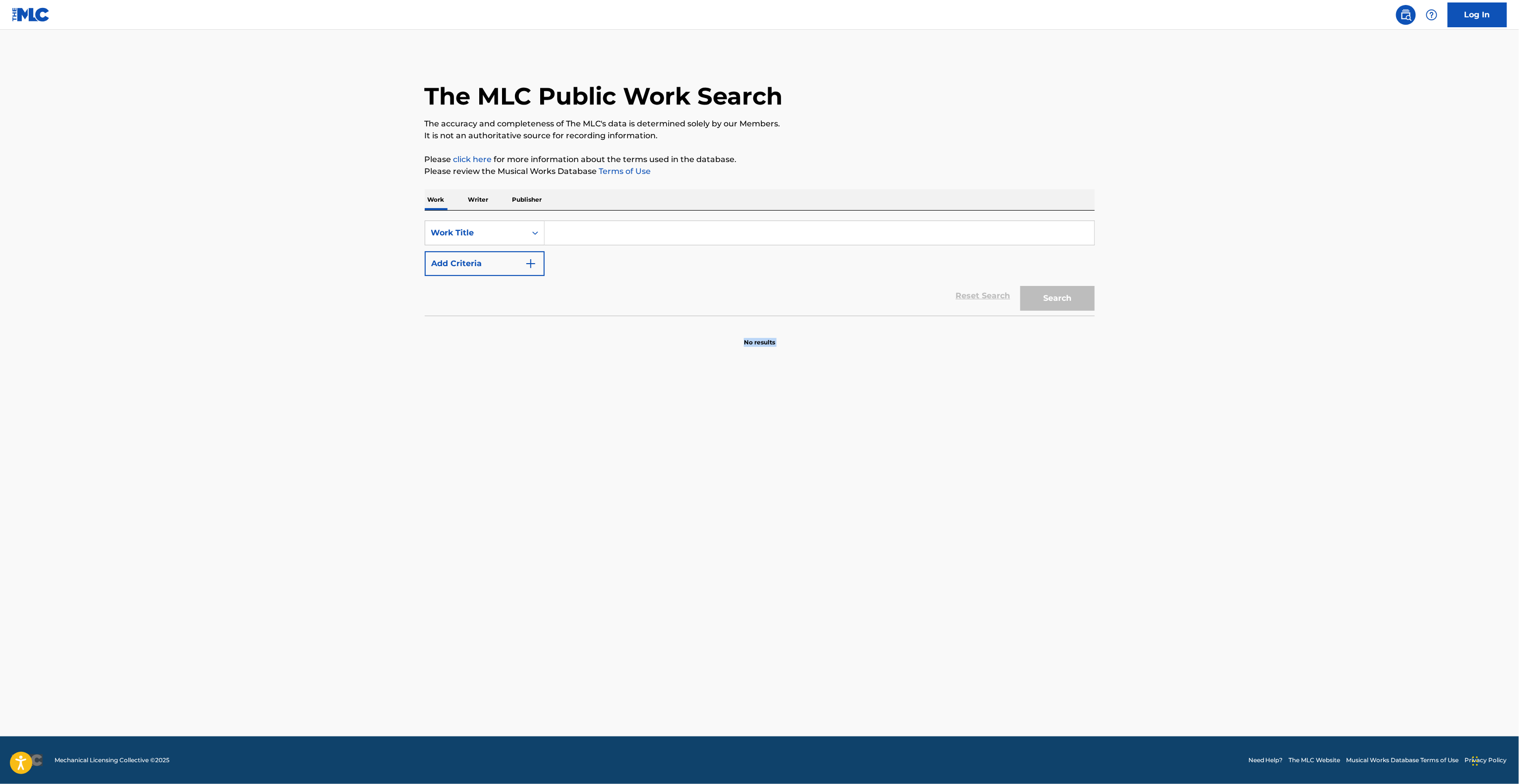
click at [1170, 474] on main "The MLC Public Work Search The accuracy and completeness of The MLC's data is d…" at bounding box center [760, 383] width 1519 height 707
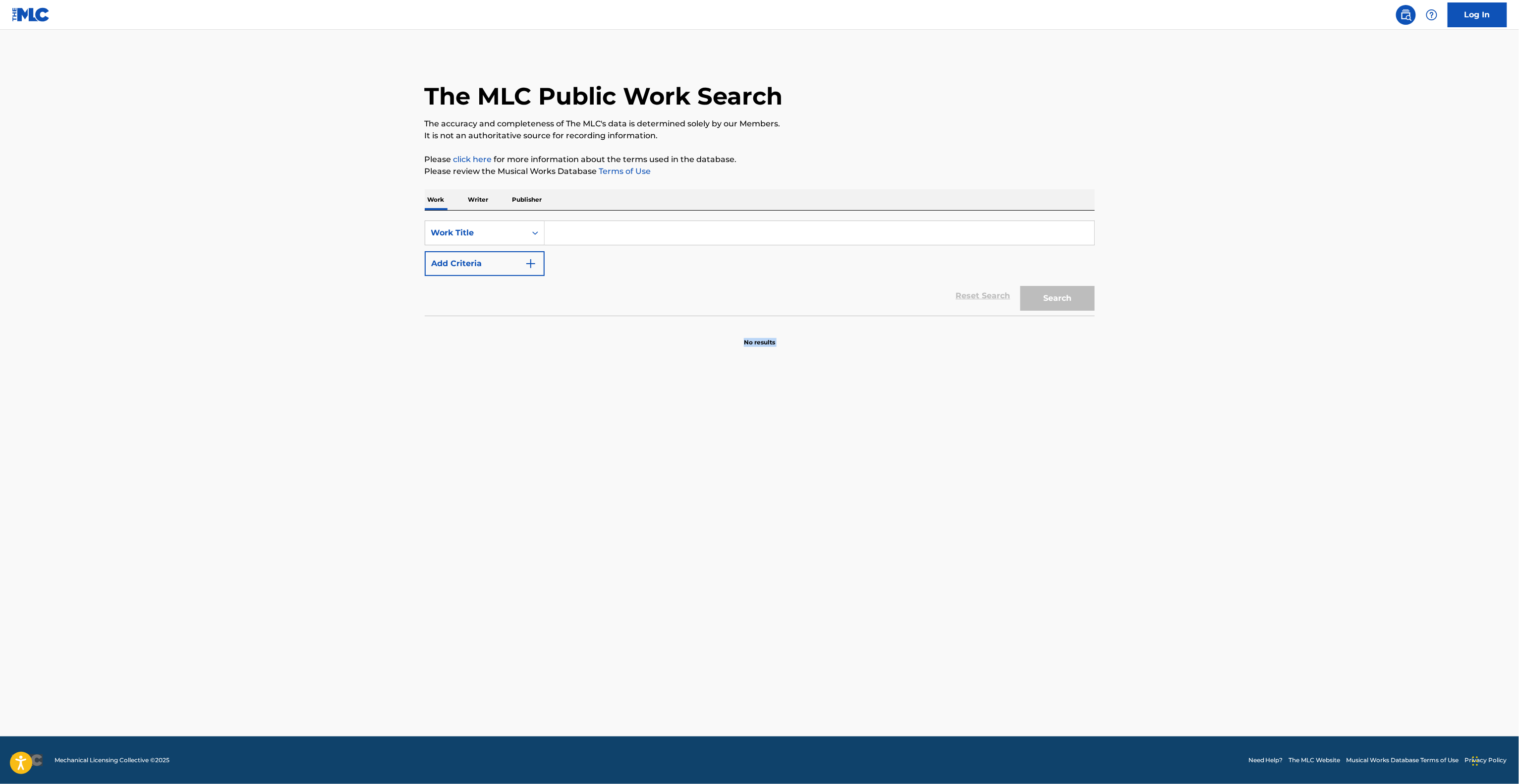
click at [1170, 474] on main "The MLC Public Work Search The accuracy and completeness of The MLC's data is d…" at bounding box center [760, 383] width 1519 height 707
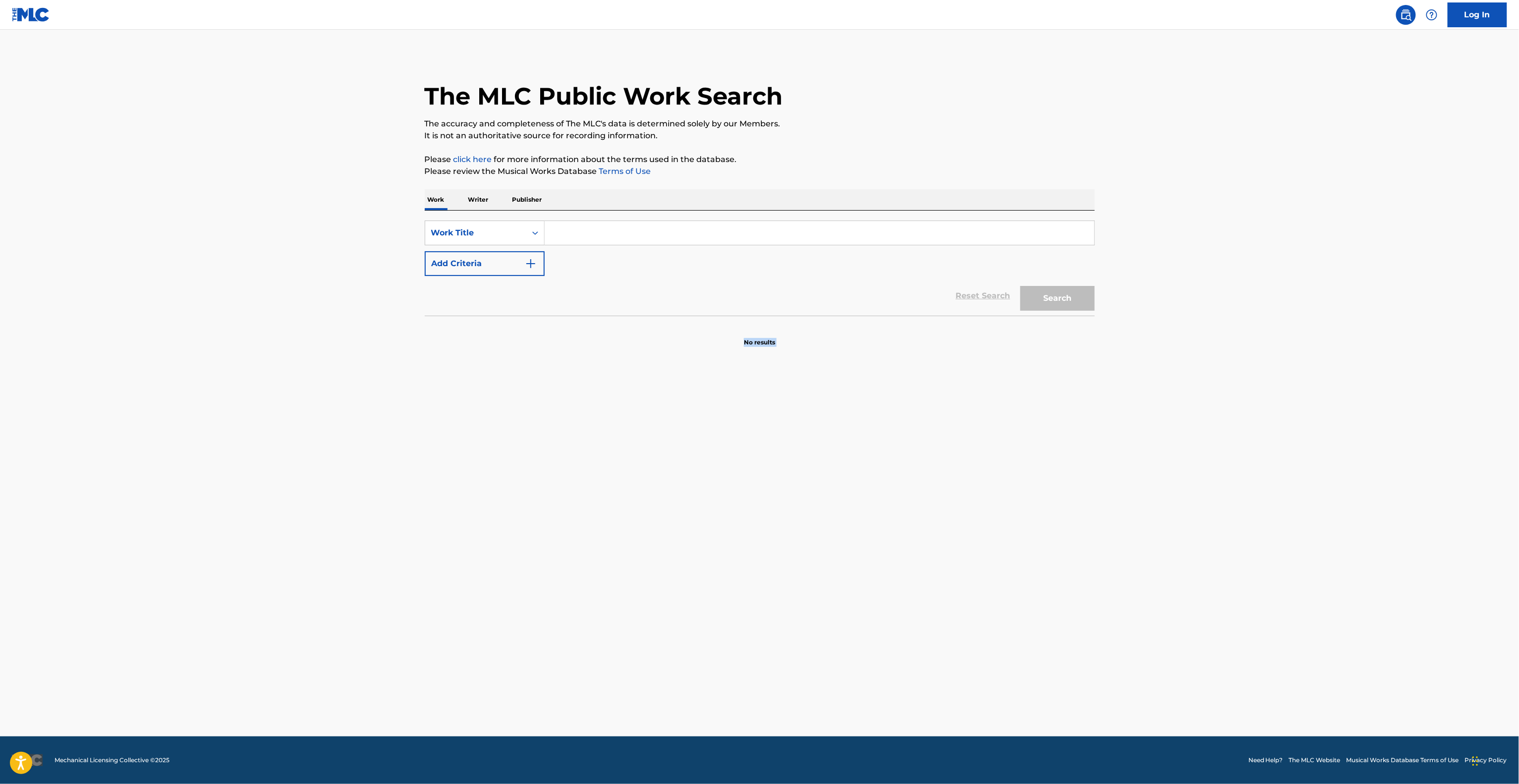
click at [1170, 474] on main "The MLC Public Work Search The accuracy and completeness of The MLC's data is d…" at bounding box center [760, 383] width 1519 height 707
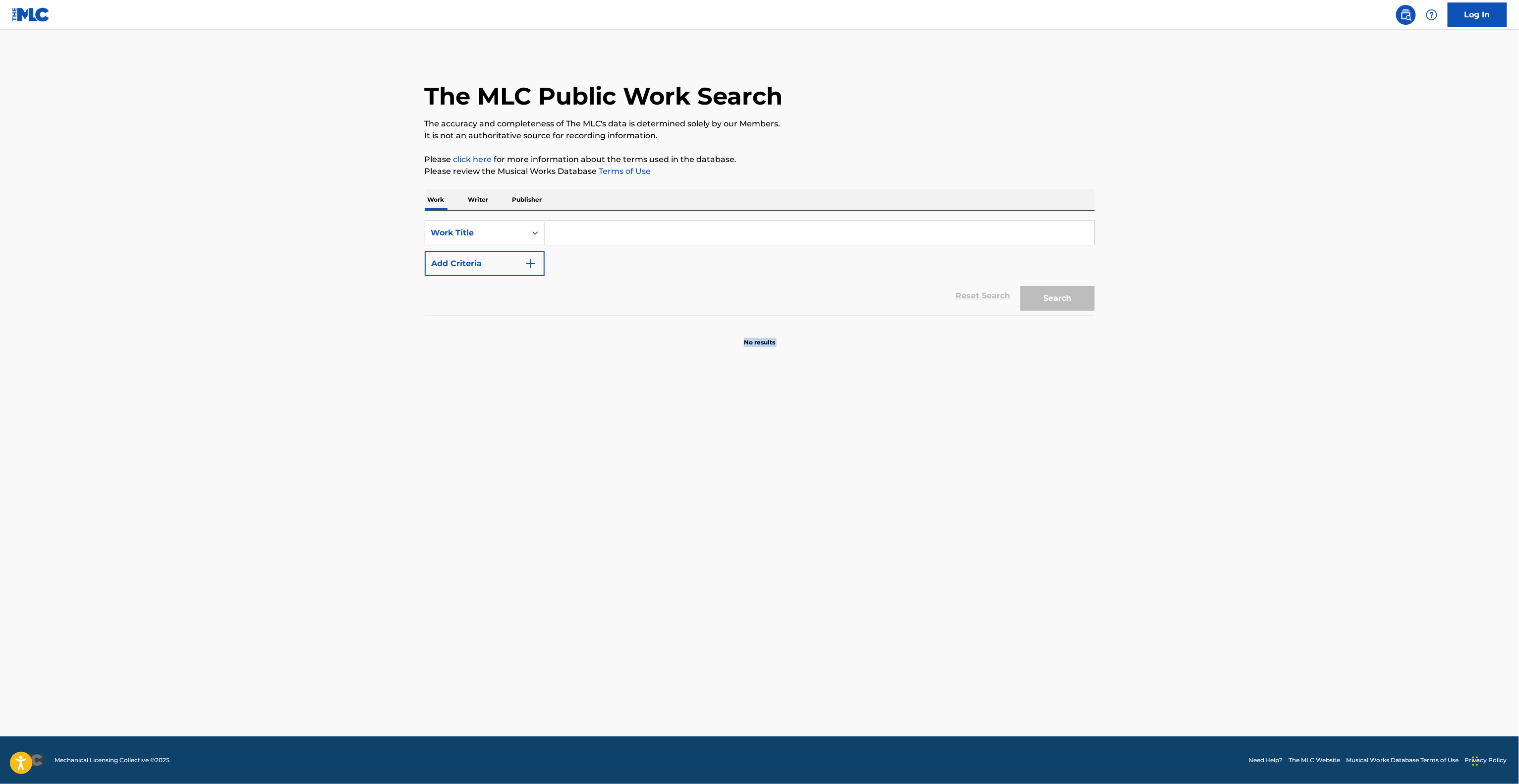
click at [1170, 474] on main "The MLC Public Work Search The accuracy and completeness of The MLC's data is d…" at bounding box center [760, 383] width 1519 height 707
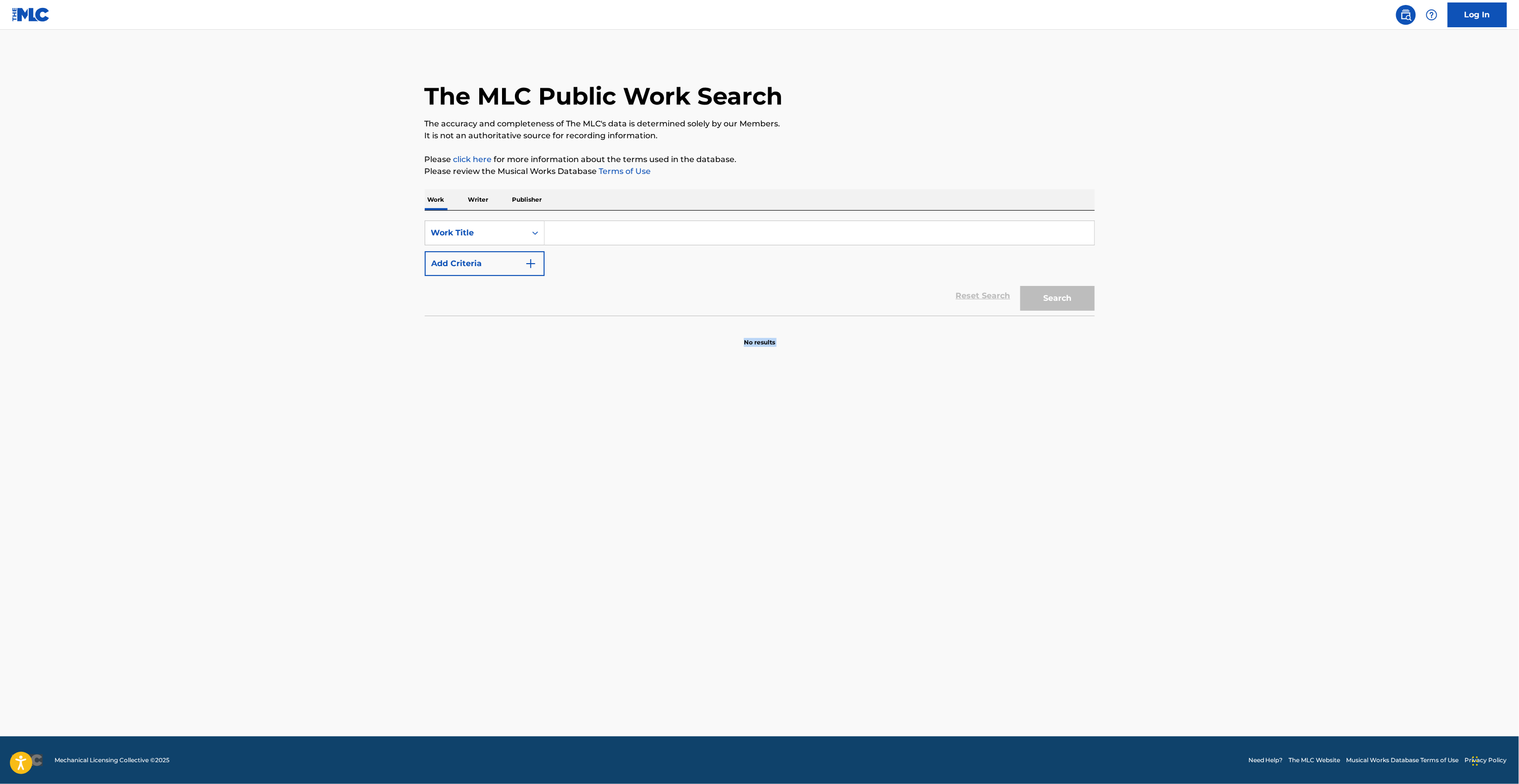
click at [1170, 474] on main "The MLC Public Work Search The accuracy and completeness of The MLC's data is d…" at bounding box center [760, 383] width 1519 height 707
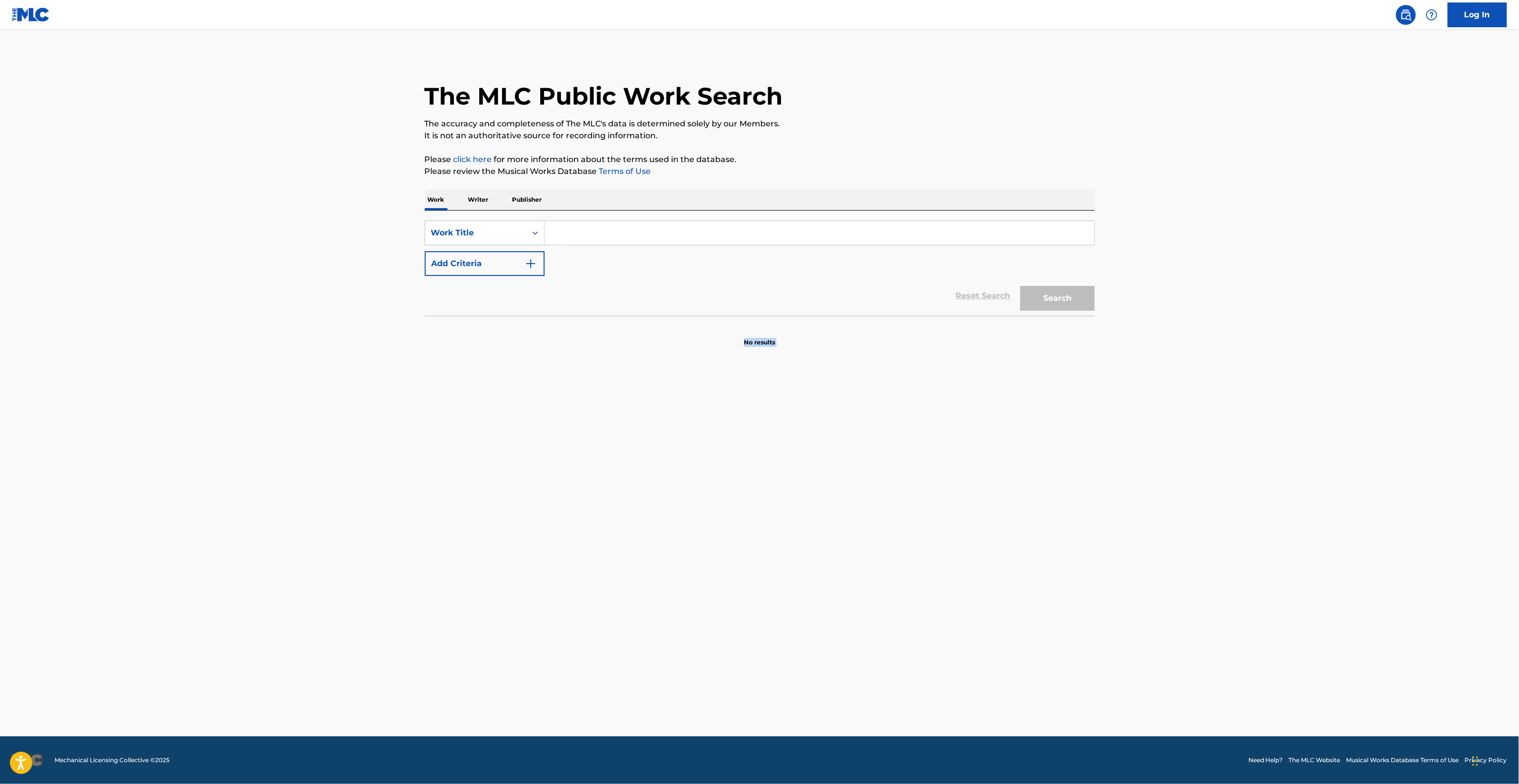
click at [1170, 474] on main "The MLC Public Work Search The accuracy and completeness of The MLC's data is d…" at bounding box center [760, 383] width 1519 height 707
drag, startPoint x: 1170, startPoint y: 474, endPoint x: 1163, endPoint y: 475, distance: 7.1
click at [1168, 475] on main "The MLC Public Work Search The accuracy and completeness of The MLC's data is d…" at bounding box center [760, 383] width 1519 height 707
click at [1162, 476] on main "The MLC Public Work Search The accuracy and completeness of The MLC's data is d…" at bounding box center [760, 383] width 1519 height 707
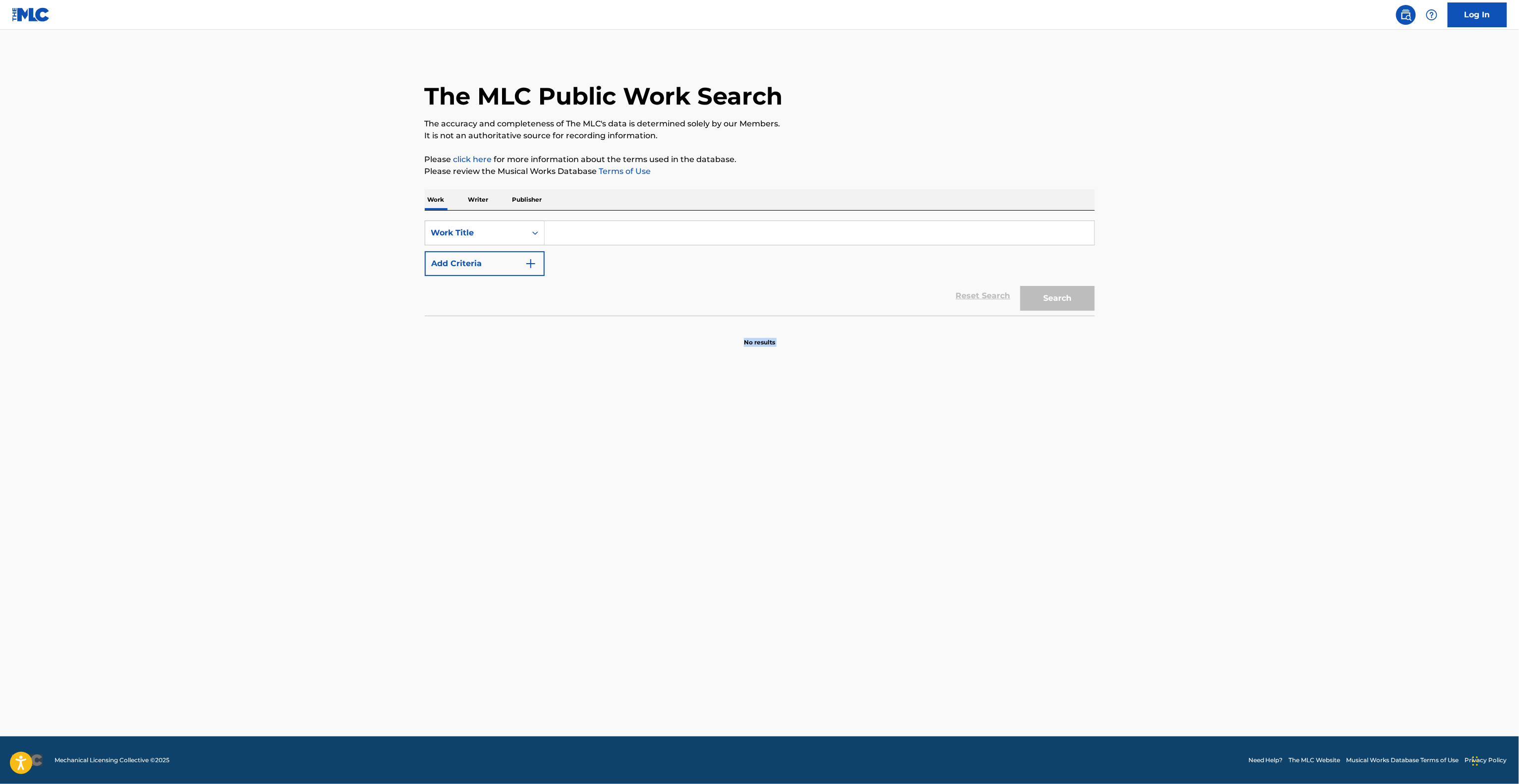
click at [1162, 476] on main "The MLC Public Work Search The accuracy and completeness of The MLC's data is d…" at bounding box center [760, 383] width 1519 height 707
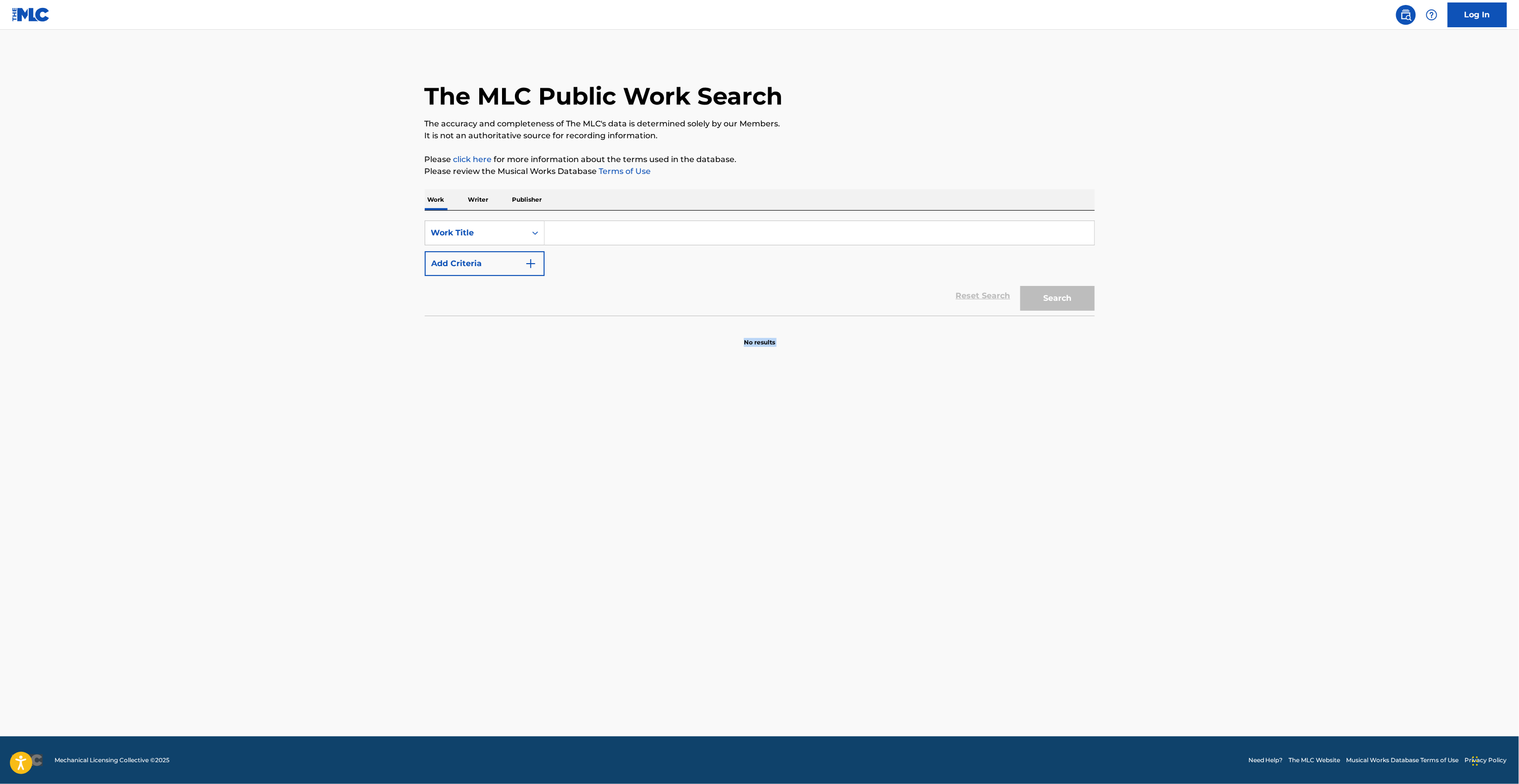
click at [1162, 475] on main "The MLC Public Work Search The accuracy and completeness of The MLC's data is d…" at bounding box center [760, 383] width 1519 height 707
click at [1159, 475] on main "The MLC Public Work Search The accuracy and completeness of The MLC's data is d…" at bounding box center [760, 383] width 1519 height 707
click at [1156, 477] on main "The MLC Public Work Search The accuracy and completeness of The MLC's data is d…" at bounding box center [760, 383] width 1519 height 707
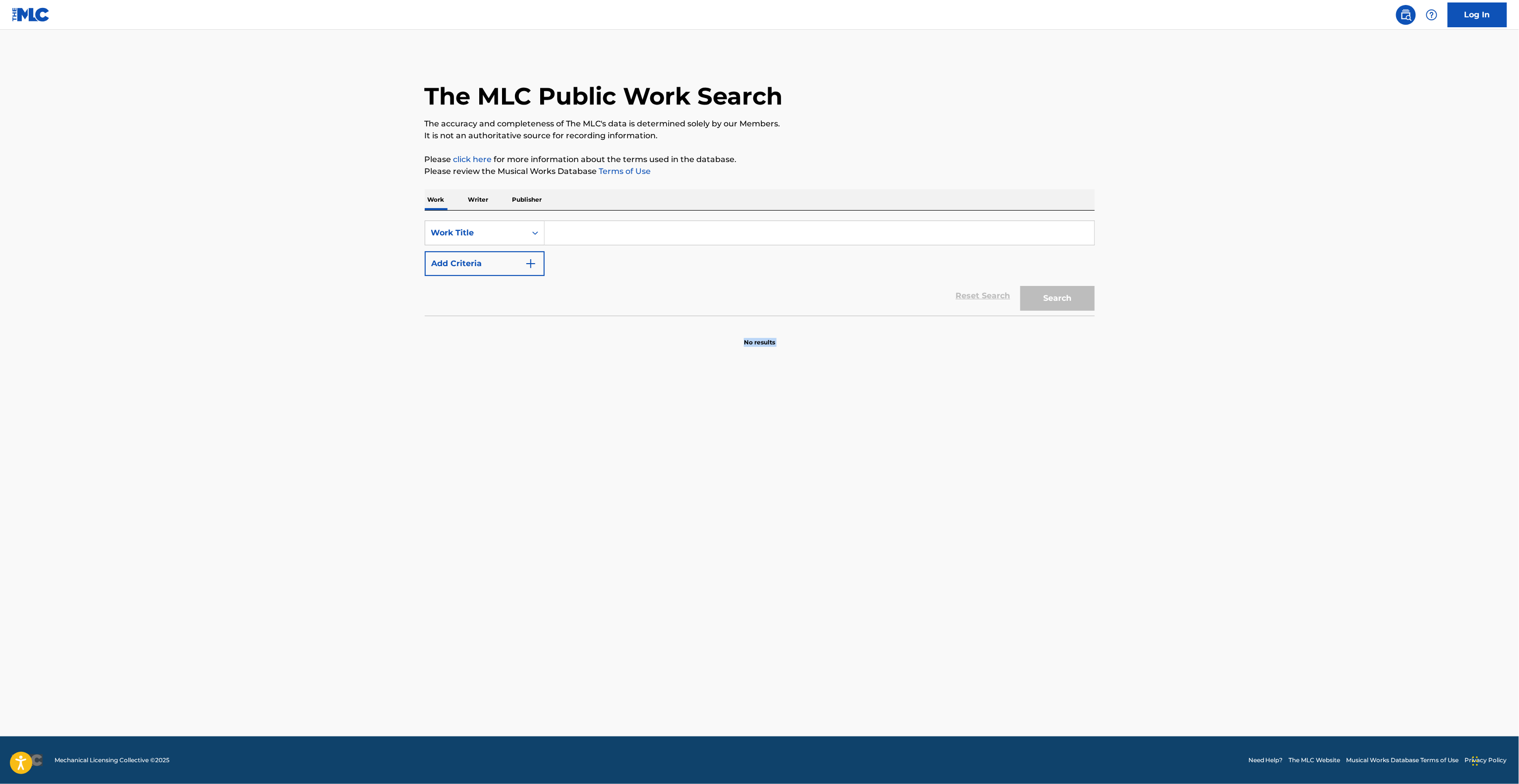
click at [1156, 477] on main "The MLC Public Work Search The accuracy and completeness of The MLC's data is d…" at bounding box center [760, 383] width 1519 height 707
click at [1155, 476] on main "The MLC Public Work Search The accuracy and completeness of The MLC's data is d…" at bounding box center [760, 383] width 1519 height 707
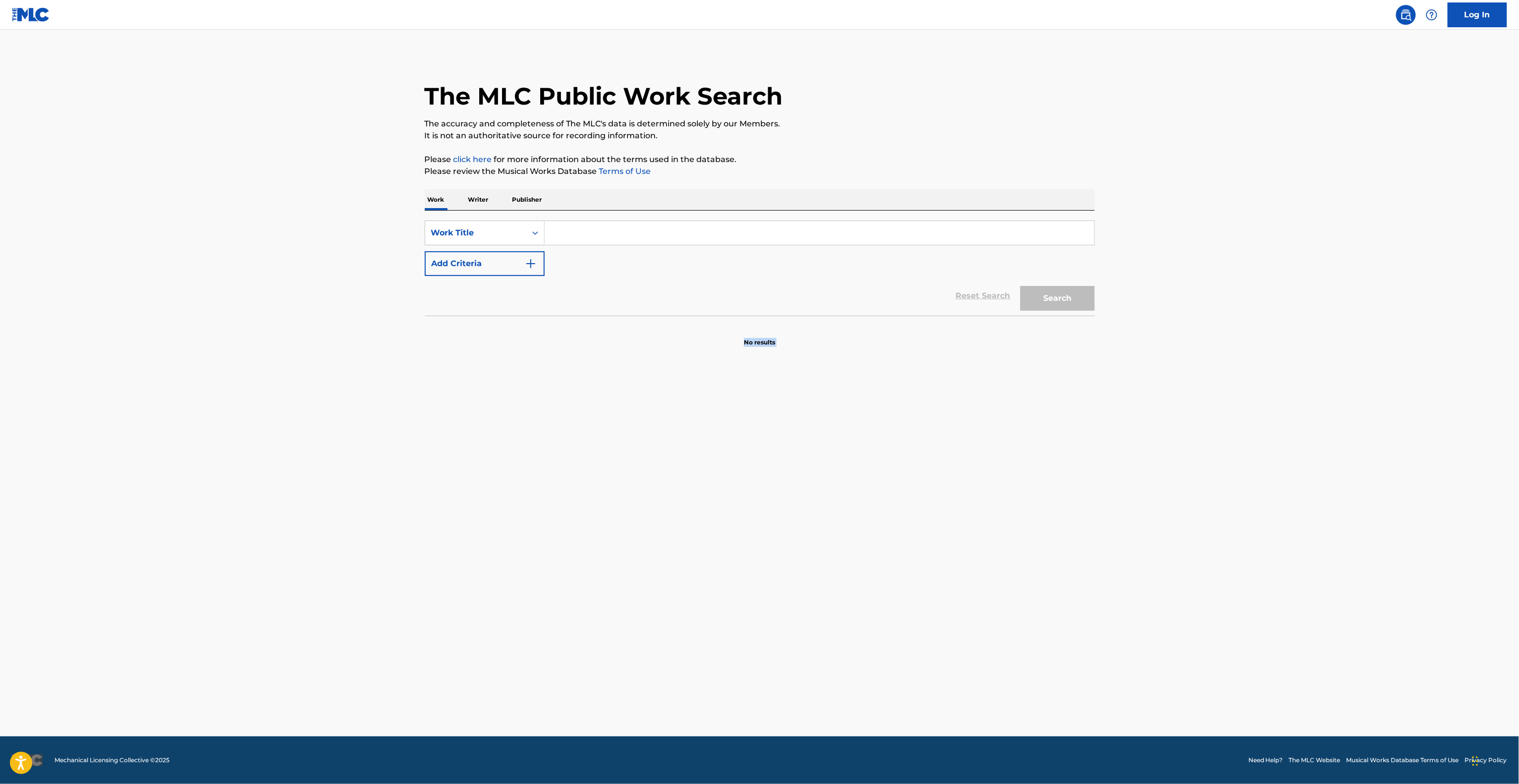
click at [1155, 476] on main "The MLC Public Work Search The accuracy and completeness of The MLC's data is d…" at bounding box center [760, 383] width 1519 height 707
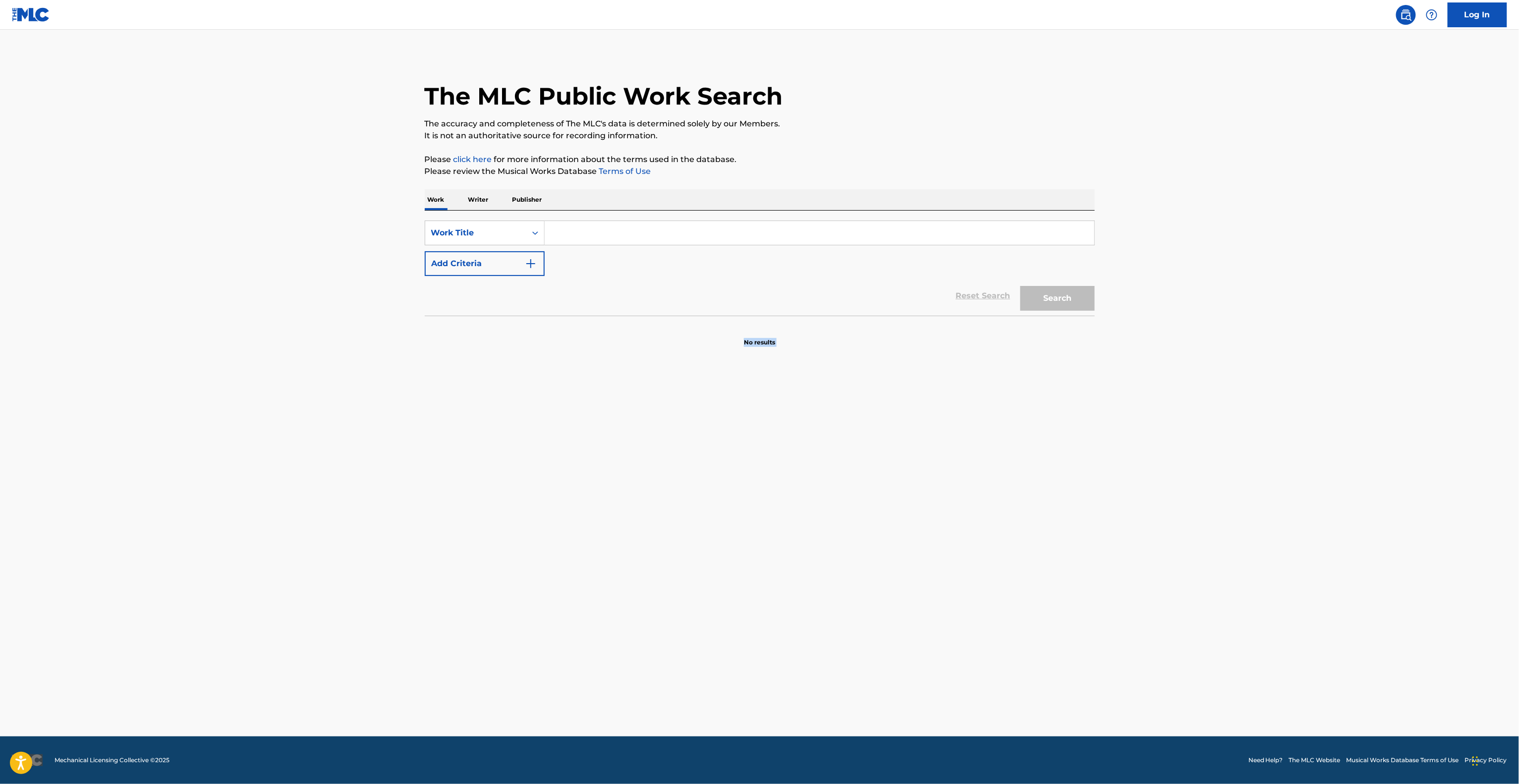
click at [1155, 476] on main "The MLC Public Work Search The accuracy and completeness of The MLC's data is d…" at bounding box center [760, 383] width 1519 height 707
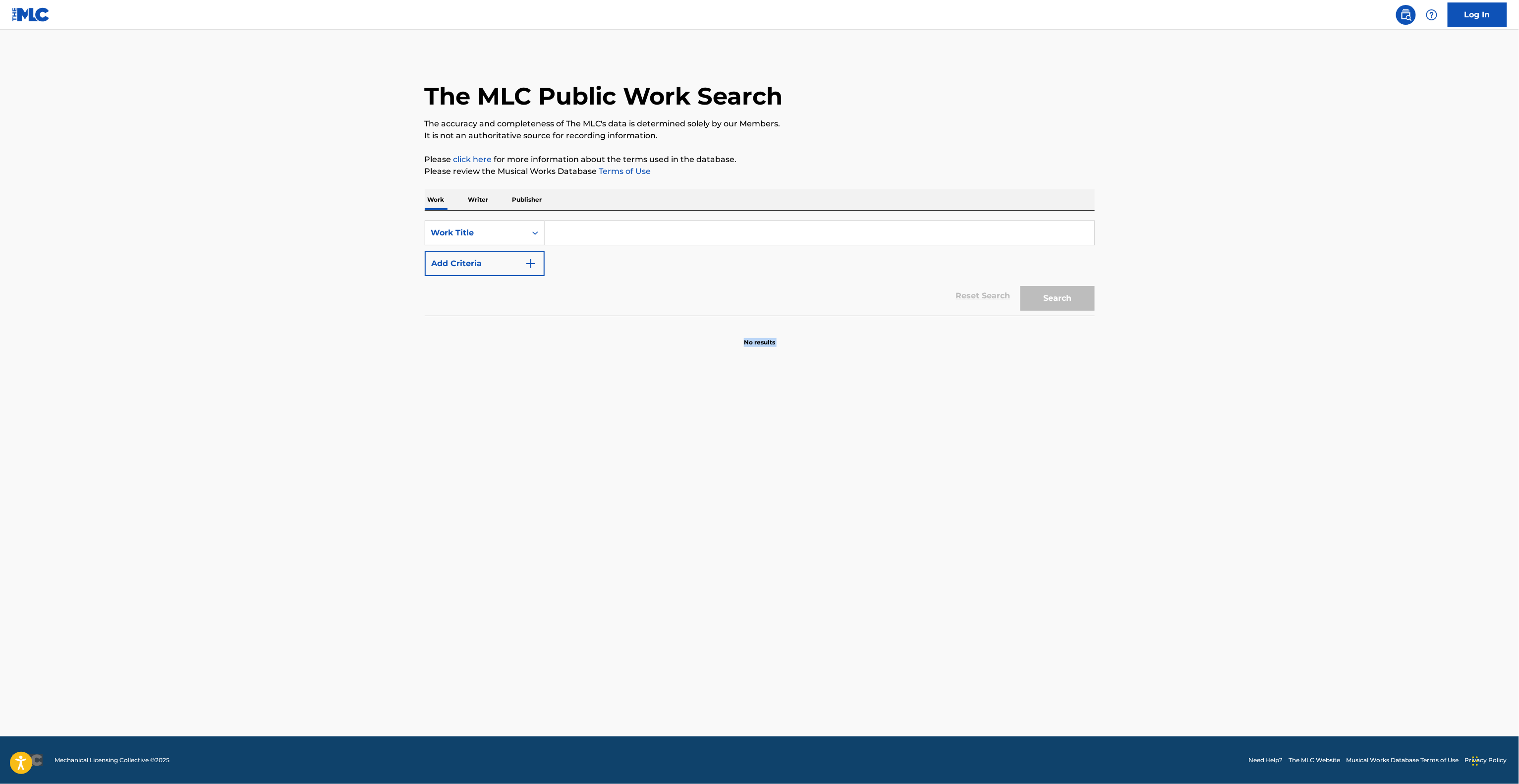
click at [1155, 476] on main "The MLC Public Work Search The accuracy and completeness of The MLC's data is d…" at bounding box center [760, 383] width 1519 height 707
click at [1153, 477] on main "The MLC Public Work Search The accuracy and completeness of The MLC's data is d…" at bounding box center [760, 383] width 1519 height 707
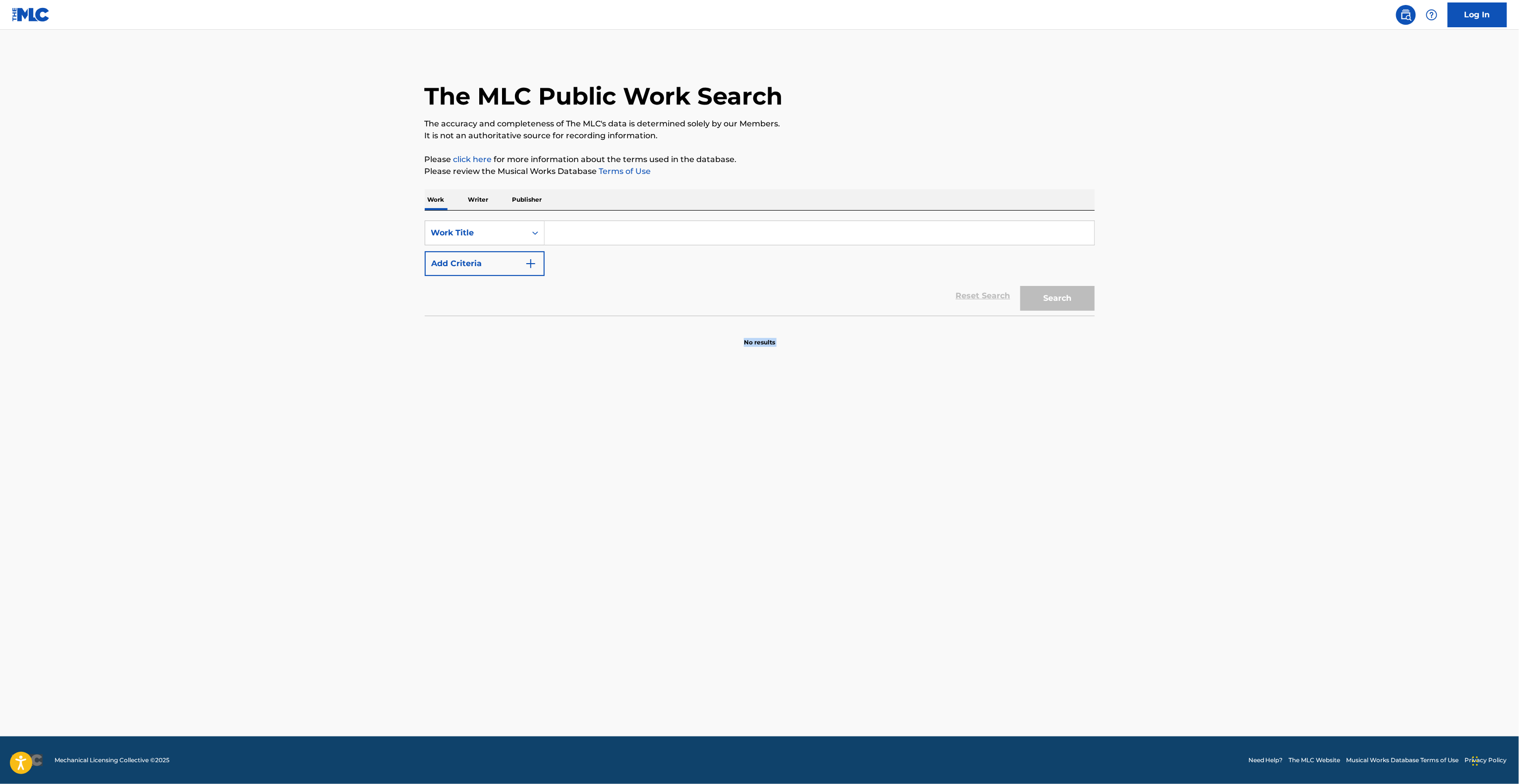
click at [1153, 477] on main "The MLC Public Work Search The accuracy and completeness of The MLC's data is d…" at bounding box center [760, 383] width 1519 height 707
click at [1153, 476] on main "The MLC Public Work Search The accuracy and completeness of The MLC's data is d…" at bounding box center [760, 383] width 1519 height 707
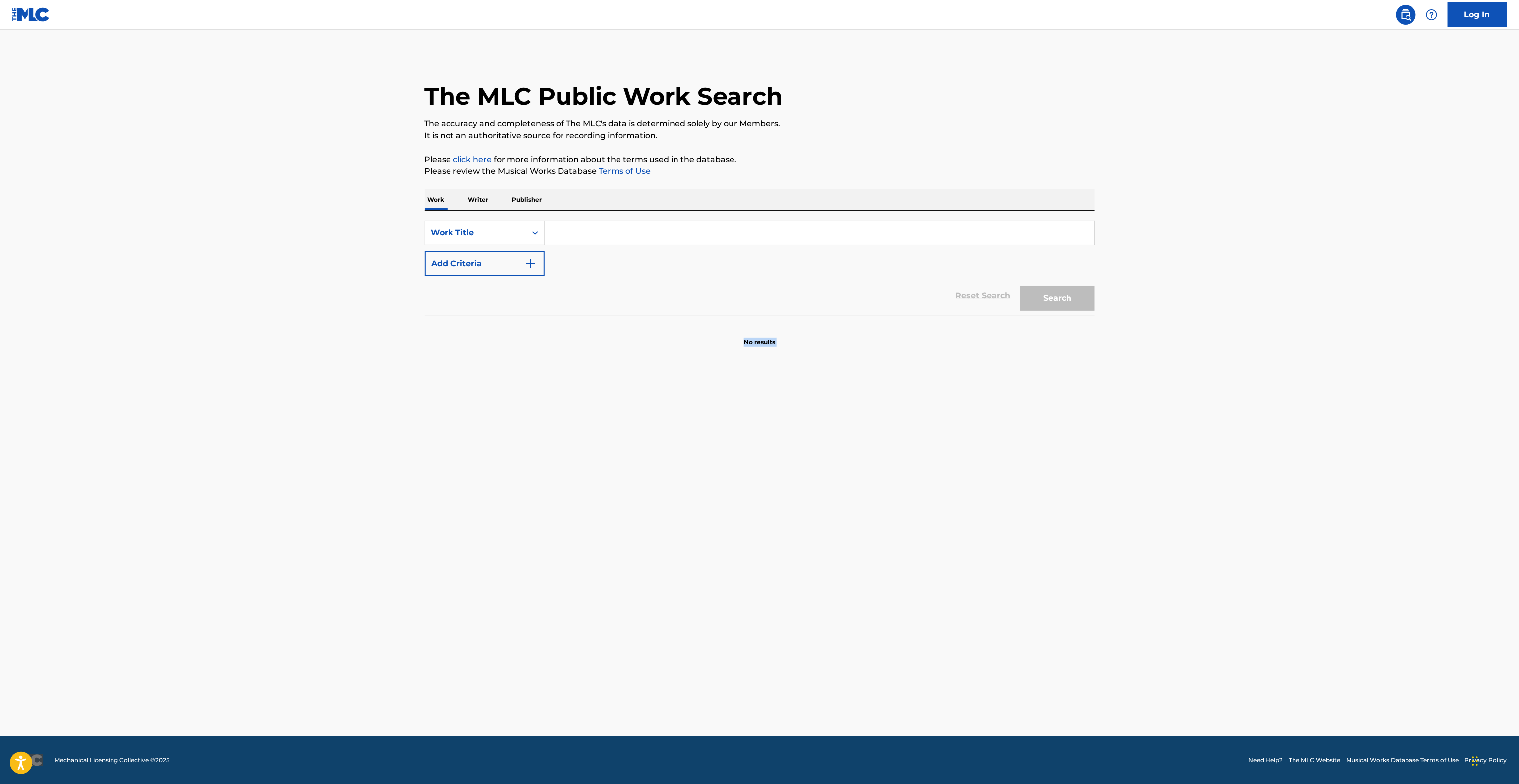
click at [1153, 476] on main "The MLC Public Work Search The accuracy and completeness of The MLC's data is d…" at bounding box center [760, 383] width 1519 height 707
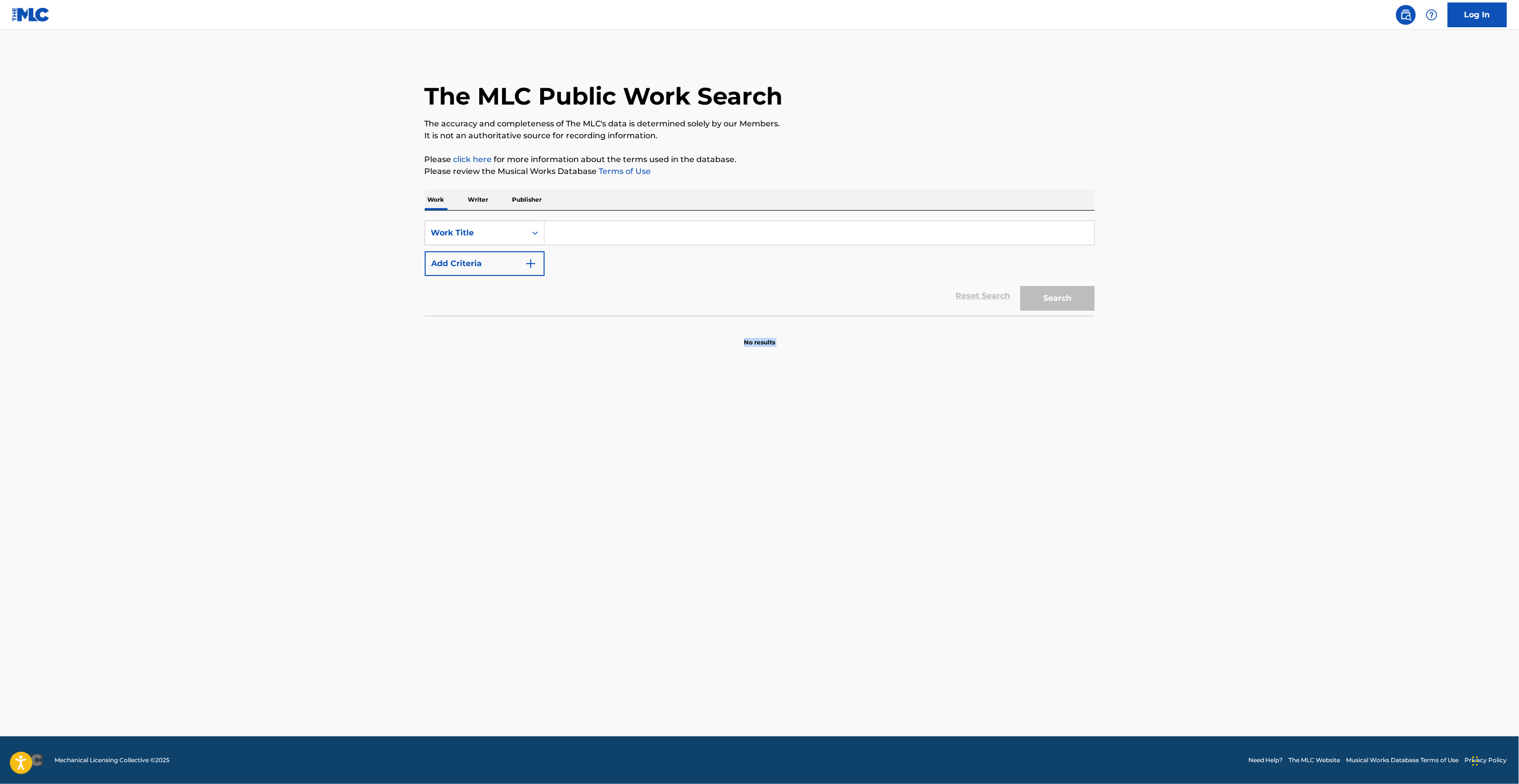
click at [1153, 476] on main "The MLC Public Work Search The accuracy and completeness of The MLC's data is d…" at bounding box center [760, 383] width 1519 height 707
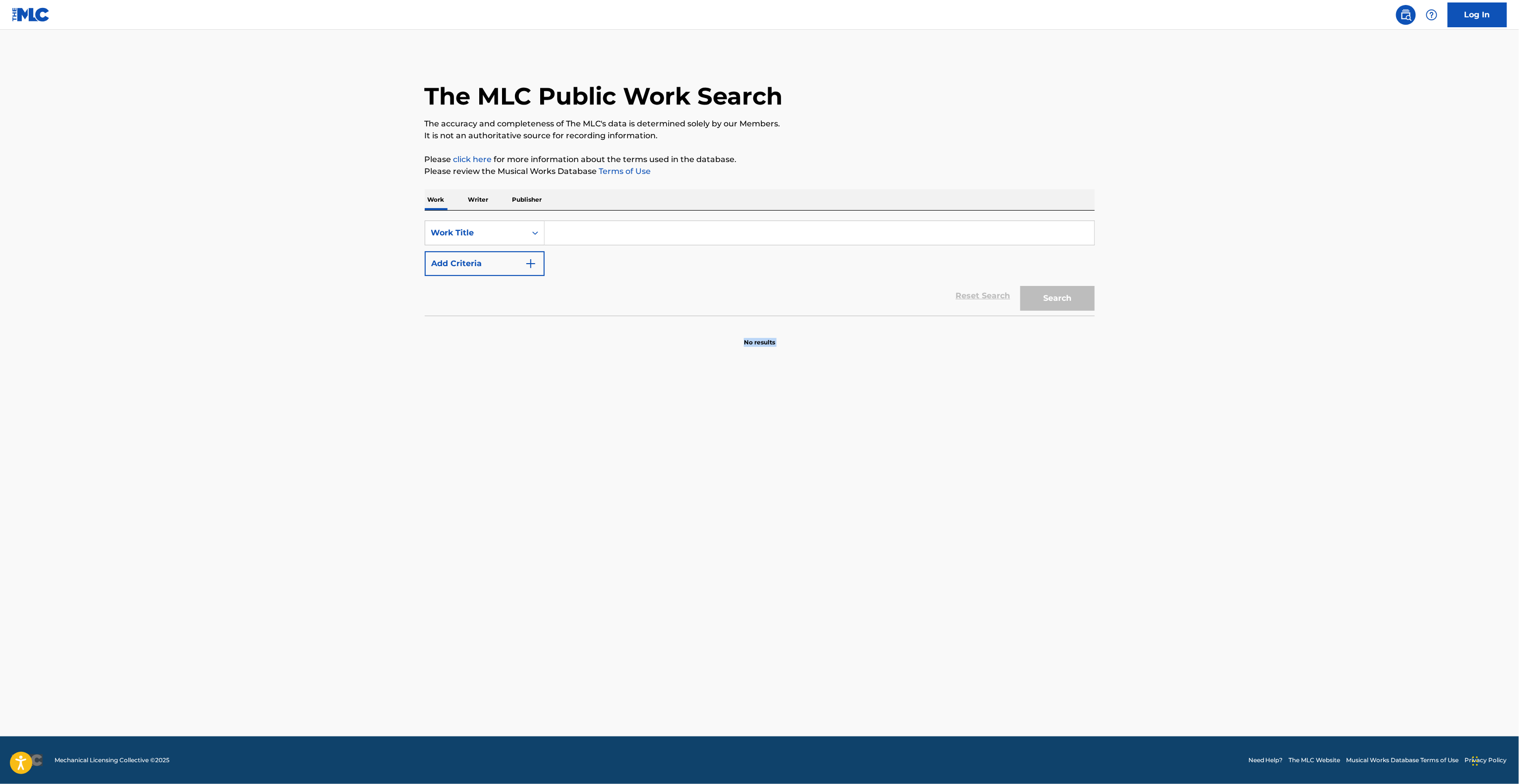
click at [1153, 476] on main "The MLC Public Work Search The accuracy and completeness of The MLC's data is d…" at bounding box center [760, 383] width 1519 height 707
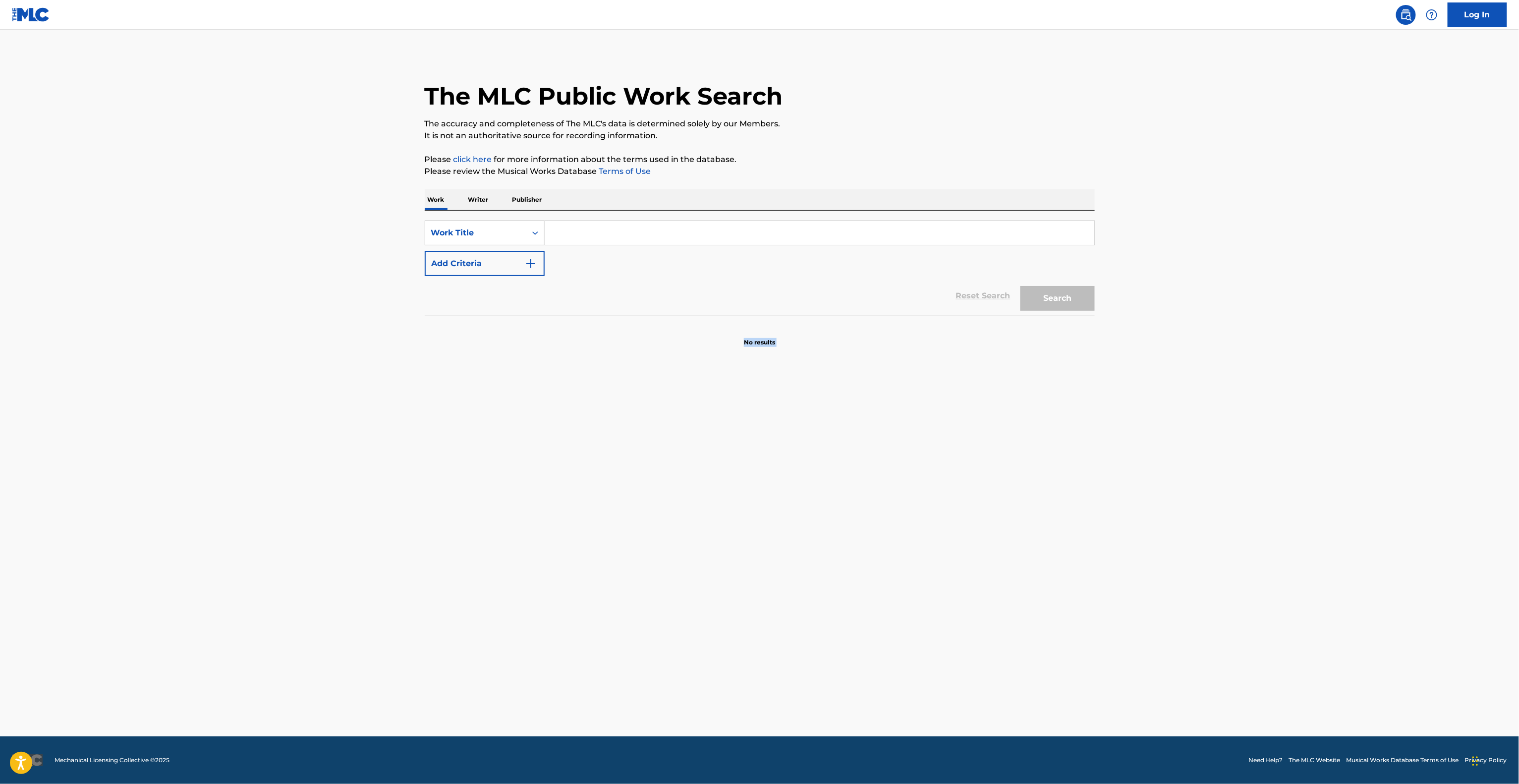
click at [1153, 476] on main "The MLC Public Work Search The accuracy and completeness of The MLC's data is d…" at bounding box center [760, 383] width 1519 height 707
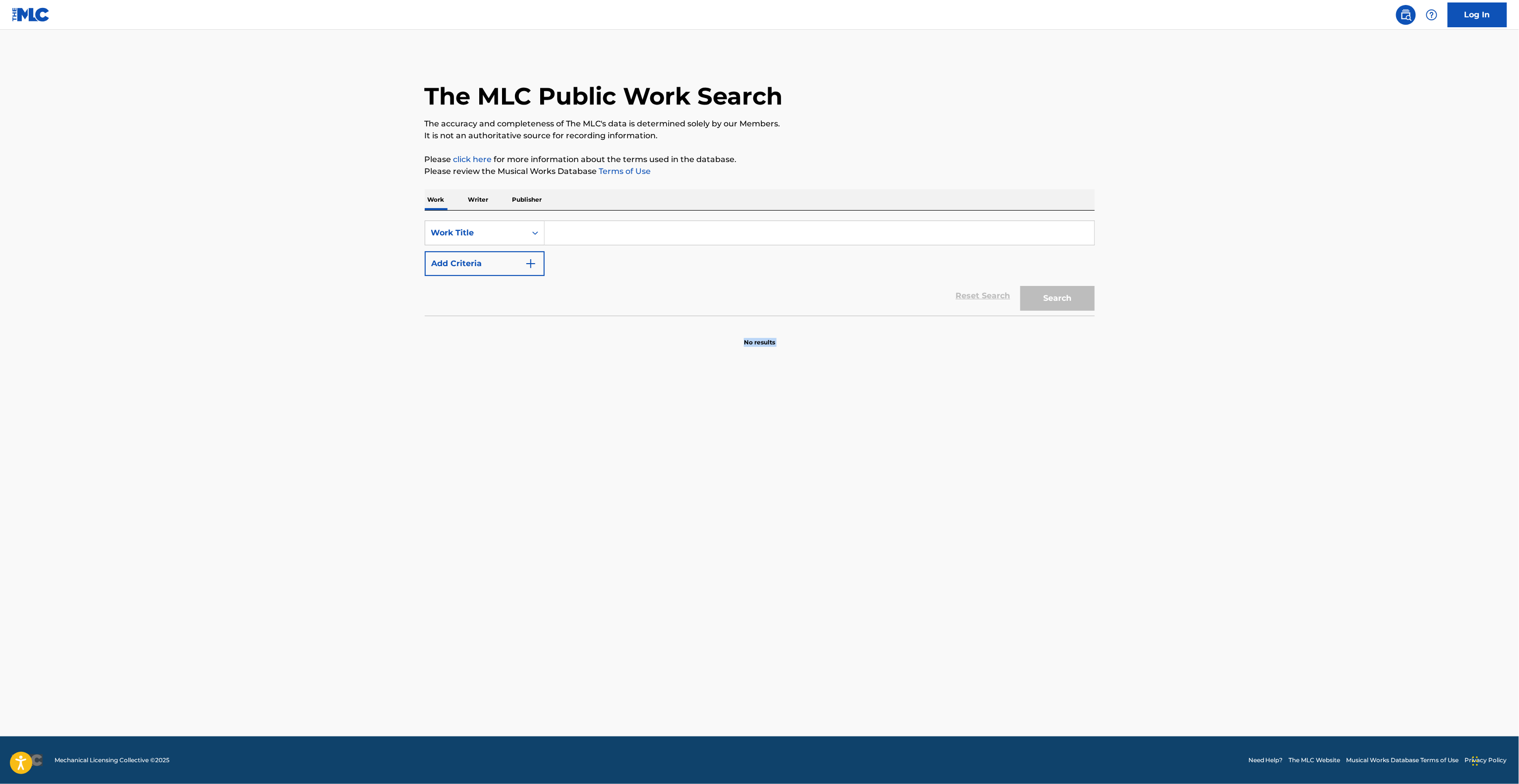
click at [1153, 476] on main "The MLC Public Work Search The accuracy and completeness of The MLC's data is d…" at bounding box center [760, 383] width 1519 height 707
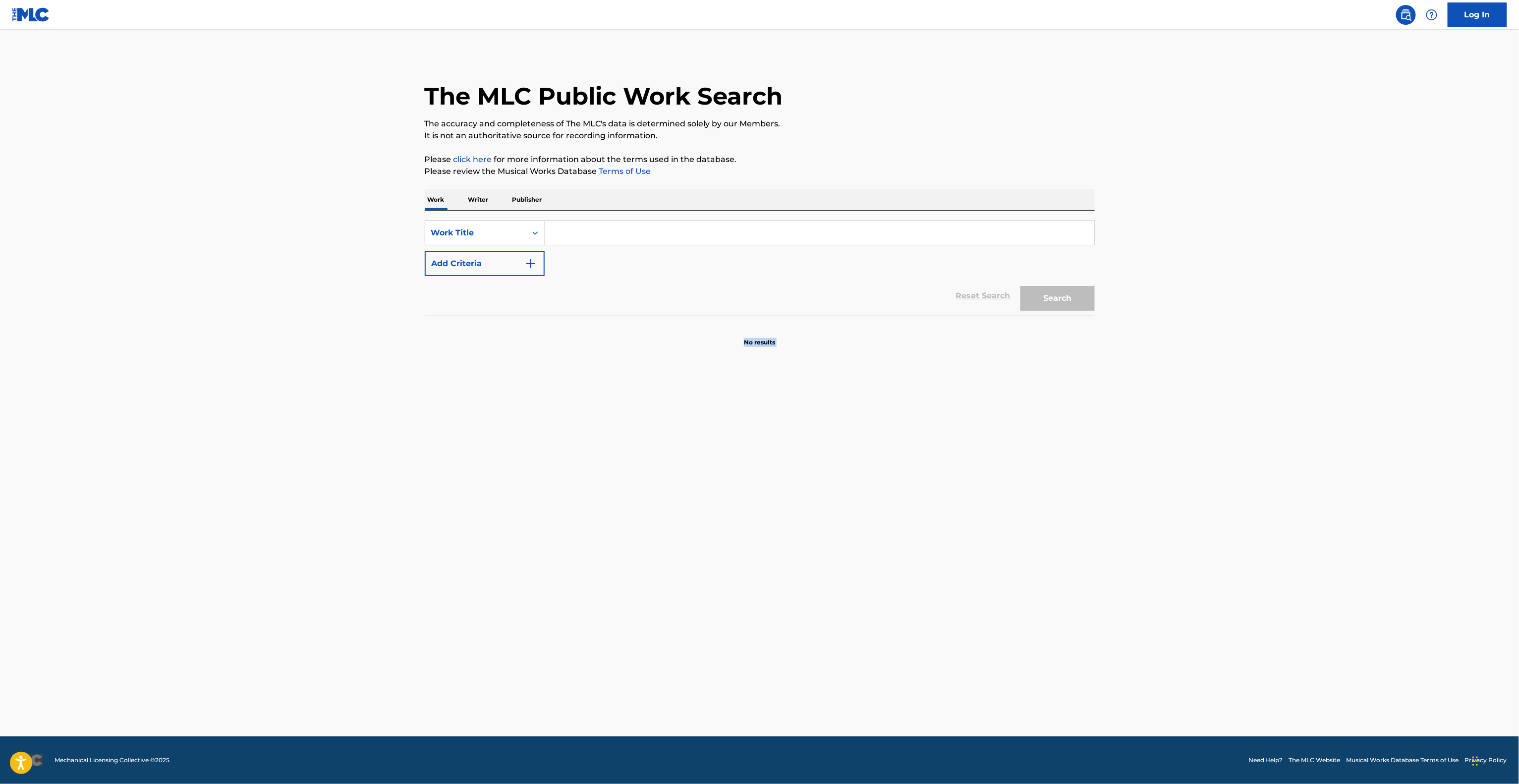
click at [1153, 476] on main "The MLC Public Work Search The accuracy and completeness of The MLC's data is d…" at bounding box center [760, 383] width 1519 height 707
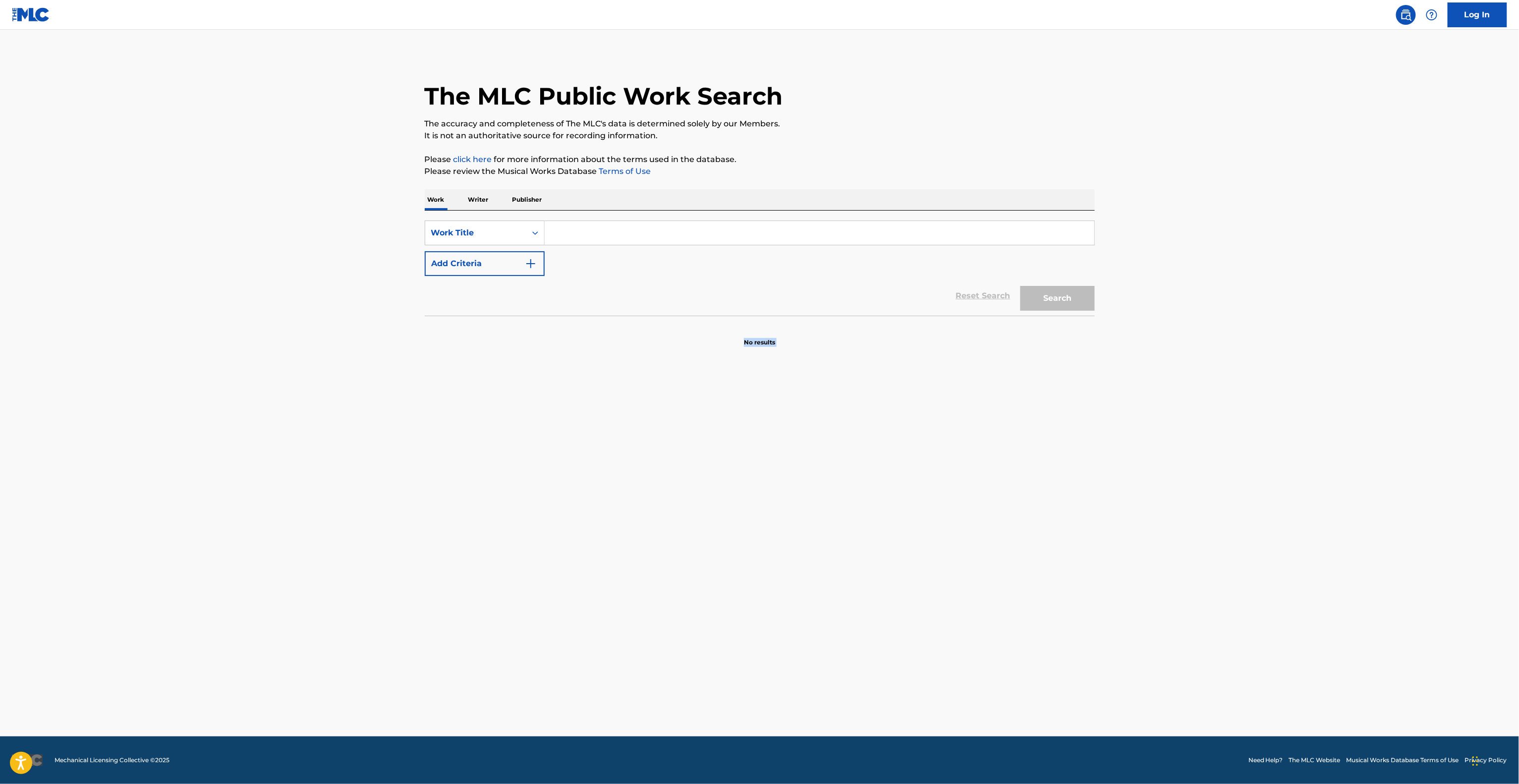
click at [1153, 476] on main "The MLC Public Work Search The accuracy and completeness of The MLC's data is d…" at bounding box center [760, 383] width 1519 height 707
click at [1150, 476] on main "The MLC Public Work Search The accuracy and completeness of The MLC's data is d…" at bounding box center [760, 383] width 1519 height 707
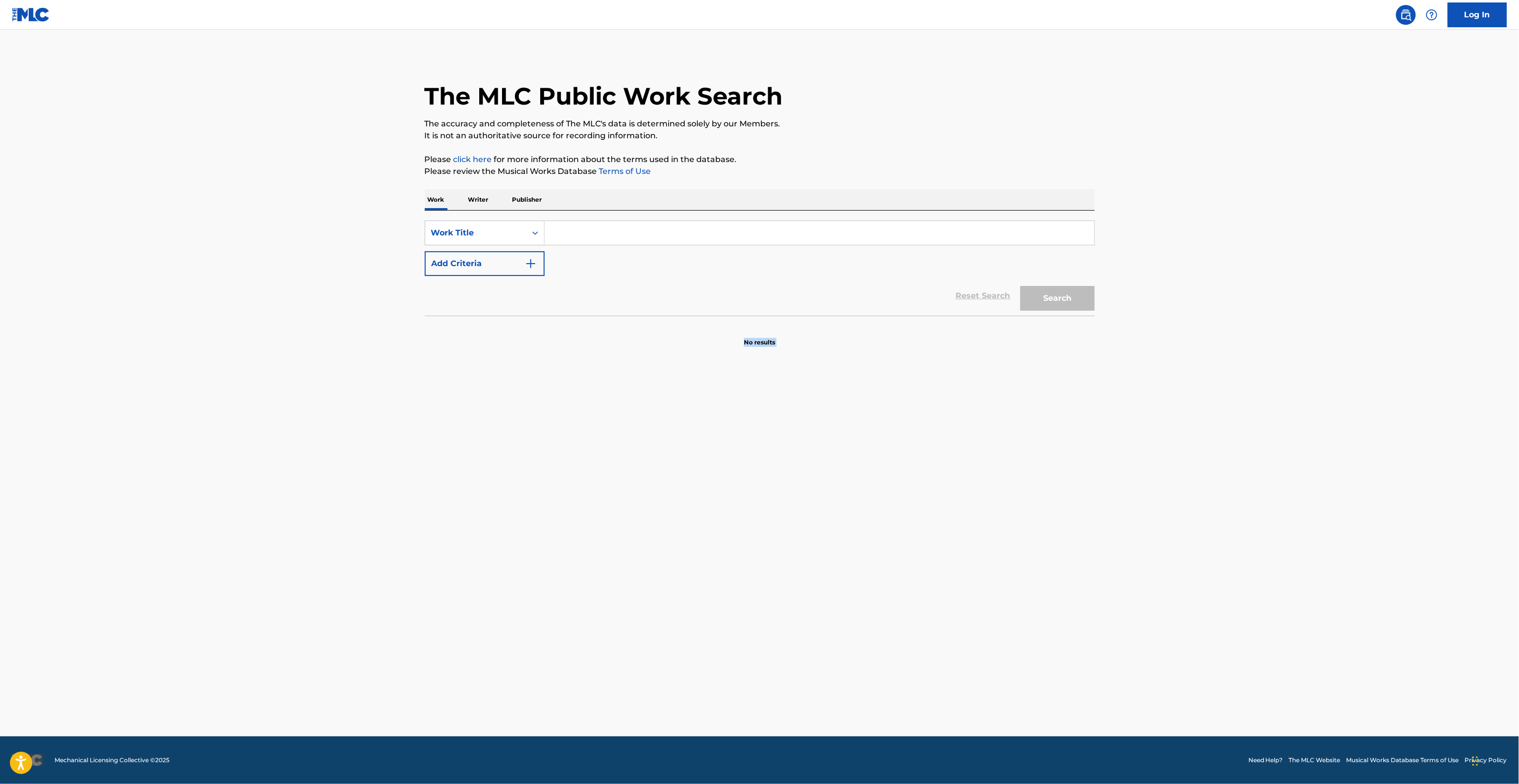
click at [1150, 476] on main "The MLC Public Work Search The accuracy and completeness of The MLC's data is d…" at bounding box center [760, 383] width 1519 height 707
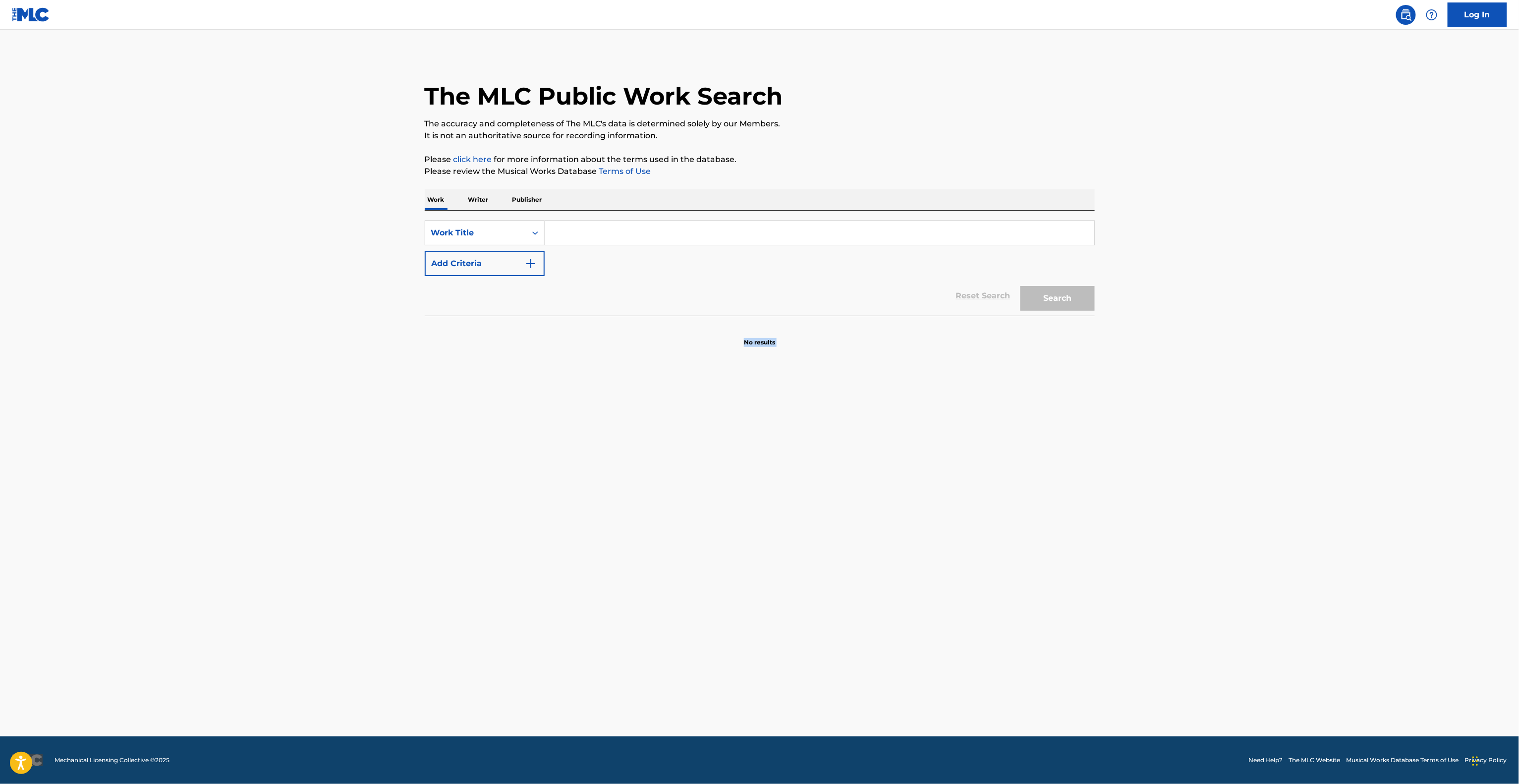
click at [1150, 476] on main "The MLC Public Work Search The accuracy and completeness of The MLC's data is d…" at bounding box center [760, 383] width 1519 height 707
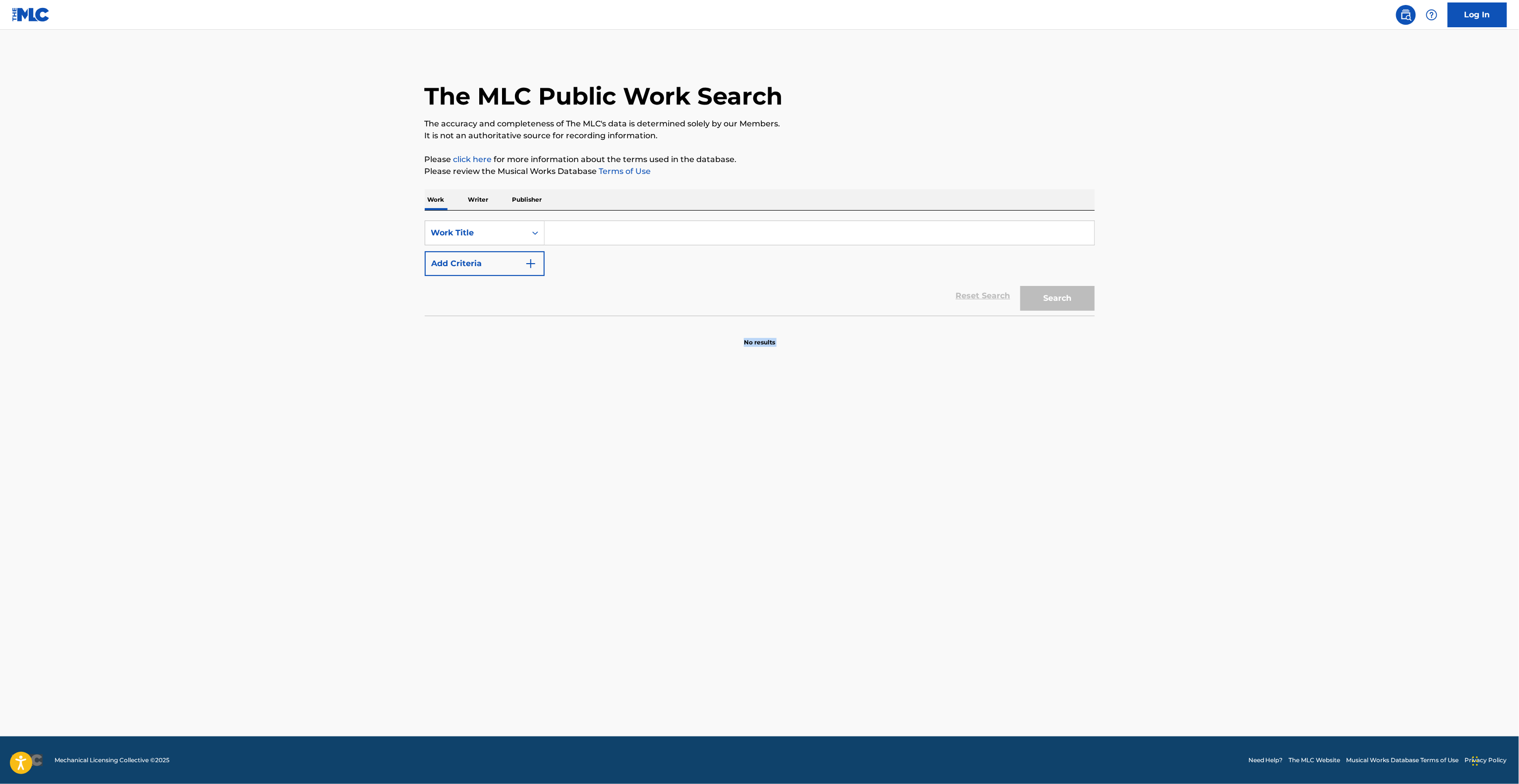
click at [1150, 476] on main "The MLC Public Work Search The accuracy and completeness of The MLC's data is d…" at bounding box center [760, 383] width 1519 height 707
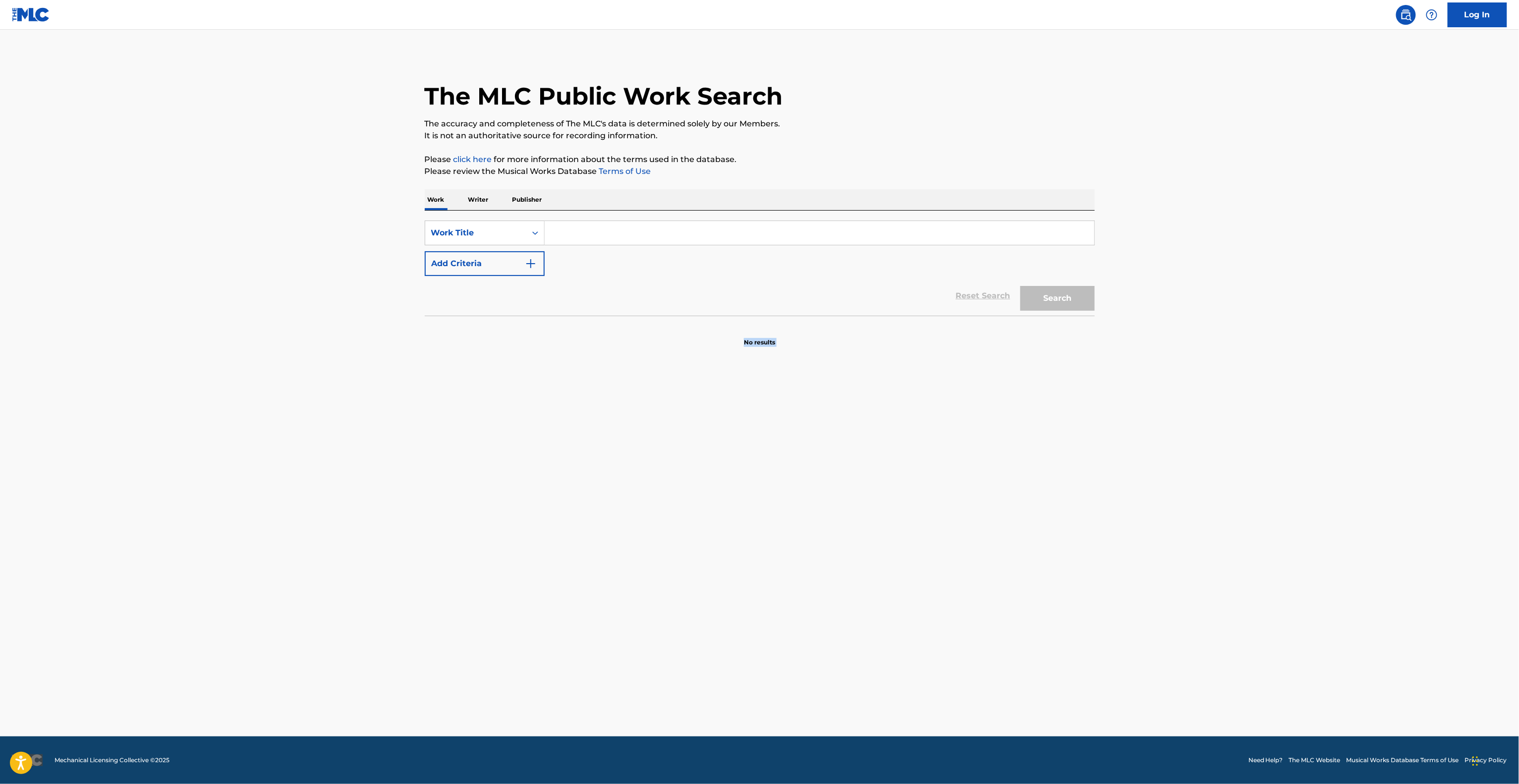
click at [1150, 476] on main "The MLC Public Work Search The accuracy and completeness of The MLC's data is d…" at bounding box center [760, 383] width 1519 height 707
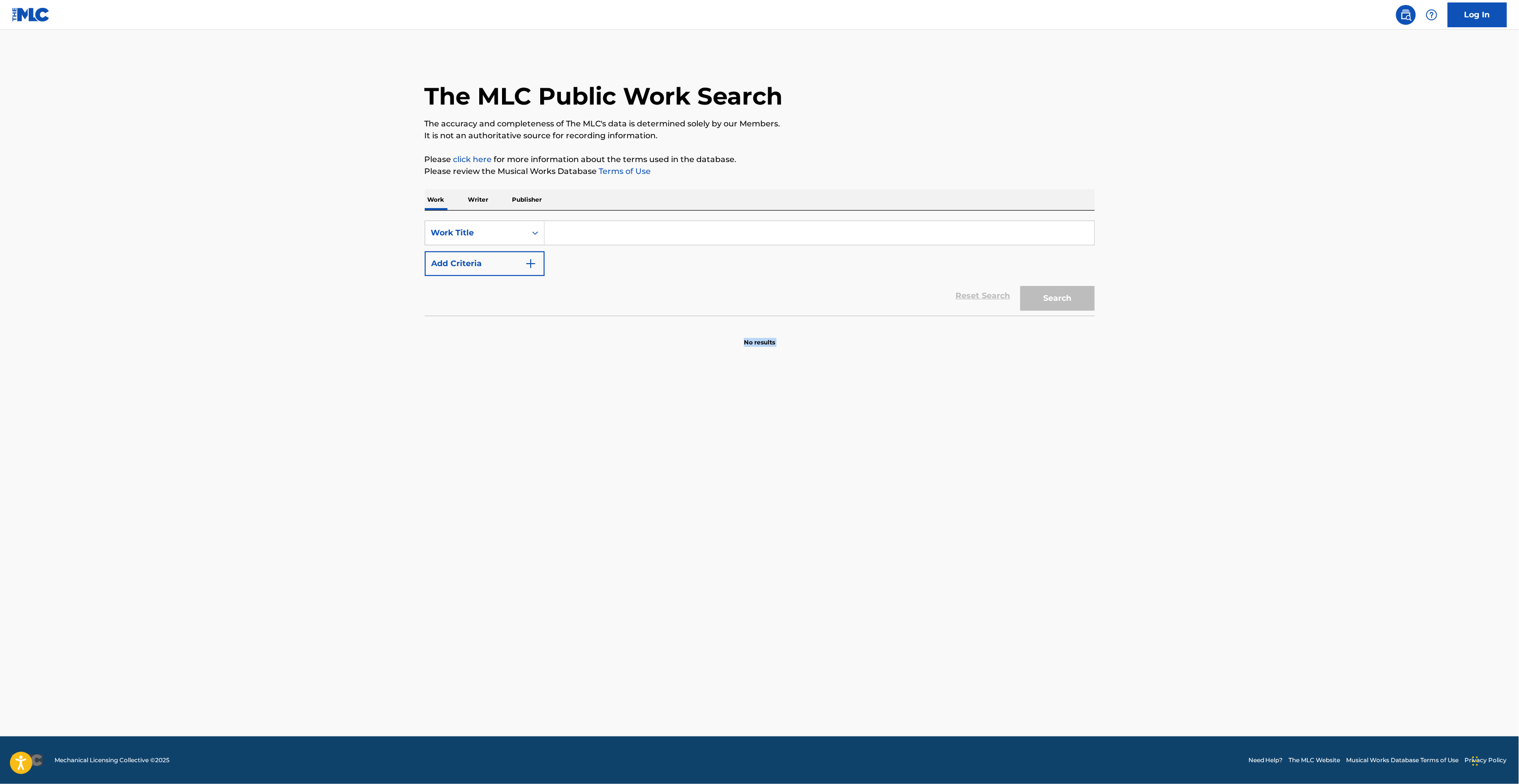
click at [1150, 476] on main "The MLC Public Work Search The accuracy and completeness of The MLC's data is d…" at bounding box center [760, 383] width 1519 height 707
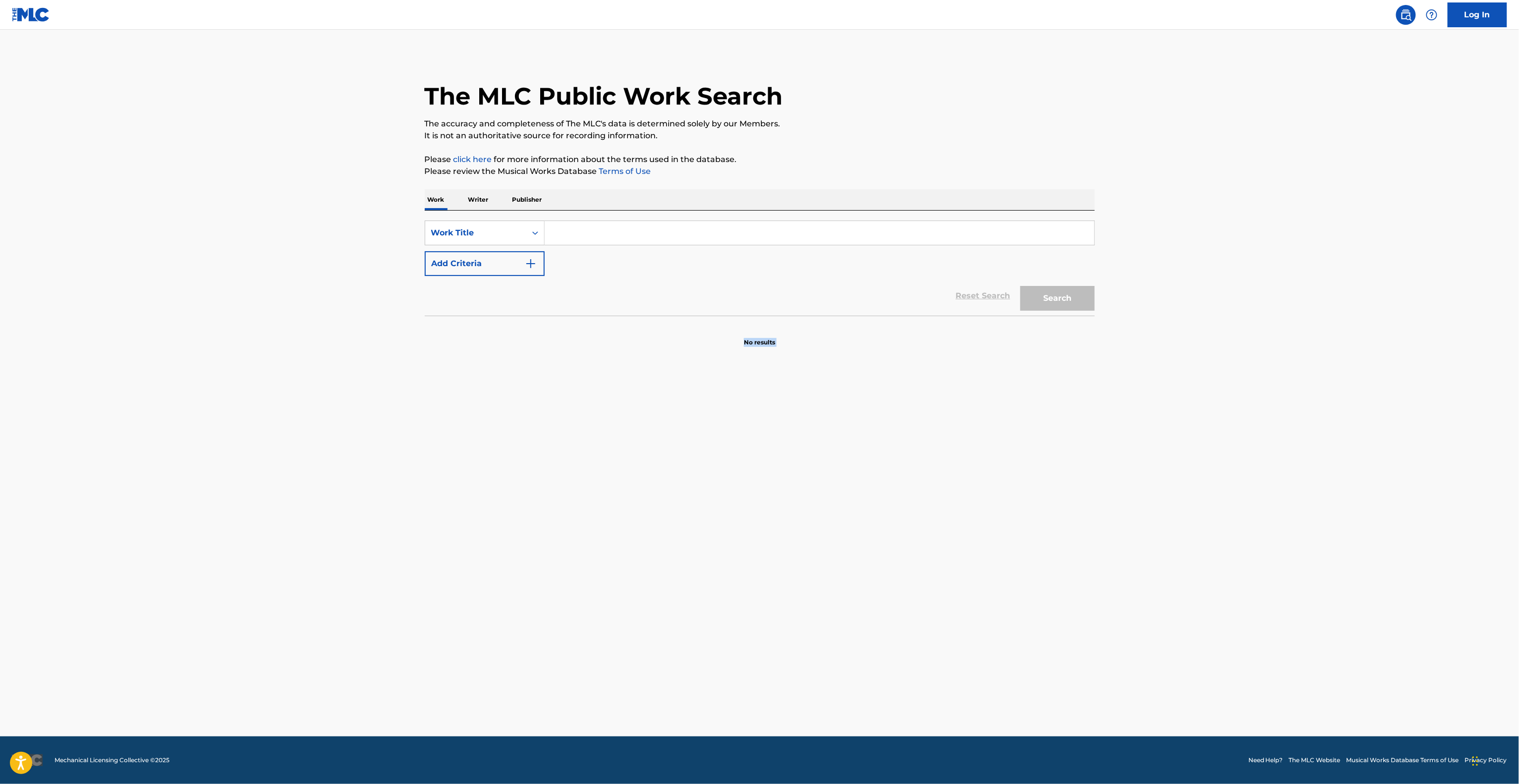
click at [1150, 476] on main "The MLC Public Work Search The accuracy and completeness of The MLC's data is d…" at bounding box center [760, 383] width 1519 height 707
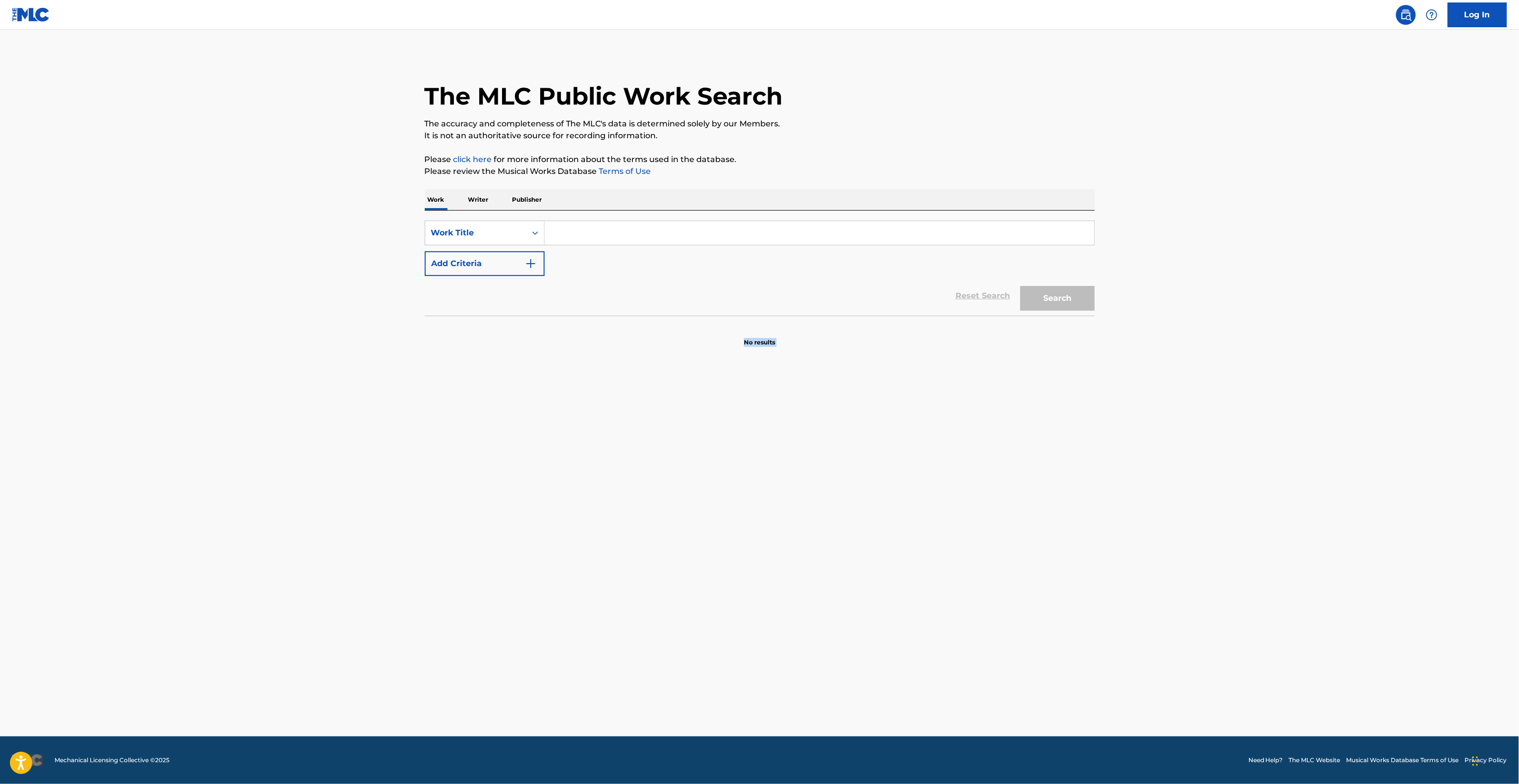
click at [1150, 476] on main "The MLC Public Work Search The accuracy and completeness of The MLC's data is d…" at bounding box center [760, 383] width 1519 height 707
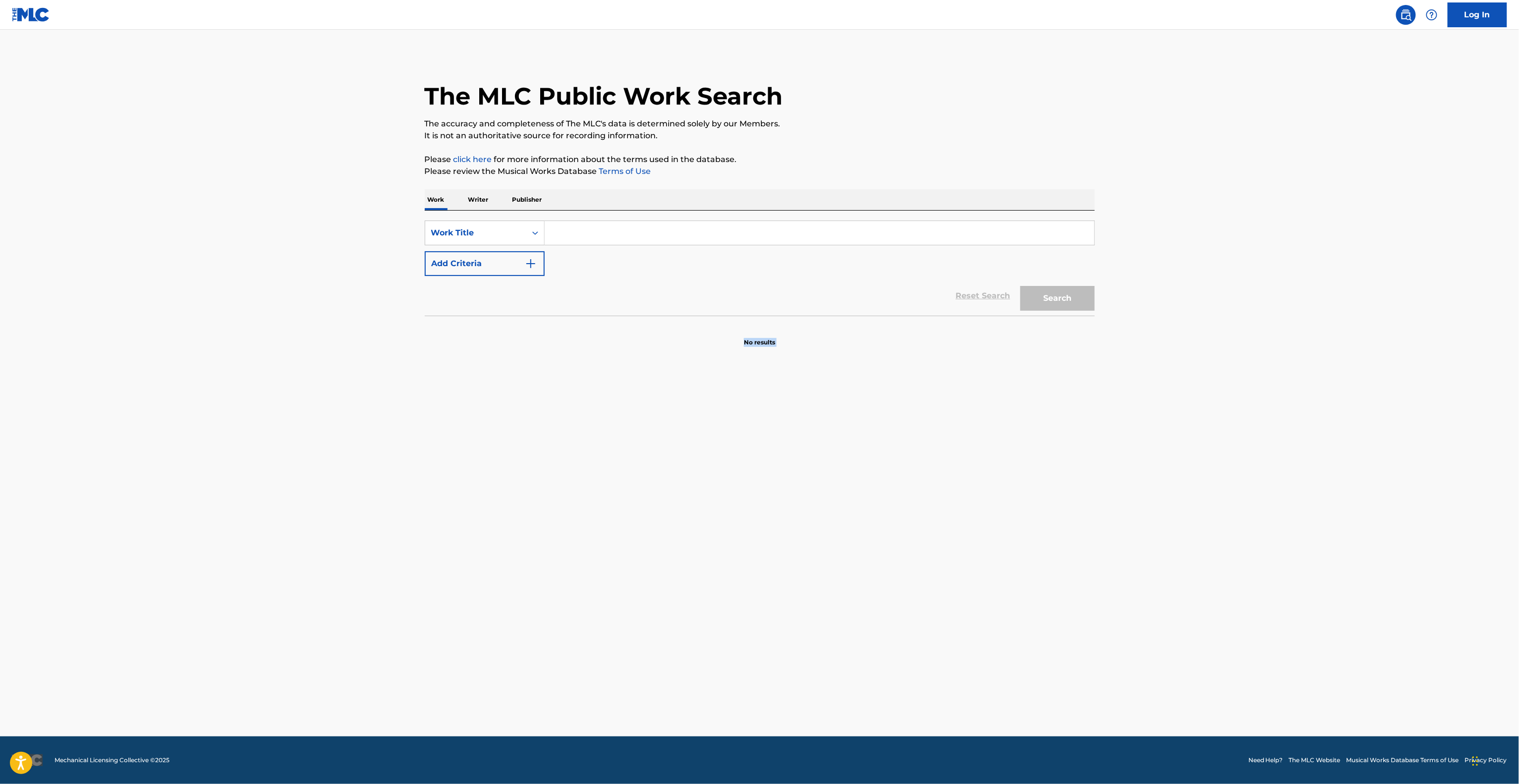
click at [1150, 476] on main "The MLC Public Work Search The accuracy and completeness of The MLC's data is d…" at bounding box center [760, 383] width 1519 height 707
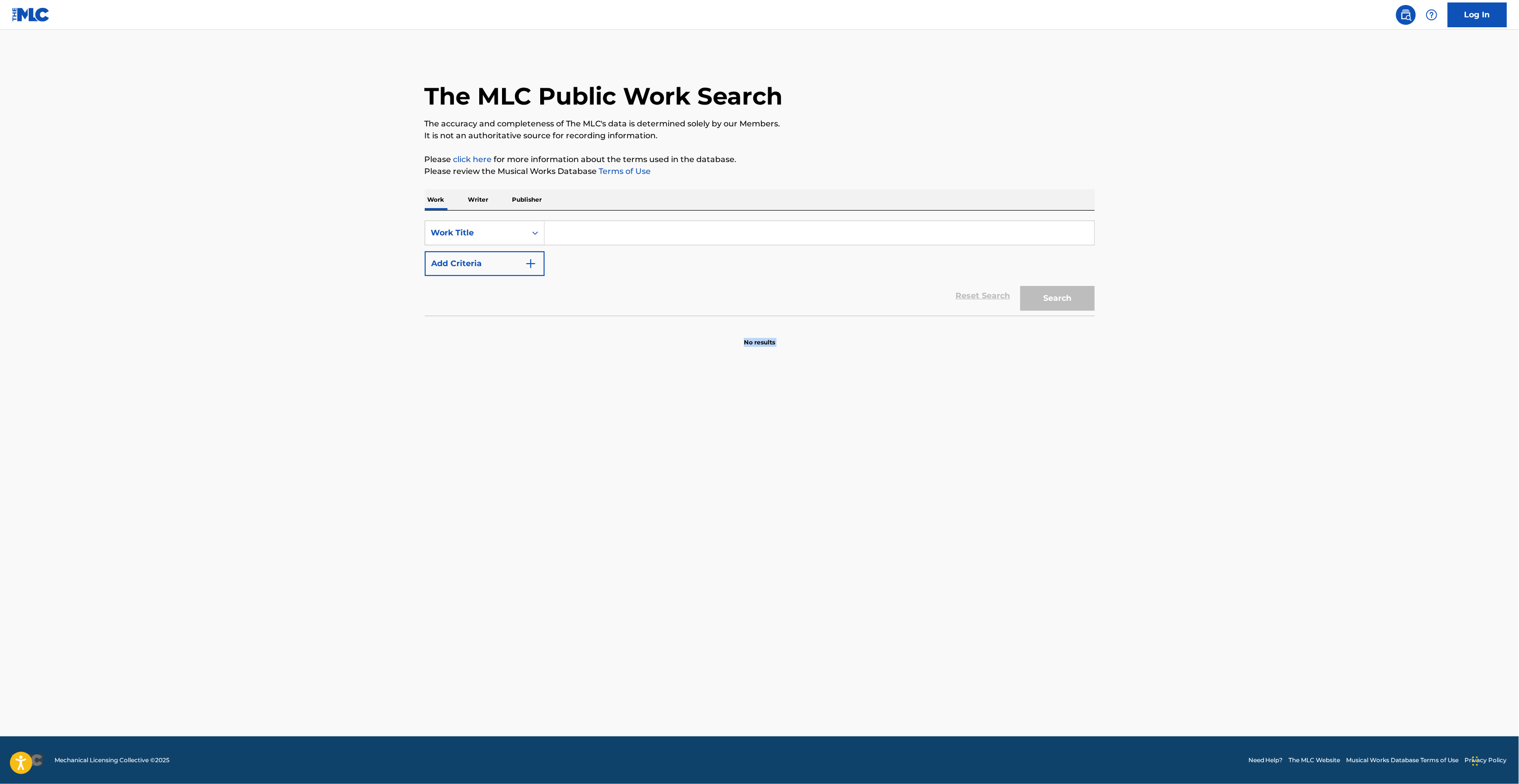
click at [1150, 476] on main "The MLC Public Work Search The accuracy and completeness of The MLC's data is d…" at bounding box center [760, 383] width 1519 height 707
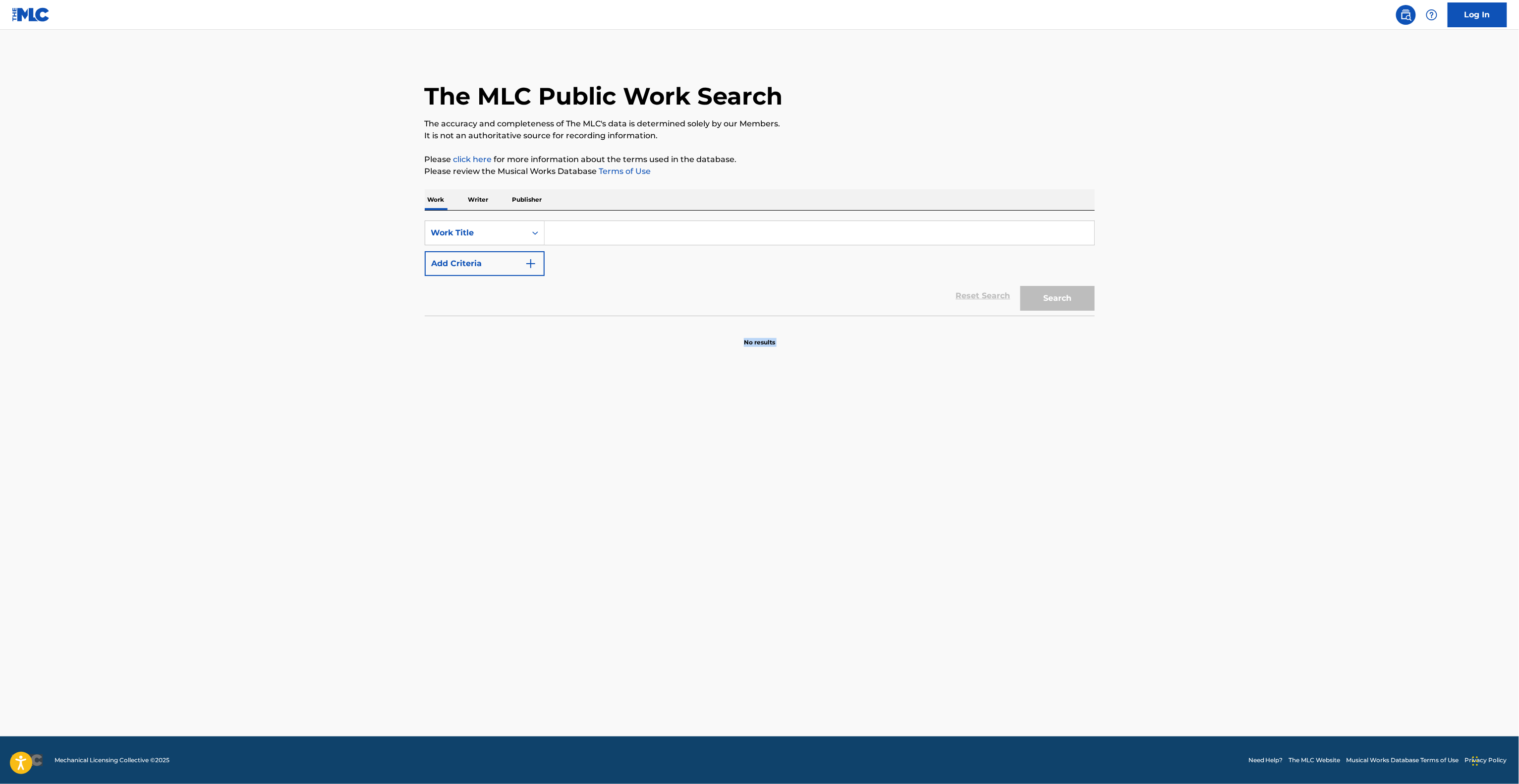
click at [1150, 476] on main "The MLC Public Work Search The accuracy and completeness of The MLC's data is d…" at bounding box center [760, 383] width 1519 height 707
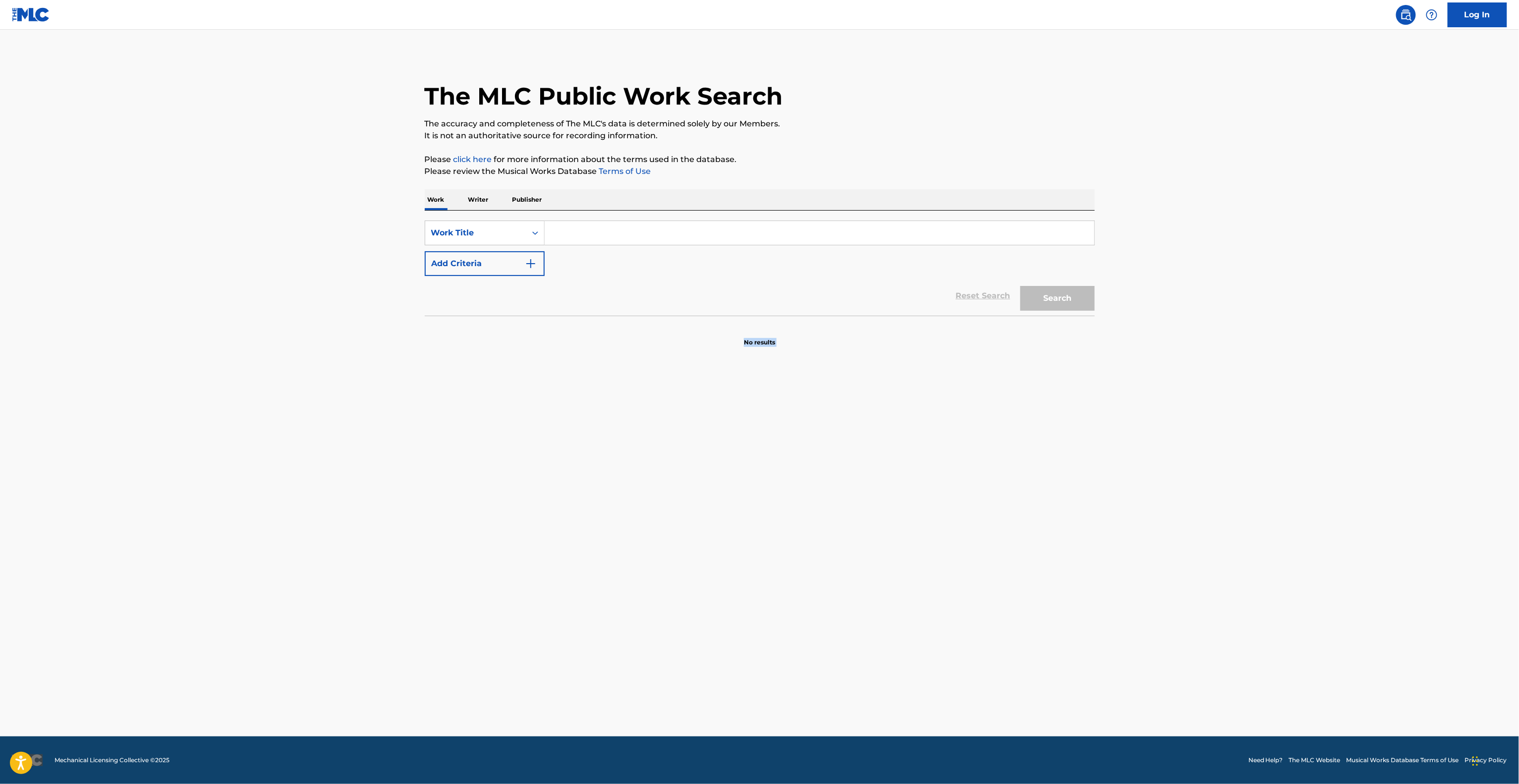
click at [1150, 476] on main "The MLC Public Work Search The accuracy and completeness of The MLC's data is d…" at bounding box center [760, 383] width 1519 height 707
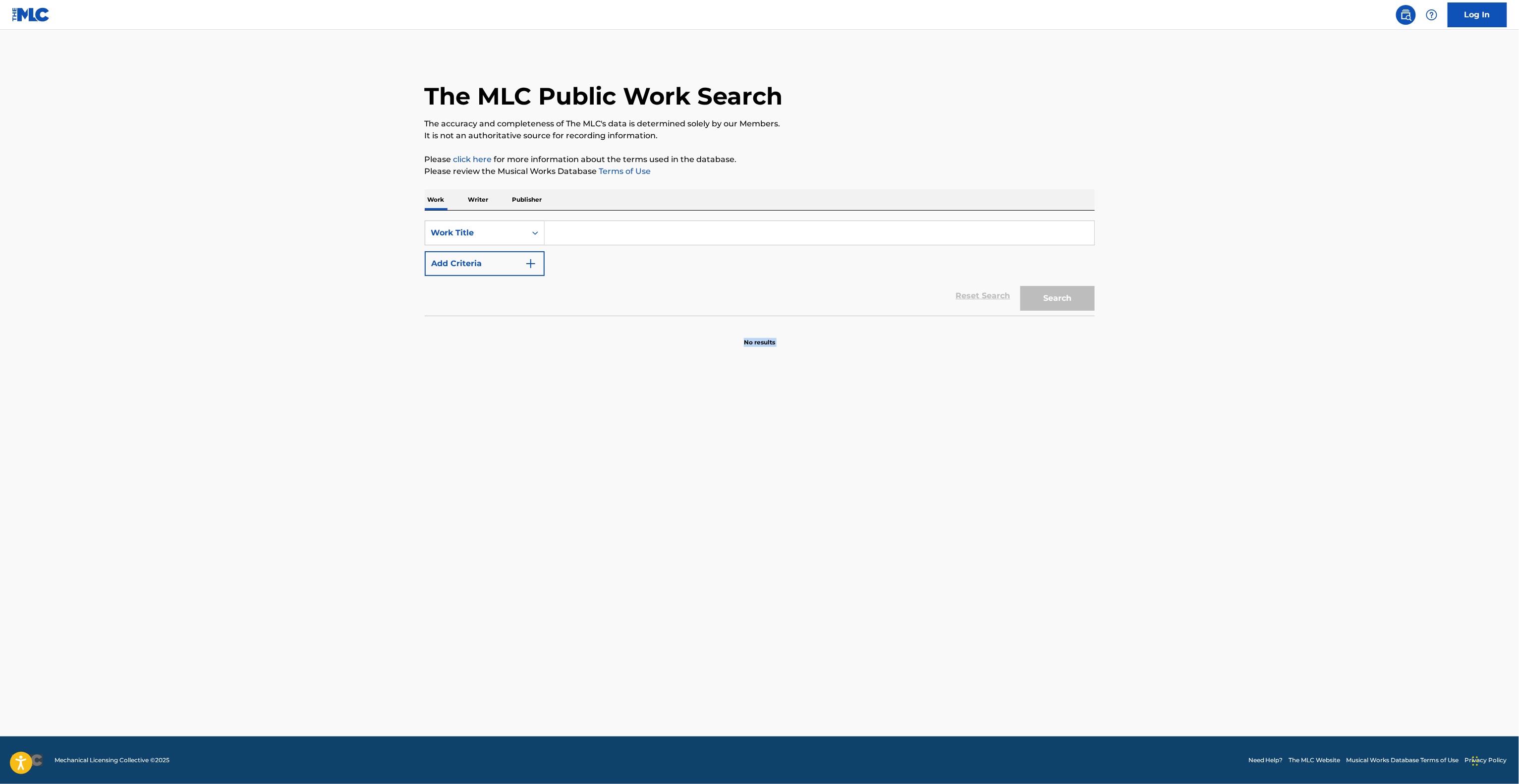
click at [1150, 476] on main "The MLC Public Work Search The accuracy and completeness of The MLC's data is d…" at bounding box center [760, 383] width 1519 height 707
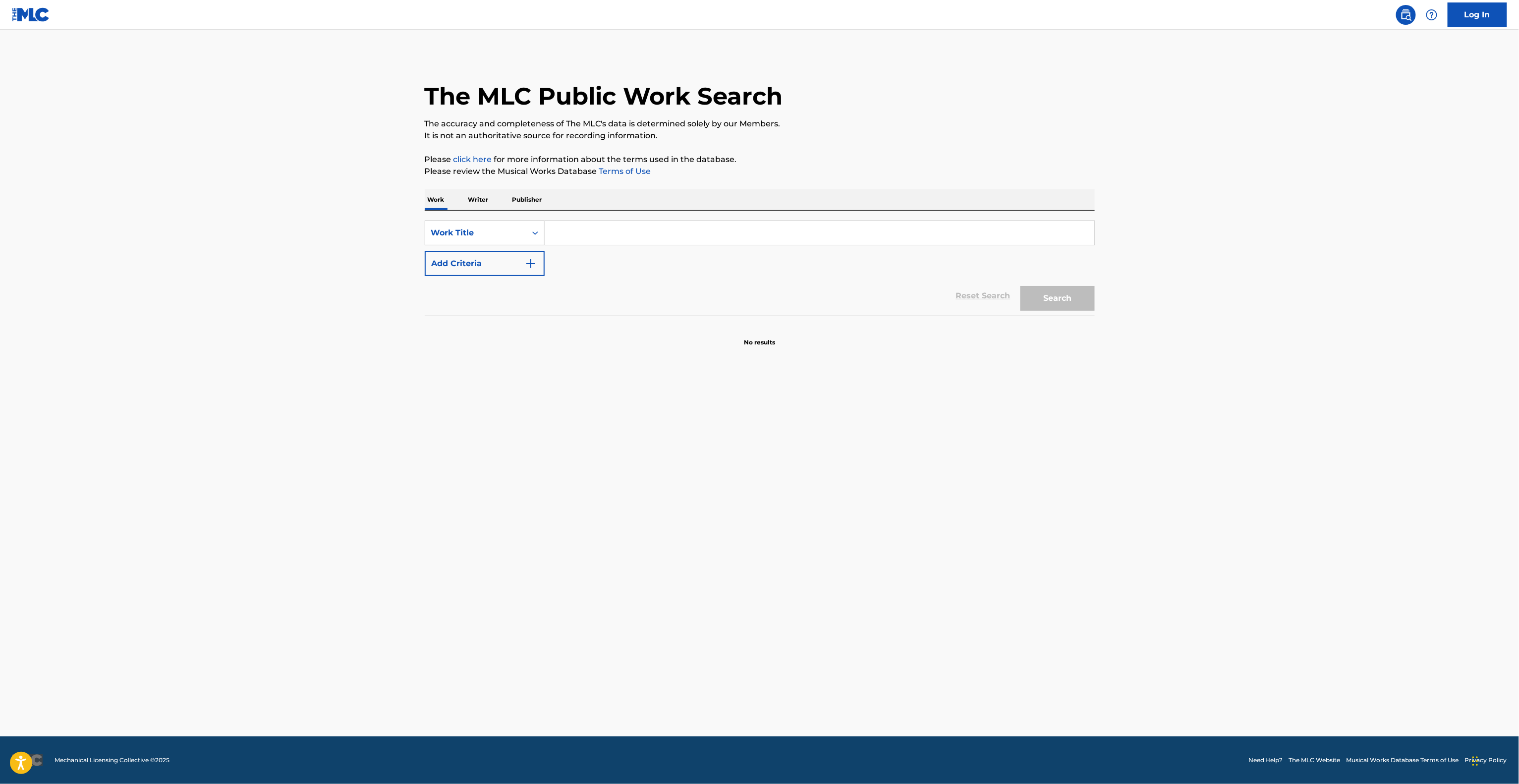
click at [1150, 476] on main "The MLC Public Work Search The accuracy and completeness of The MLC's data is d…" at bounding box center [760, 383] width 1519 height 707
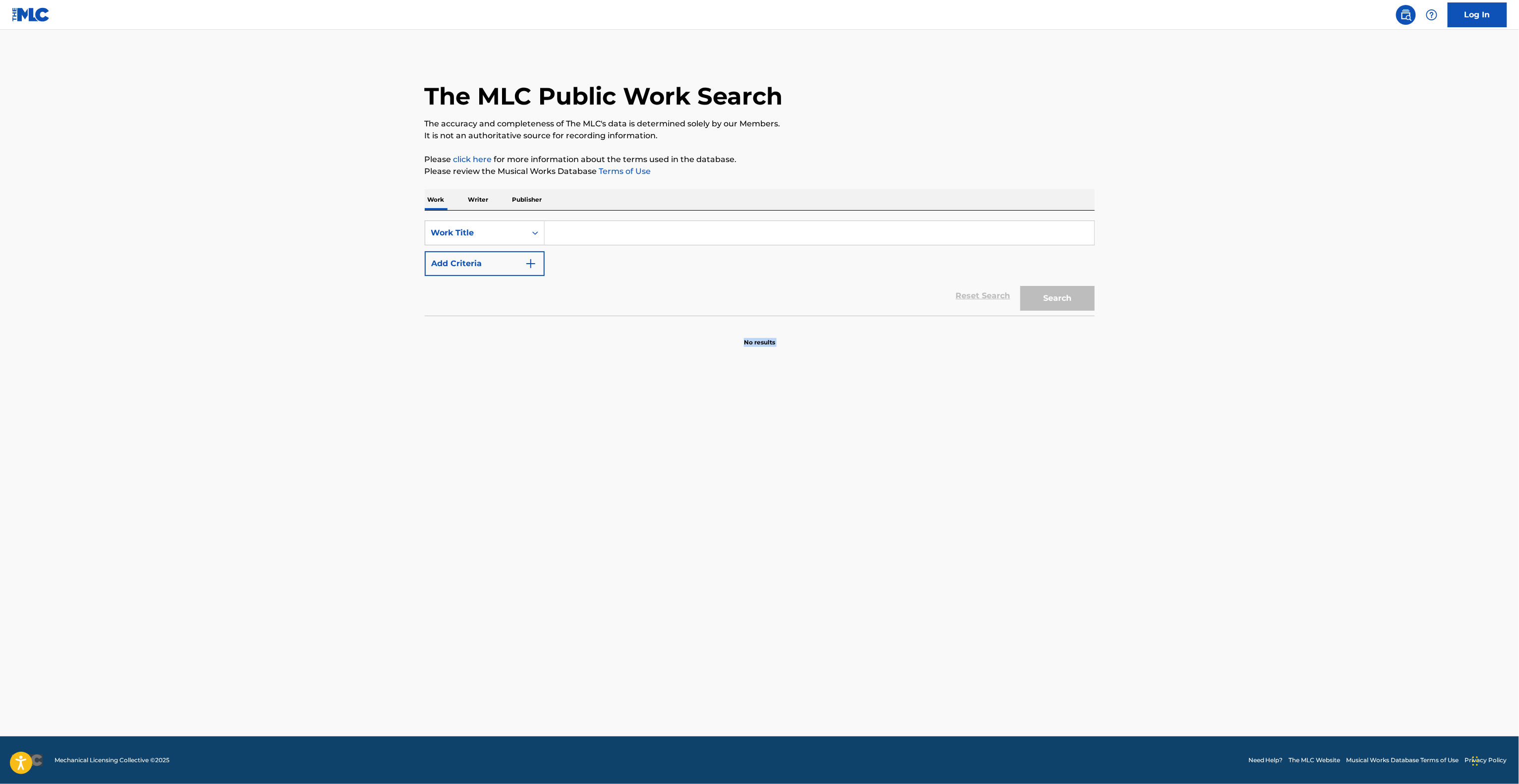
click at [1150, 476] on main "The MLC Public Work Search The accuracy and completeness of The MLC's data is d…" at bounding box center [760, 383] width 1519 height 707
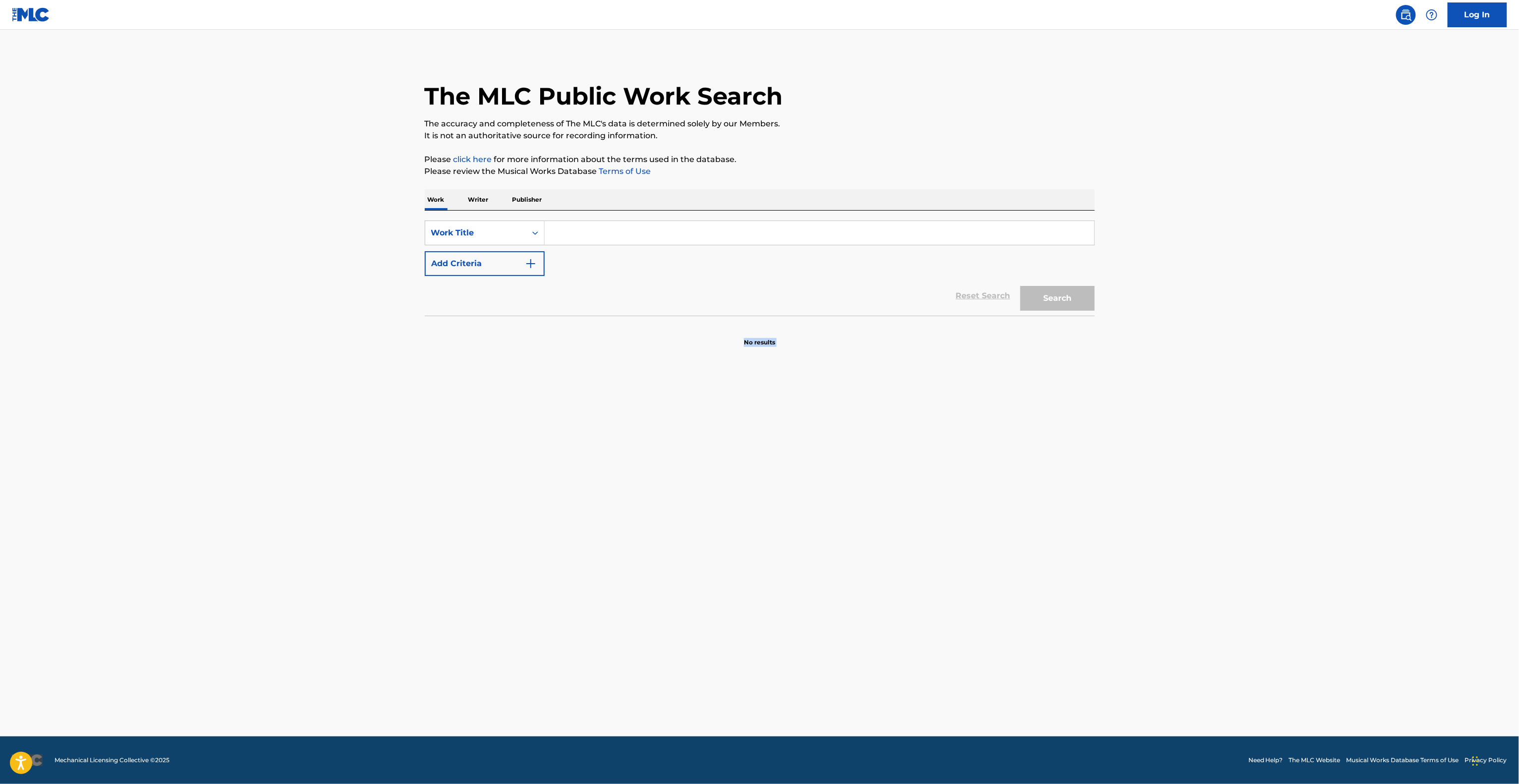
click at [1150, 476] on main "The MLC Public Work Search The accuracy and completeness of The MLC's data is d…" at bounding box center [760, 383] width 1519 height 707
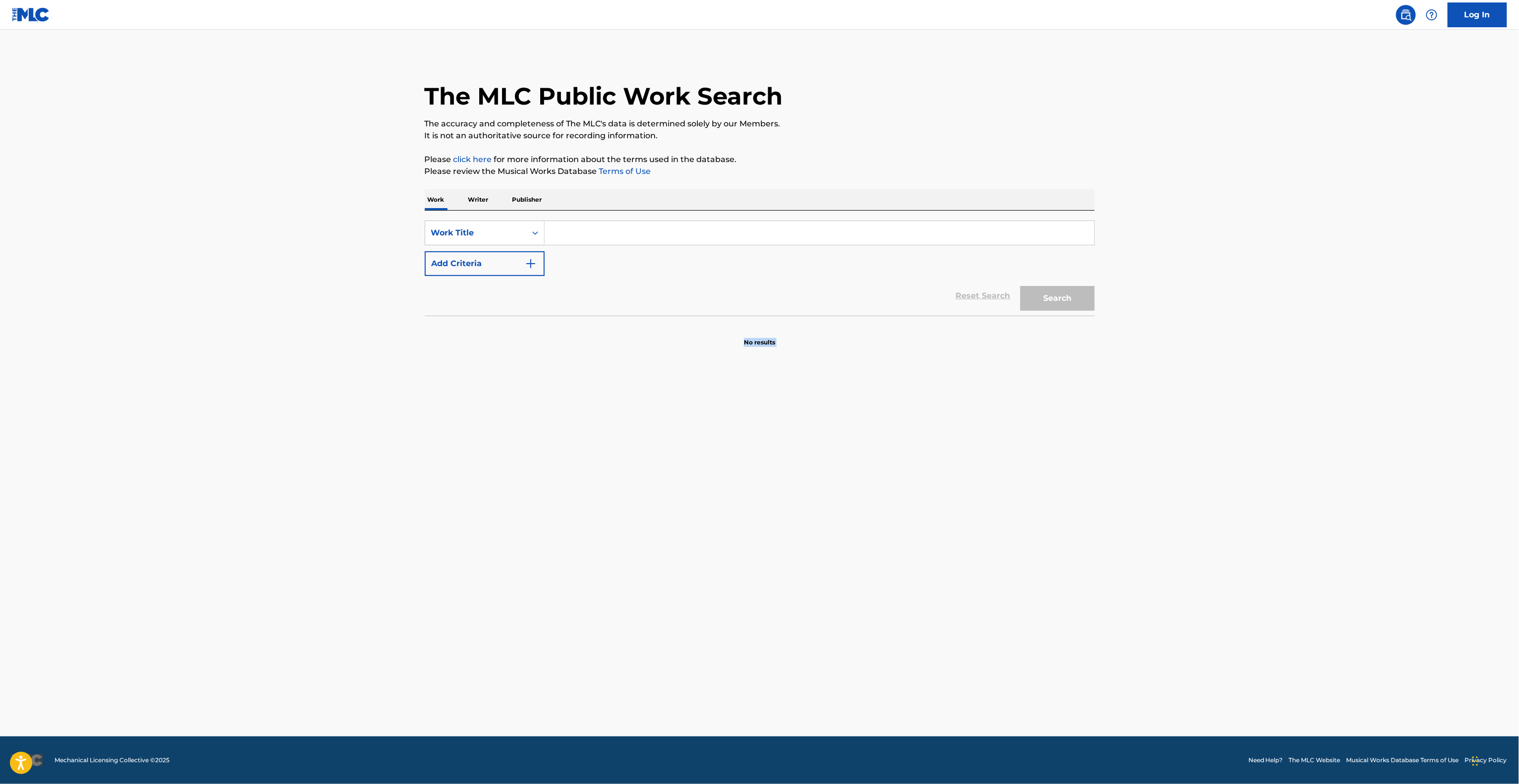
click at [1150, 476] on main "The MLC Public Work Search The accuracy and completeness of The MLC's data is d…" at bounding box center [760, 383] width 1519 height 707
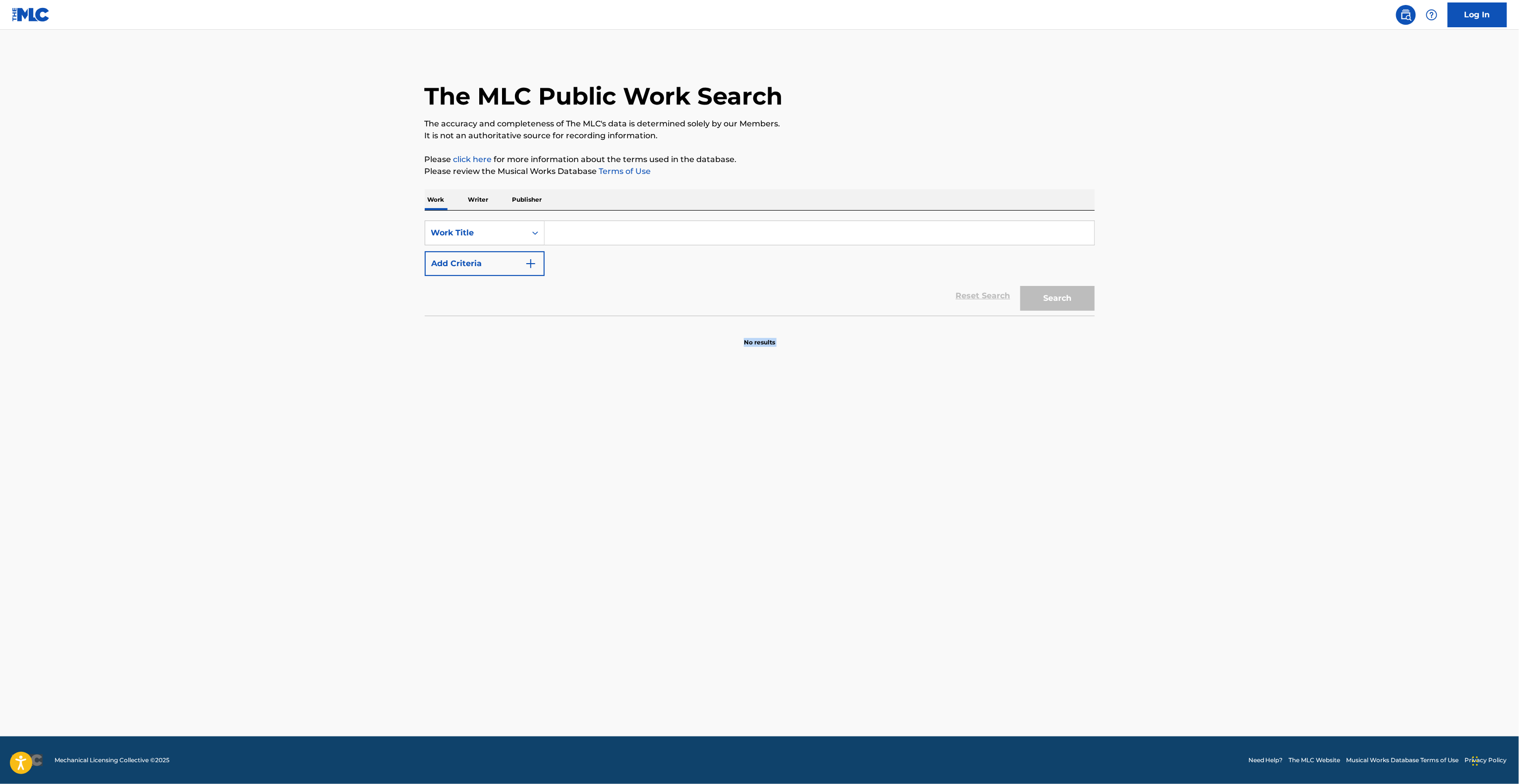
click at [1150, 476] on main "The MLC Public Work Search The accuracy and completeness of The MLC's data is d…" at bounding box center [760, 383] width 1519 height 707
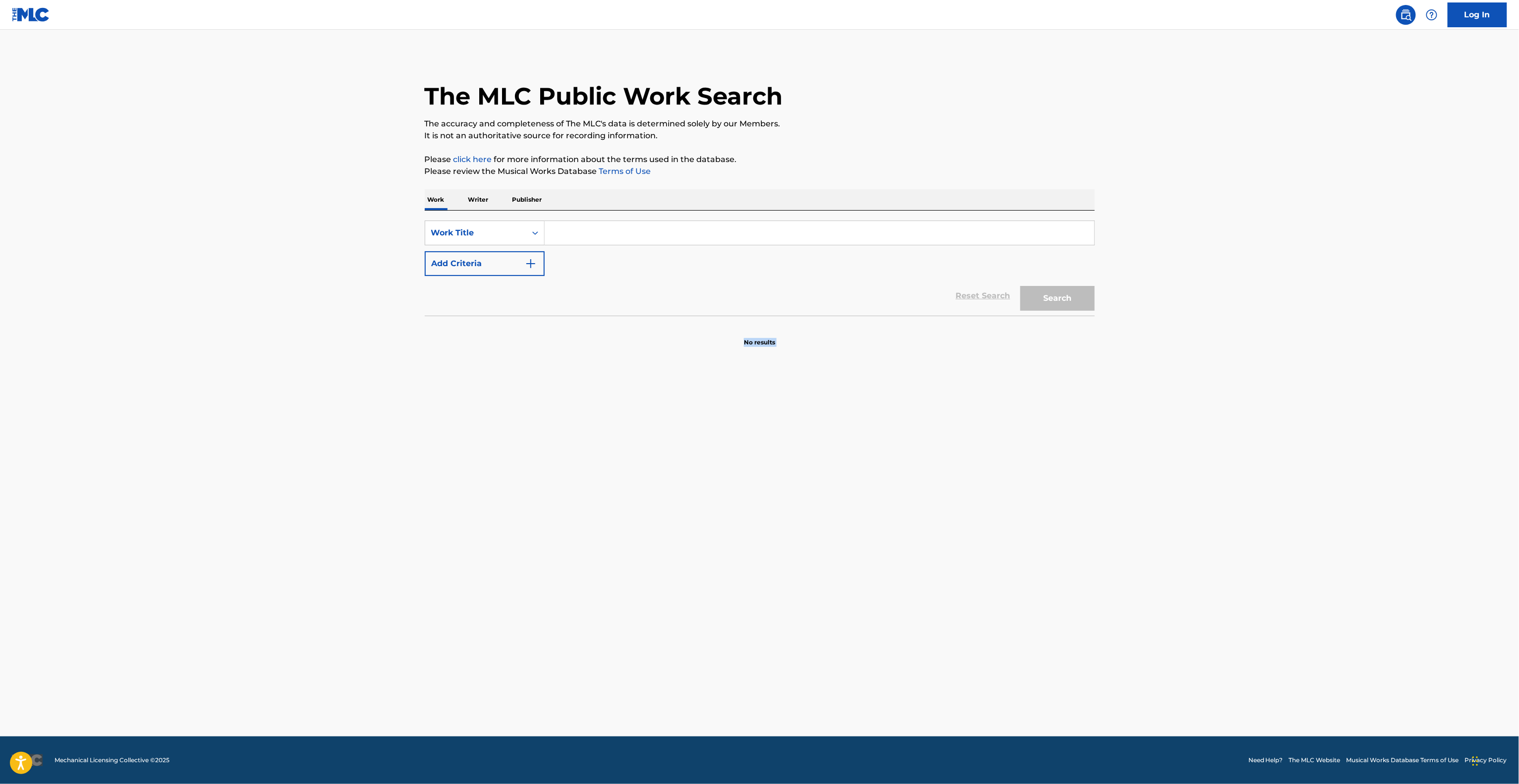
click at [1150, 476] on main "The MLC Public Work Search The accuracy and completeness of The MLC's data is d…" at bounding box center [760, 383] width 1519 height 707
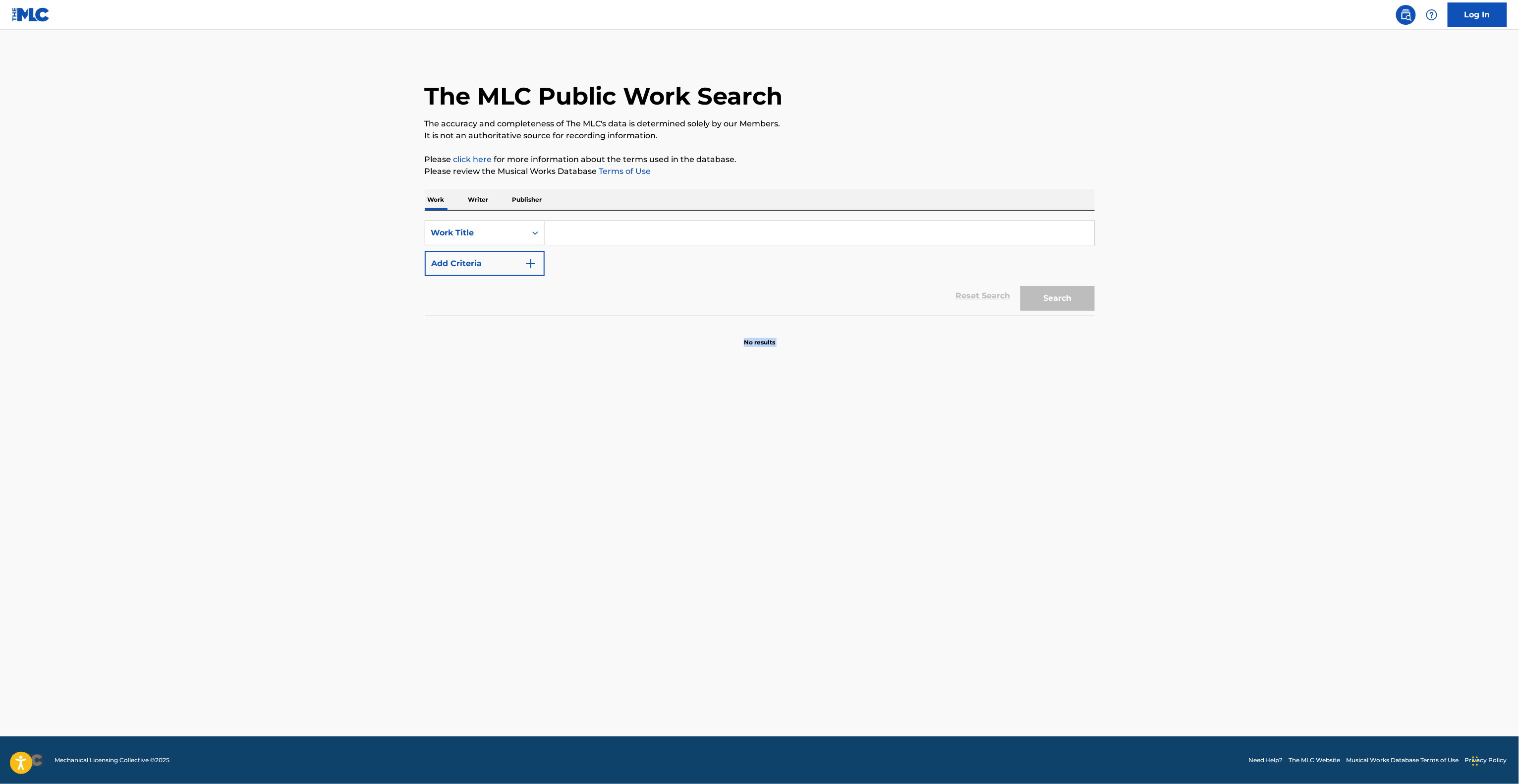
click at [1150, 476] on main "The MLC Public Work Search The accuracy and completeness of The MLC's data is d…" at bounding box center [760, 383] width 1519 height 707
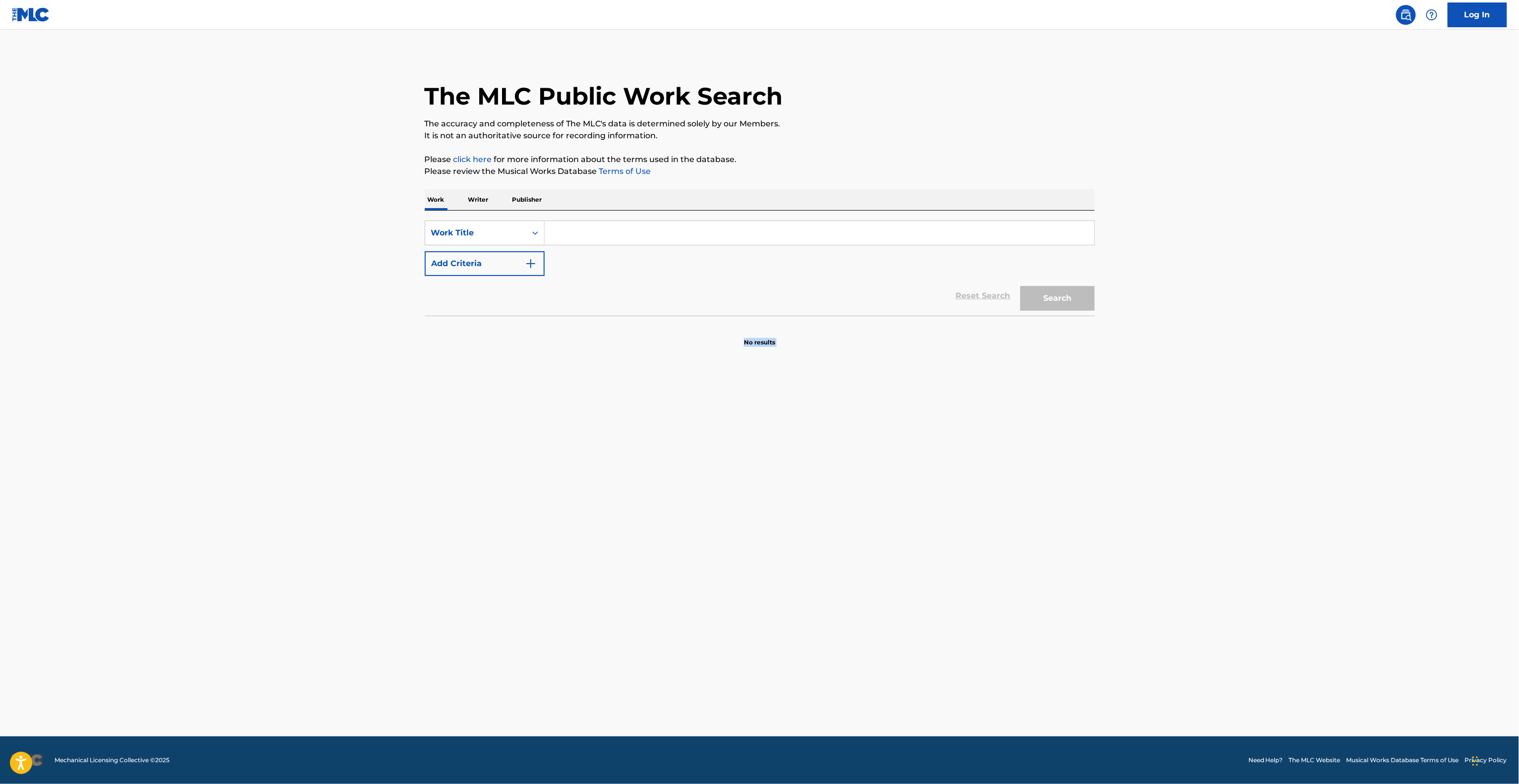
click at [1150, 476] on main "The MLC Public Work Search The accuracy and completeness of The MLC's data is d…" at bounding box center [760, 383] width 1519 height 707
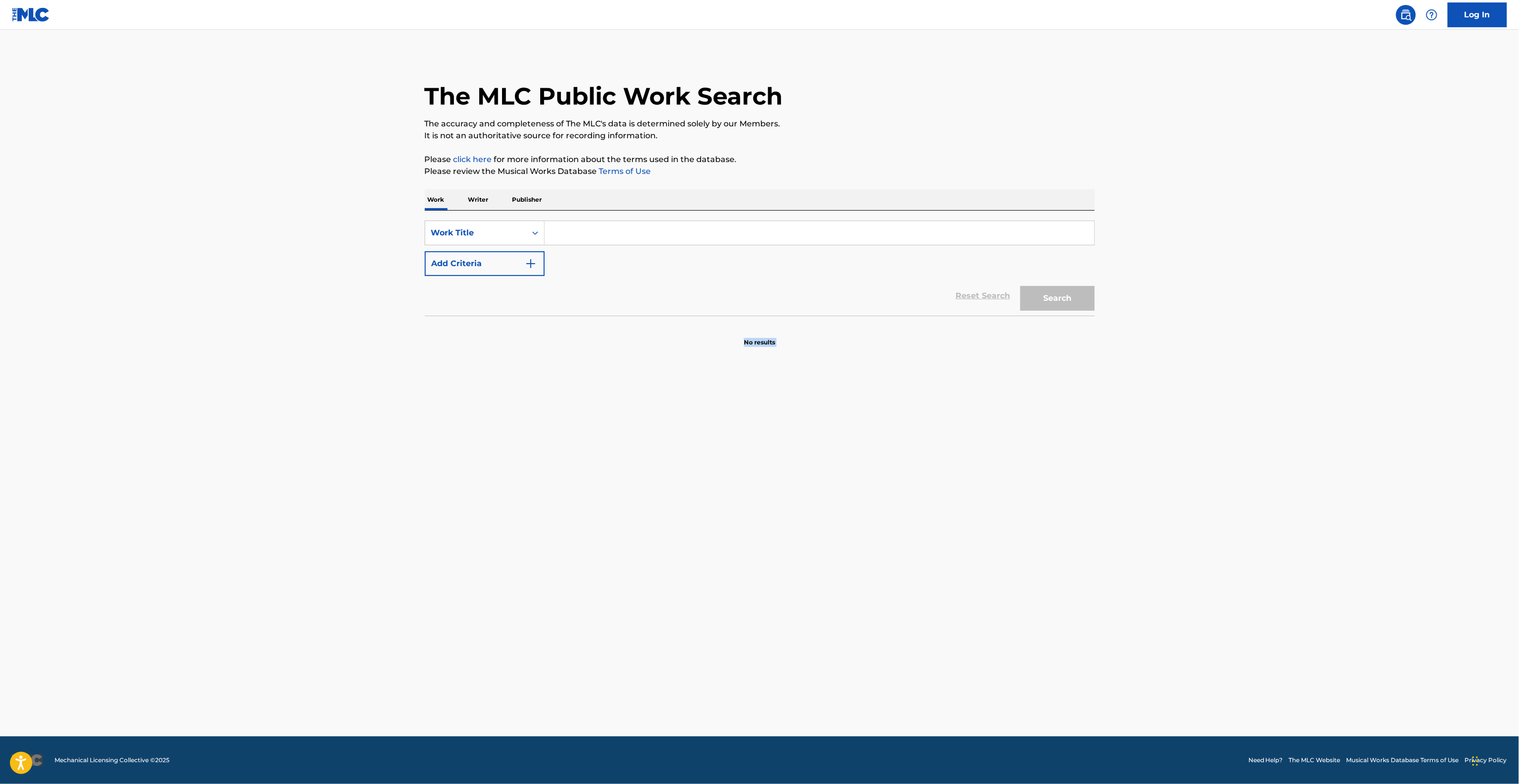
click at [1144, 483] on main "The MLC Public Work Search The accuracy and completeness of The MLC's data is d…" at bounding box center [760, 383] width 1519 height 707
click at [1144, 483] on main "The MLC Public Work Search The accuracy and completeness of The MLC's data is d…" at bounding box center [760, 383] width 1519 height 707
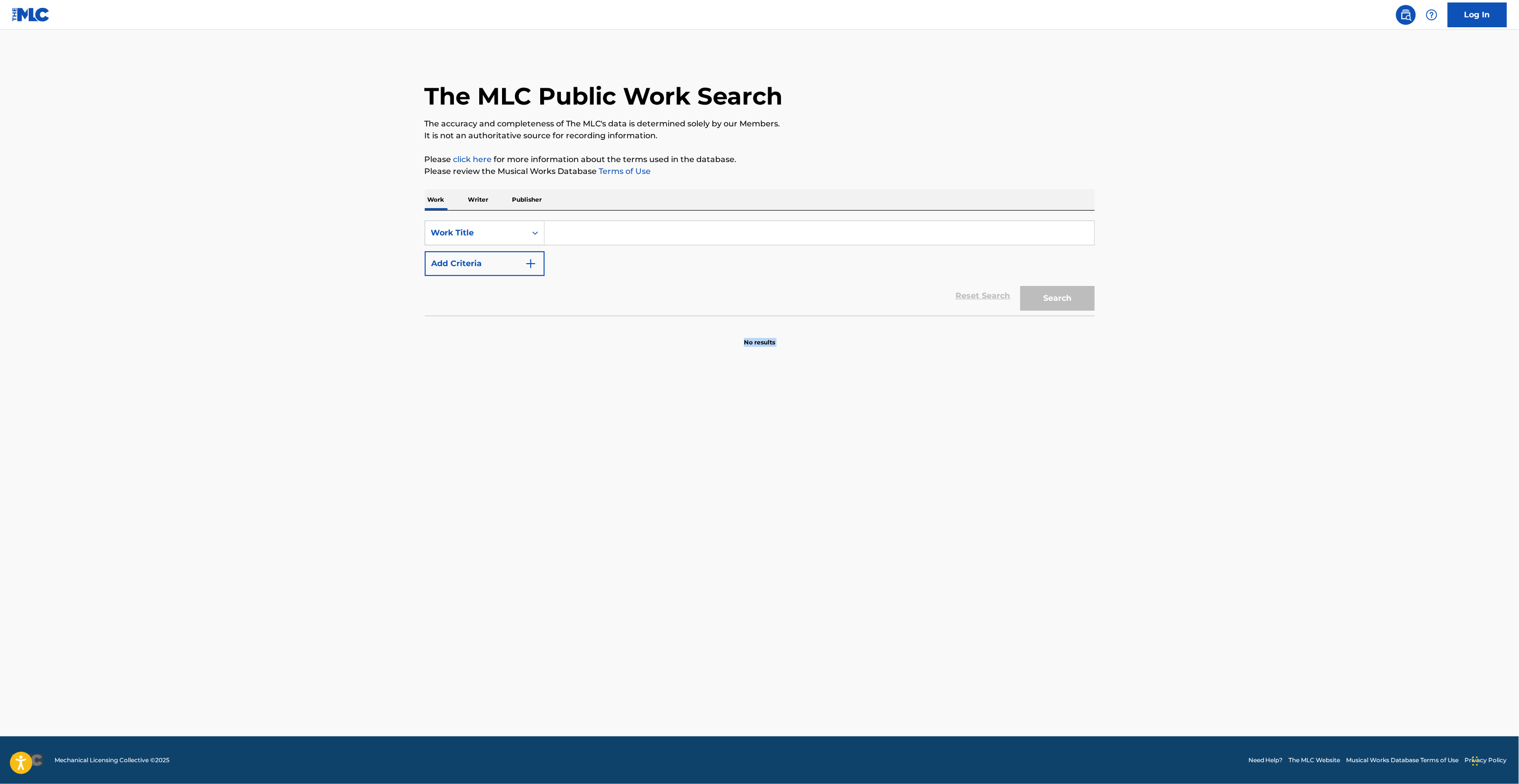
click at [1144, 483] on main "The MLC Public Work Search The accuracy and completeness of The MLC's data is d…" at bounding box center [760, 383] width 1519 height 707
click
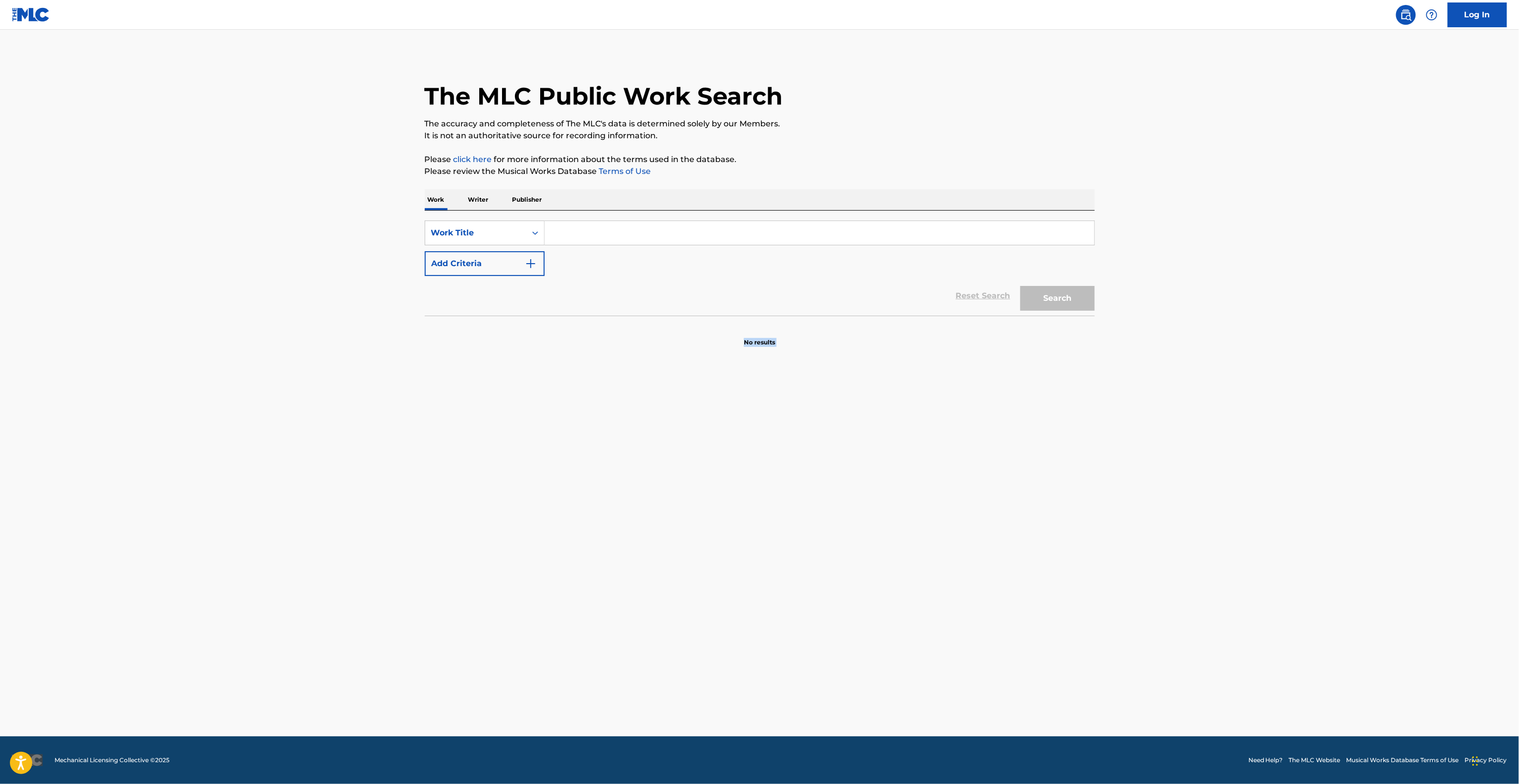
drag, startPoint x: 1145, startPoint y: 481, endPoint x: 1191, endPoint y: 472, distance: 46.9
drag, startPoint x: 1273, startPoint y: 439, endPoint x: 1279, endPoint y: 433, distance: 8.5
drag, startPoint x: 1244, startPoint y: 436, endPoint x: 1186, endPoint y: 459, distance: 62.4
drag, startPoint x: 1159, startPoint y: 496, endPoint x: 1157, endPoint y: 484, distance: 12.2
drag, startPoint x: 1143, startPoint y: 493, endPoint x: 1137, endPoint y: 496, distance: 6.7
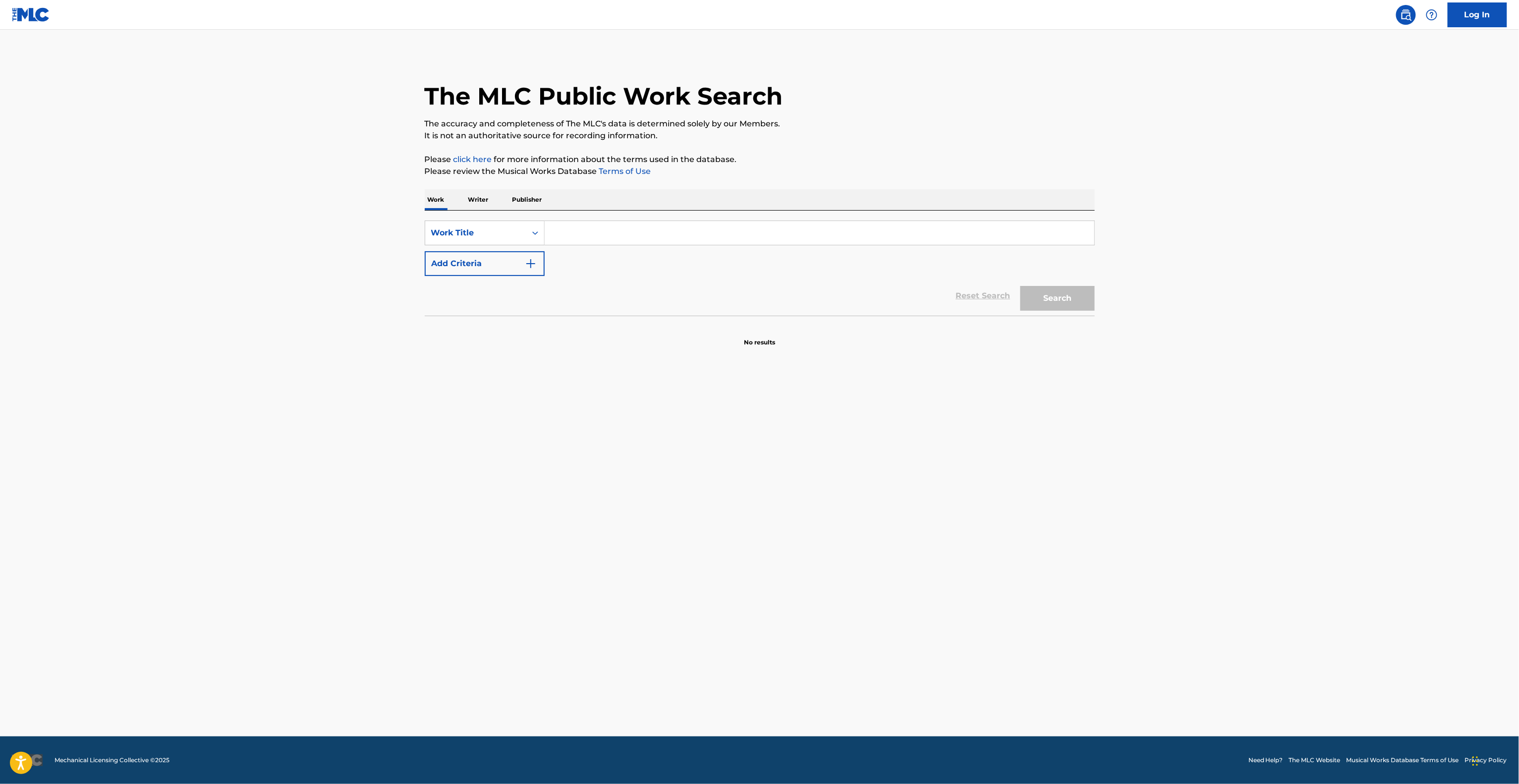
drag, startPoint x: 1126, startPoint y: 498, endPoint x: 1121, endPoint y: 500, distance: 5.4
drag, startPoint x: 1132, startPoint y: 489, endPoint x: 1140, endPoint y: 479, distance: 12.8
drag, startPoint x: 1112, startPoint y: 491, endPoint x: 1106, endPoint y: 493, distance: 6.3
drag, startPoint x: 1073, startPoint y: 485, endPoint x: 1067, endPoint y: 489, distance: 7.2
drag, startPoint x: 1191, startPoint y: 435, endPoint x: 1193, endPoint y: 428, distance: 7.3
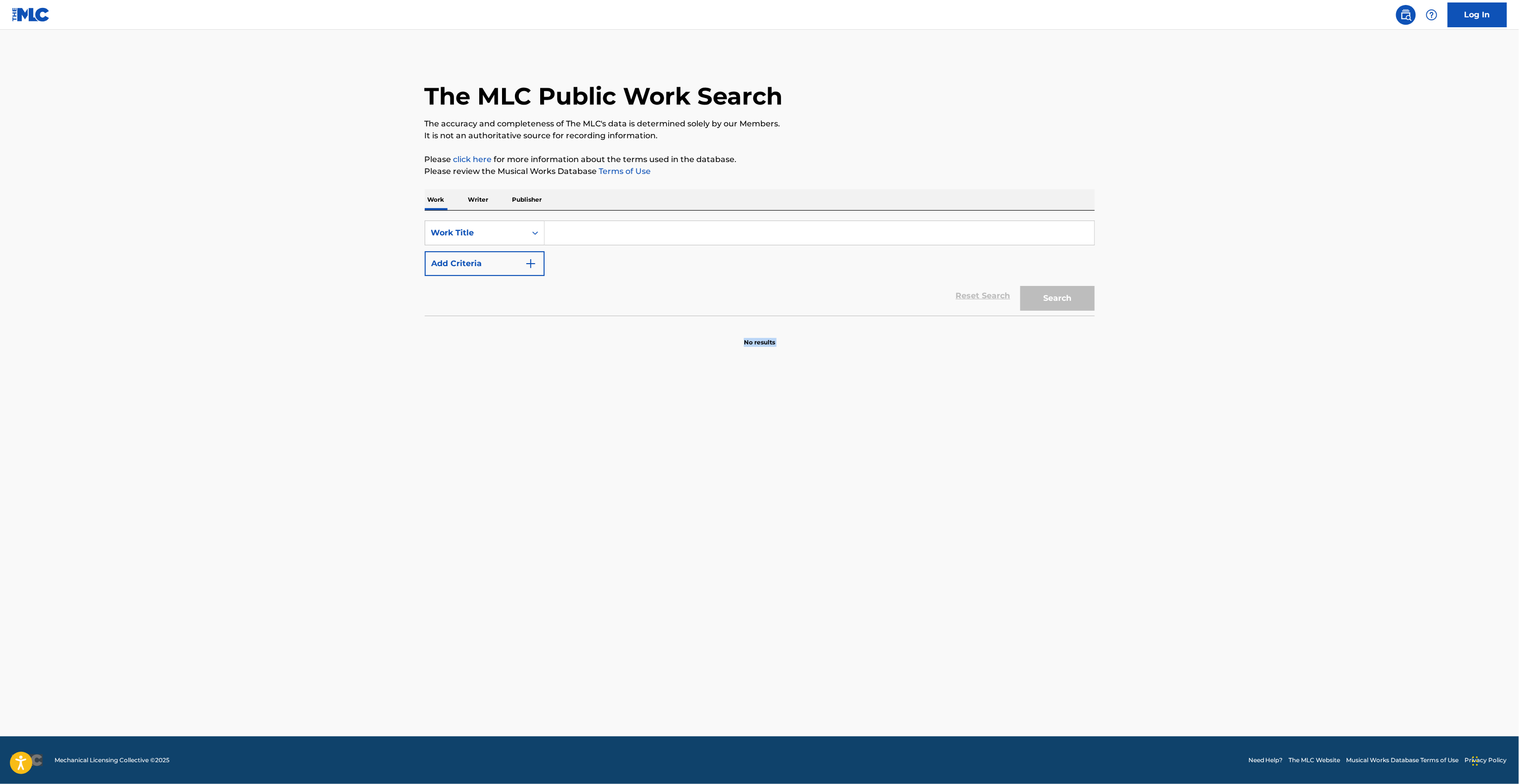
drag, startPoint x: 1161, startPoint y: 514, endPoint x: 1144, endPoint y: 496, distance: 24.8
drag, startPoint x: 1215, startPoint y: 520, endPoint x: 1211, endPoint y: 530, distance: 10.8
drag, startPoint x: 1210, startPoint y: 531, endPoint x: 1210, endPoint y: 536, distance: 5.0
drag, startPoint x: 1306, startPoint y: 453, endPoint x: 1301, endPoint y: 457, distance: 6.4
drag, startPoint x: 1288, startPoint y: 447, endPoint x: 1288, endPoint y: 441, distance: 6.0
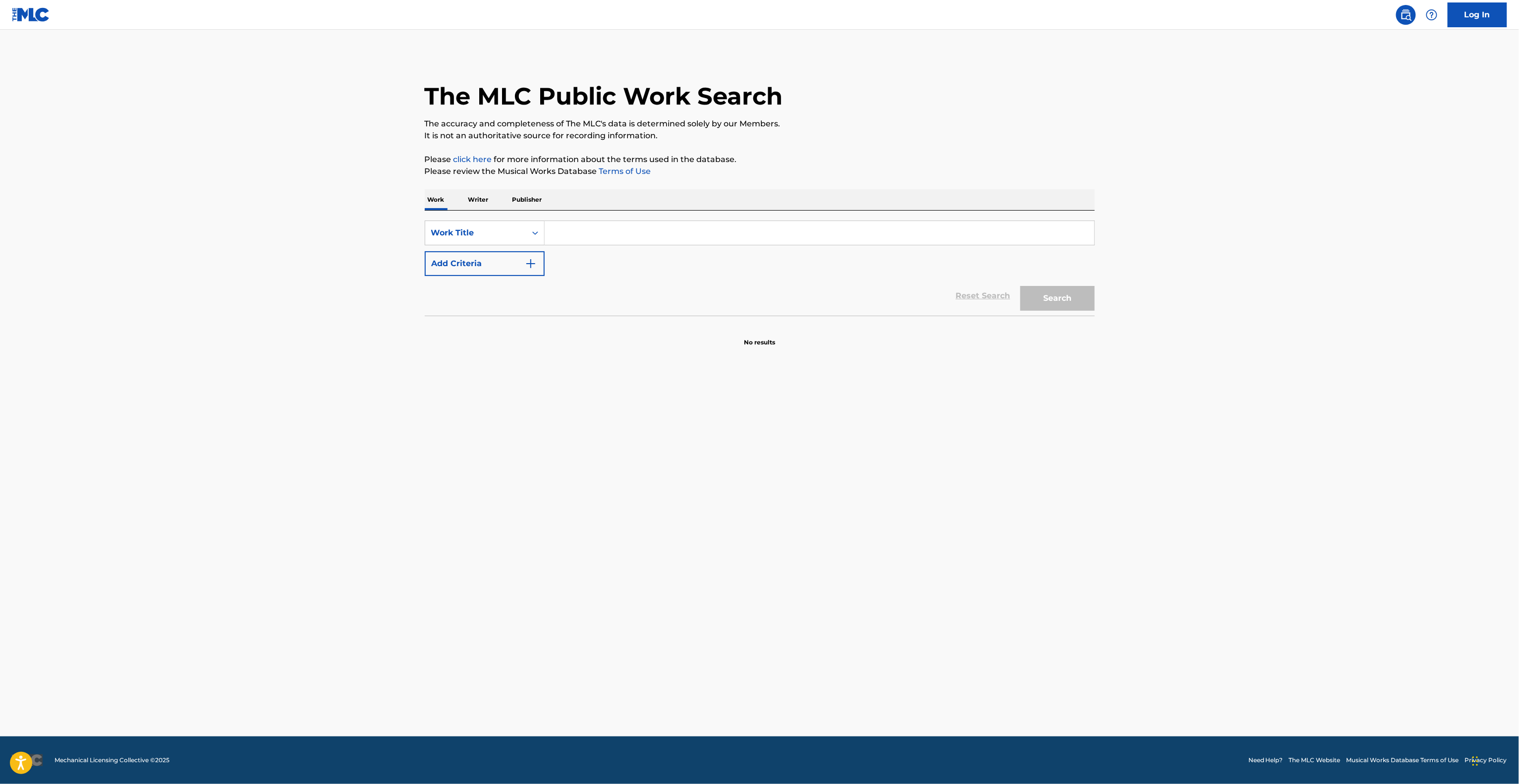
drag, startPoint x: 1286, startPoint y: 426, endPoint x: 1286, endPoint y: 420, distance: 6.0
drag, startPoint x: 1279, startPoint y: 413, endPoint x: 1256, endPoint y: 409, distance: 23.3
drag, startPoint x: 1100, startPoint y: 362, endPoint x: 1102, endPoint y: 368, distance: 6.3
drag, startPoint x: 873, startPoint y: 520, endPoint x: 868, endPoint y: 520, distance: 5.0
drag, startPoint x: 968, startPoint y: 536, endPoint x: 981, endPoint y: 515, distance: 24.7
